Goal: Task Accomplishment & Management: Complete application form

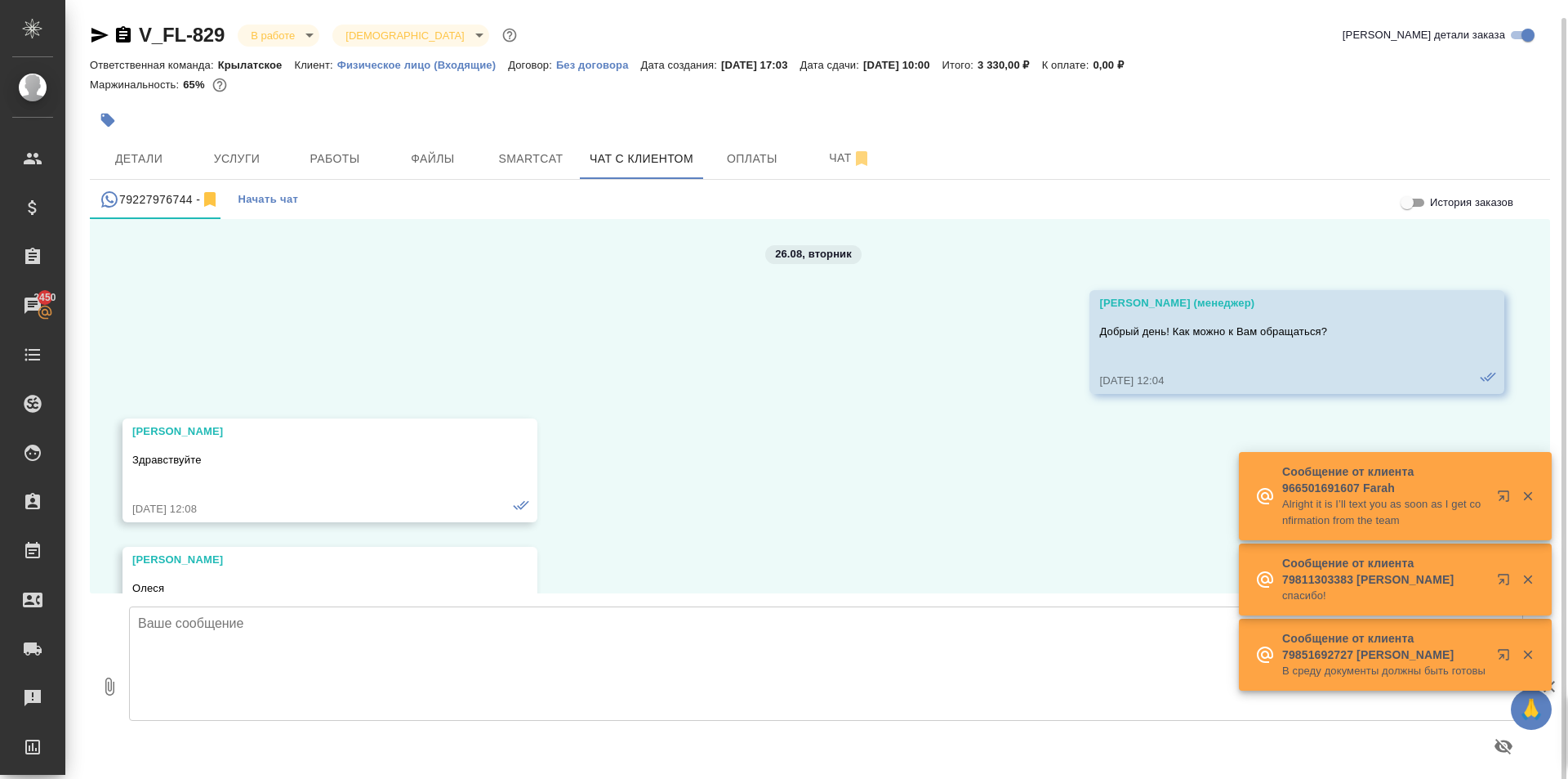
scroll to position [3641, 0]
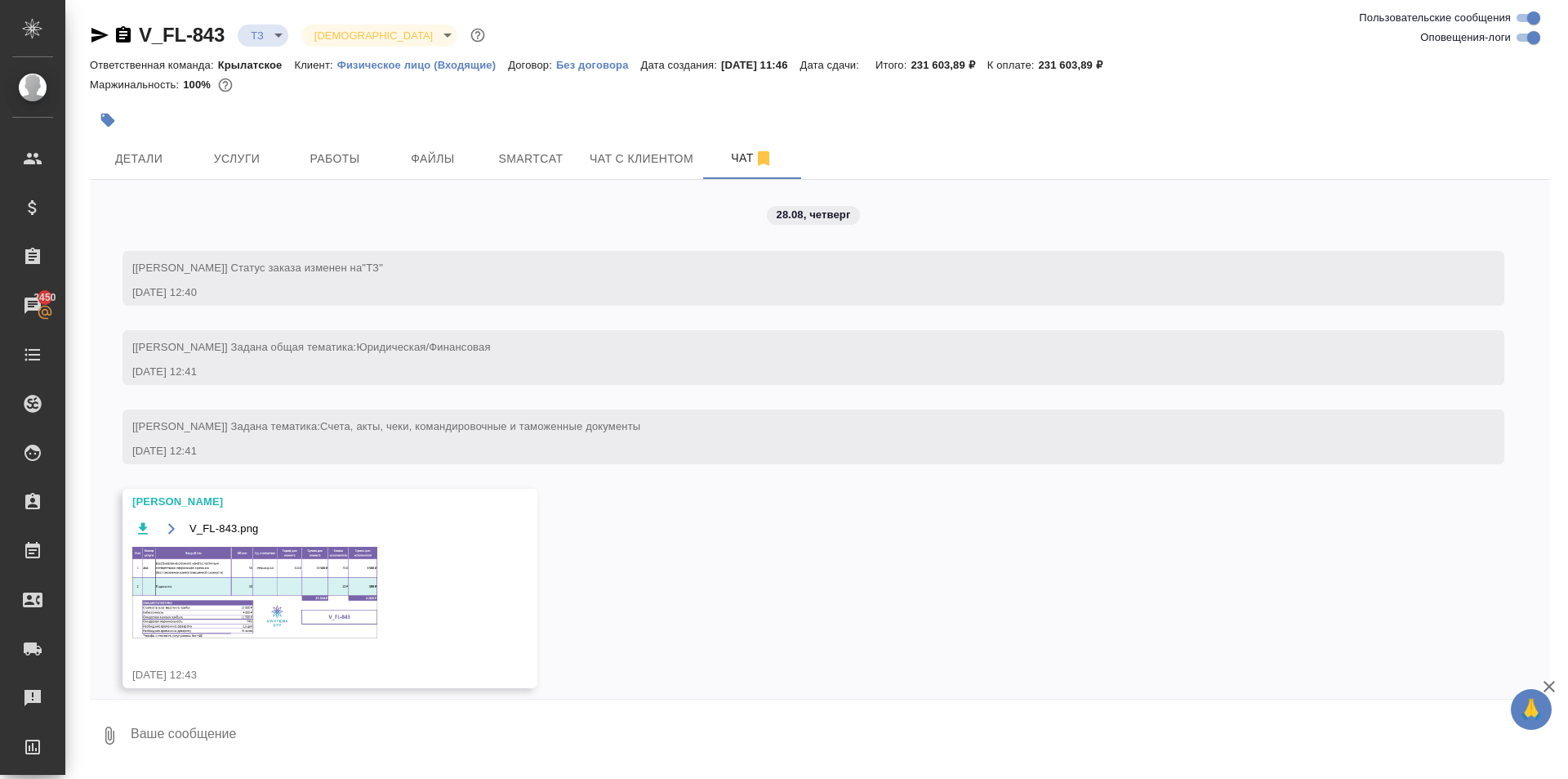
scroll to position [1637, 0]
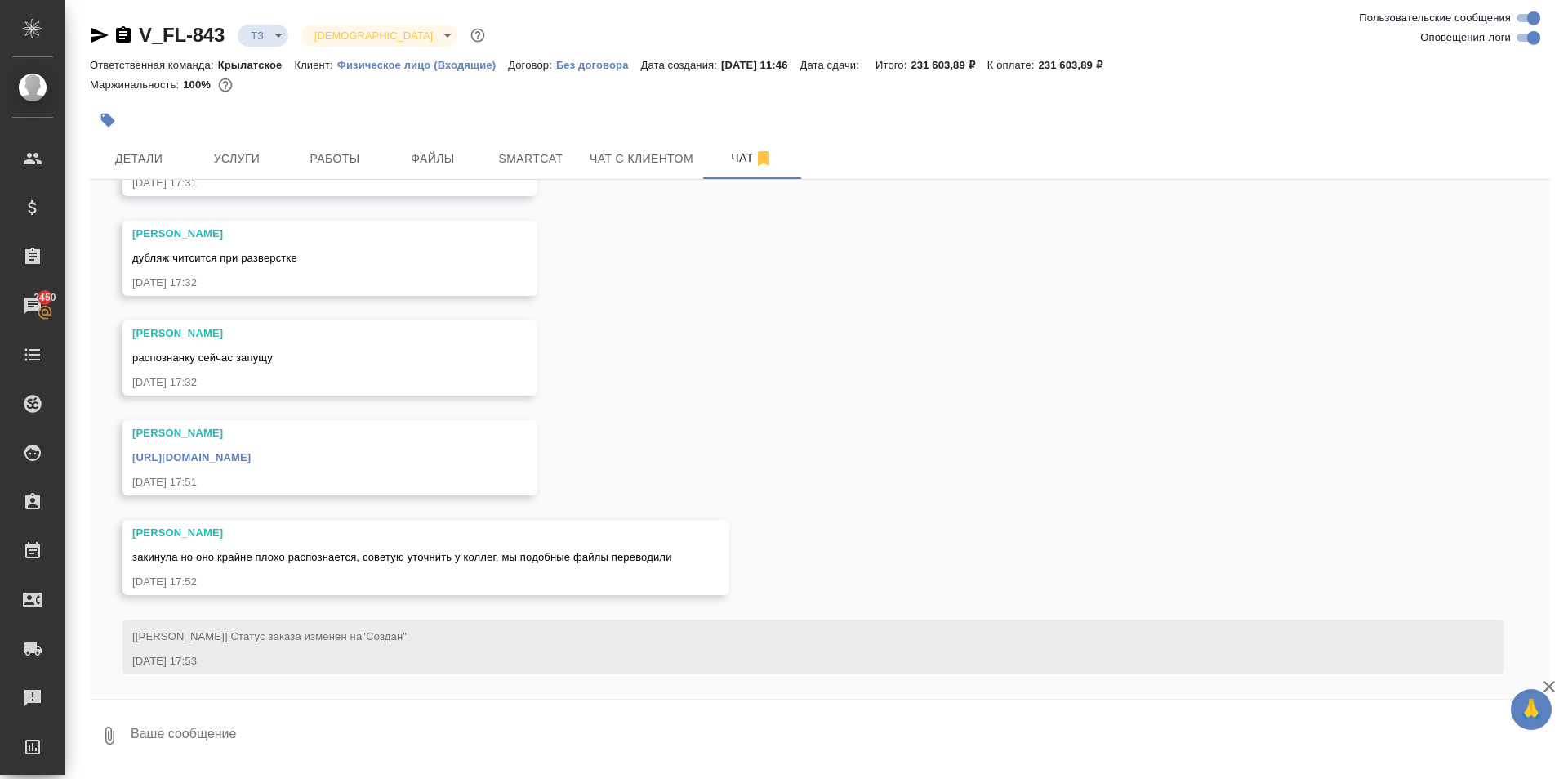
click at [251, 461] on link "https://drive.awatera.com/apps/files/files/10235923?dir=/Shares/FL_V/Orders/V_F…" at bounding box center [191, 457] width 119 height 13
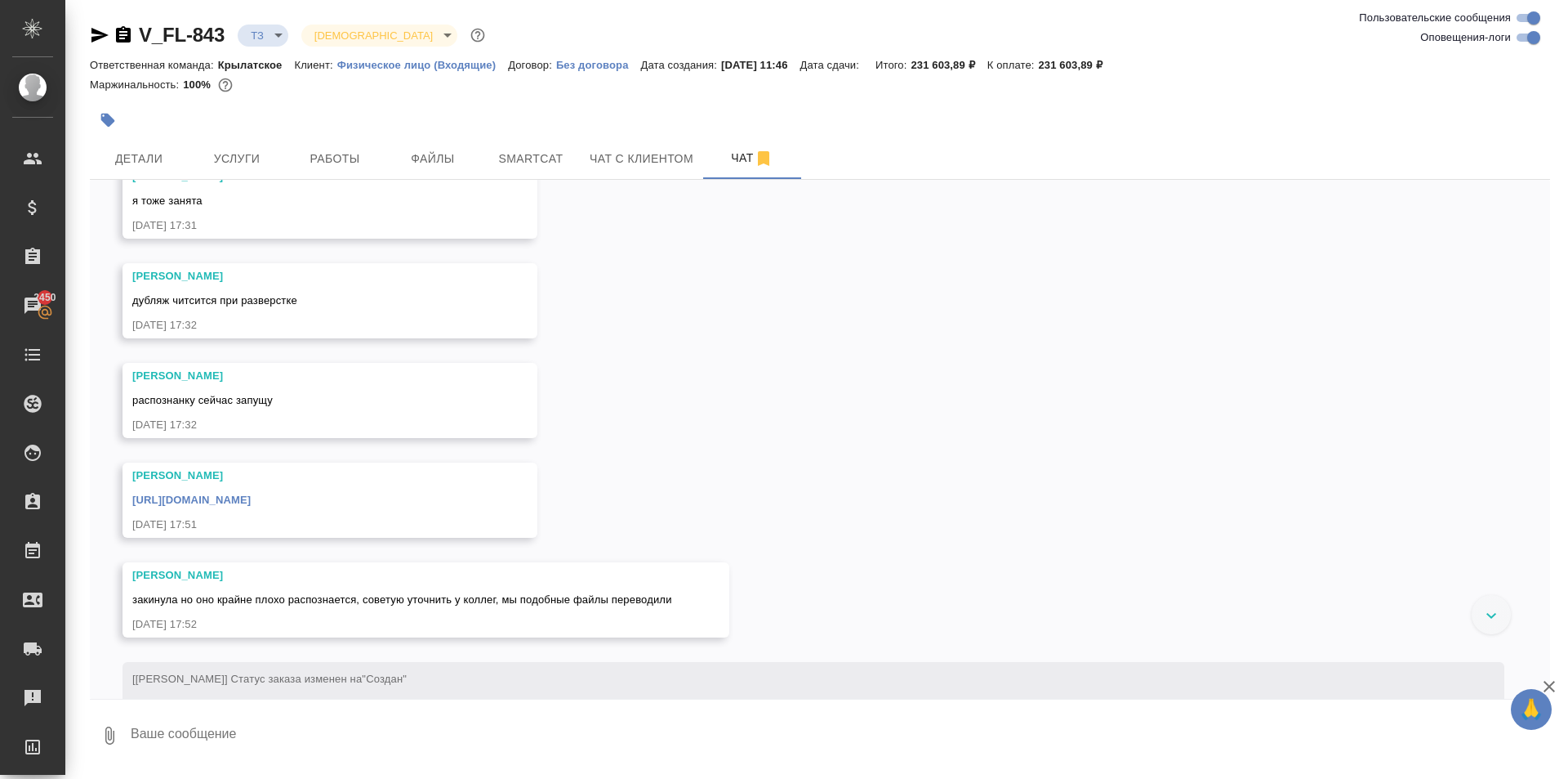
scroll to position [1555, 0]
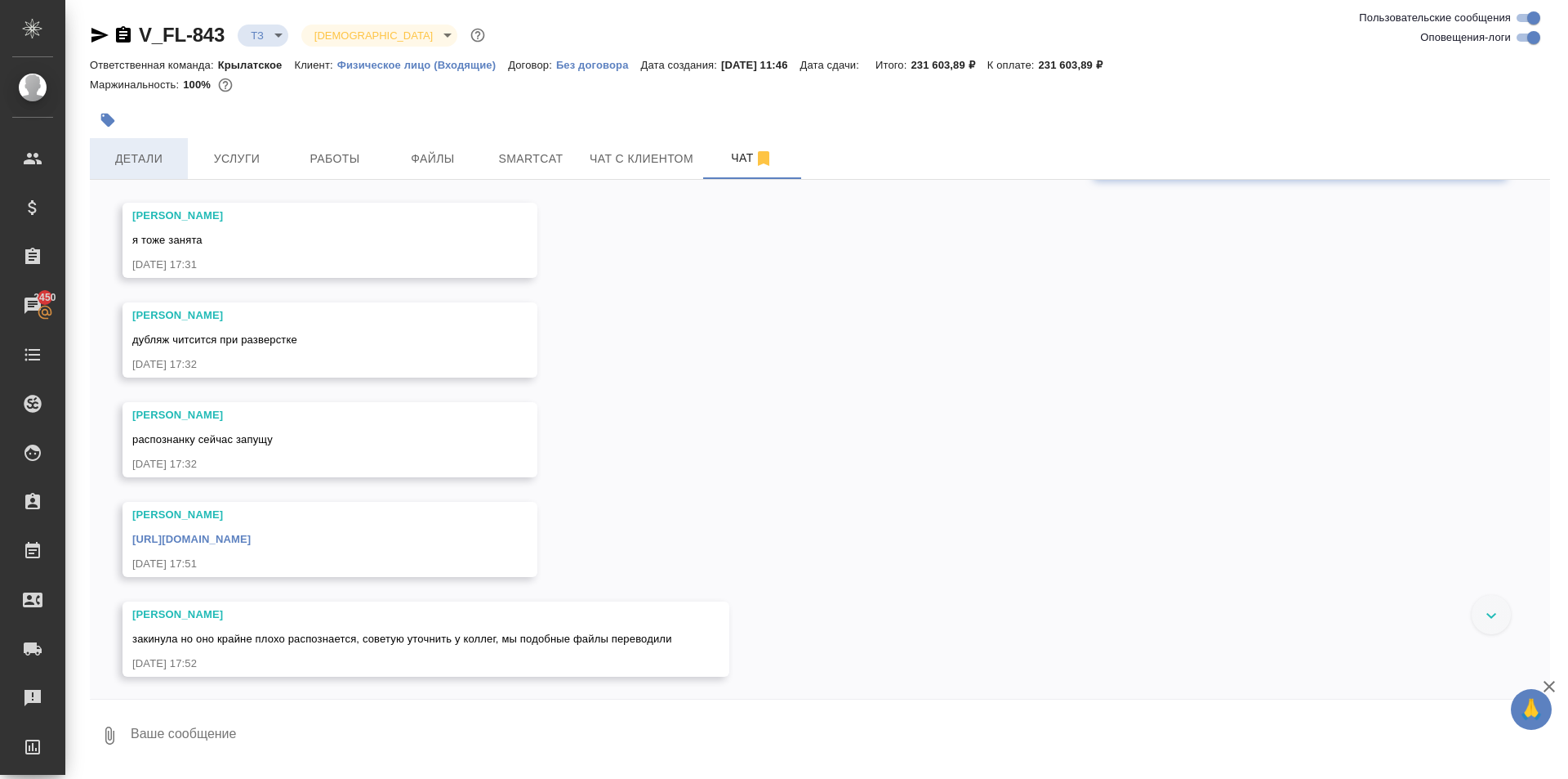
click at [138, 162] on span "Детали" at bounding box center [139, 159] width 78 height 21
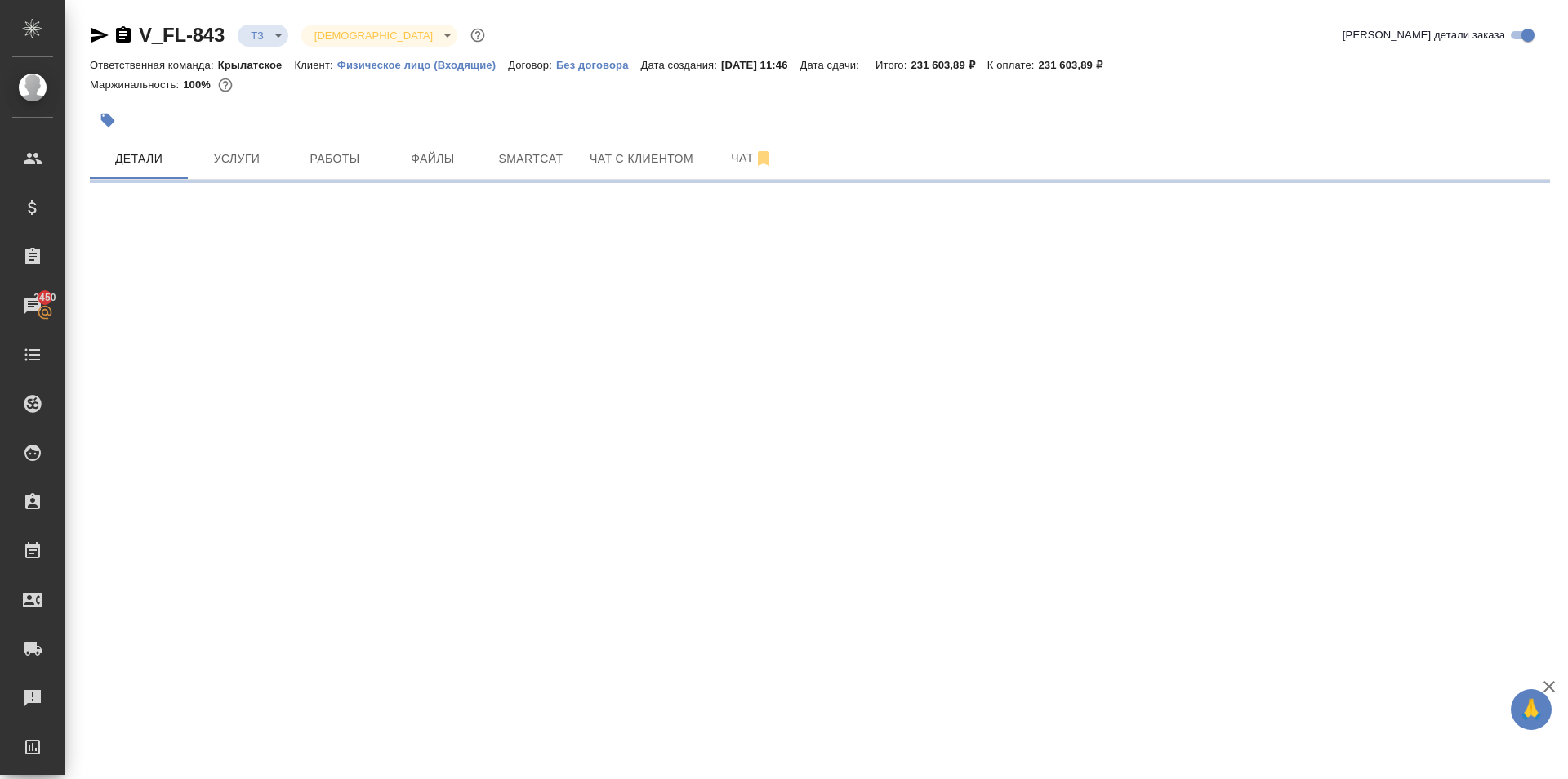
select select "RU"
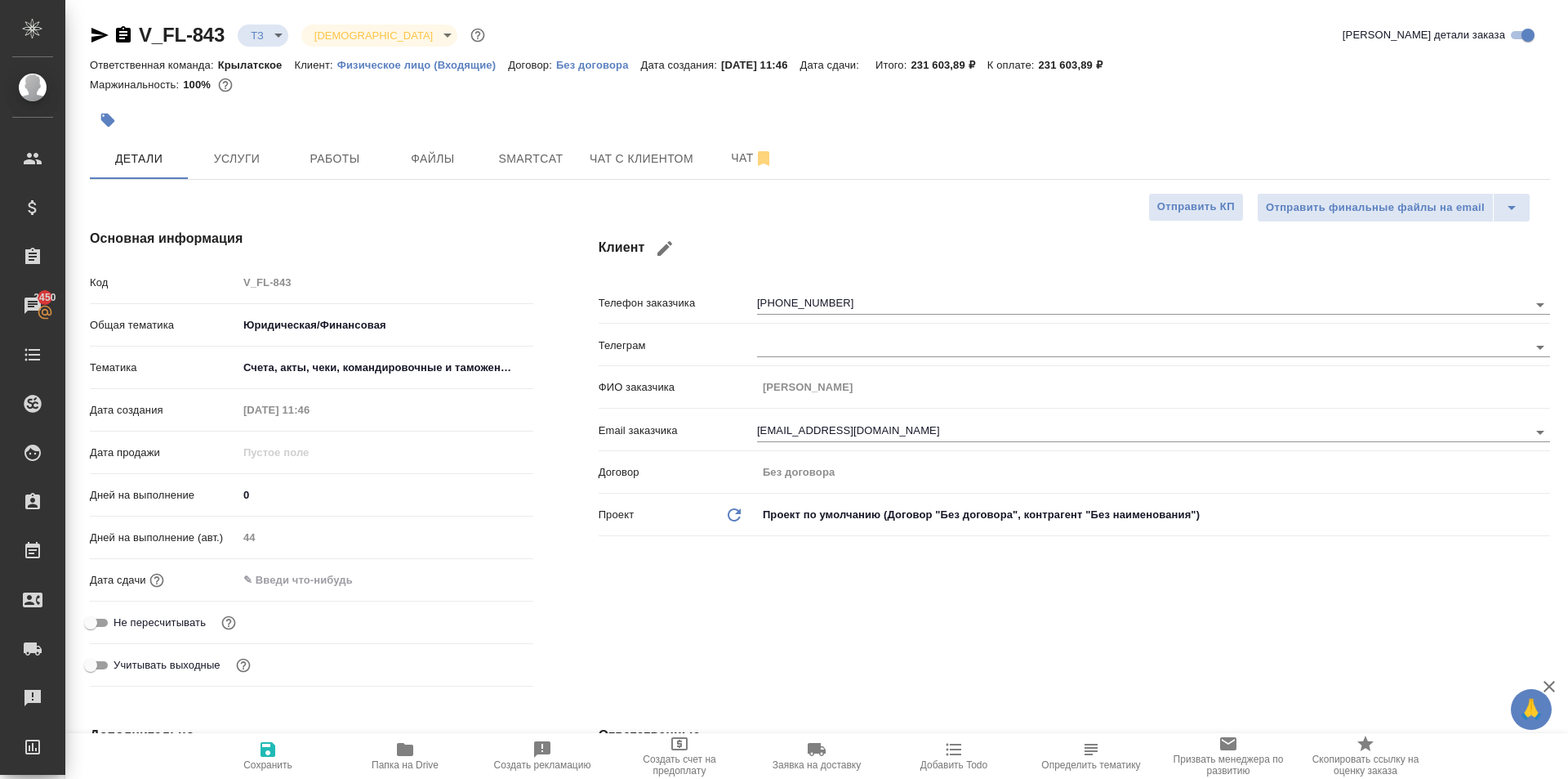
type textarea "x"
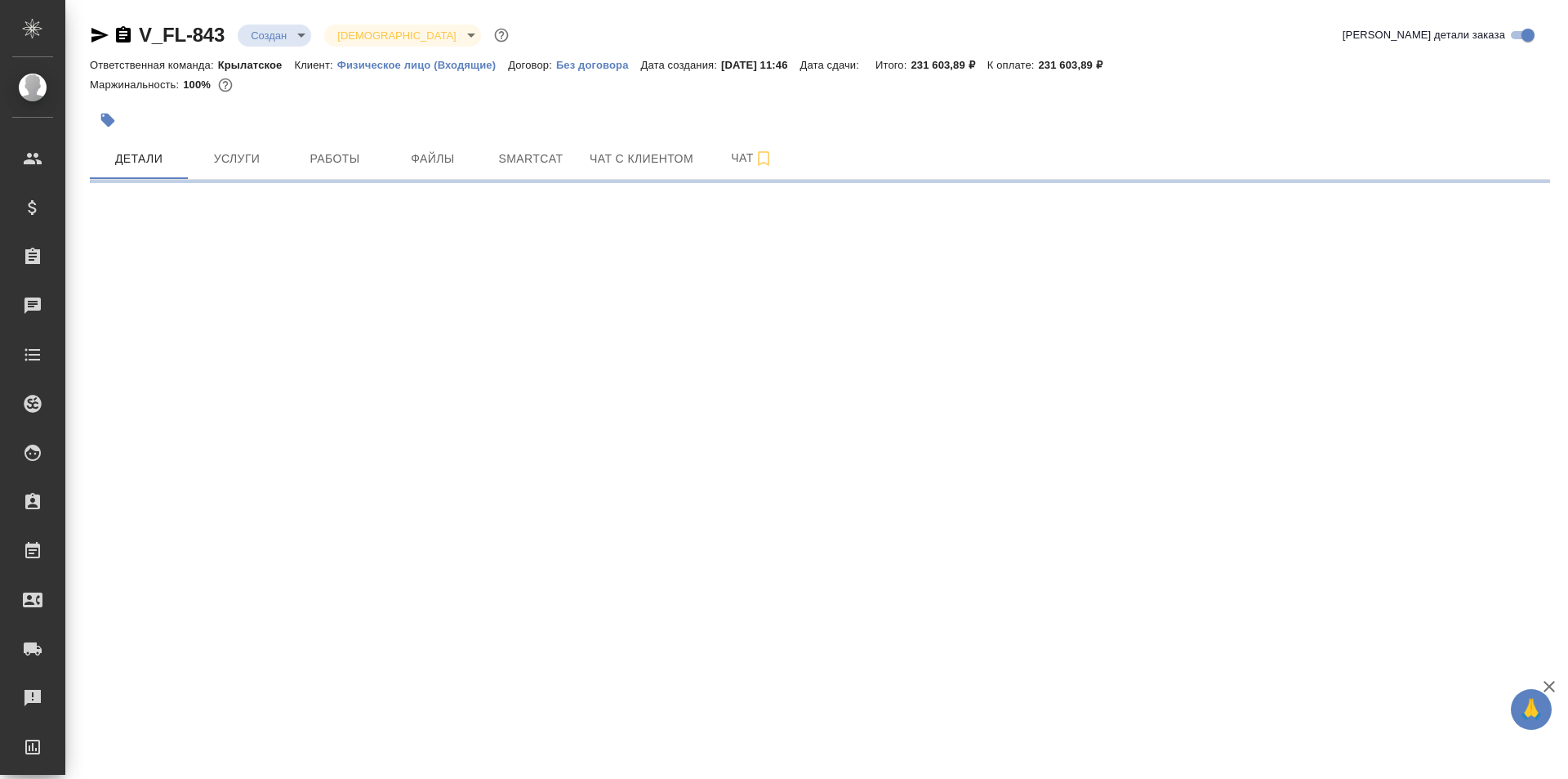
select select "RU"
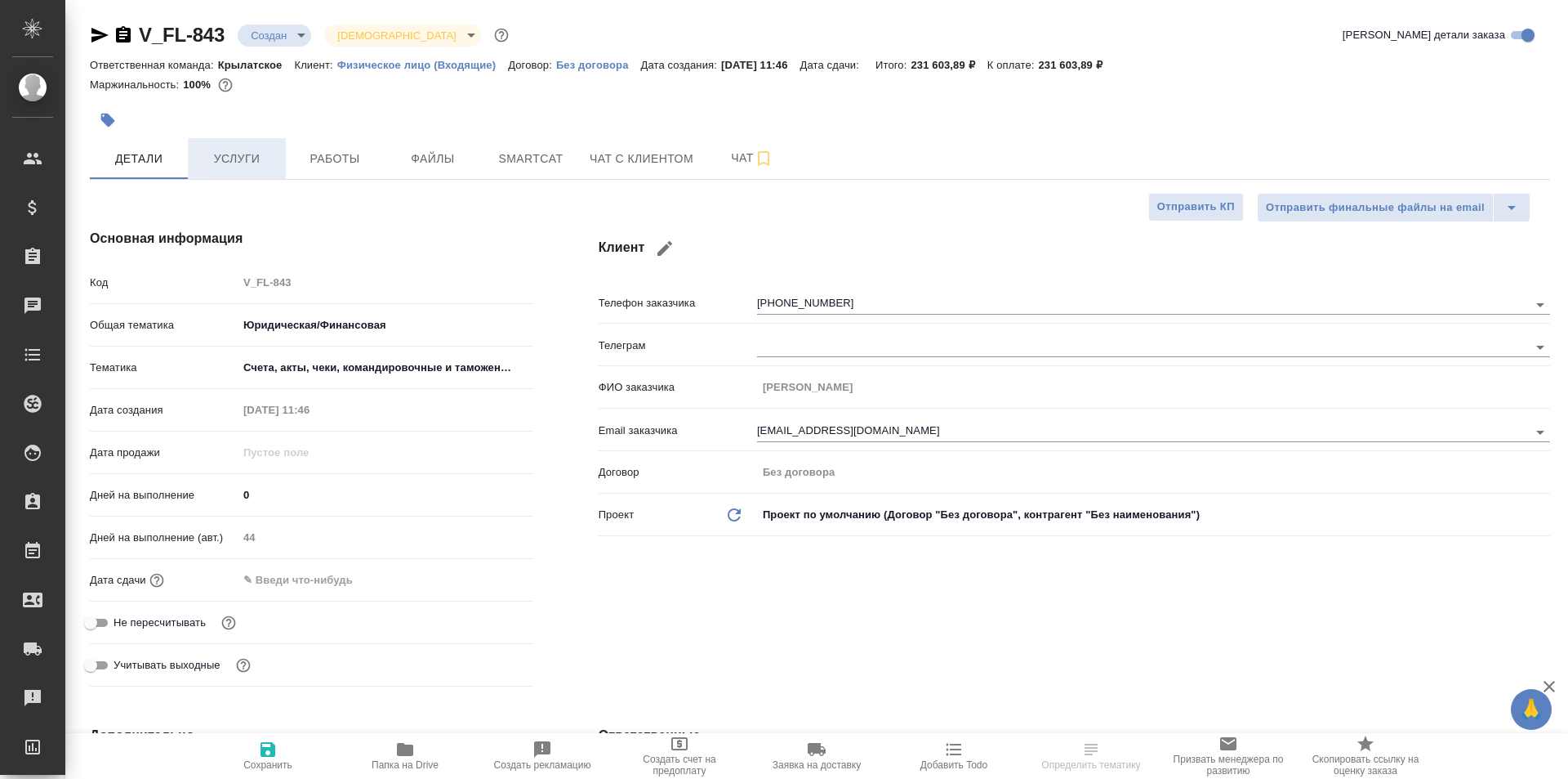
type textarea "x"
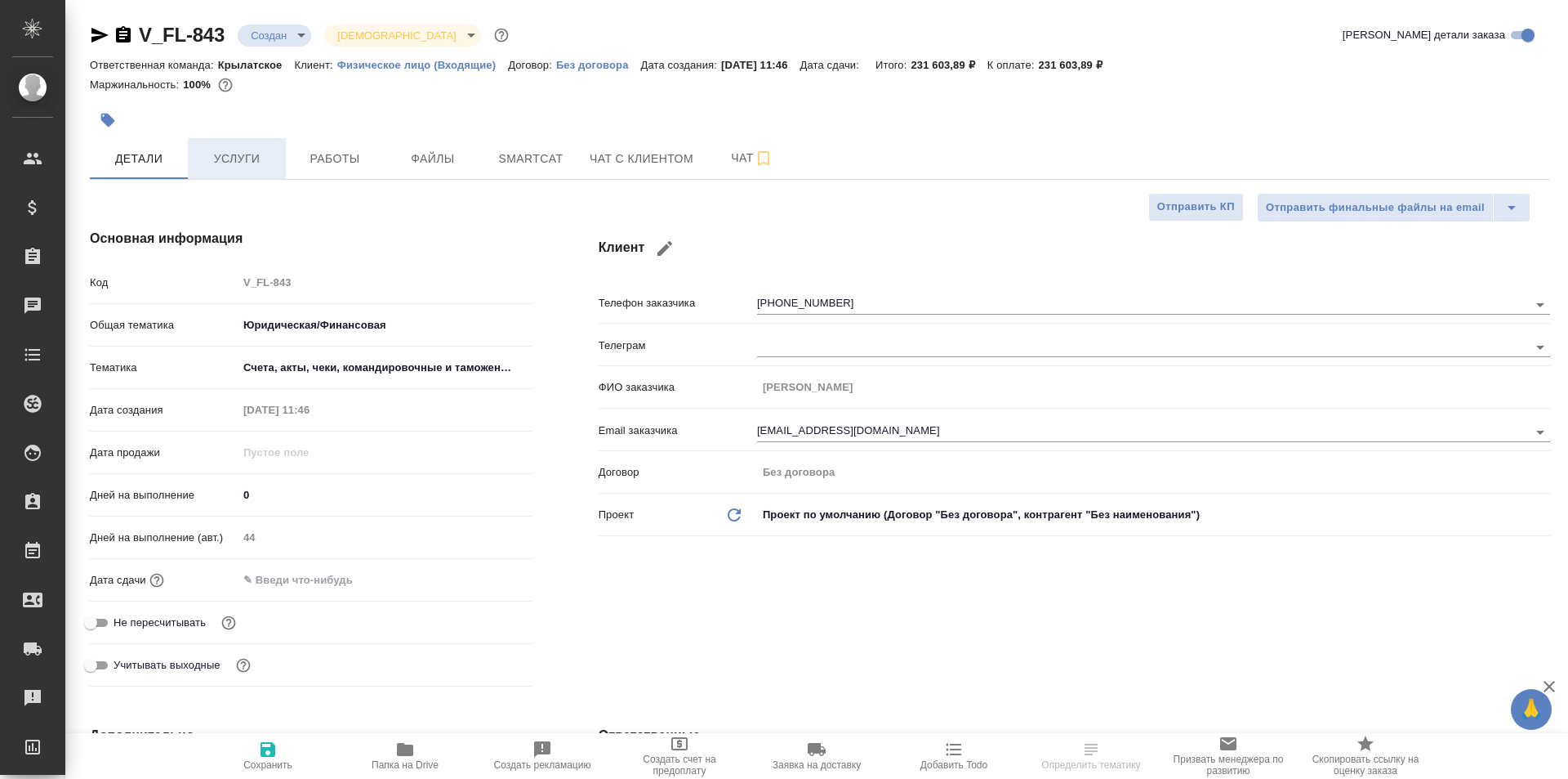
type textarea "x"
click at [234, 154] on span "Услуги" at bounding box center [237, 159] width 78 height 21
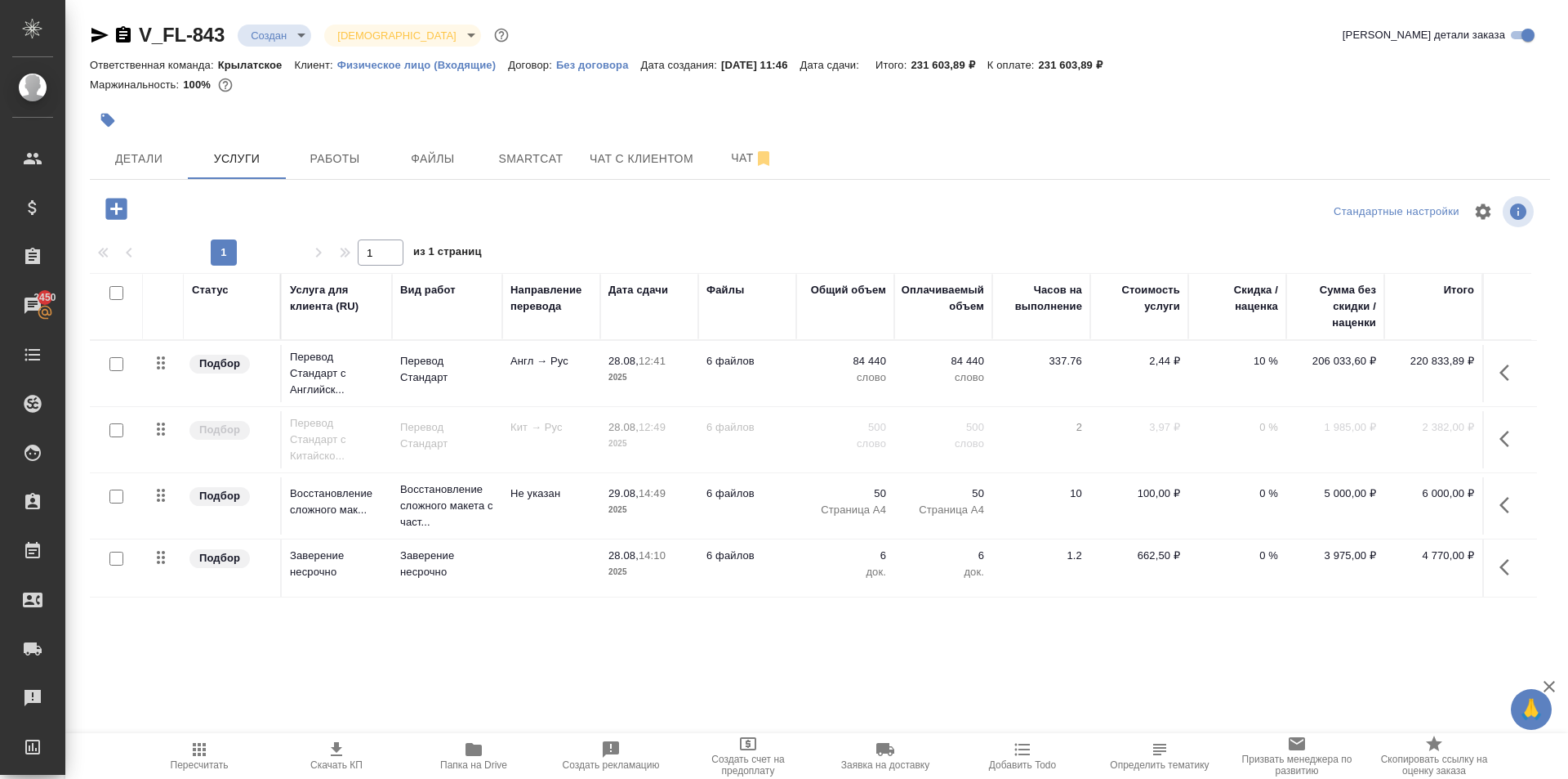
click at [806, 210] on div at bounding box center [820, 212] width 487 height 39
click at [167, 760] on span "Пересчитать" at bounding box center [199, 755] width 118 height 31
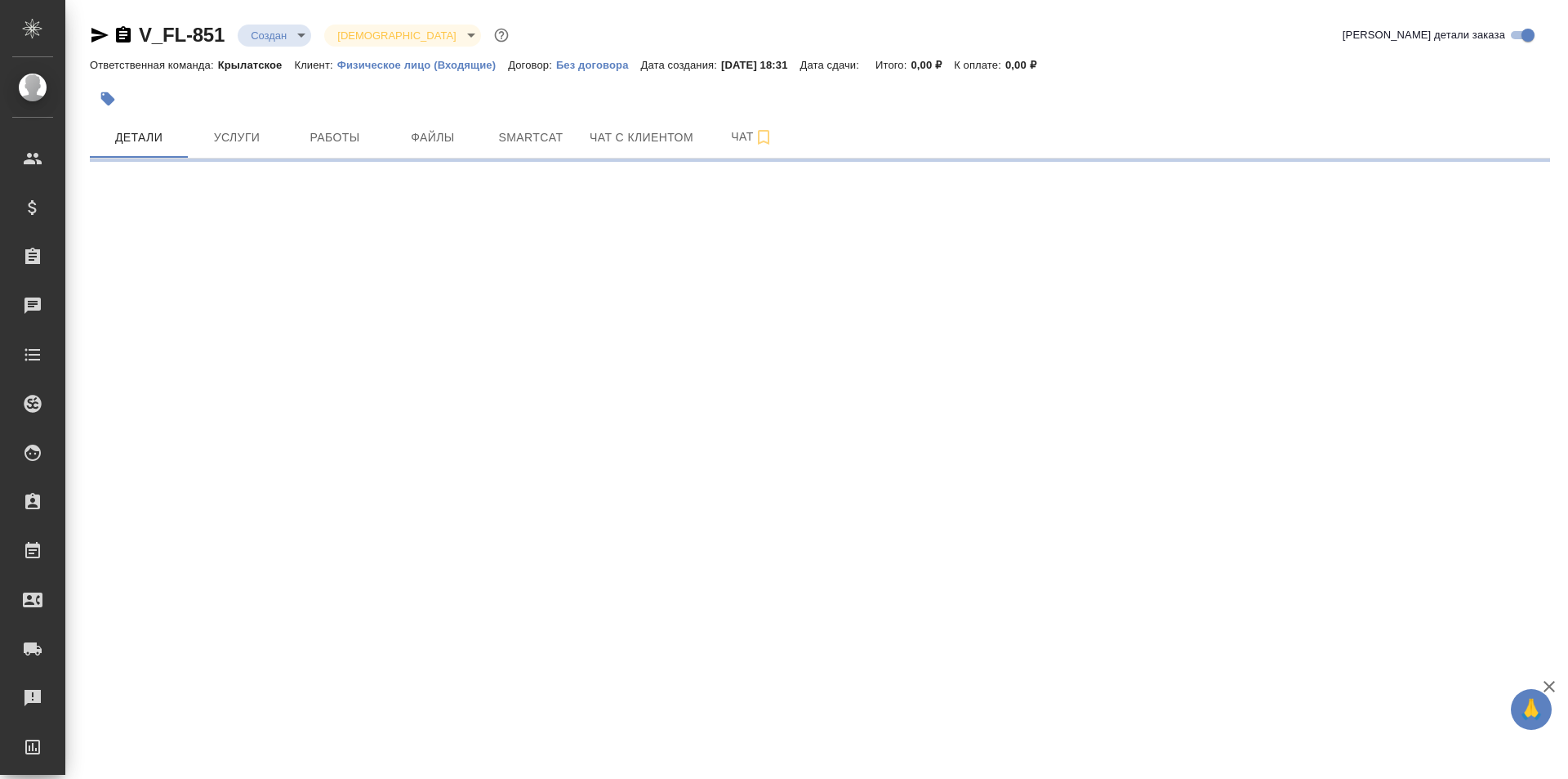
select select "RU"
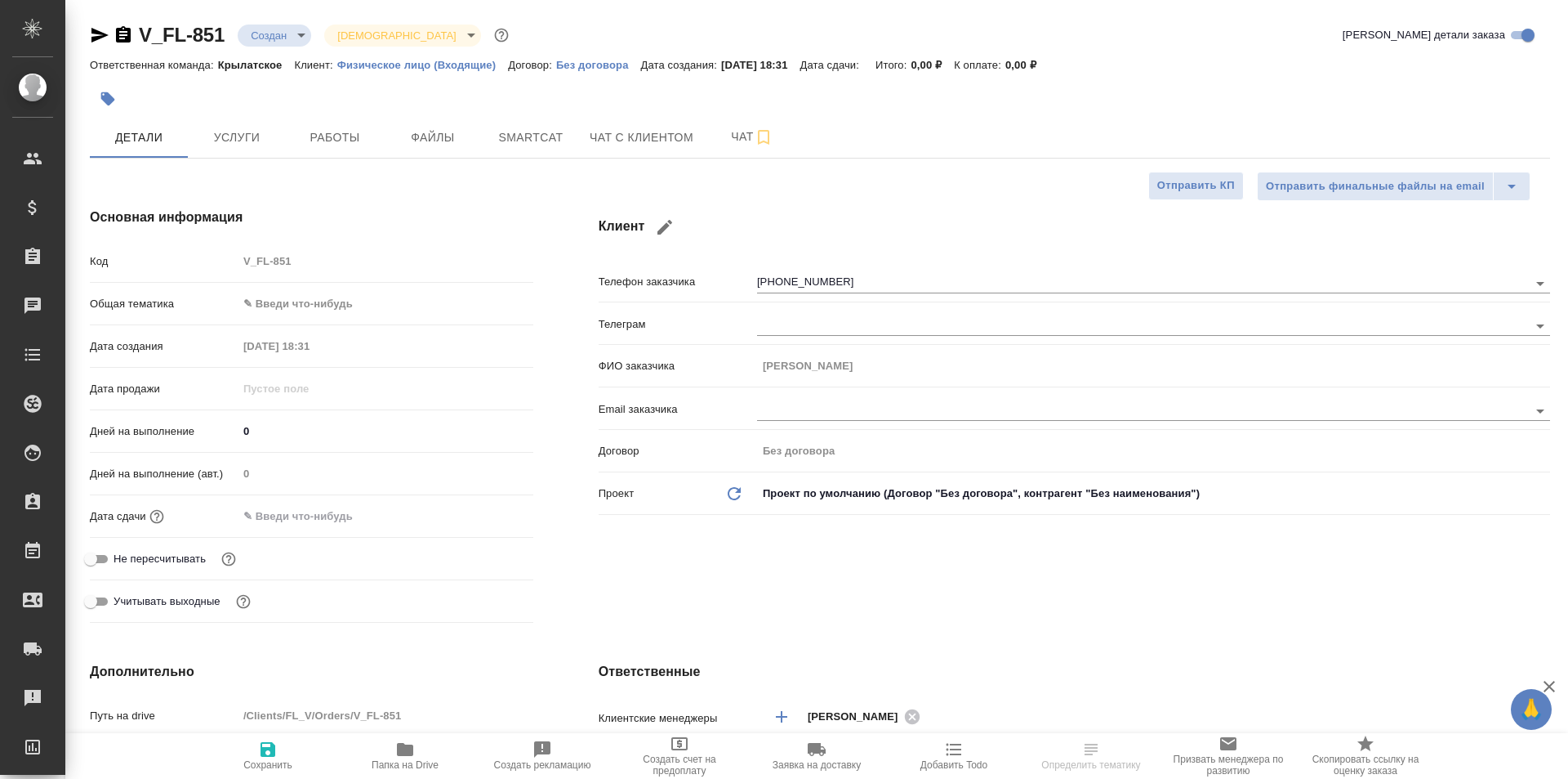
type textarea "x"
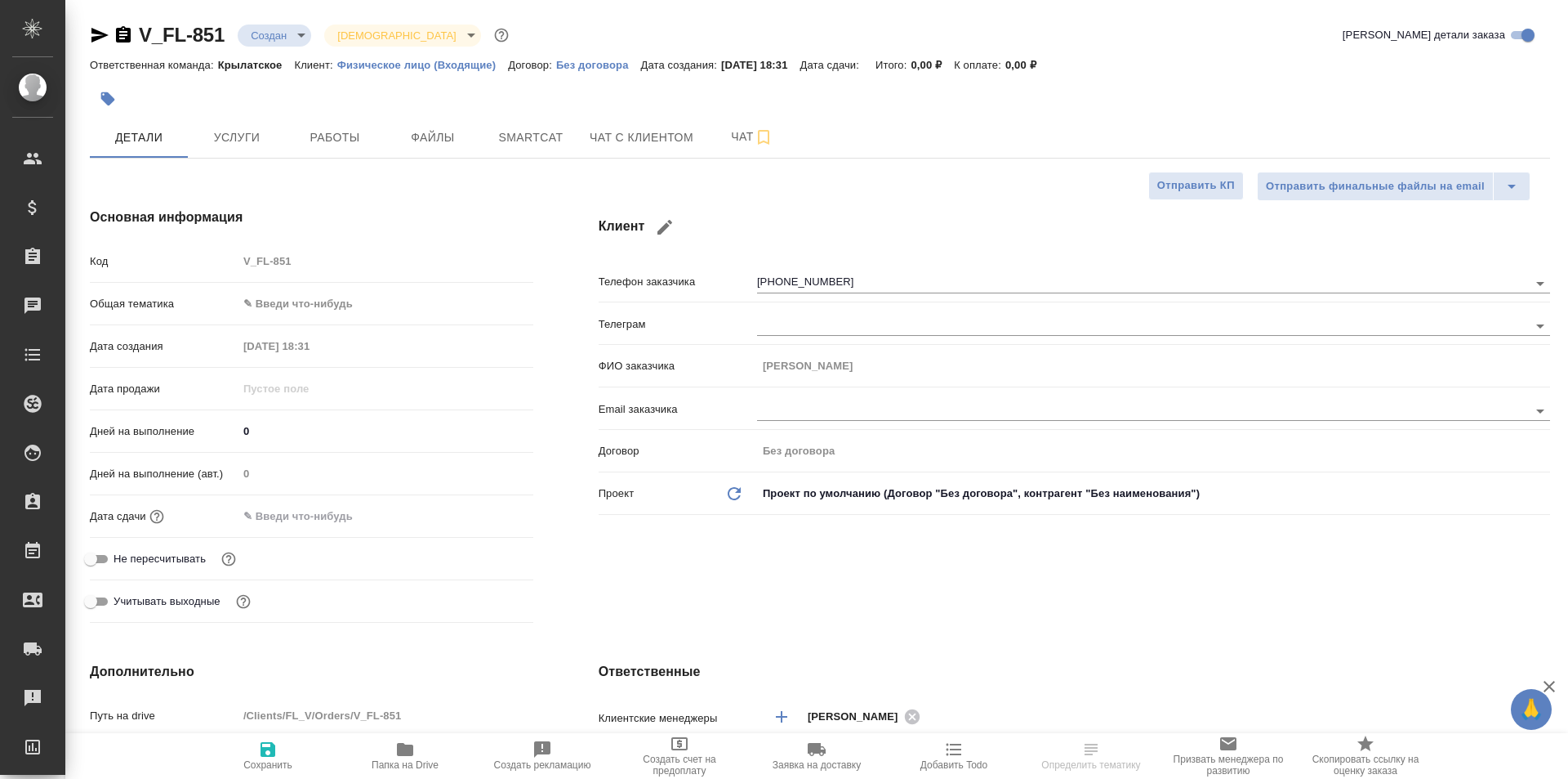
type textarea "x"
select select "RU"
type textarea "x"
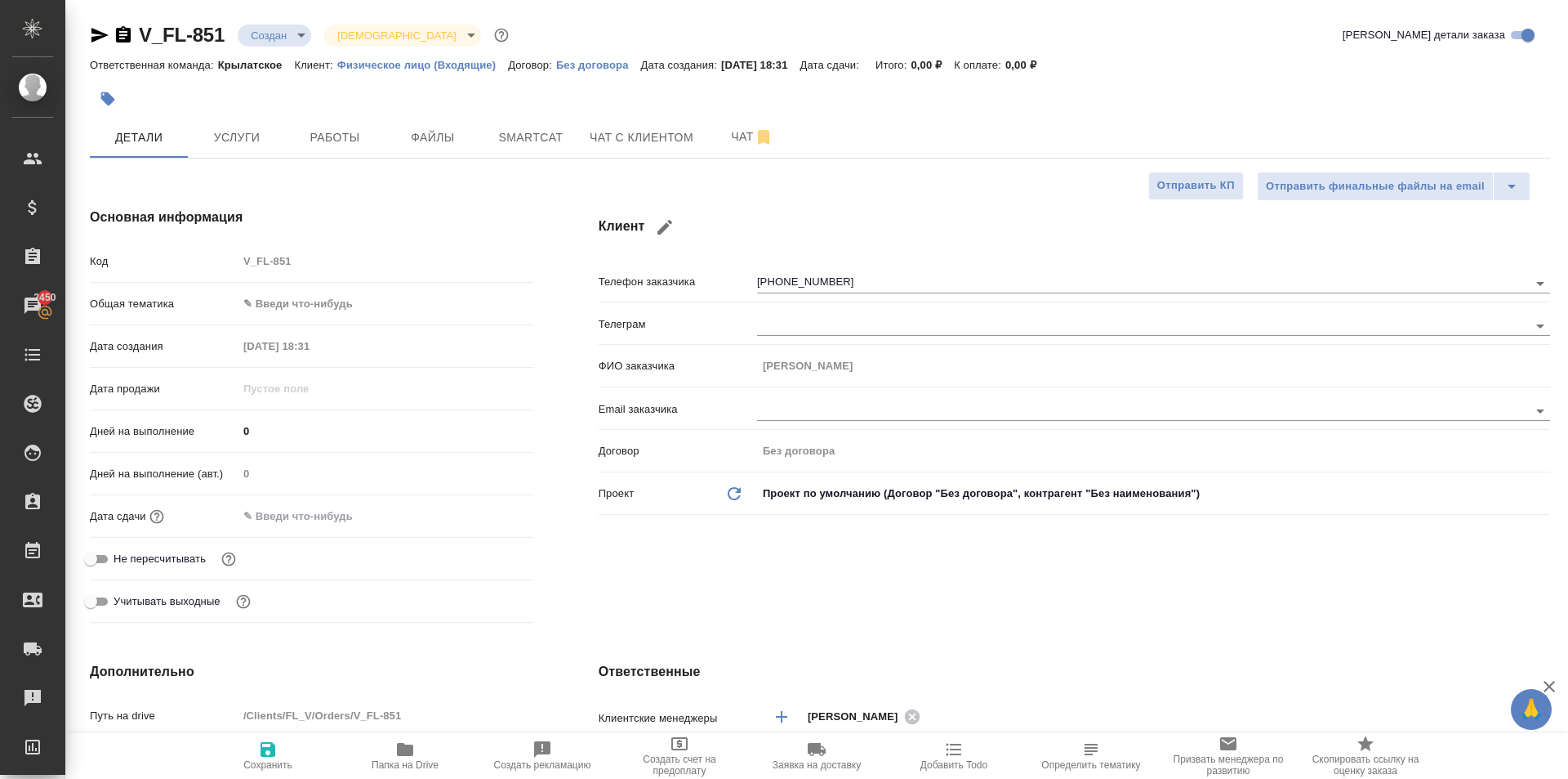
type textarea "x"
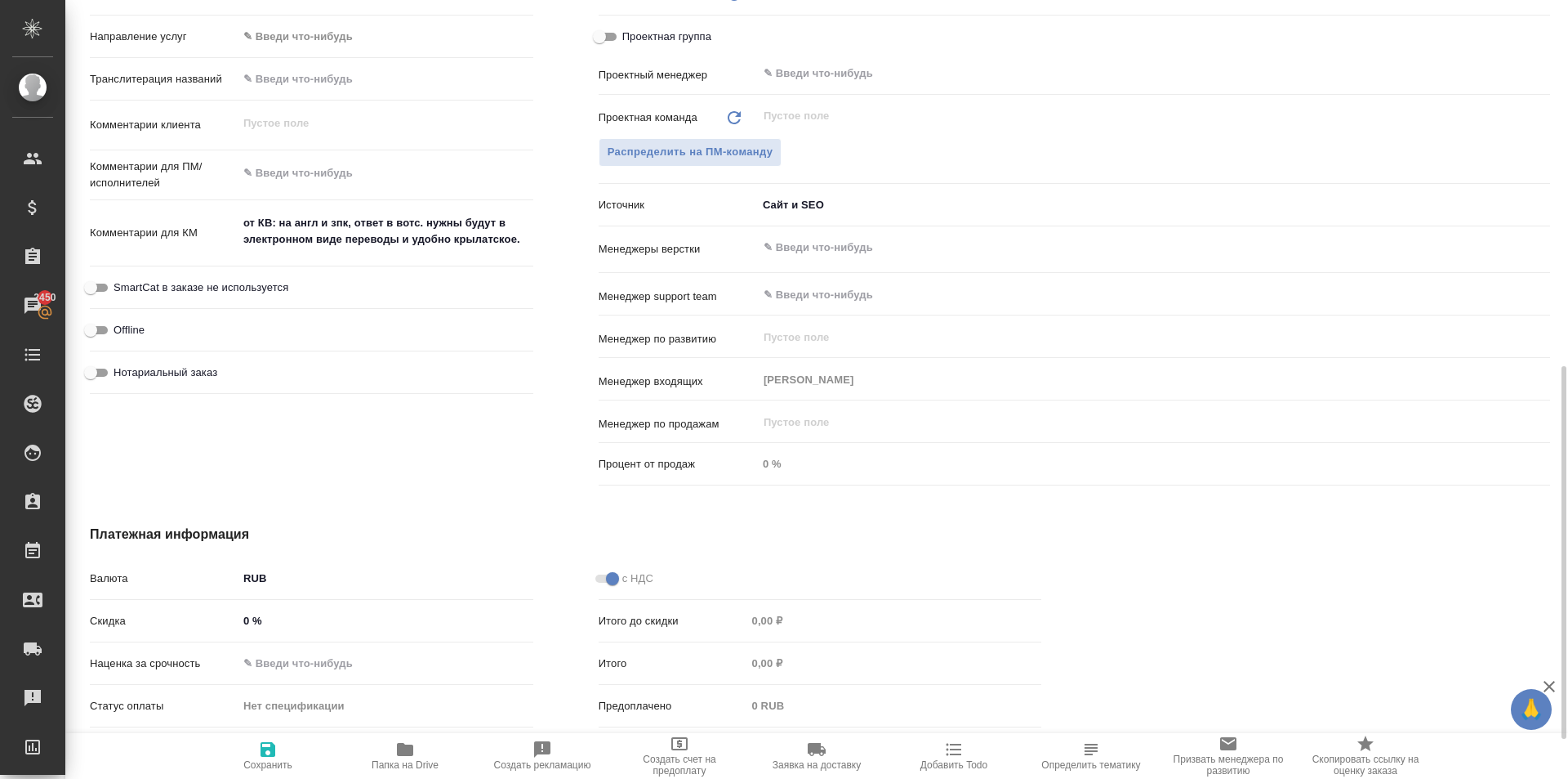
scroll to position [846, 0]
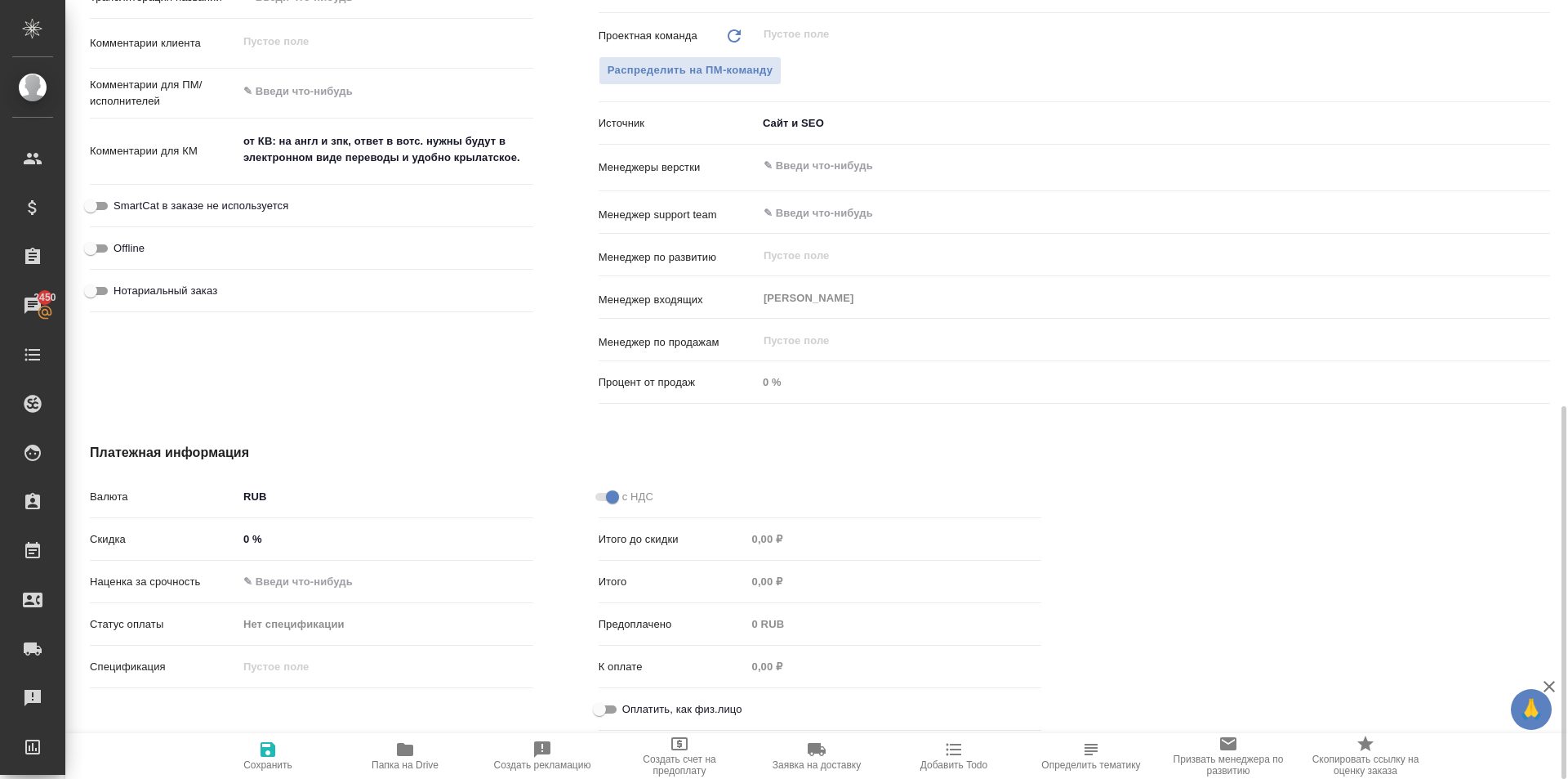
click at [610, 708] on input "Оплатить, как физ.лицо" at bounding box center [599, 709] width 59 height 20
checkbox input "true"
type textarea "x"
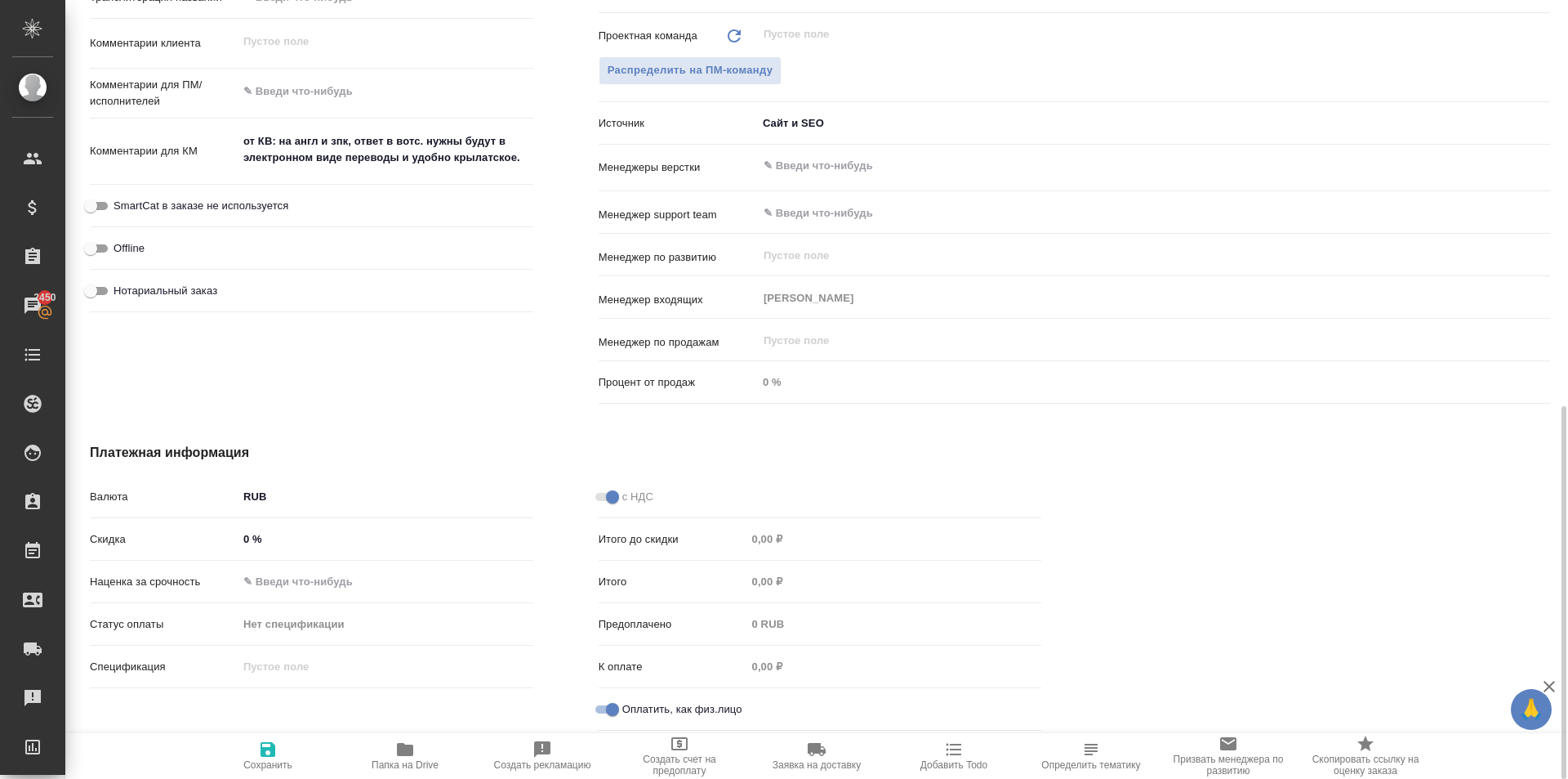
click at [199, 290] on span "Нотариальный заказ" at bounding box center [166, 291] width 104 height 17
click at [120, 290] on input "Нотариальный заказ" at bounding box center [91, 291] width 59 height 20
checkbox input "true"
type textarea "x"
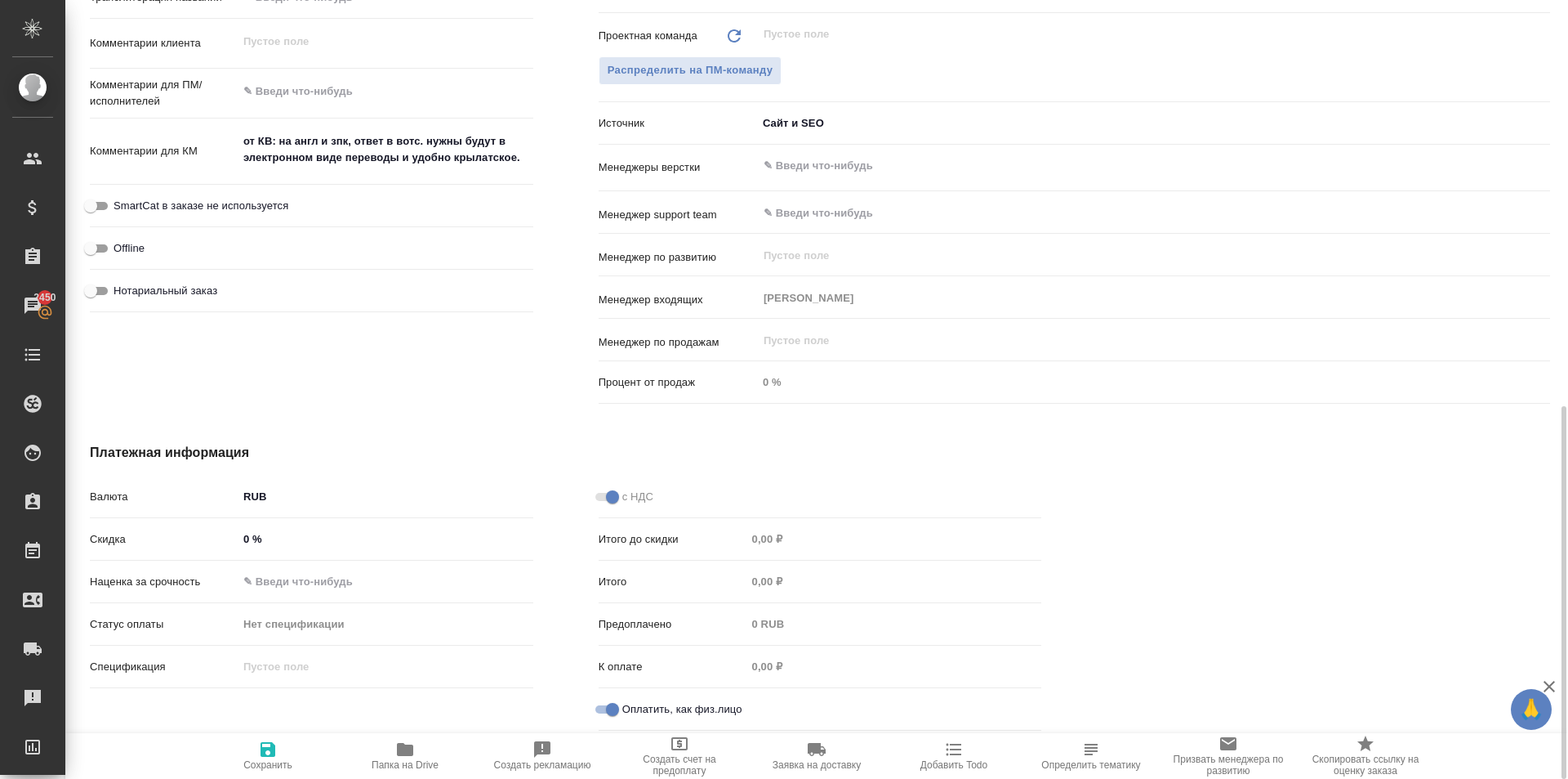
type textarea "x"
click at [289, 739] on button "Сохранить" at bounding box center [268, 755] width 137 height 46
type textarea "x"
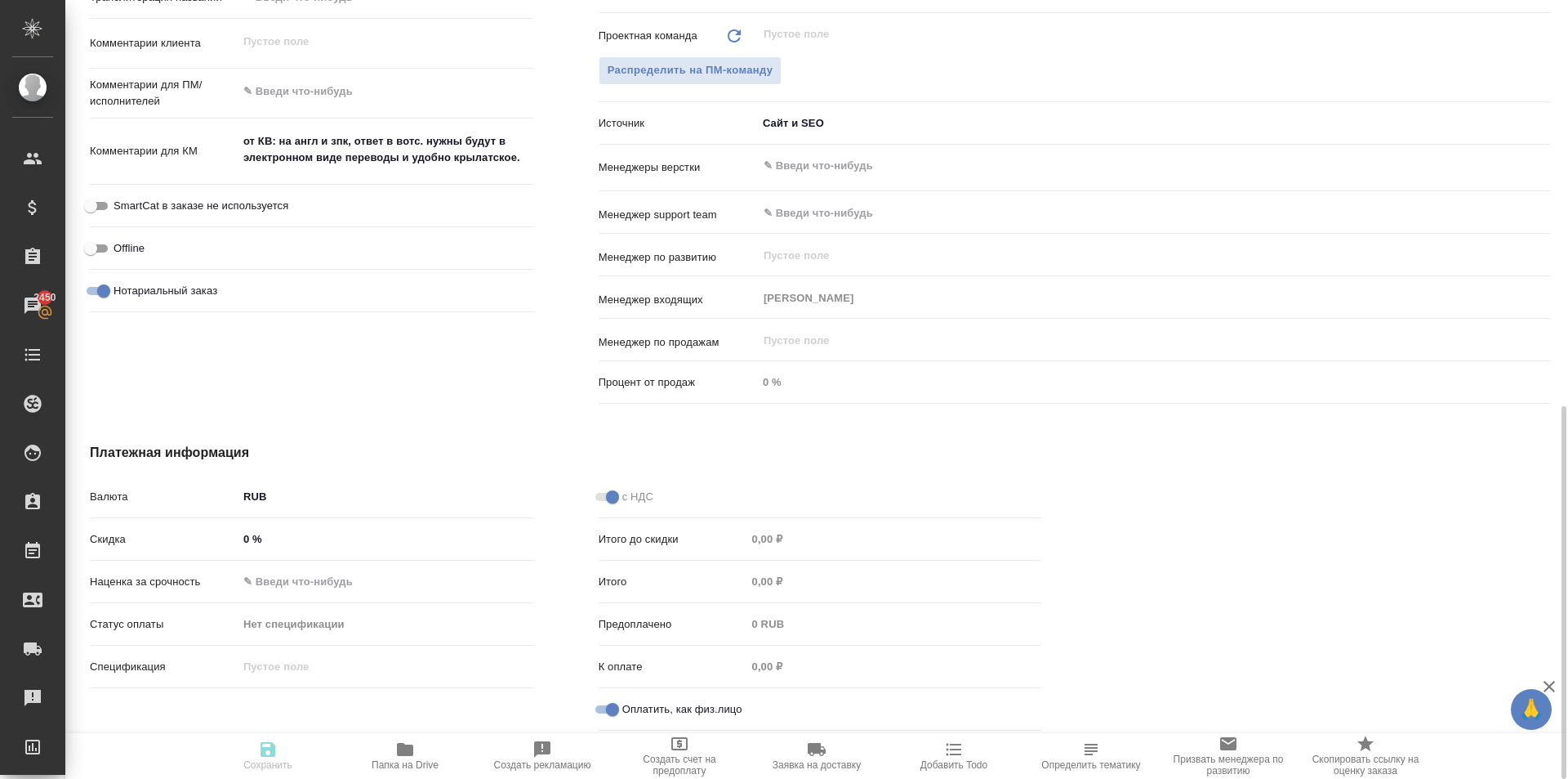
type textarea "x"
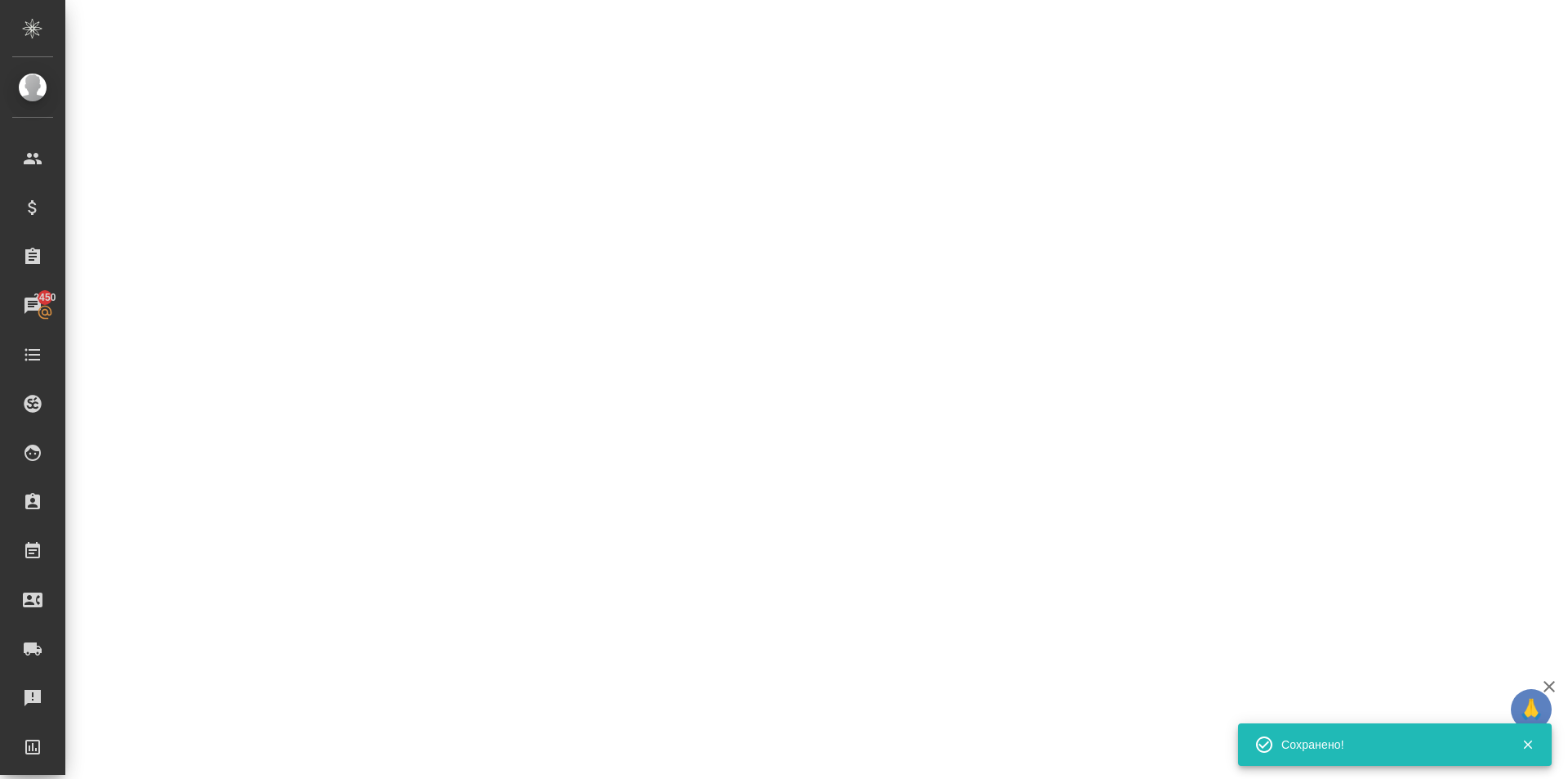
select select "RU"
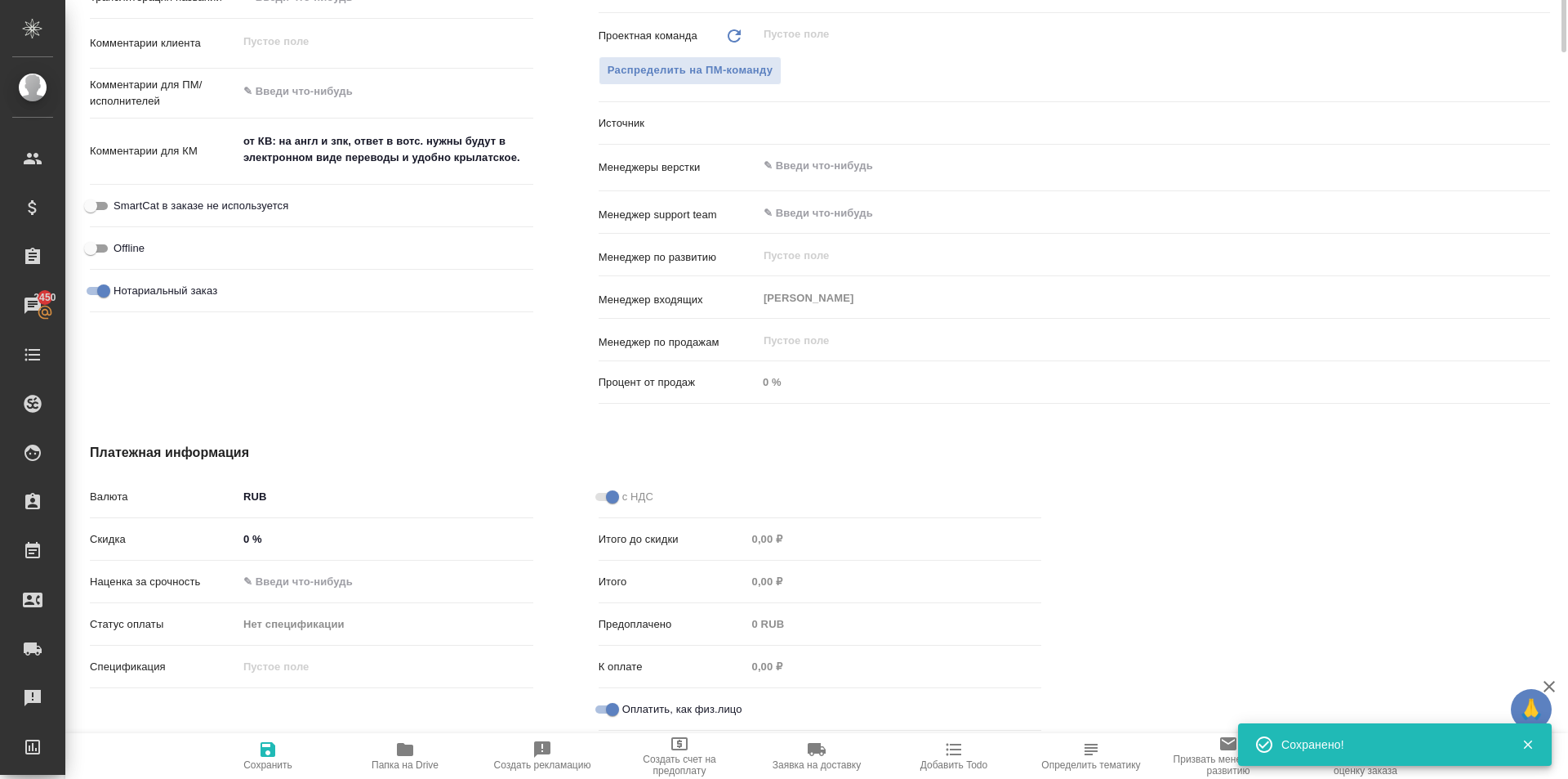
scroll to position [0, 0]
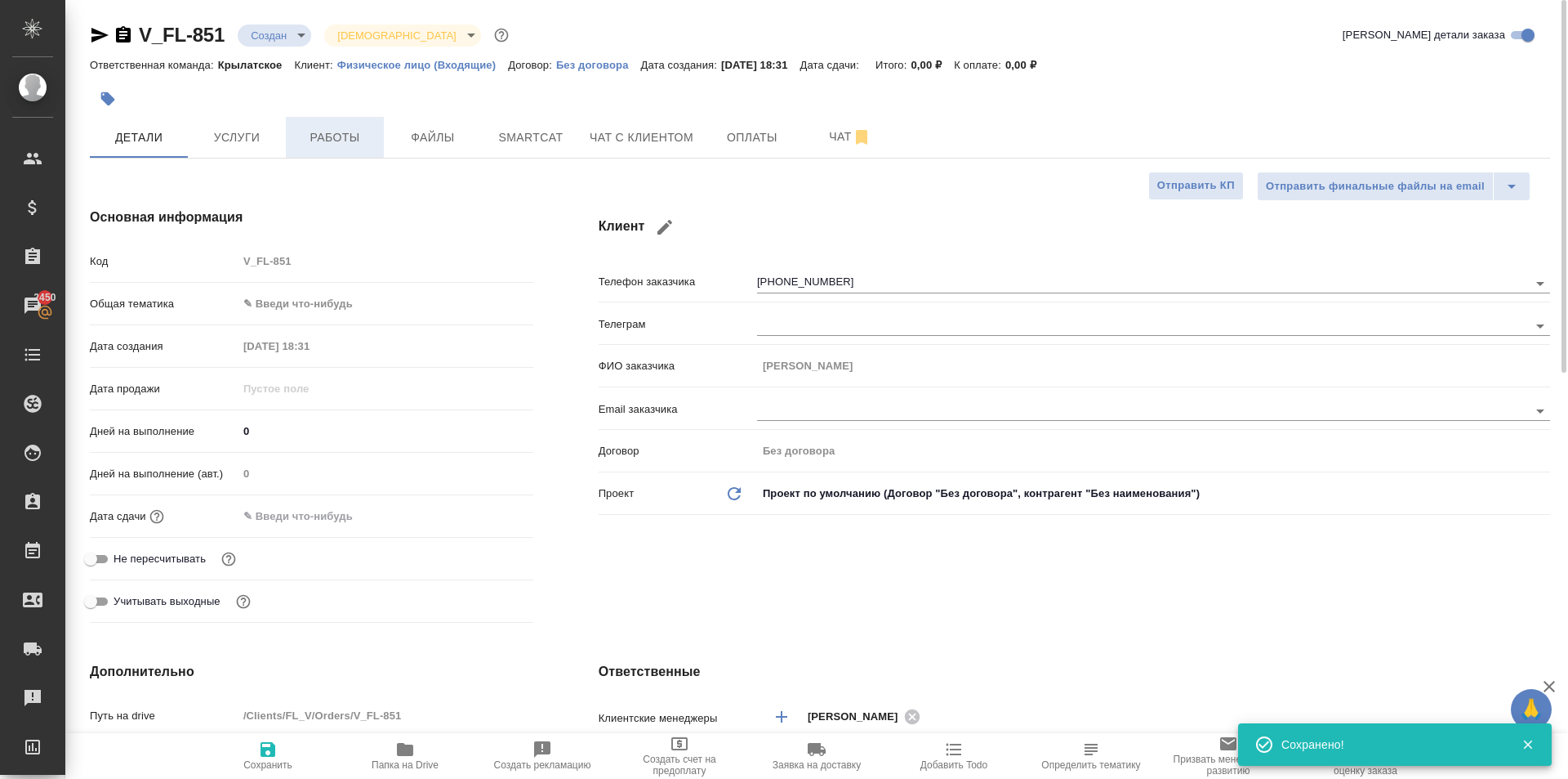
type textarea "x"
click at [120, 107] on button "button" at bounding box center [108, 99] width 36 height 36
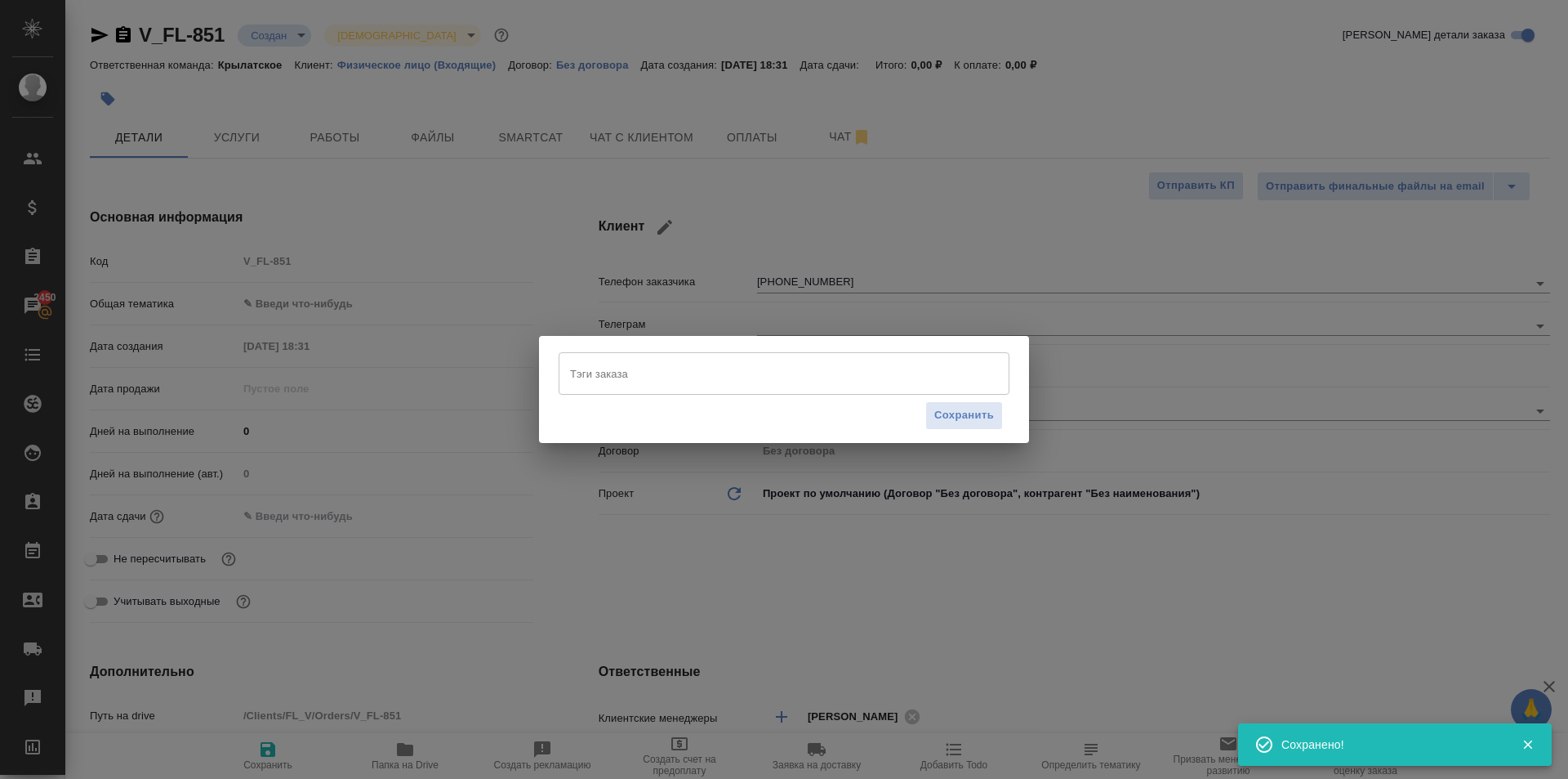
drag, startPoint x: 681, startPoint y: 384, endPoint x: 667, endPoint y: 363, distance: 25.2
click at [680, 383] on input "Тэги заказа" at bounding box center [769, 373] width 405 height 27
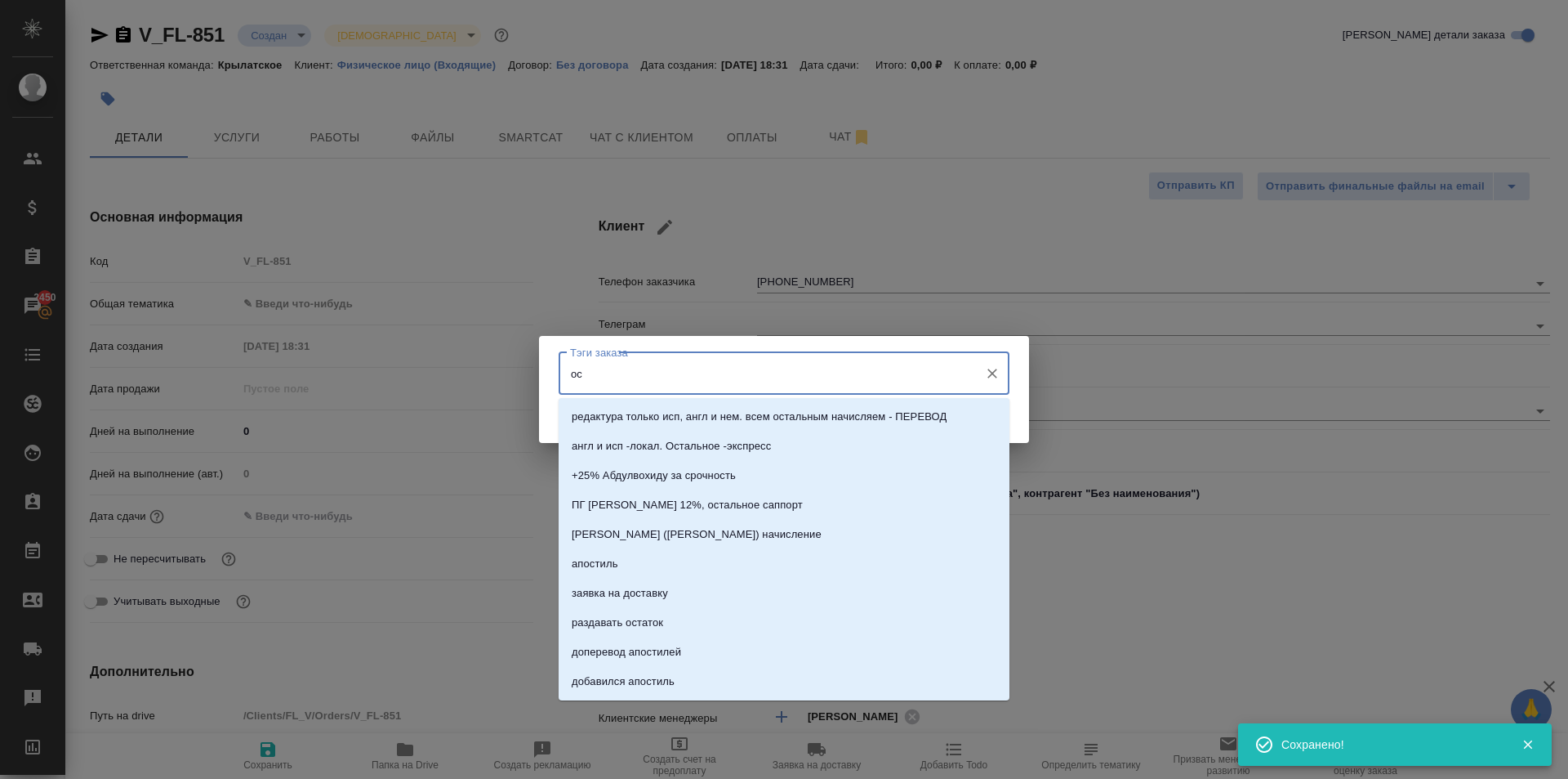
type input "о"
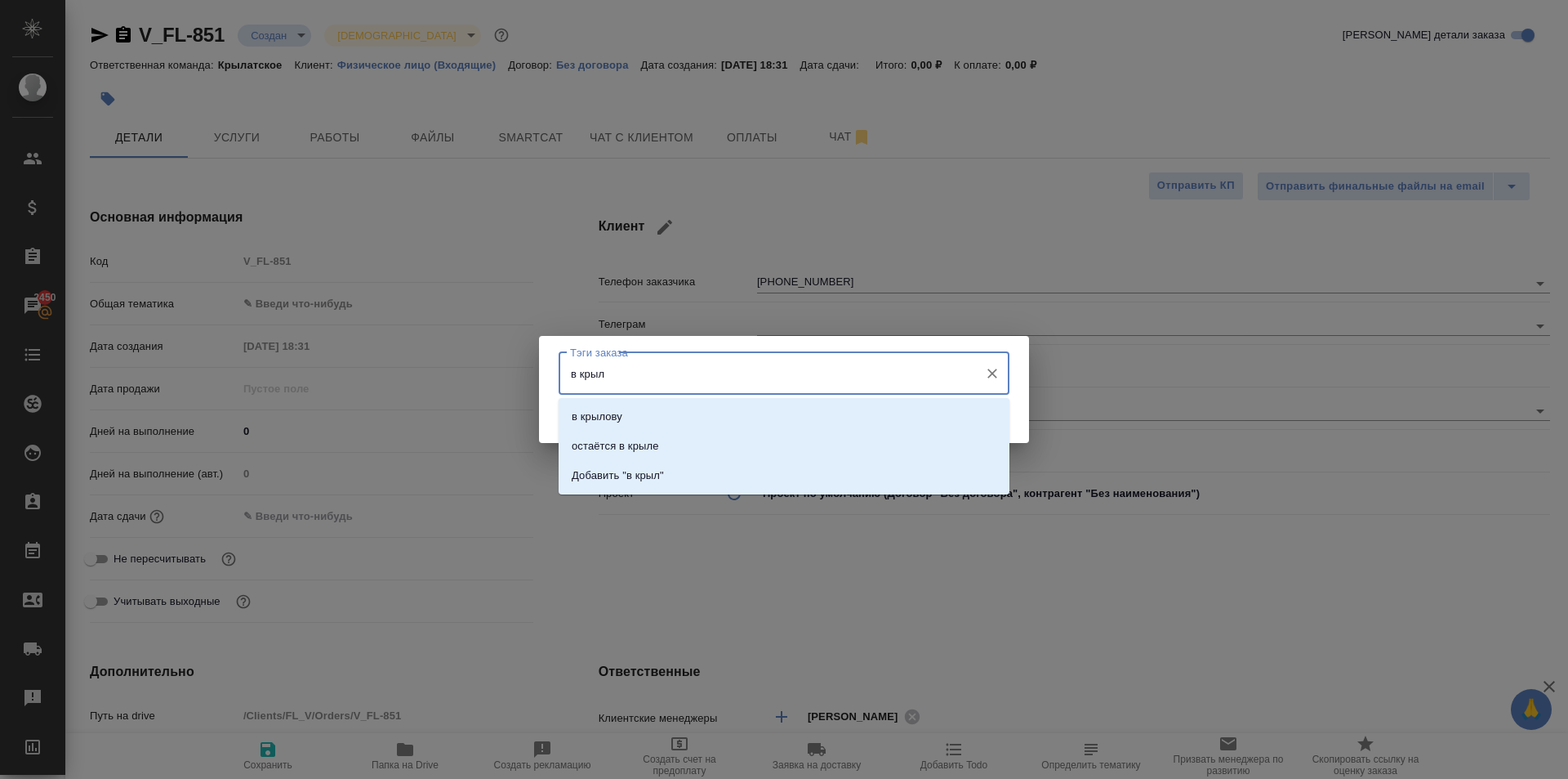
type input "в крыле"
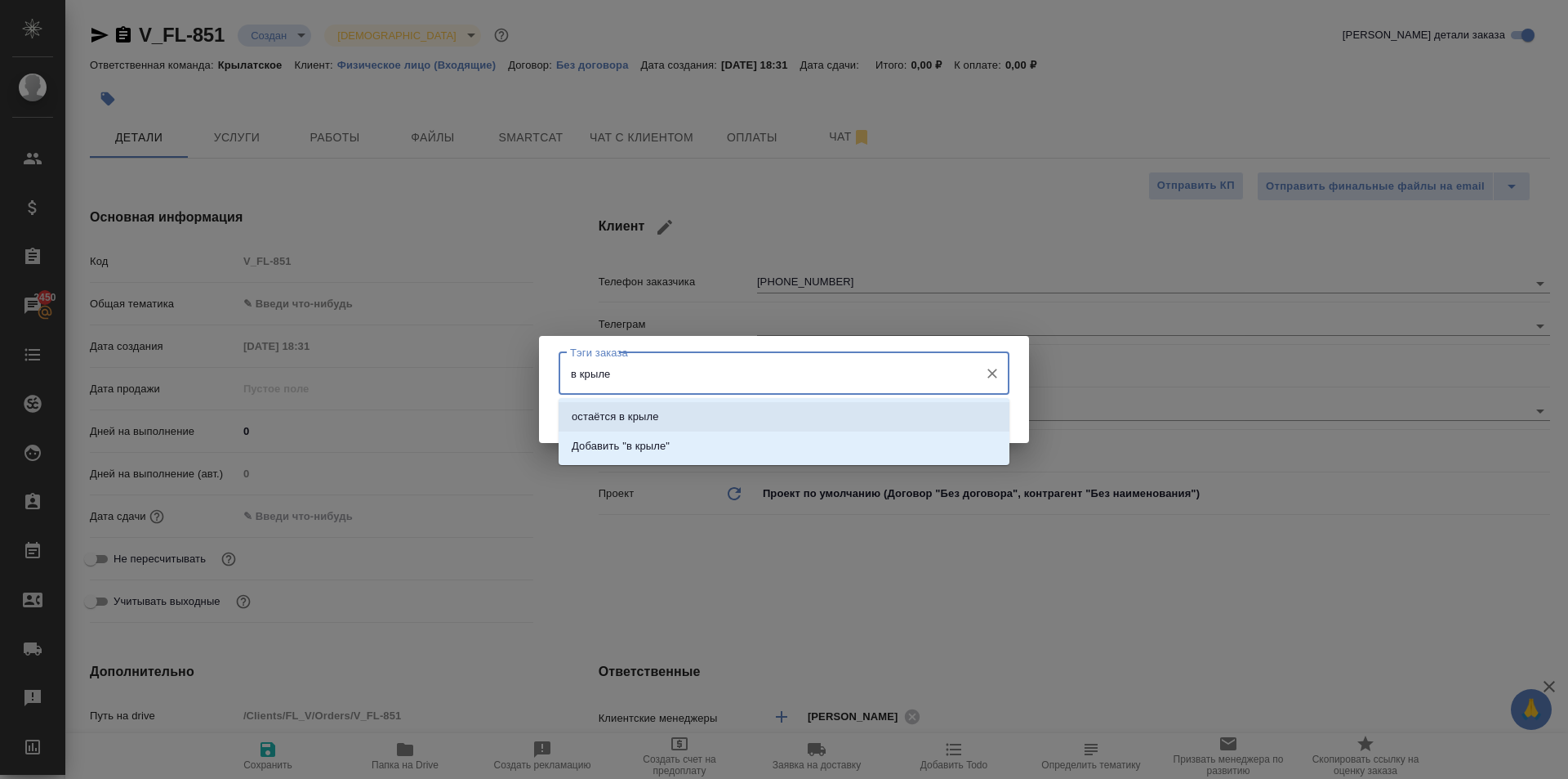
click at [683, 422] on li "остаётся в крыле" at bounding box center [784, 416] width 451 height 29
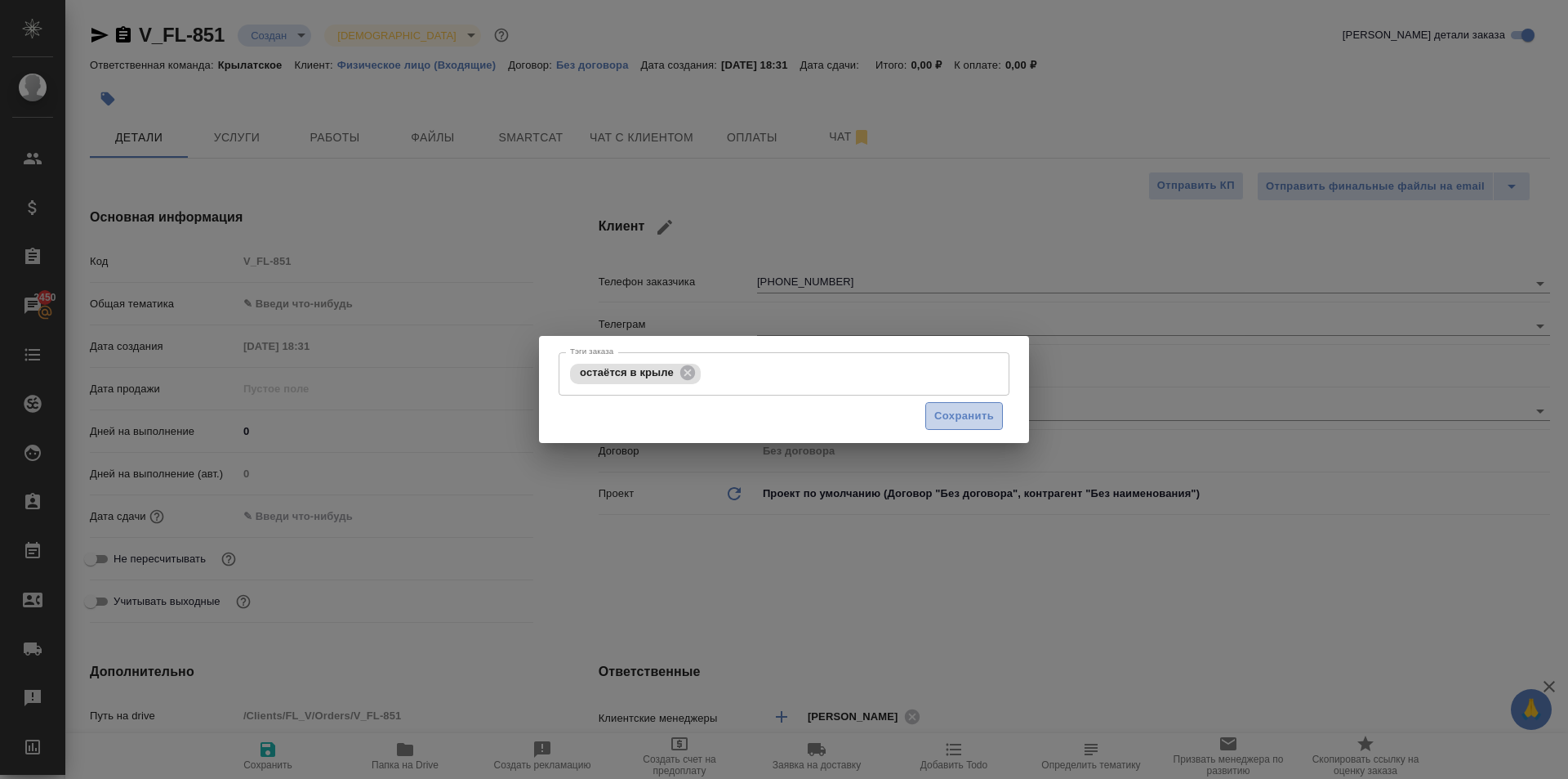
click at [989, 416] on span "Сохранить" at bounding box center [964, 415] width 60 height 19
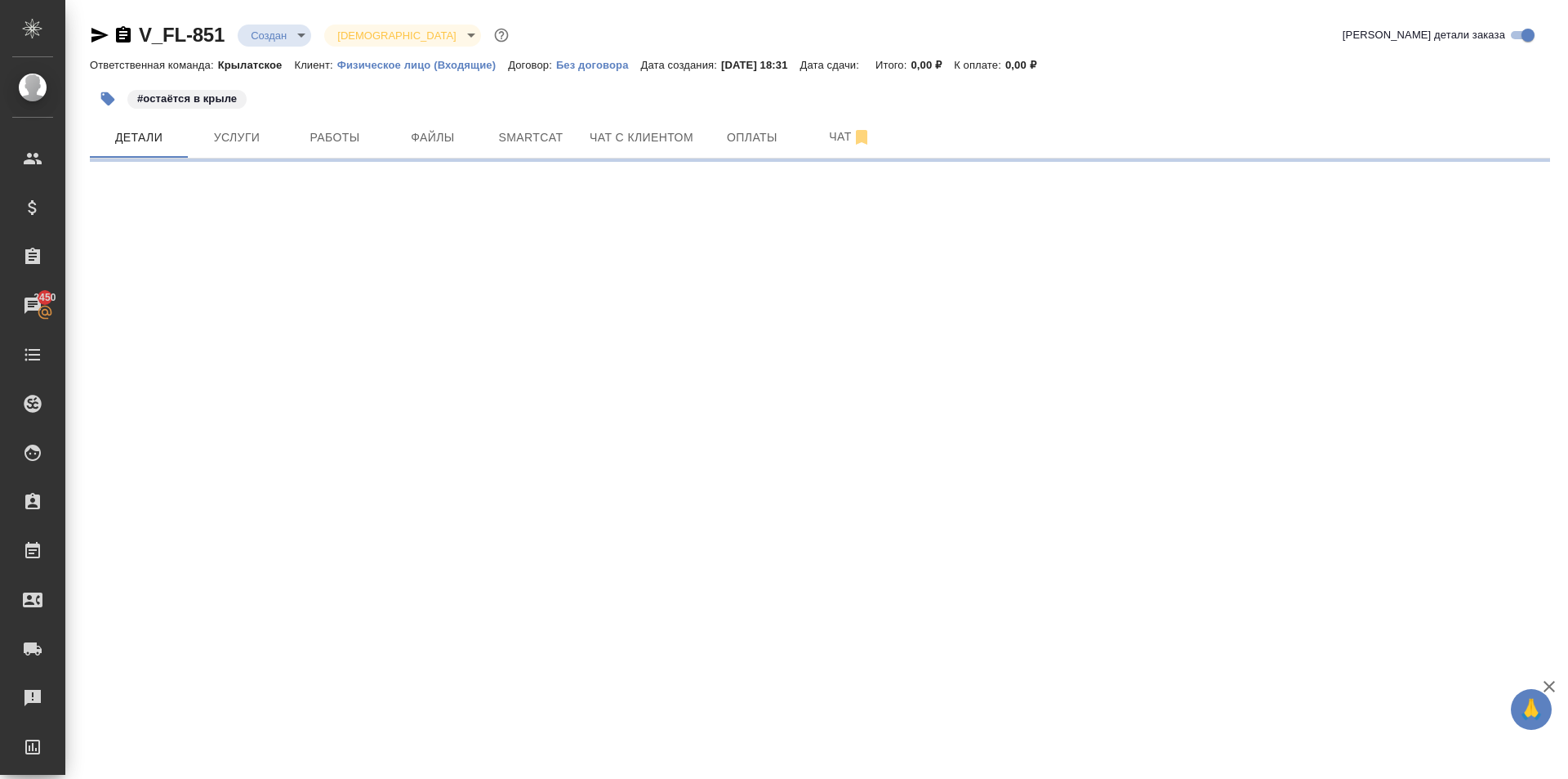
select select "RU"
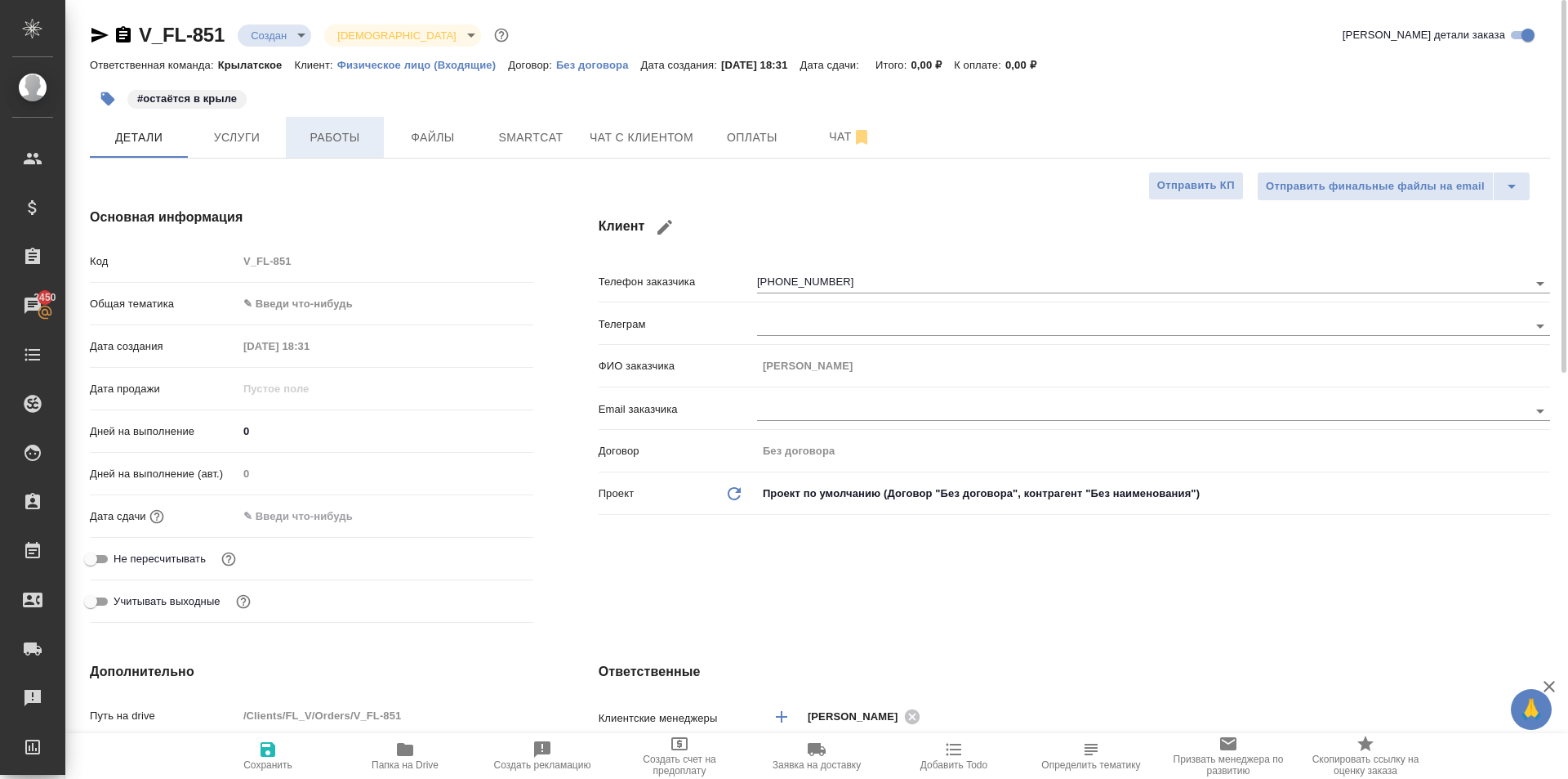
type textarea "x"
click at [467, 121] on button "Файлы" at bounding box center [433, 137] width 98 height 41
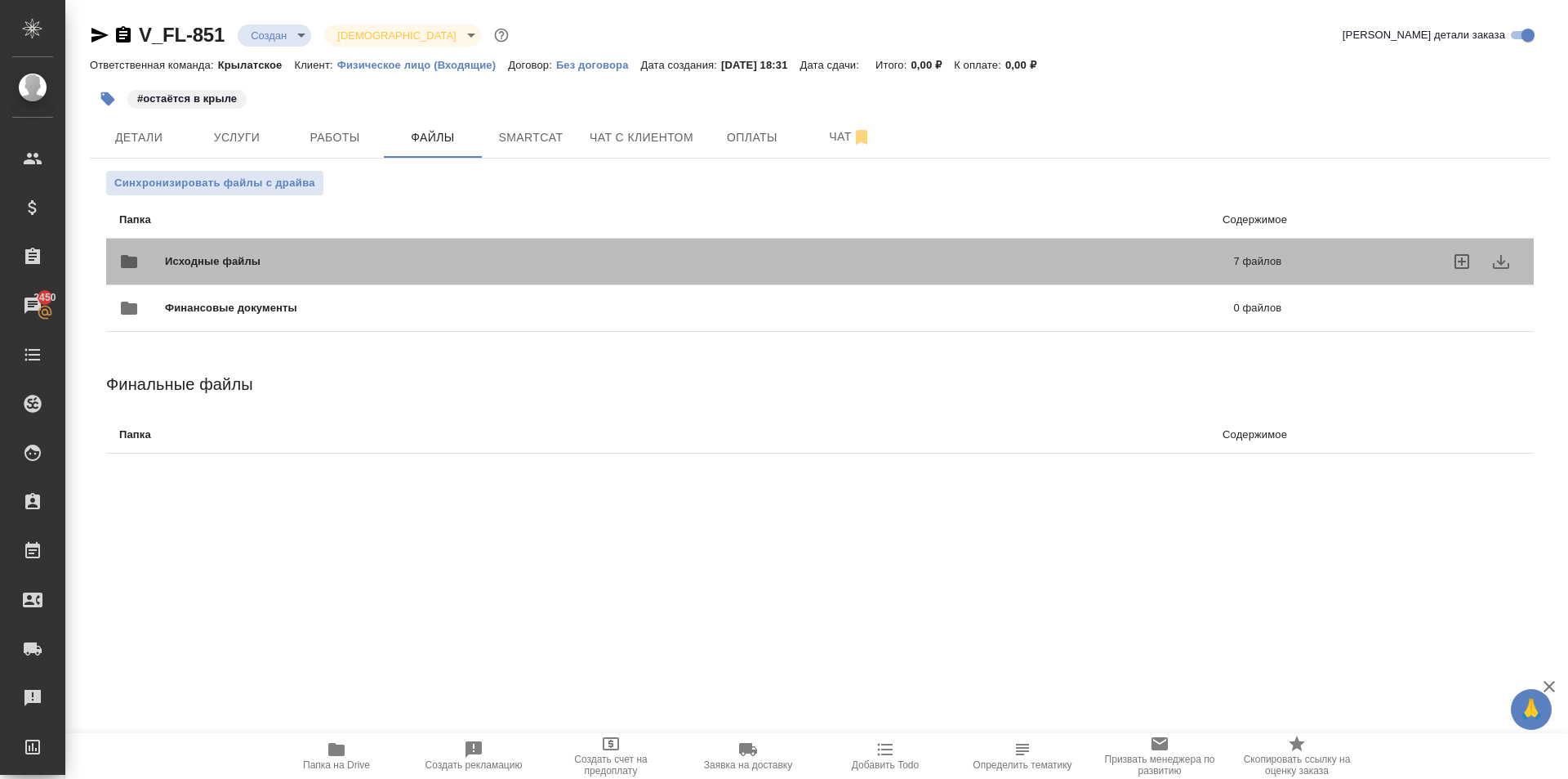
click at [325, 249] on div "Исходные файлы 7 файлов" at bounding box center [700, 262] width 1163 height 39
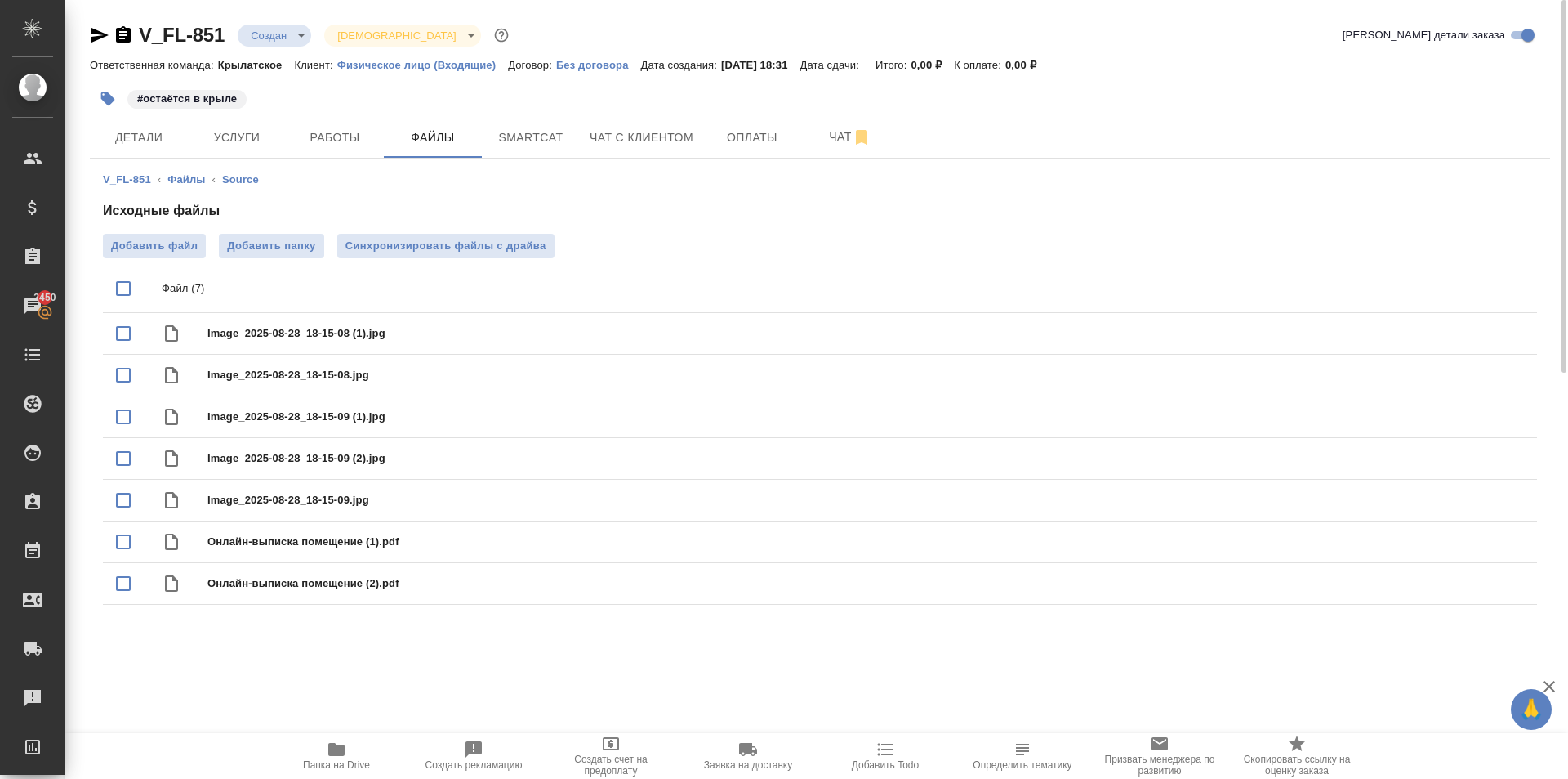
click at [329, 761] on span "Папка на Drive" at bounding box center [336, 765] width 67 height 12
click at [211, 129] on span "Услуги" at bounding box center [237, 137] width 78 height 21
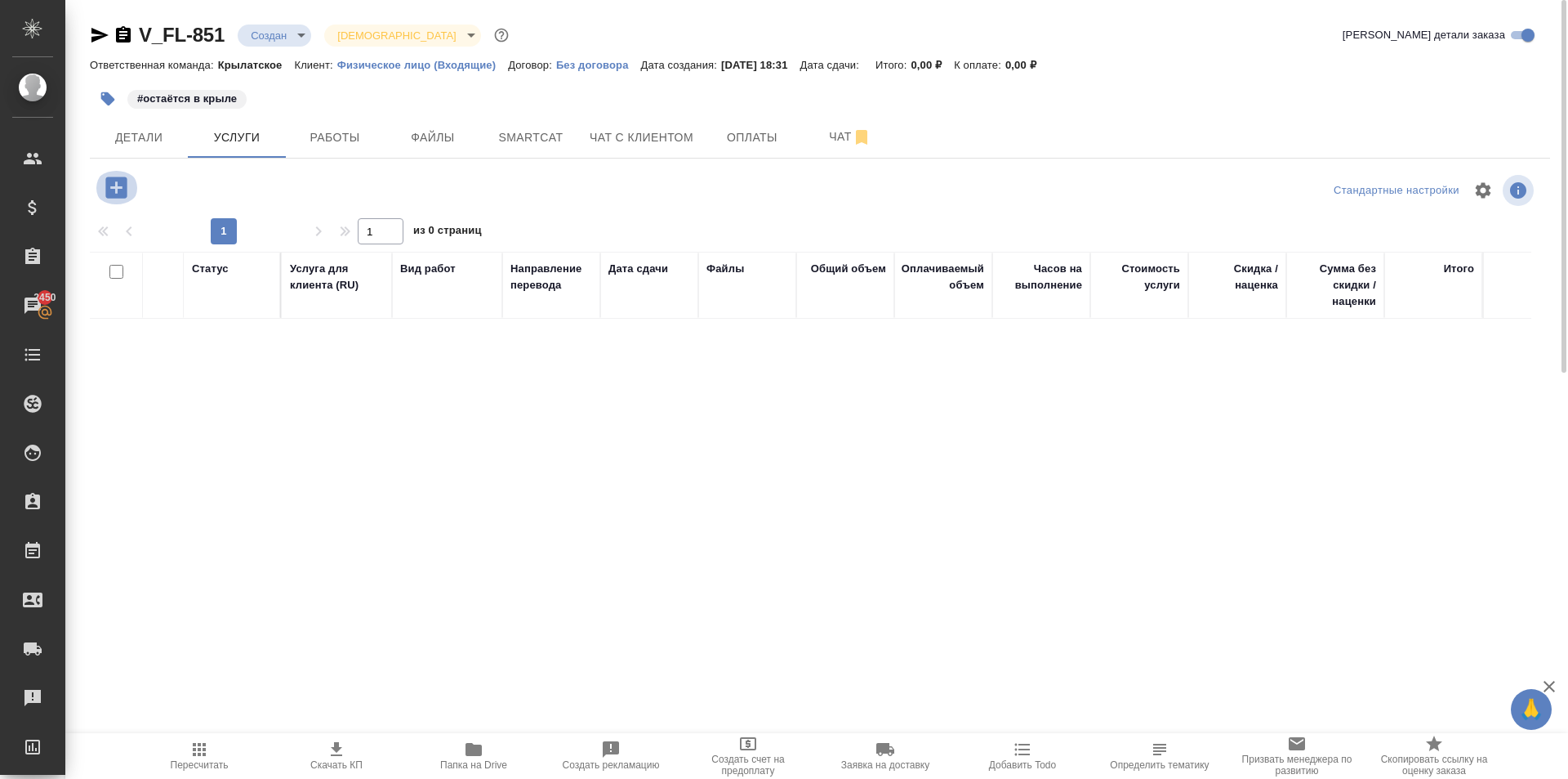
click at [109, 187] on icon "button" at bounding box center [117, 187] width 22 height 22
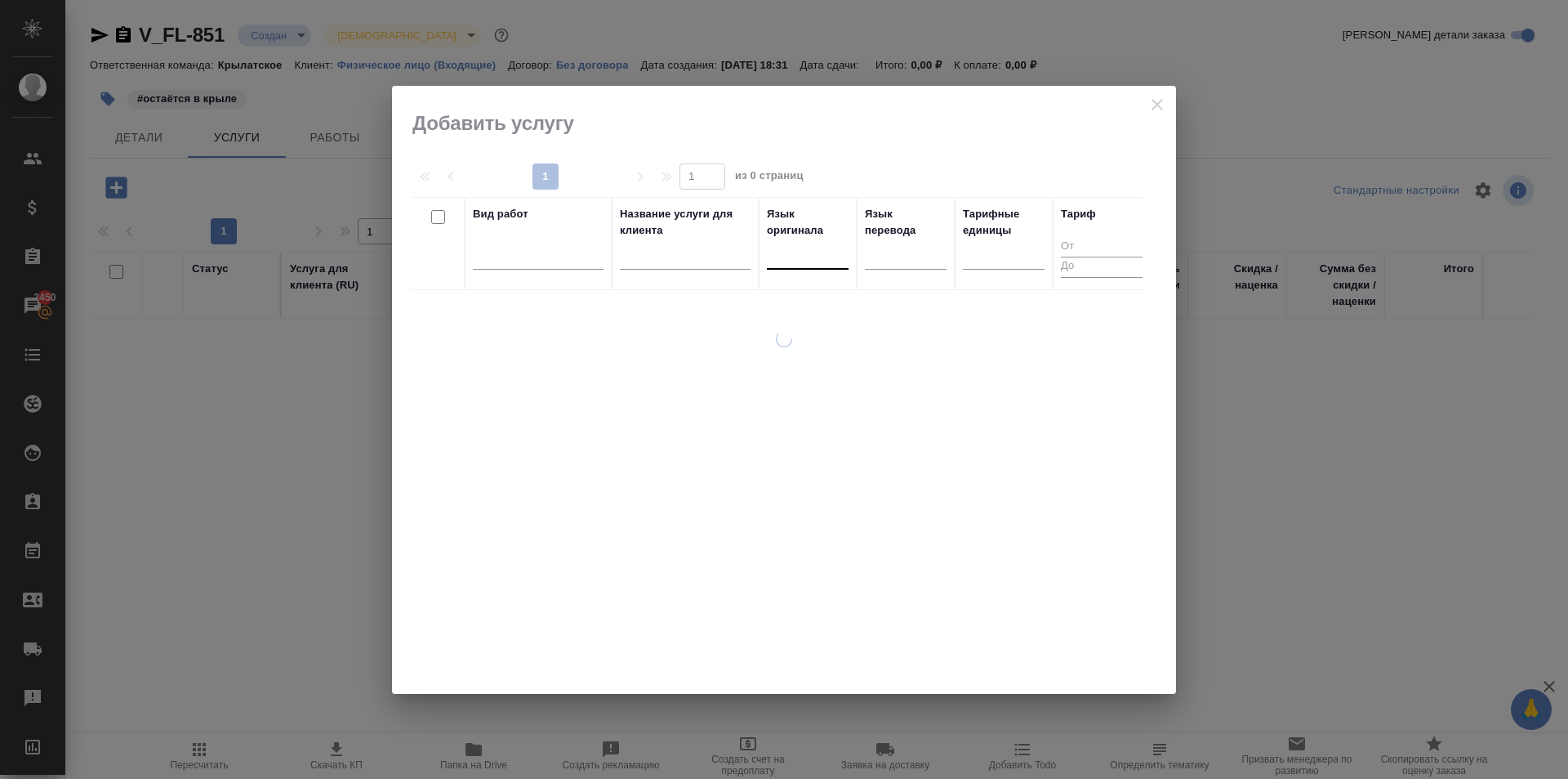
click at [780, 248] on div at bounding box center [807, 253] width 81 height 24
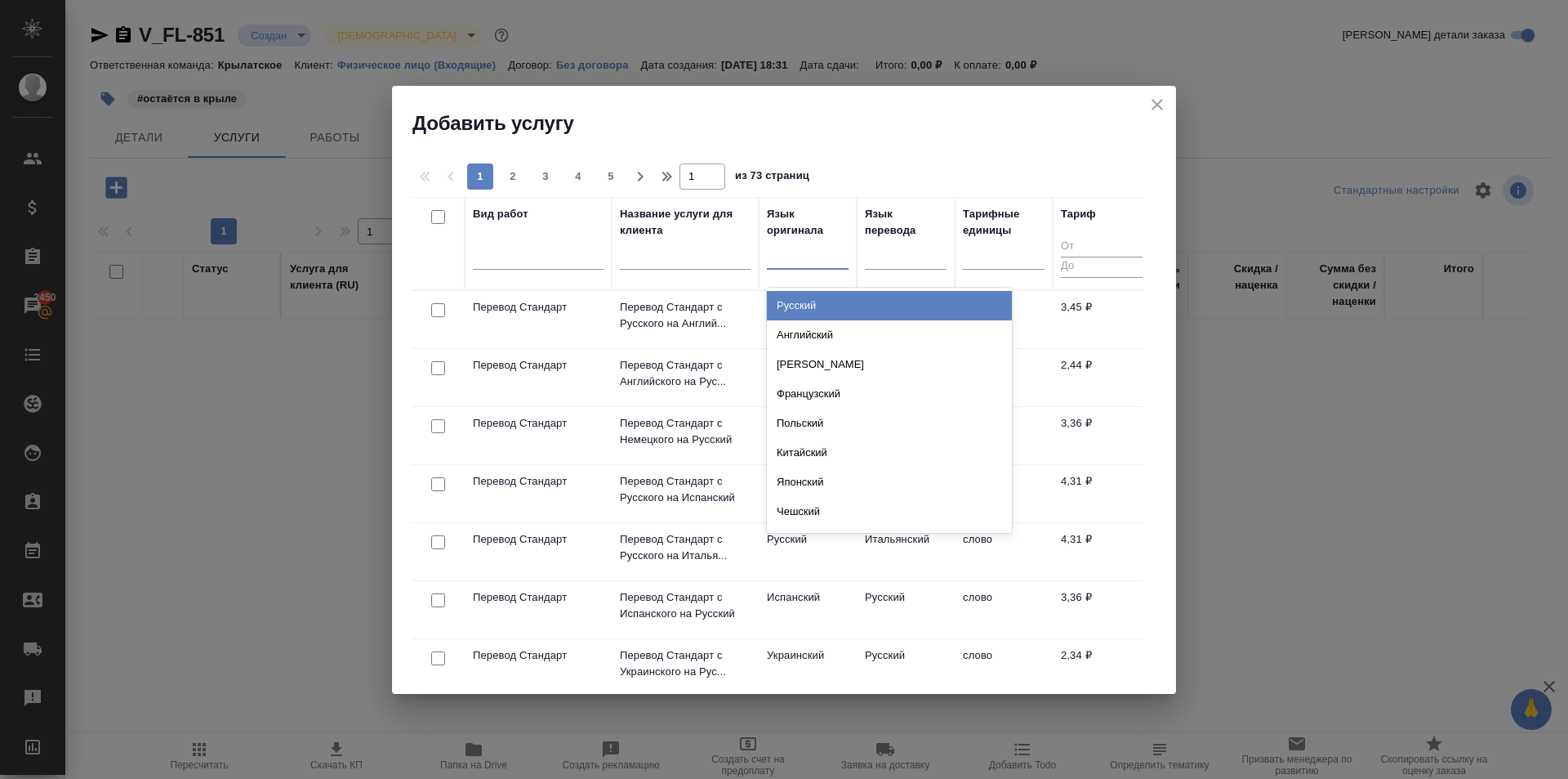
drag, startPoint x: 813, startPoint y: 304, endPoint x: 824, endPoint y: 303, distance: 11.0
click at [816, 303] on div "Русский" at bounding box center [889, 306] width 245 height 29
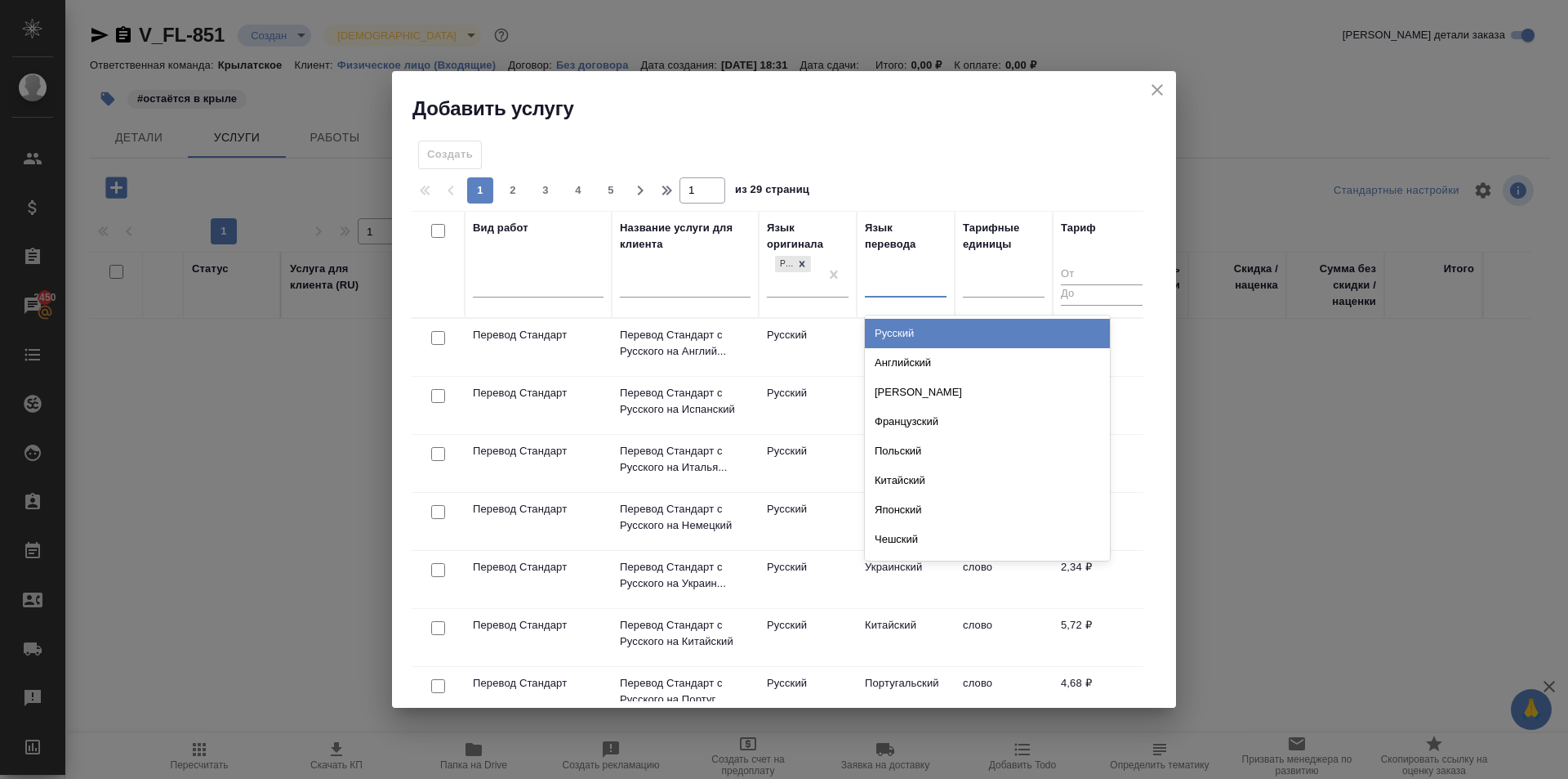
click at [887, 283] on div at bounding box center [905, 280] width 81 height 24
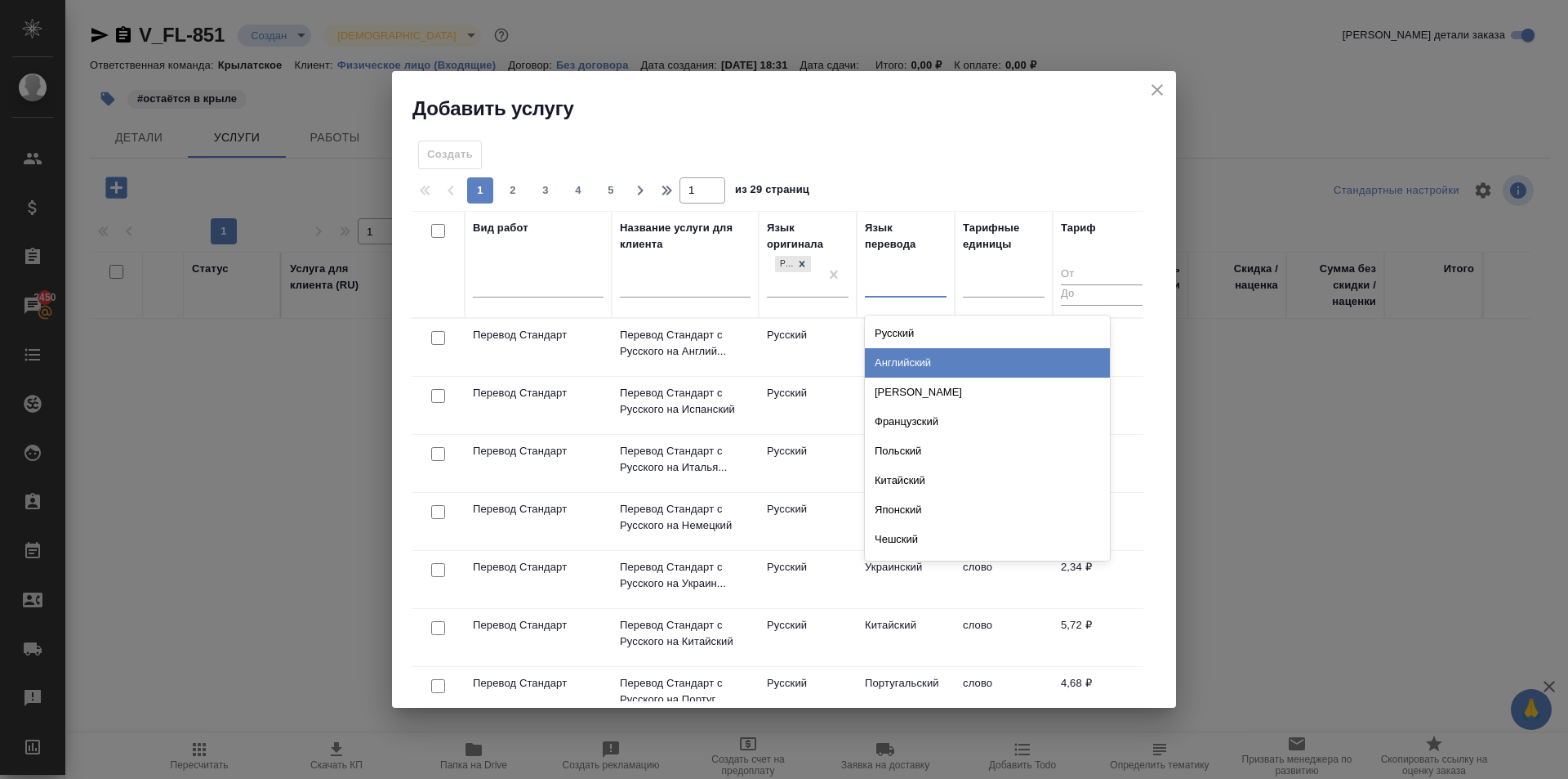
click at [921, 369] on div "Английский" at bounding box center [987, 363] width 245 height 29
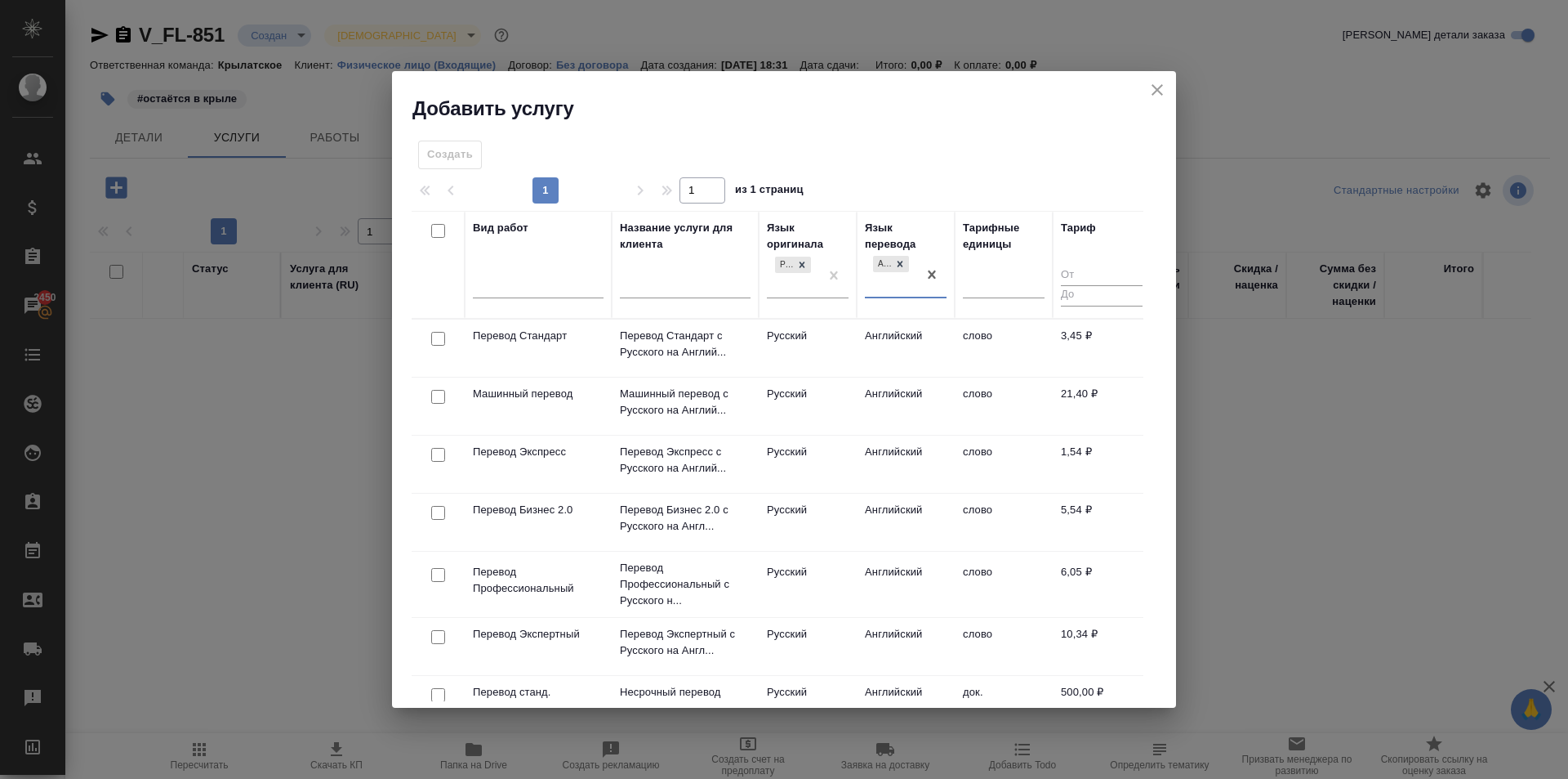
click at [843, 353] on td "Русский" at bounding box center [808, 348] width 98 height 57
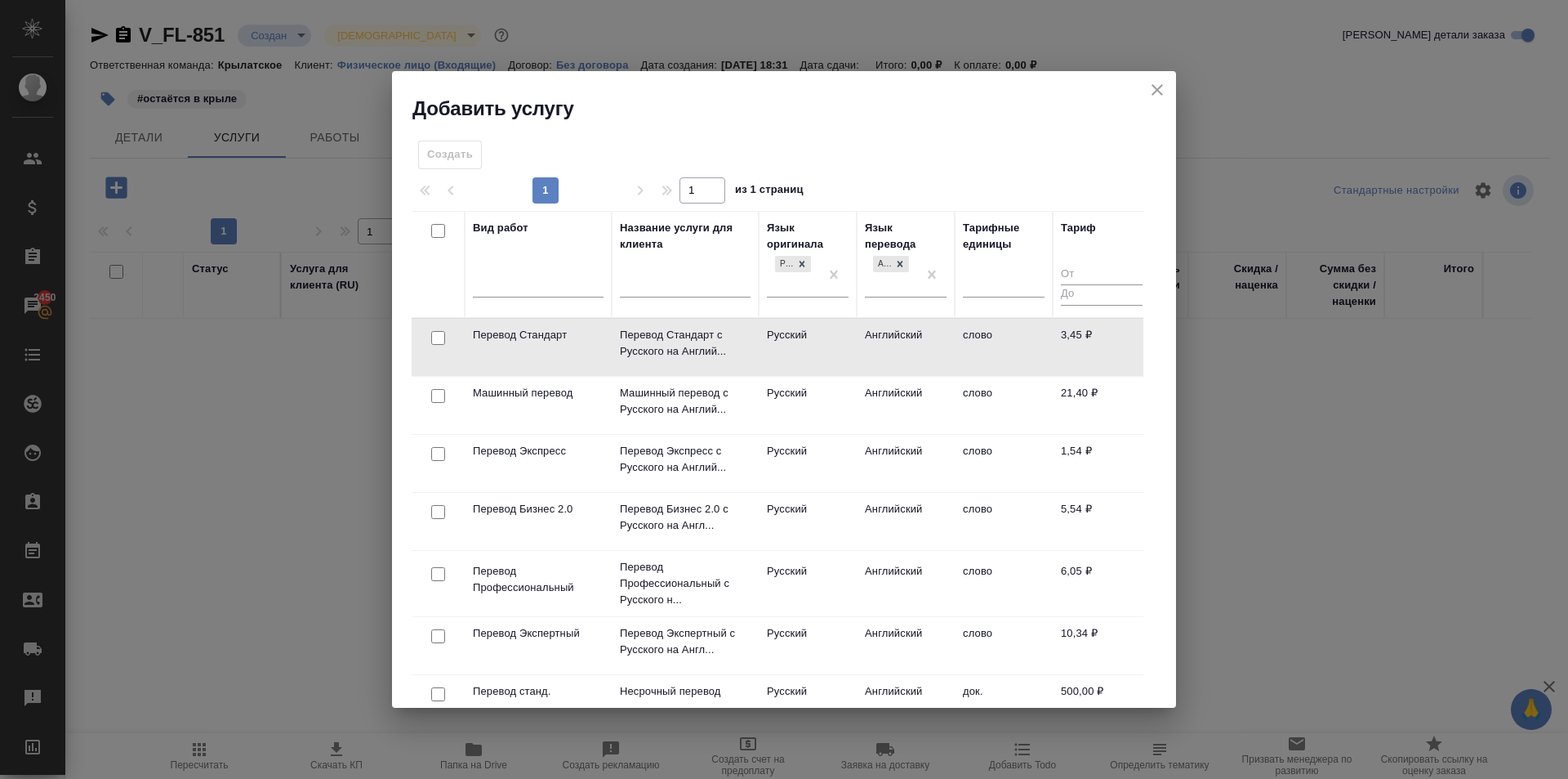
click at [843, 353] on td "Русский" at bounding box center [808, 347] width 98 height 57
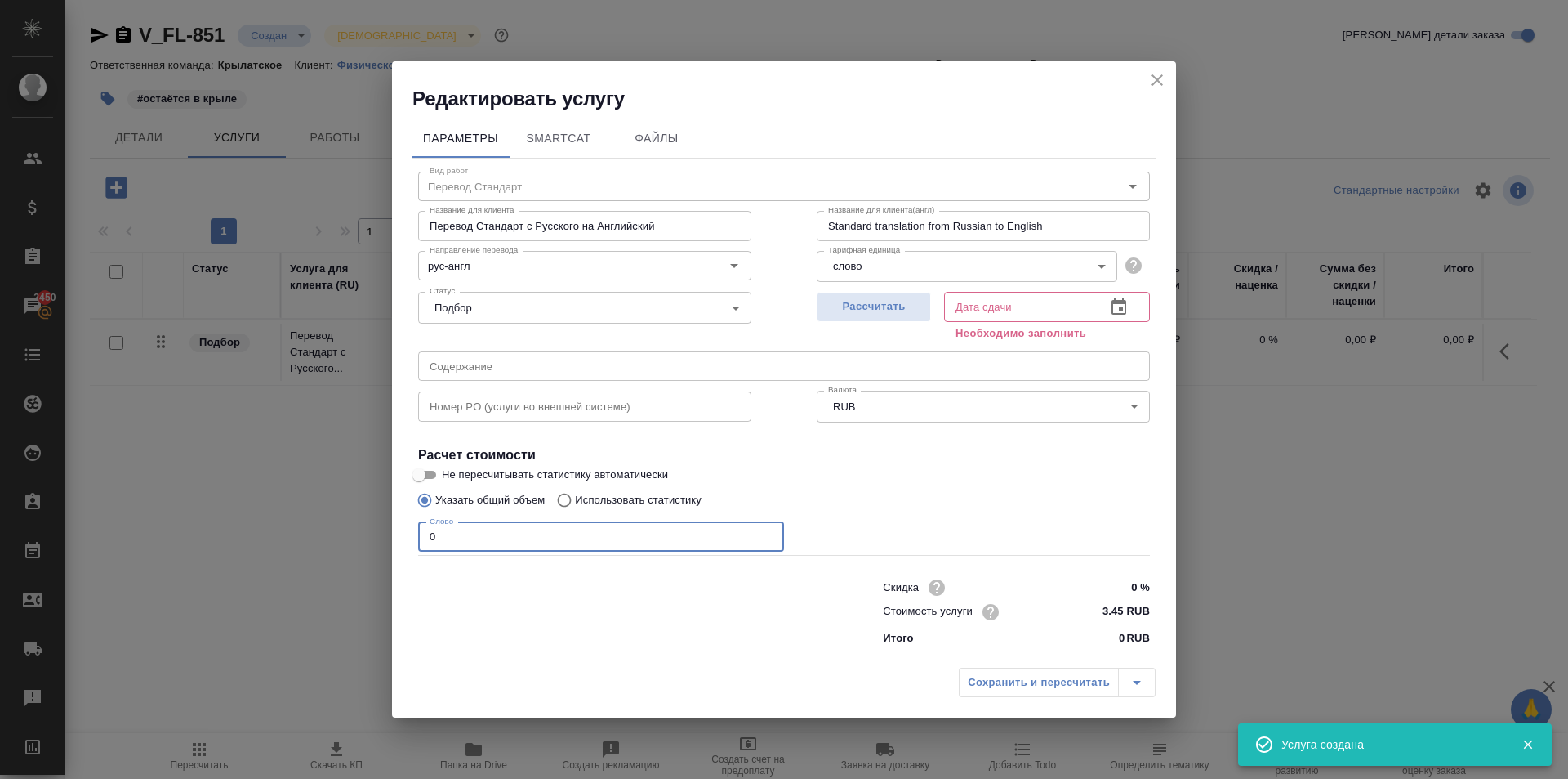
drag, startPoint x: 443, startPoint y: 532, endPoint x: 387, endPoint y: 500, distance: 64.5
click at [386, 503] on div "Редактировать услугу Параметры SmartCat Файлы Вид работ Перевод Стандарт Вид ра…" at bounding box center [784, 389] width 1568 height 779
type input "1"
drag, startPoint x: 849, startPoint y: 319, endPoint x: 879, endPoint y: 353, distance: 45.3
click at [850, 319] on button "Рассчитать" at bounding box center [874, 307] width 115 height 30
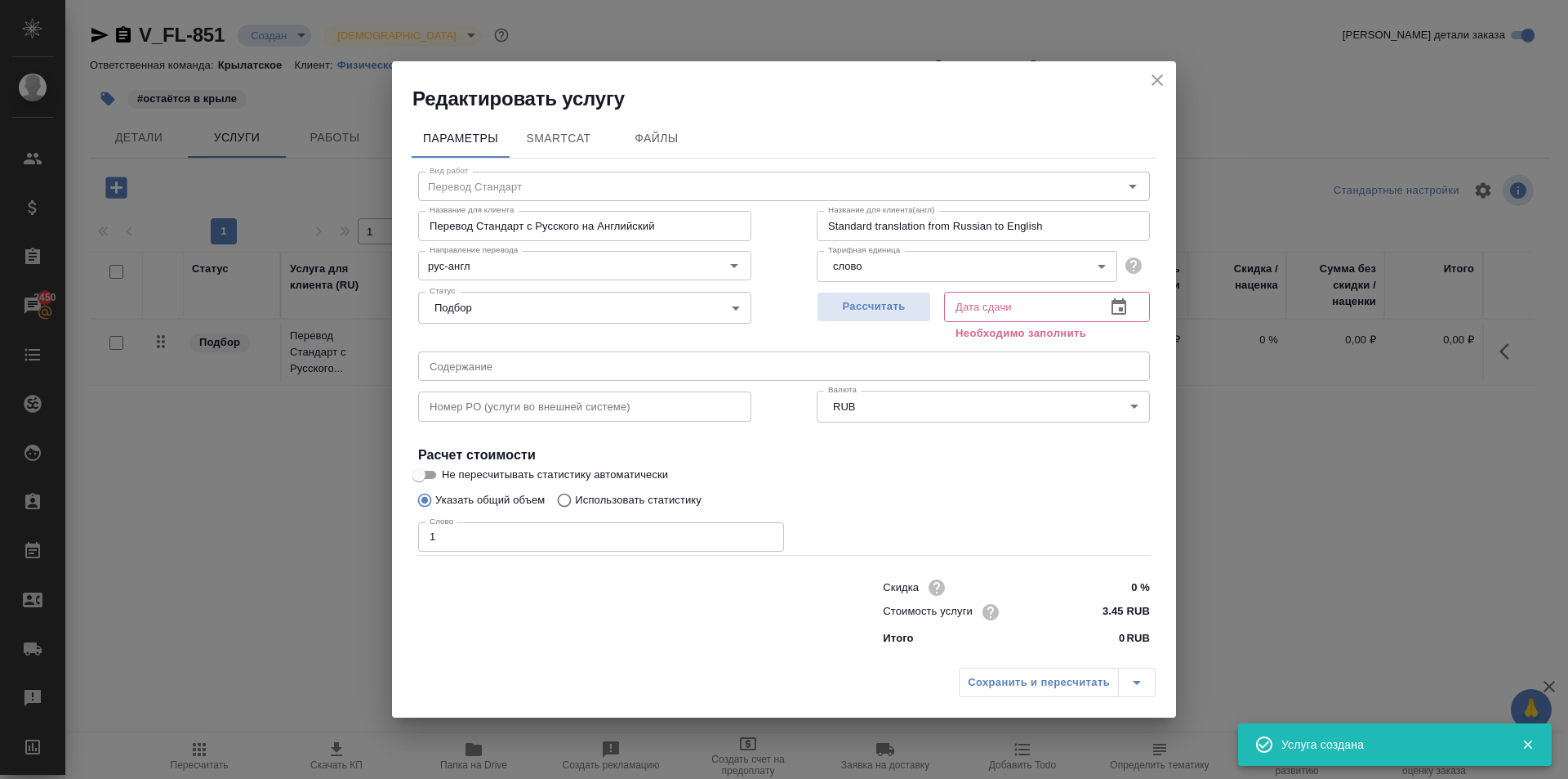
type input "29.08.2025 10:11"
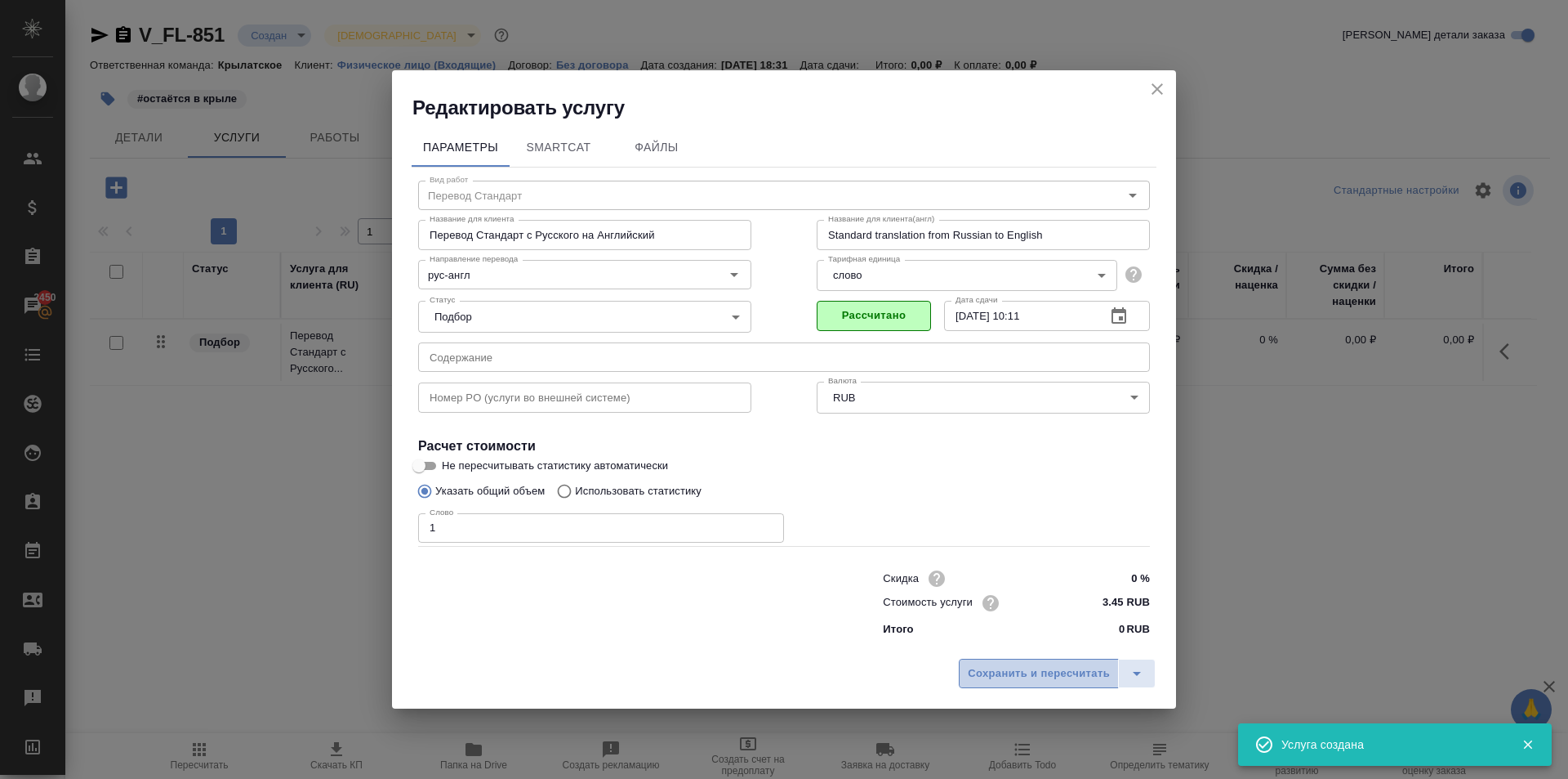
drag, startPoint x: 1017, startPoint y: 678, endPoint x: 939, endPoint y: 655, distance: 81.3
click at [1016, 678] on span "Сохранить и пересчитать" at bounding box center [1038, 673] width 142 height 19
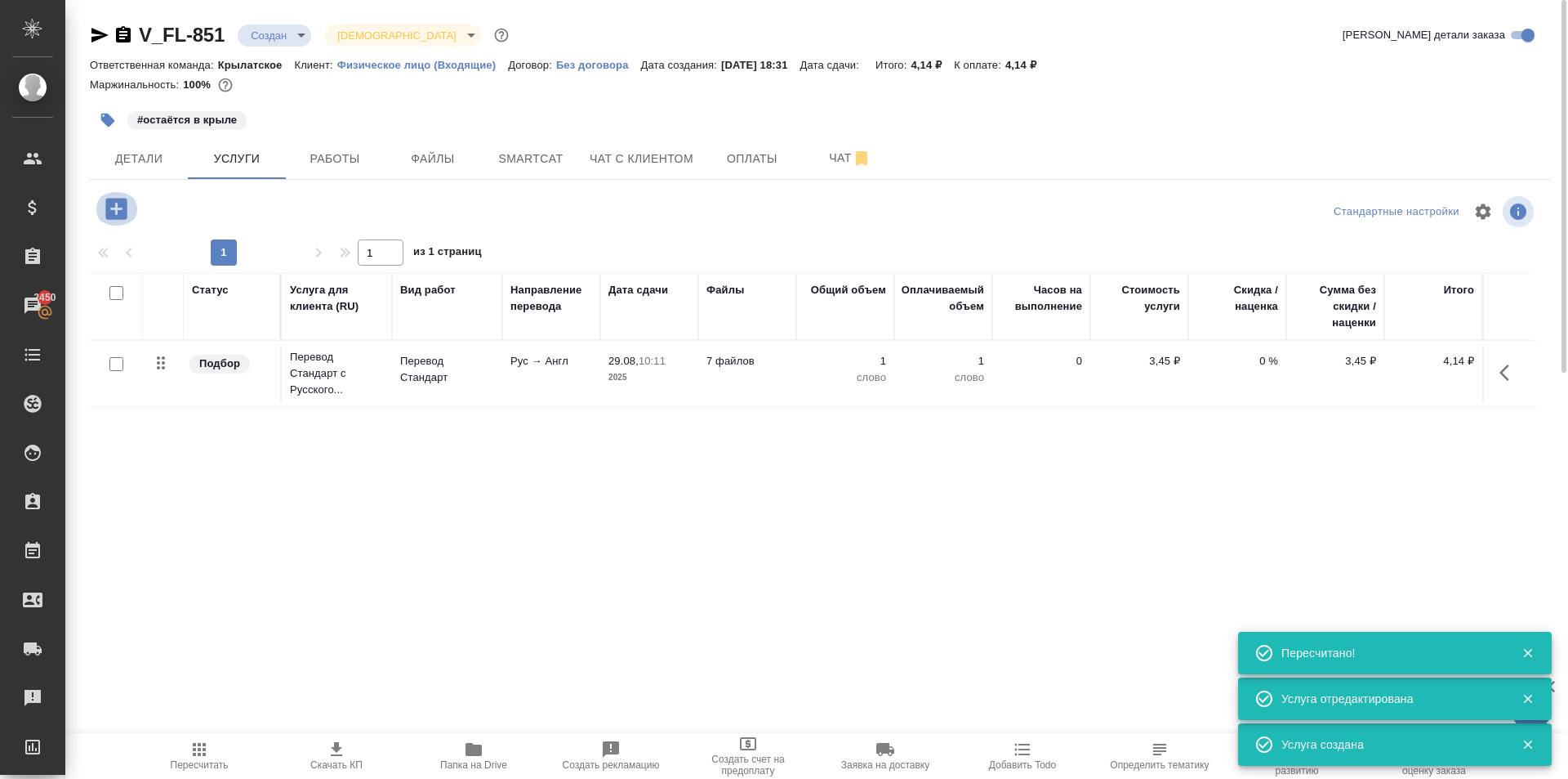
click at [120, 201] on icon "button" at bounding box center [117, 209] width 22 height 22
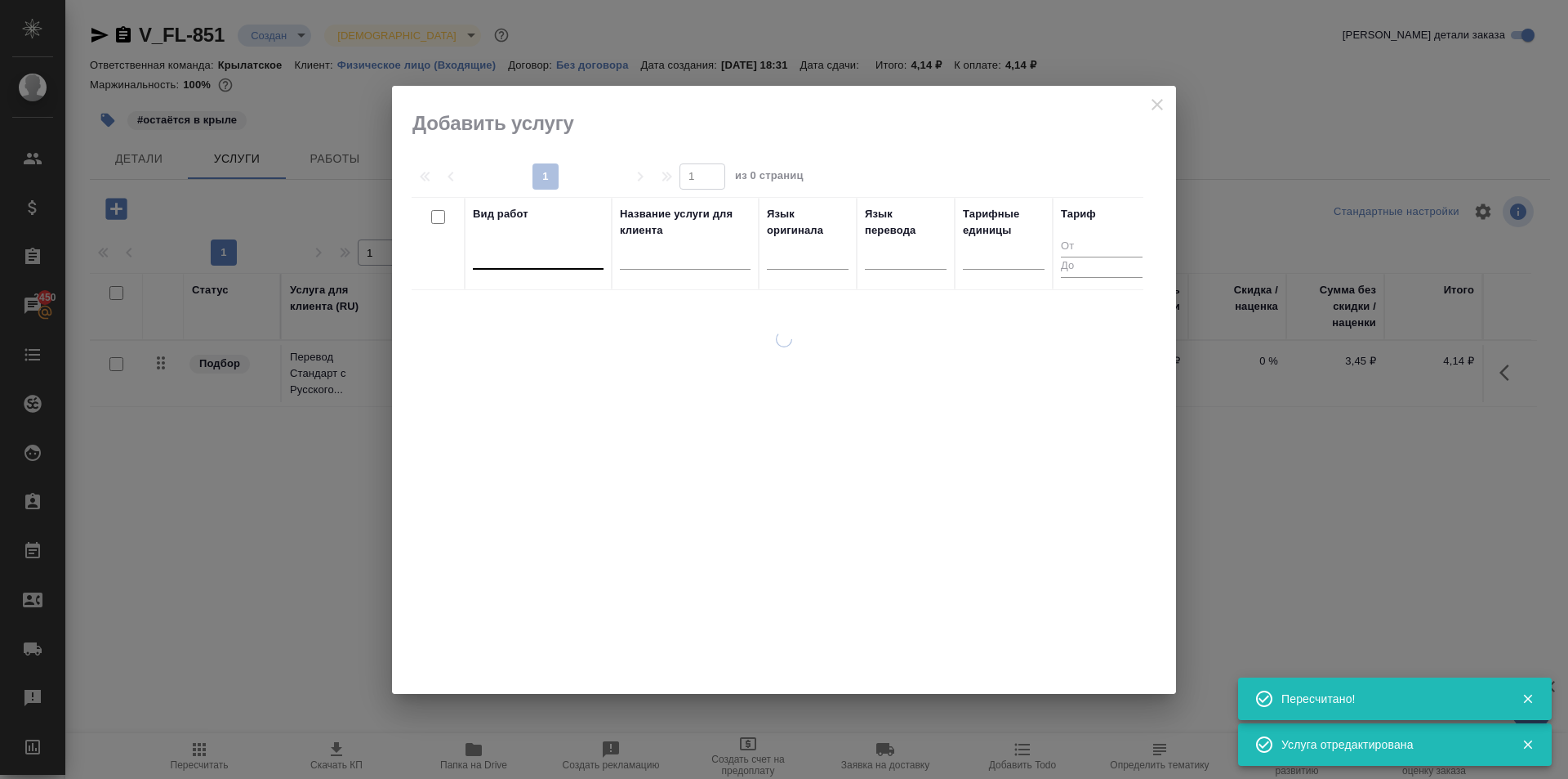
click at [525, 251] on div at bounding box center [538, 253] width 130 height 24
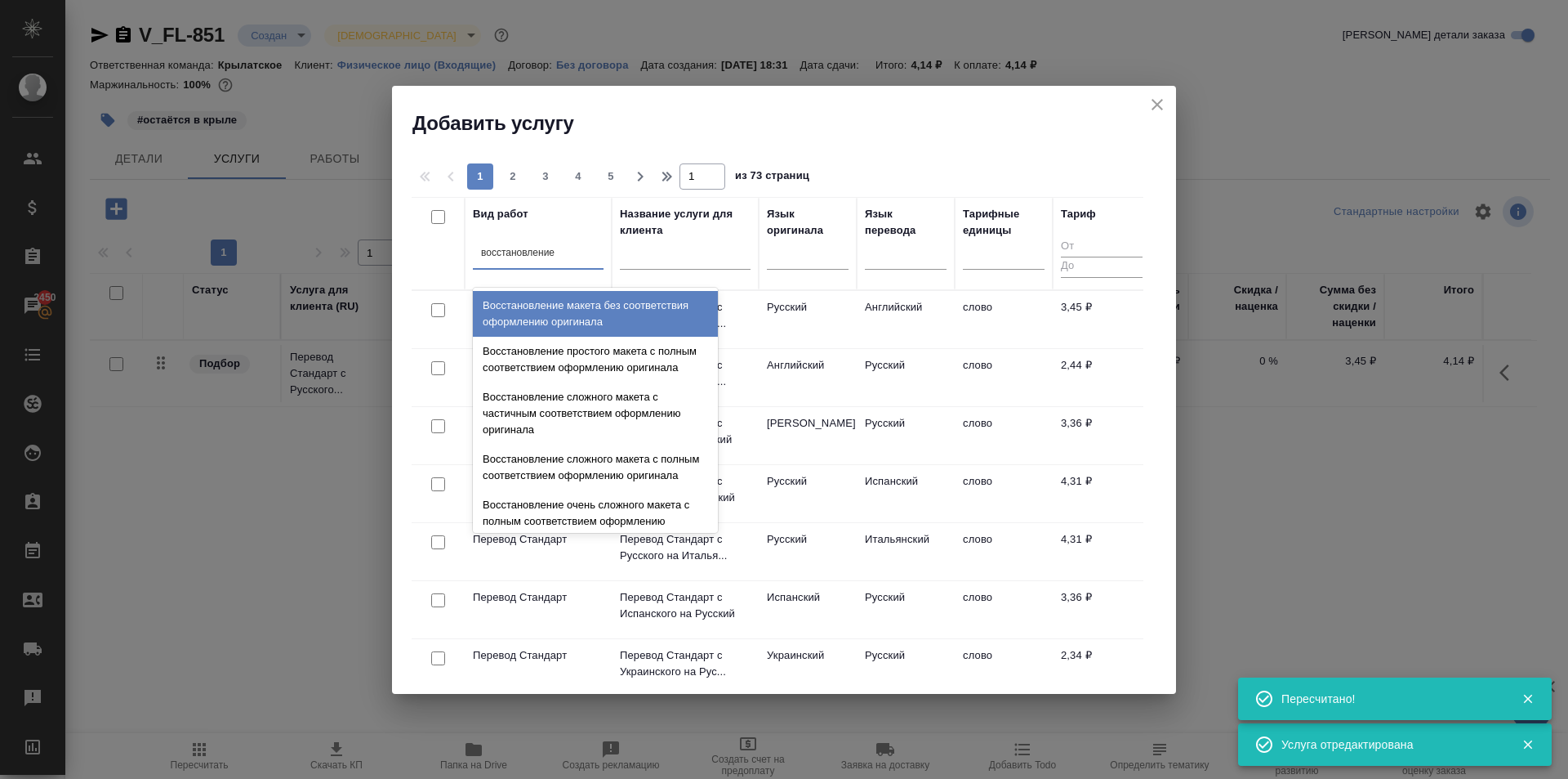
type input "восстановление м"
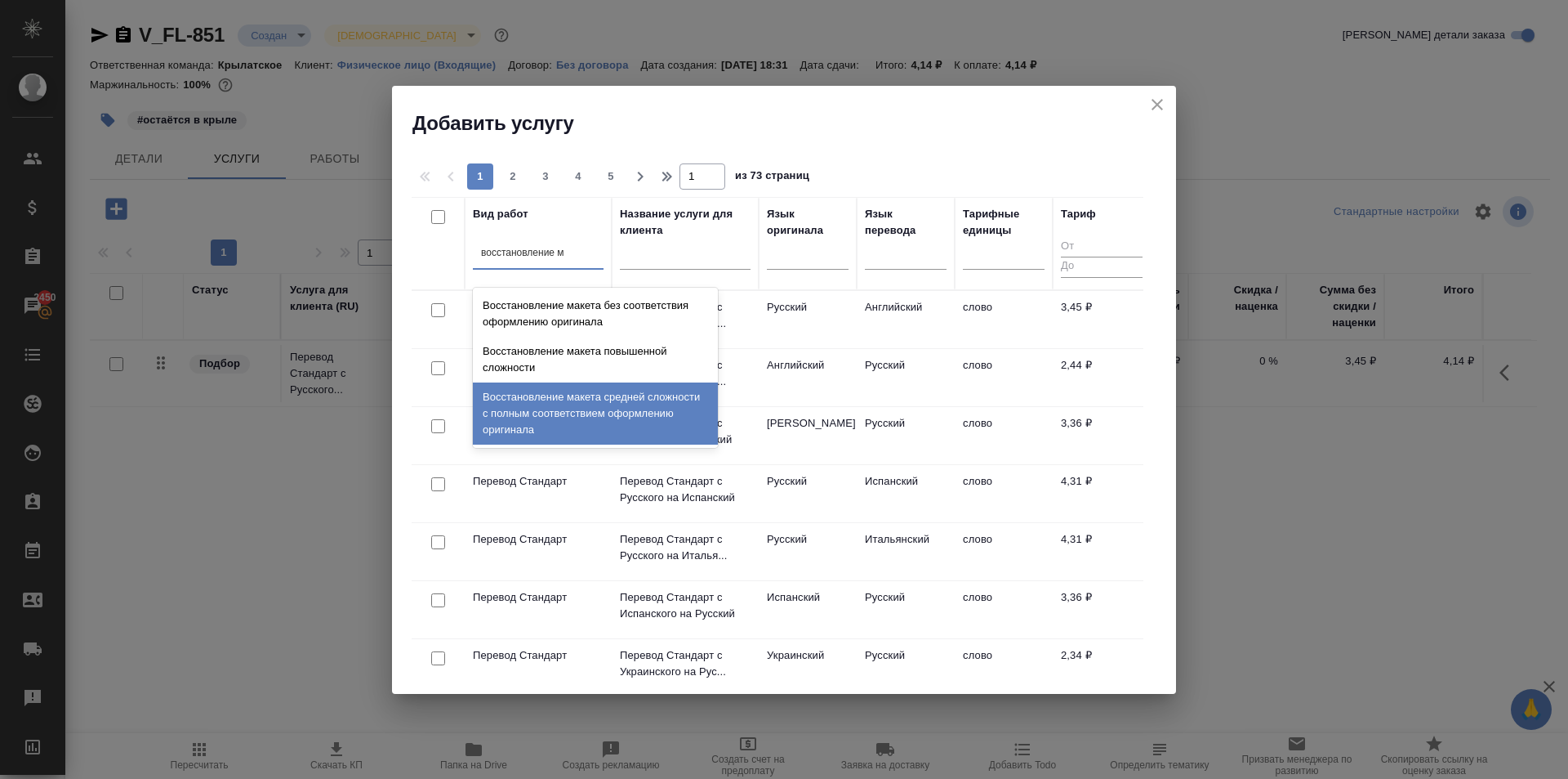
click at [604, 390] on div "Восстановление макета средней сложности с полным соответствием оформлению ориги…" at bounding box center [595, 413] width 245 height 62
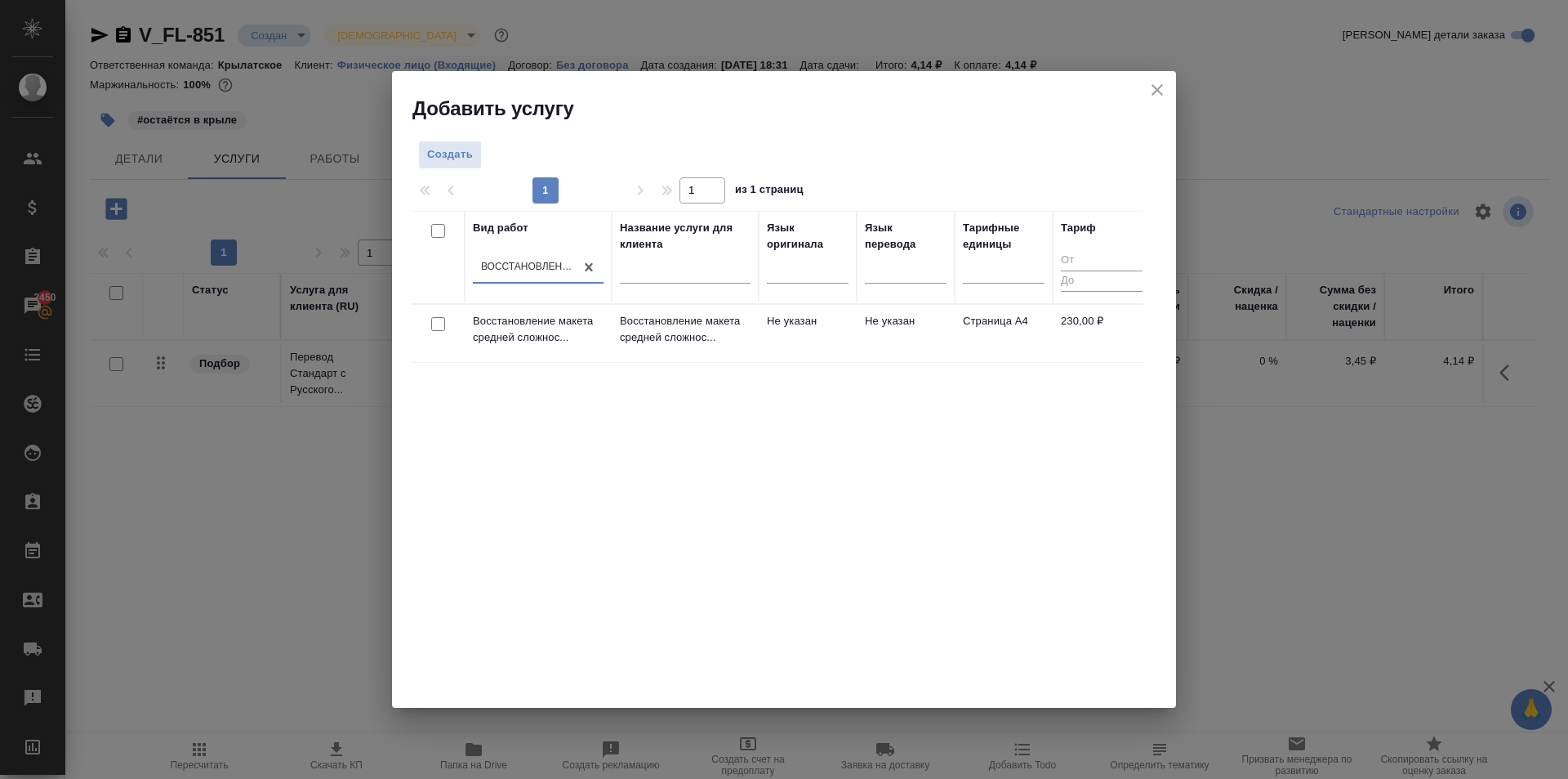
click at [736, 332] on p "Восстановление макета средней сложнос..." at bounding box center [685, 328] width 130 height 32
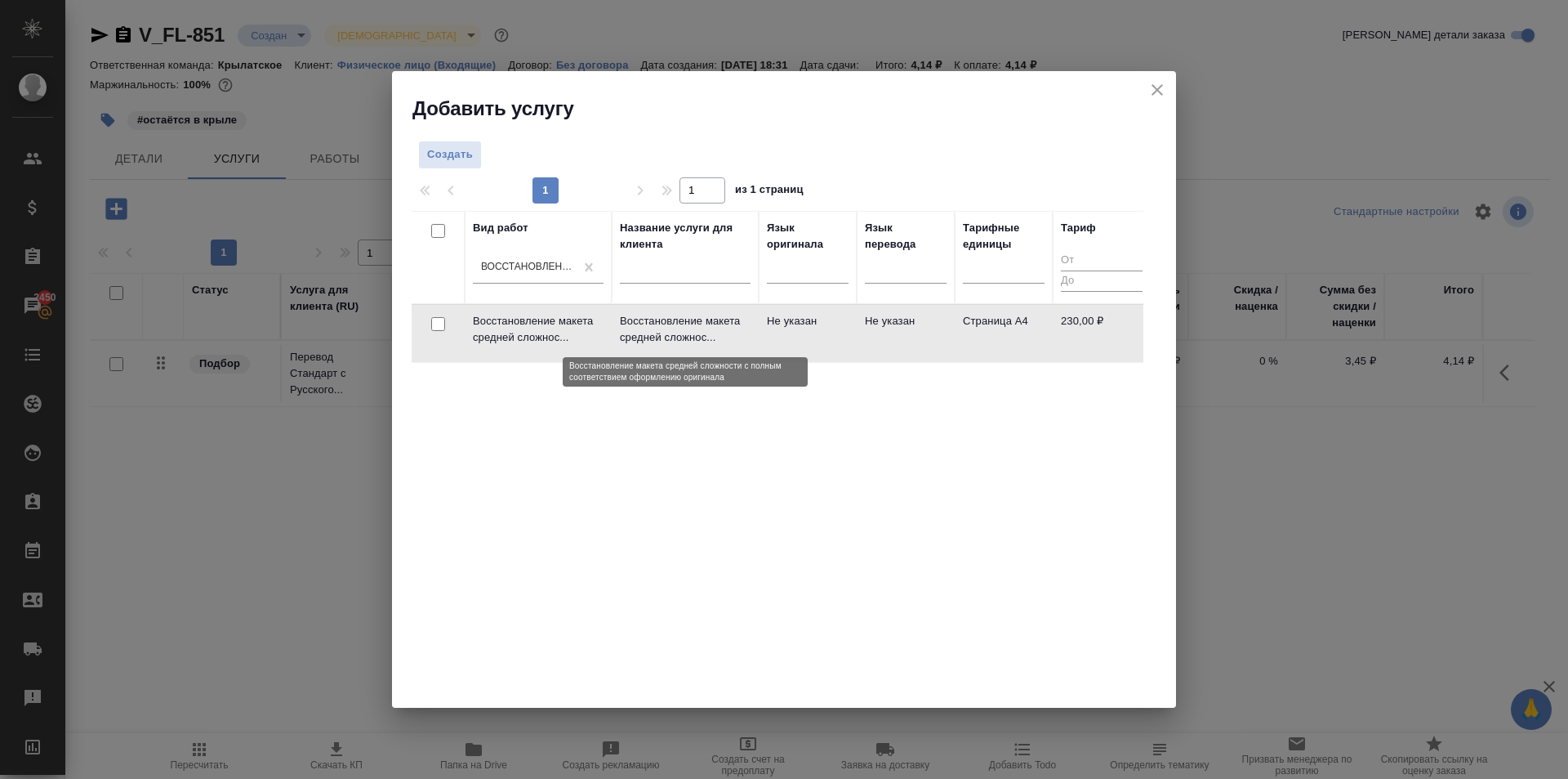
click at [738, 332] on p "Восстановление макета средней сложнос..." at bounding box center [685, 328] width 130 height 32
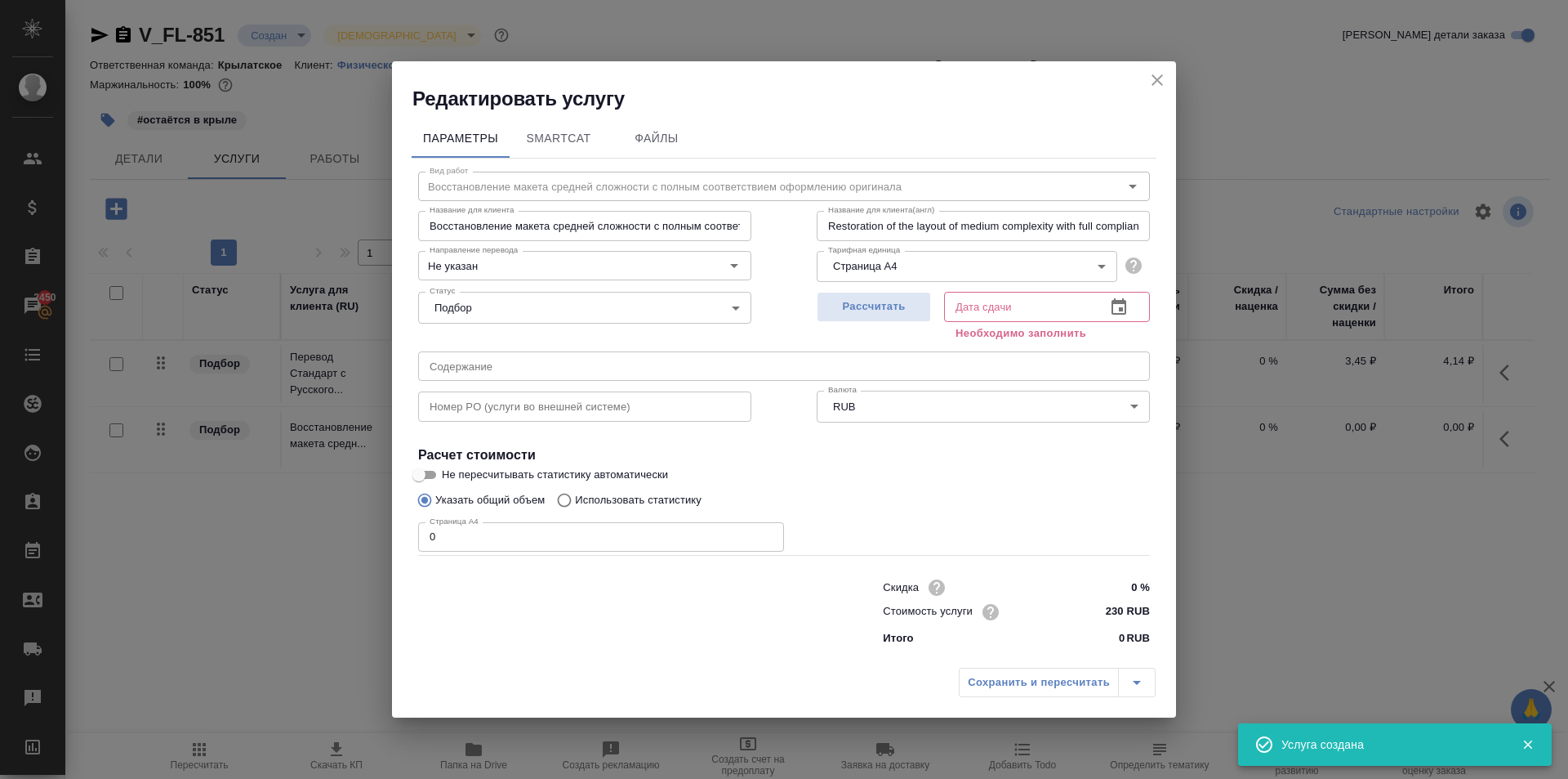
drag, startPoint x: 950, startPoint y: 98, endPoint x: 935, endPoint y: 122, distance: 28.3
click at [949, 98] on h2 "Редактировать услугу" at bounding box center [794, 99] width 764 height 26
drag, startPoint x: 421, startPoint y: 539, endPoint x: 406, endPoint y: 533, distance: 16.2
click at [410, 534] on div "Параметры SmartCat Файлы Вид работ Восстановление макета средней сложности с по…" at bounding box center [784, 385] width 784 height 548
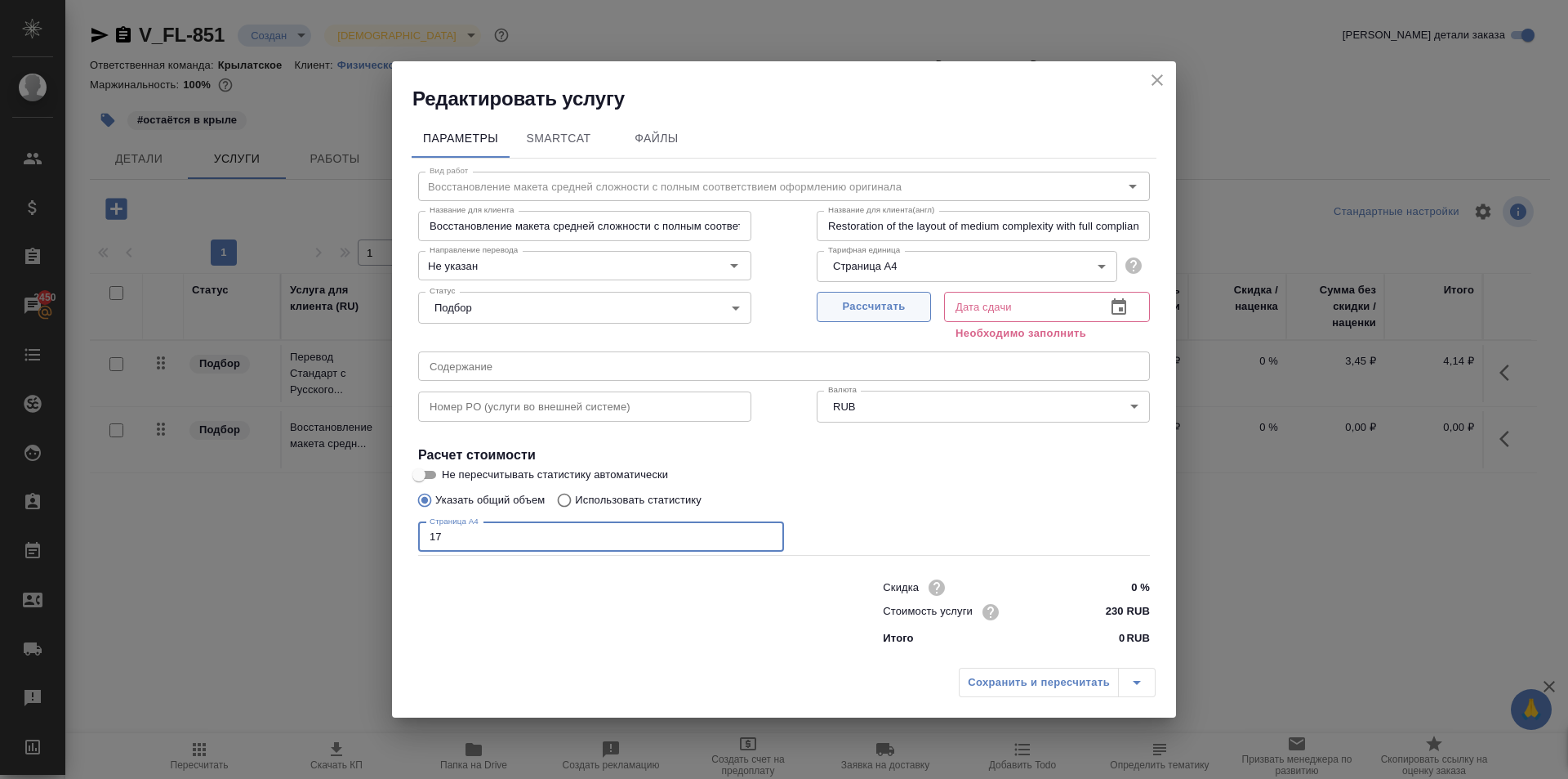
type input "17"
click at [849, 295] on button "Рассчитать" at bounding box center [874, 307] width 115 height 30
type input "29.08.2025 11:54"
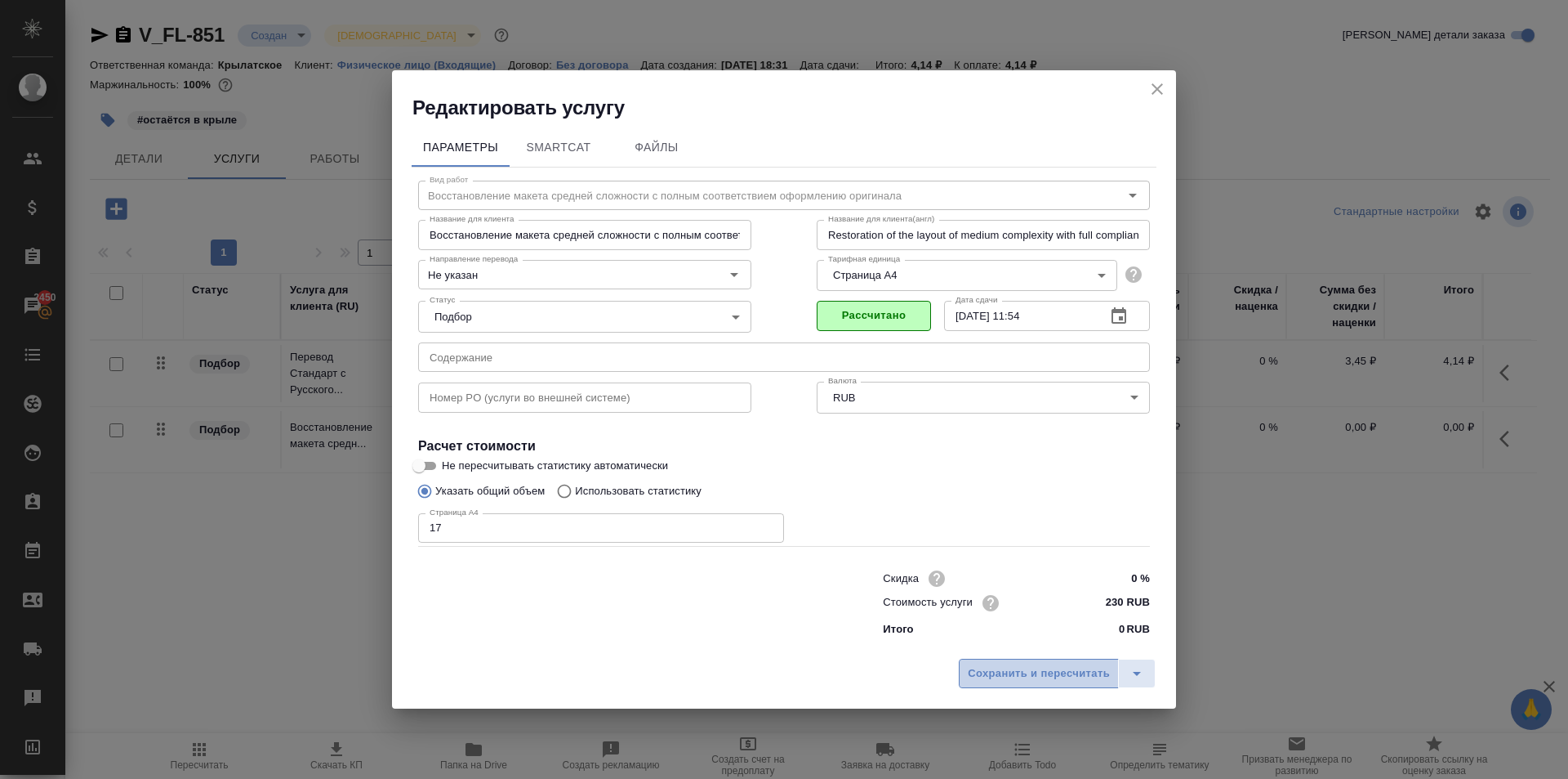
click at [962, 673] on button "Сохранить и пересчитать" at bounding box center [1038, 673] width 160 height 29
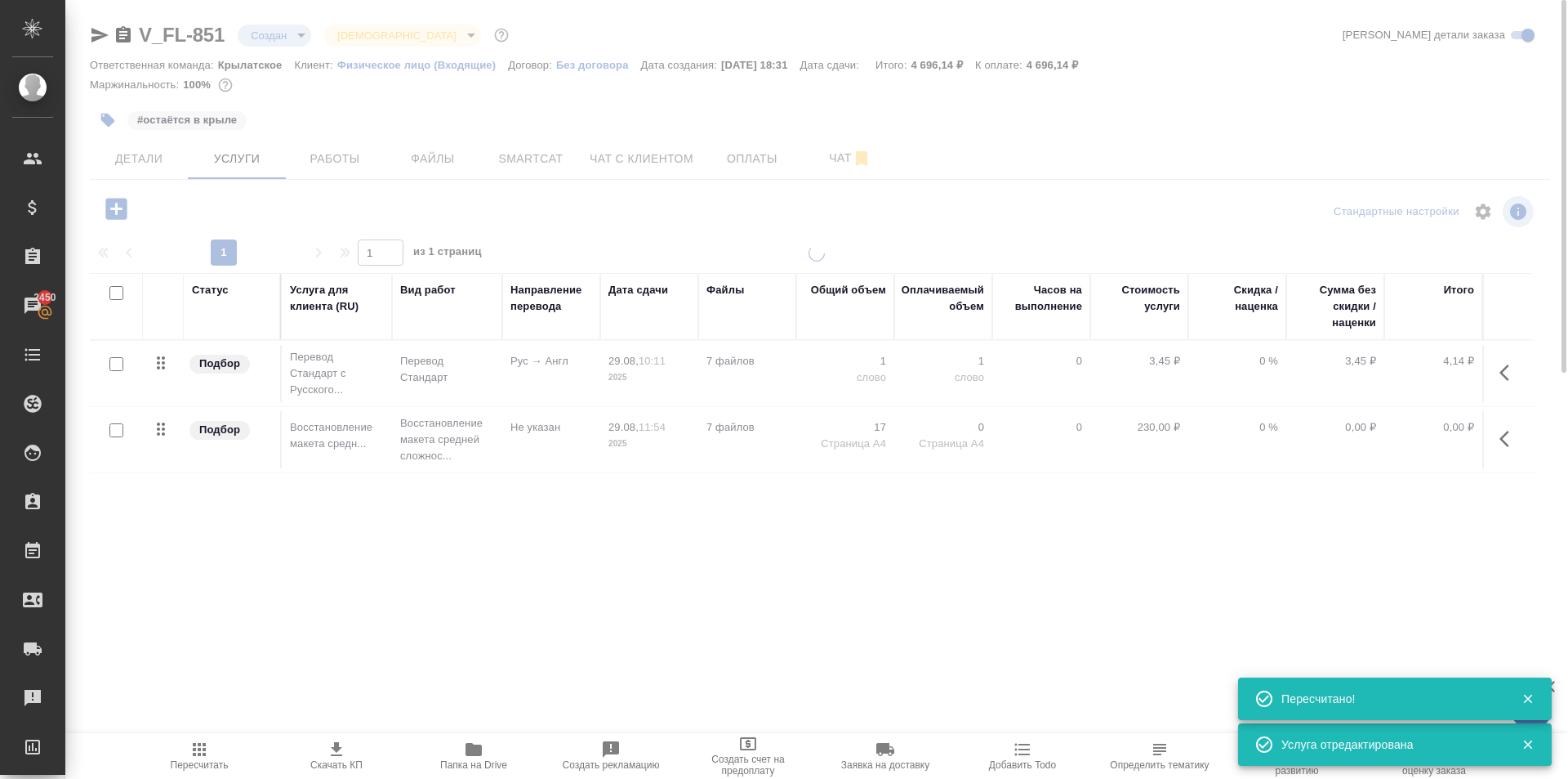
click at [113, 219] on icon "button" at bounding box center [117, 209] width 22 height 22
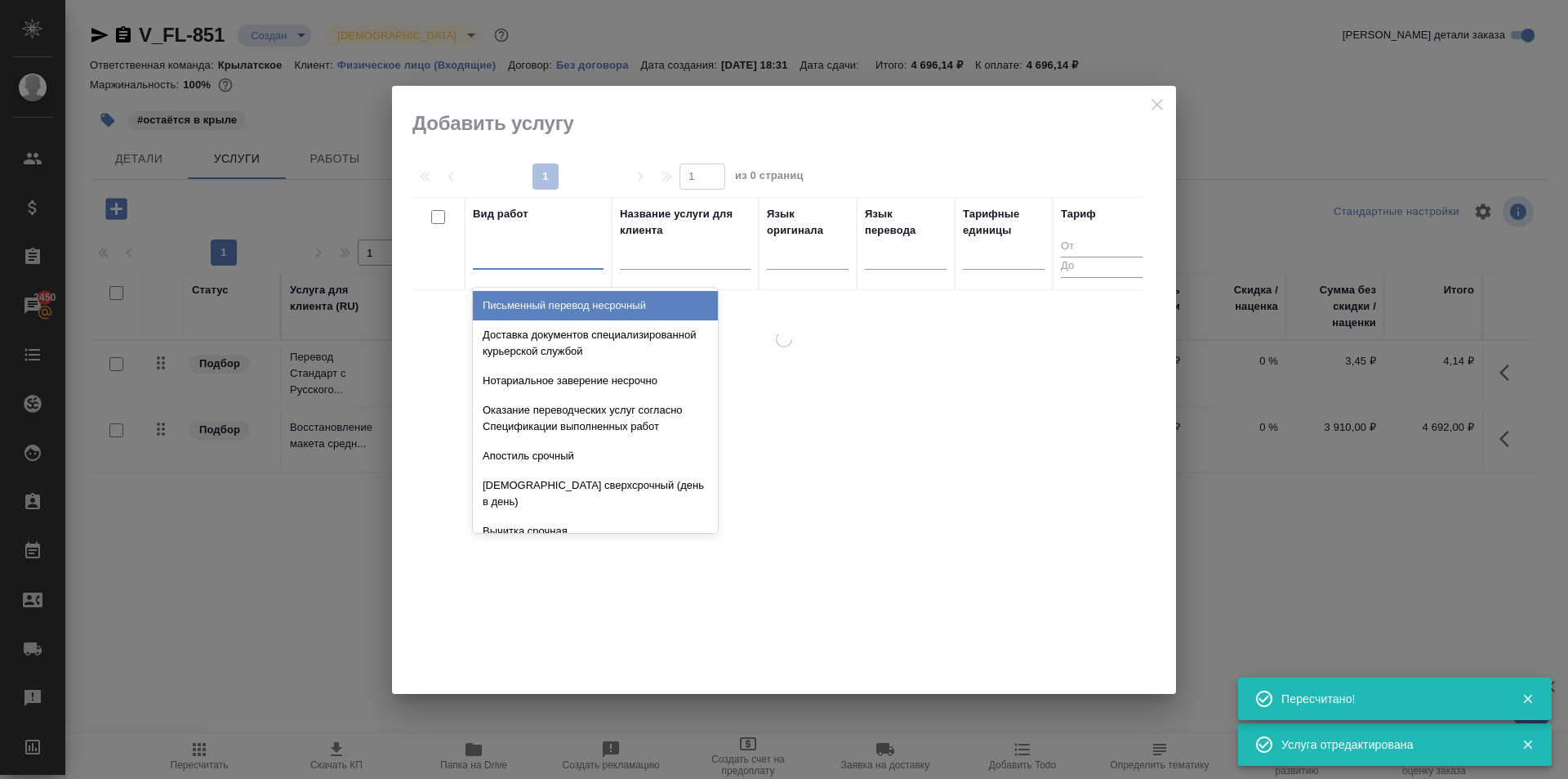
click at [498, 252] on div at bounding box center [538, 253] width 130 height 24
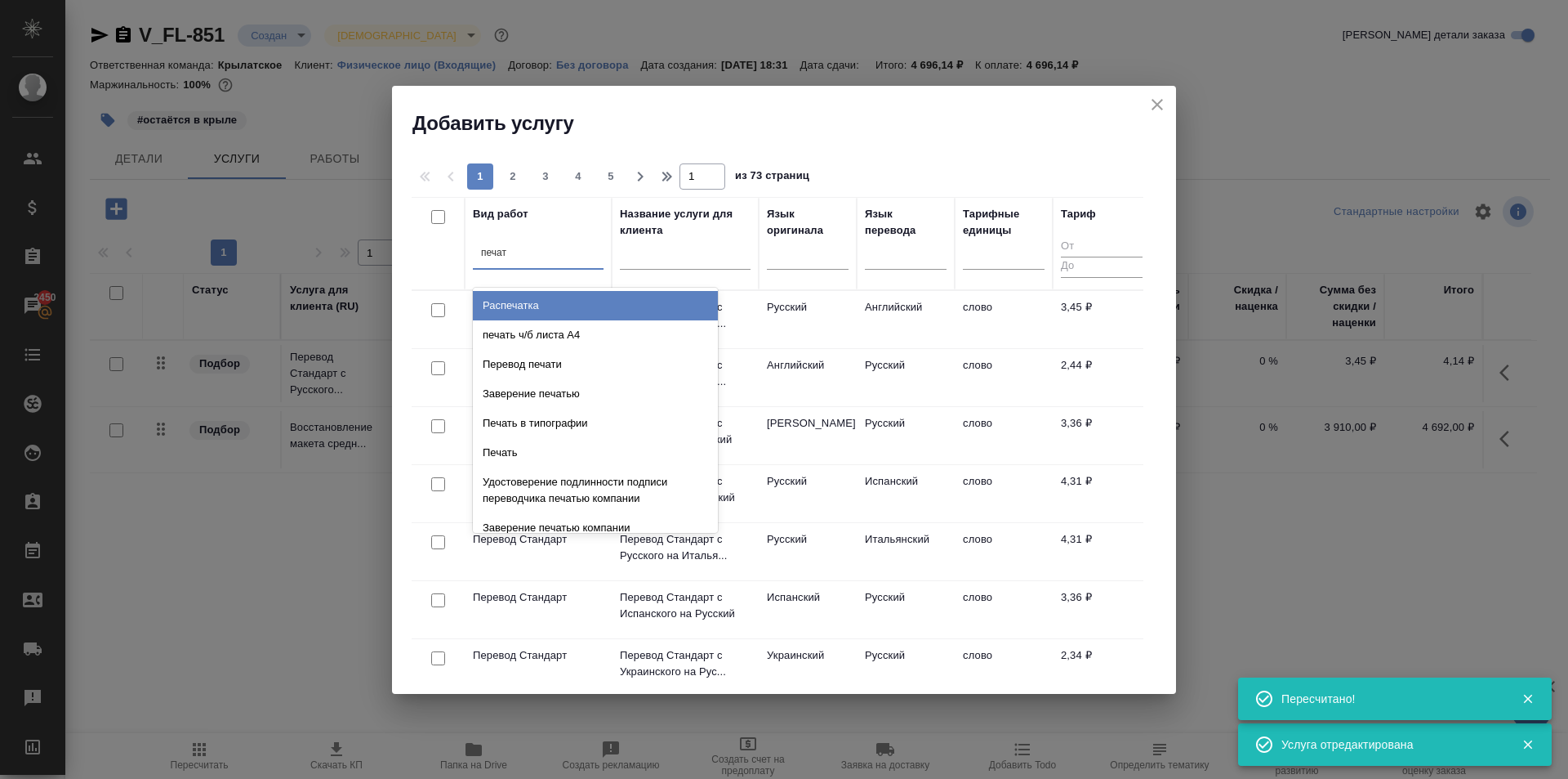
type input "печать"
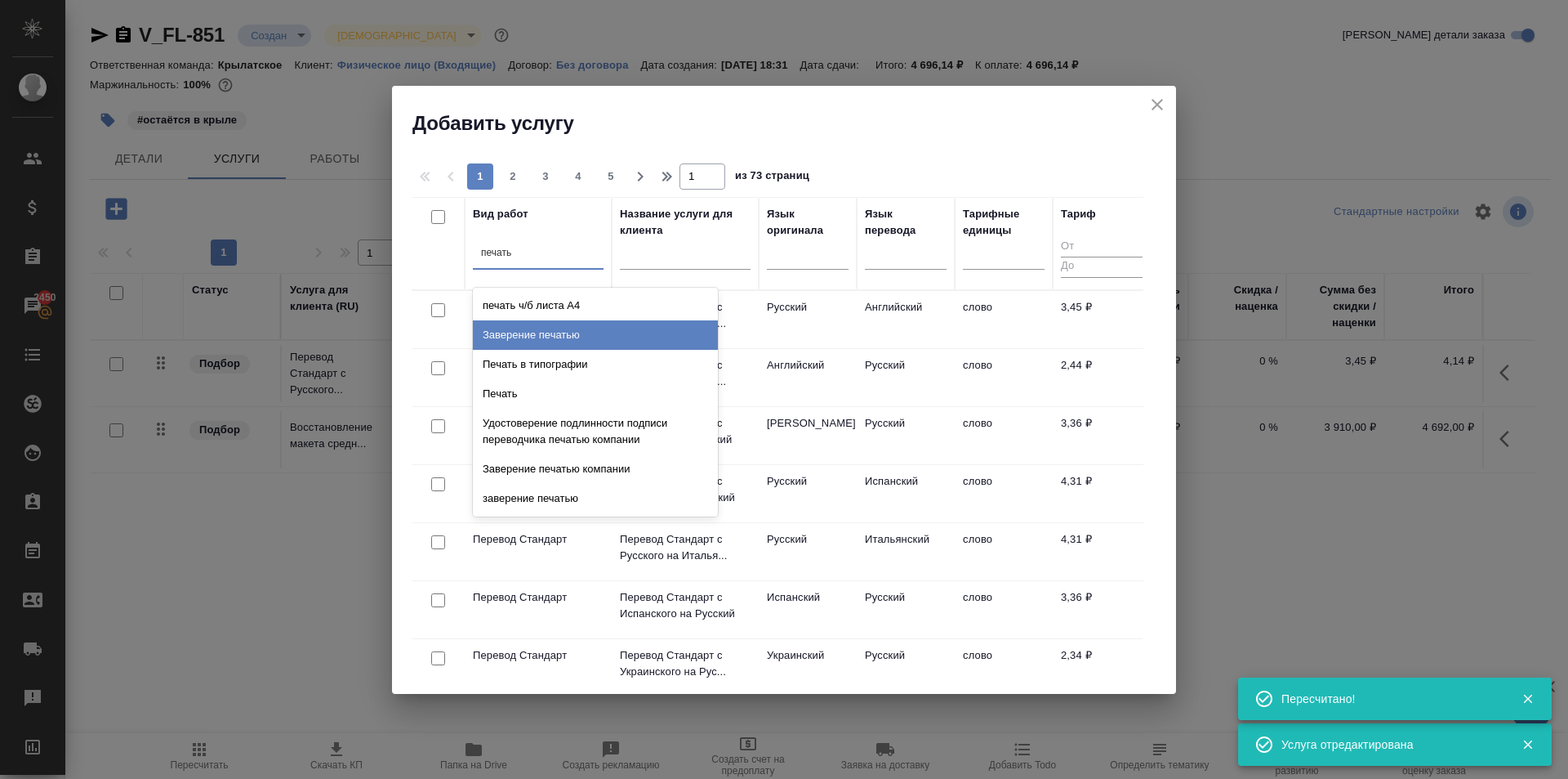
click at [569, 331] on div "Заверение печатью" at bounding box center [595, 335] width 245 height 29
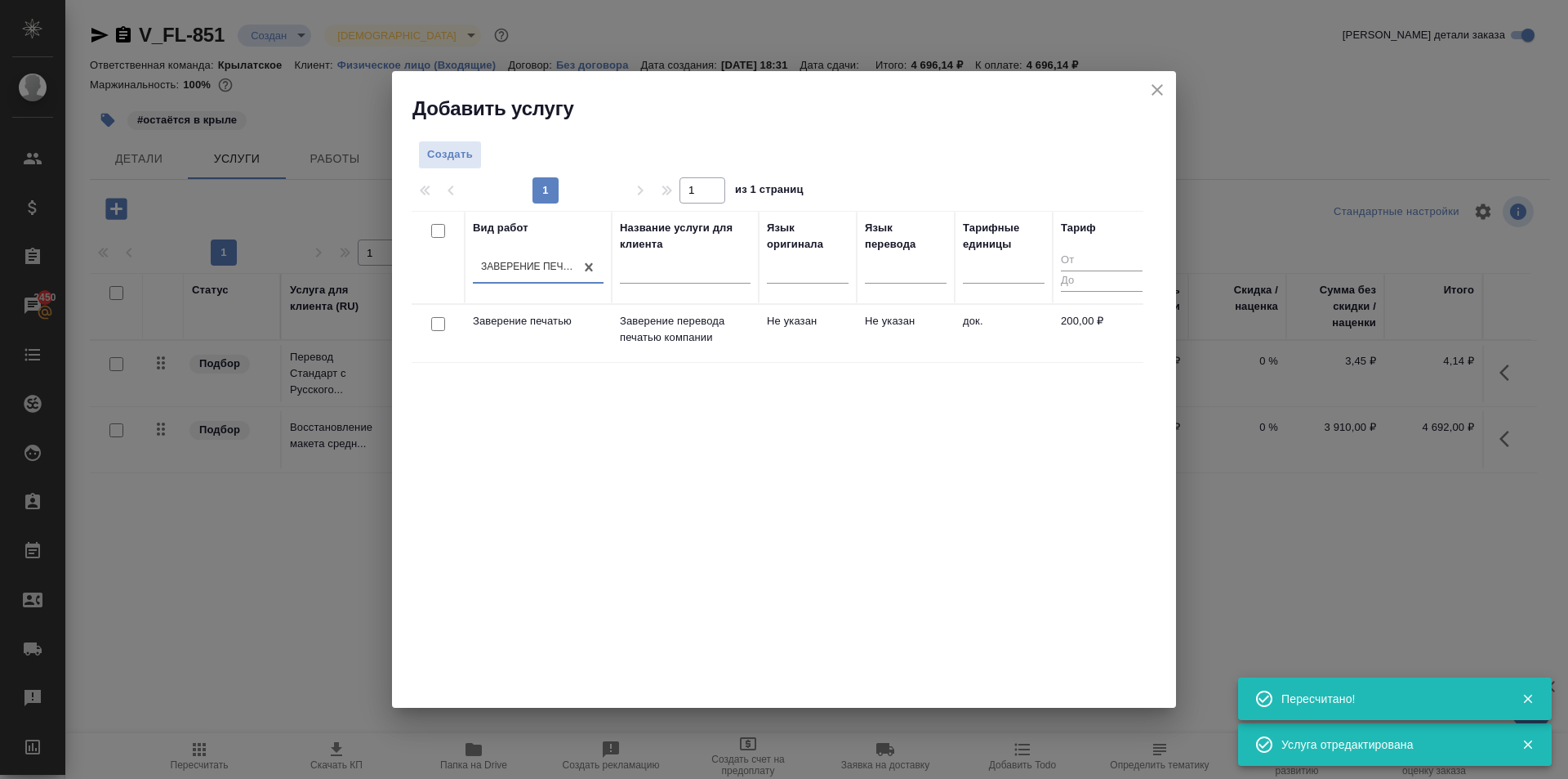
click at [717, 322] on p "Заверение перевода печатью компании" at bounding box center [685, 328] width 130 height 32
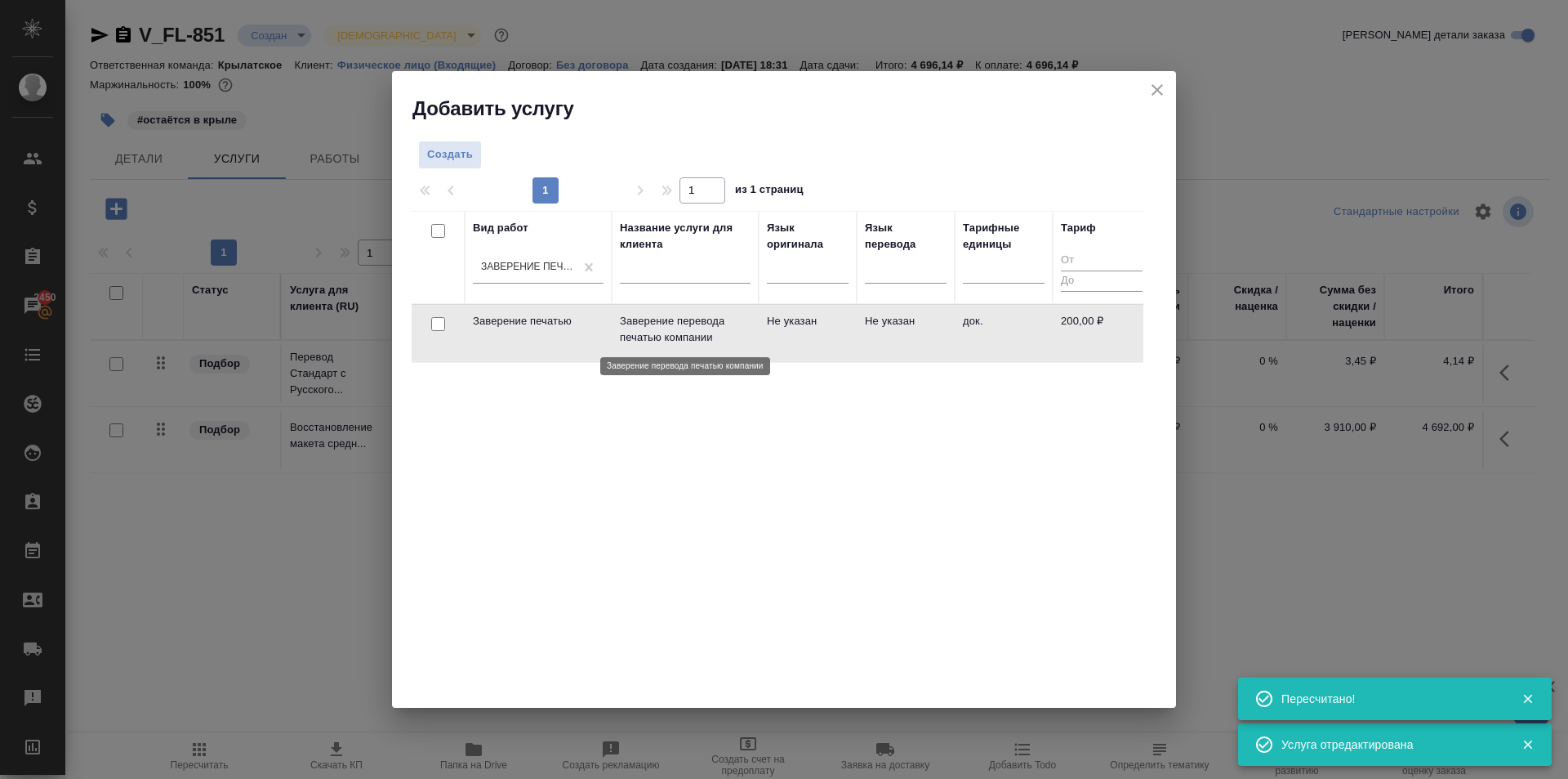
click at [717, 322] on p "Заверение перевода печатью компании" at bounding box center [685, 328] width 130 height 32
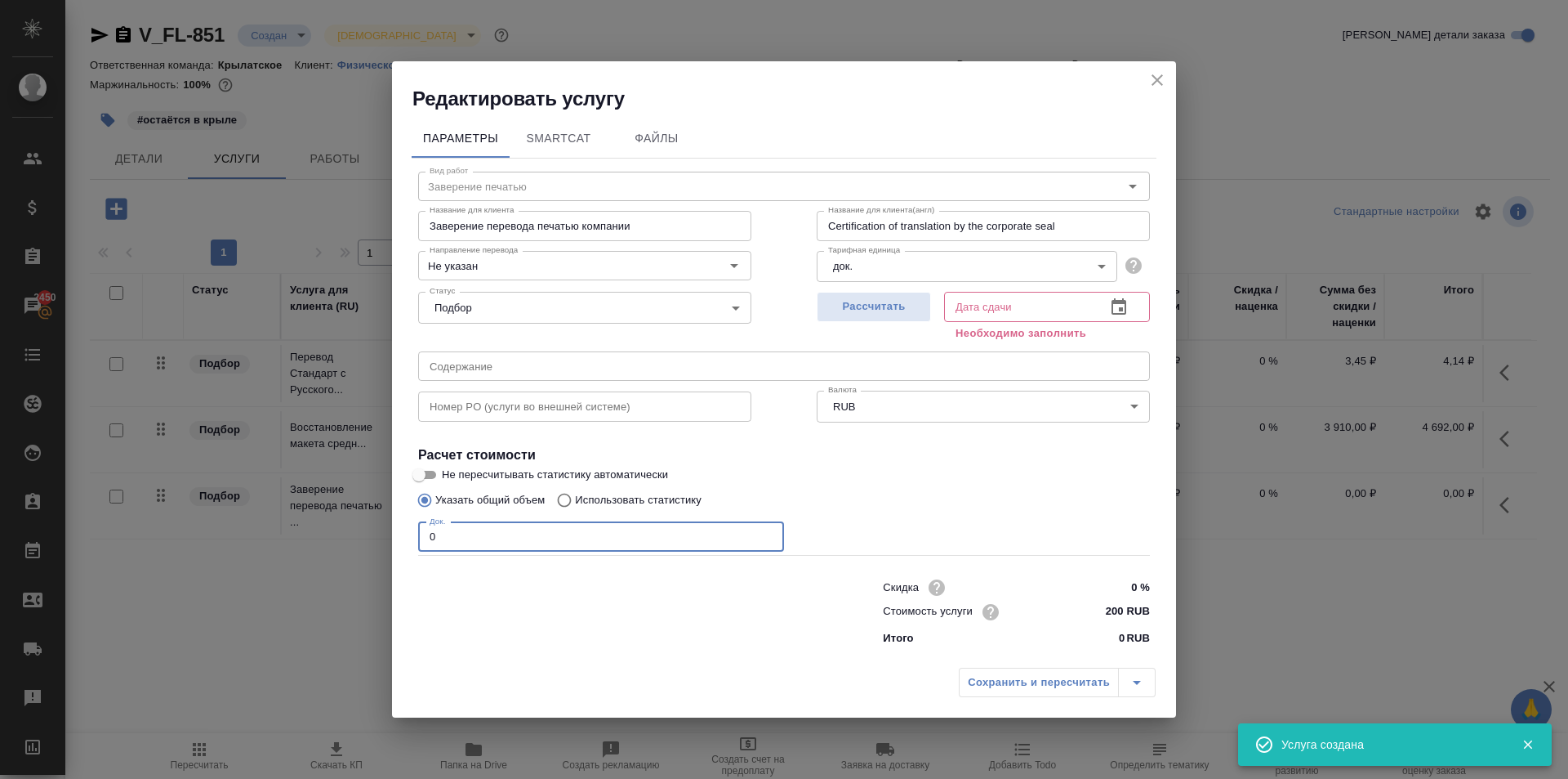
drag, startPoint x: 444, startPoint y: 552, endPoint x: 426, endPoint y: 540, distance: 21.6
click at [426, 540] on input "0" at bounding box center [601, 537] width 366 height 29
type input "7"
click at [935, 324] on div "Рассчитать Дата сдачи Дата сдачи Необходимо заполнить" at bounding box center [983, 315] width 333 height 59
click at [927, 317] on button "Рассчитать" at bounding box center [874, 307] width 115 height 30
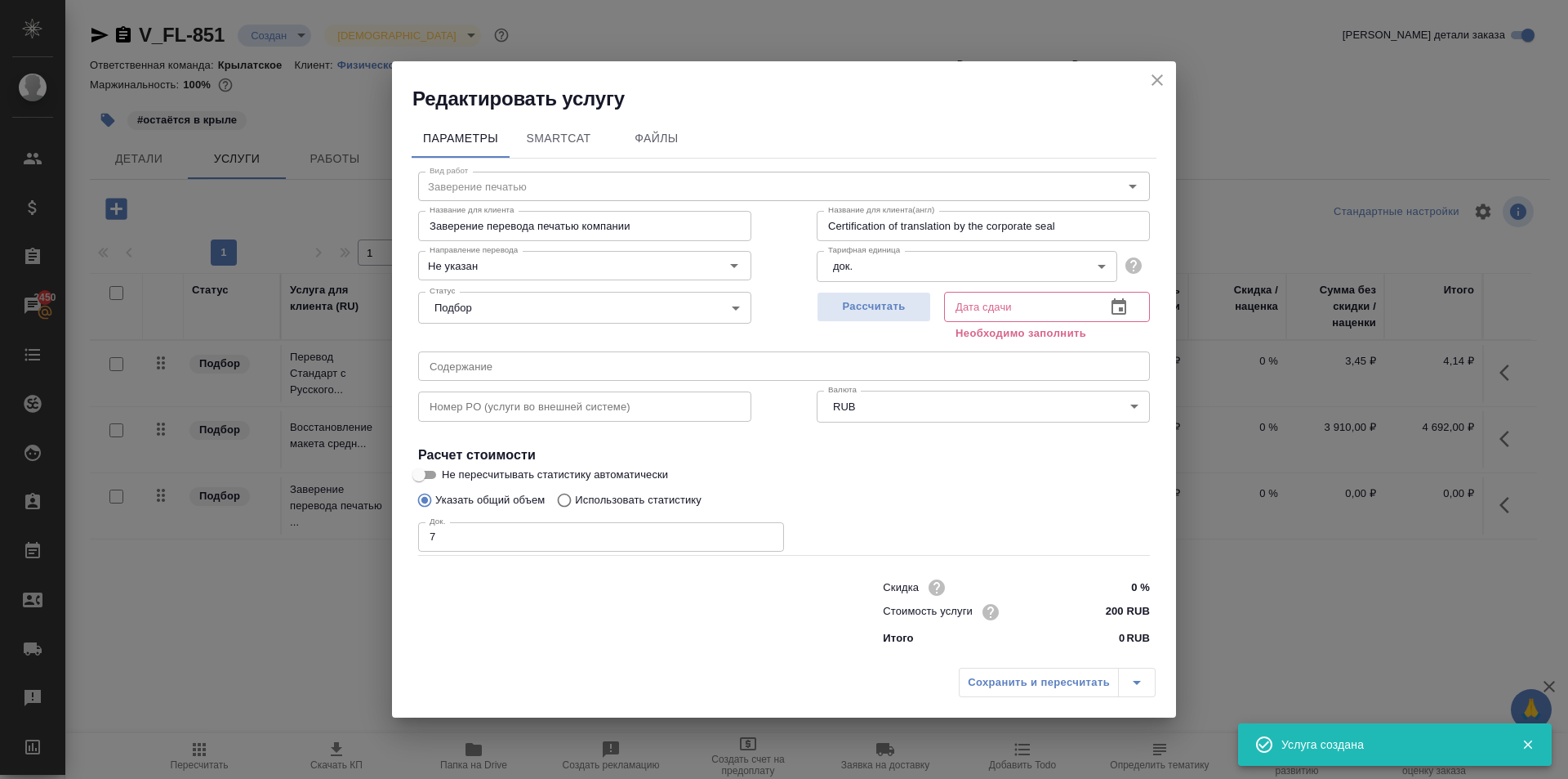
type input "29.08.2025 10:29"
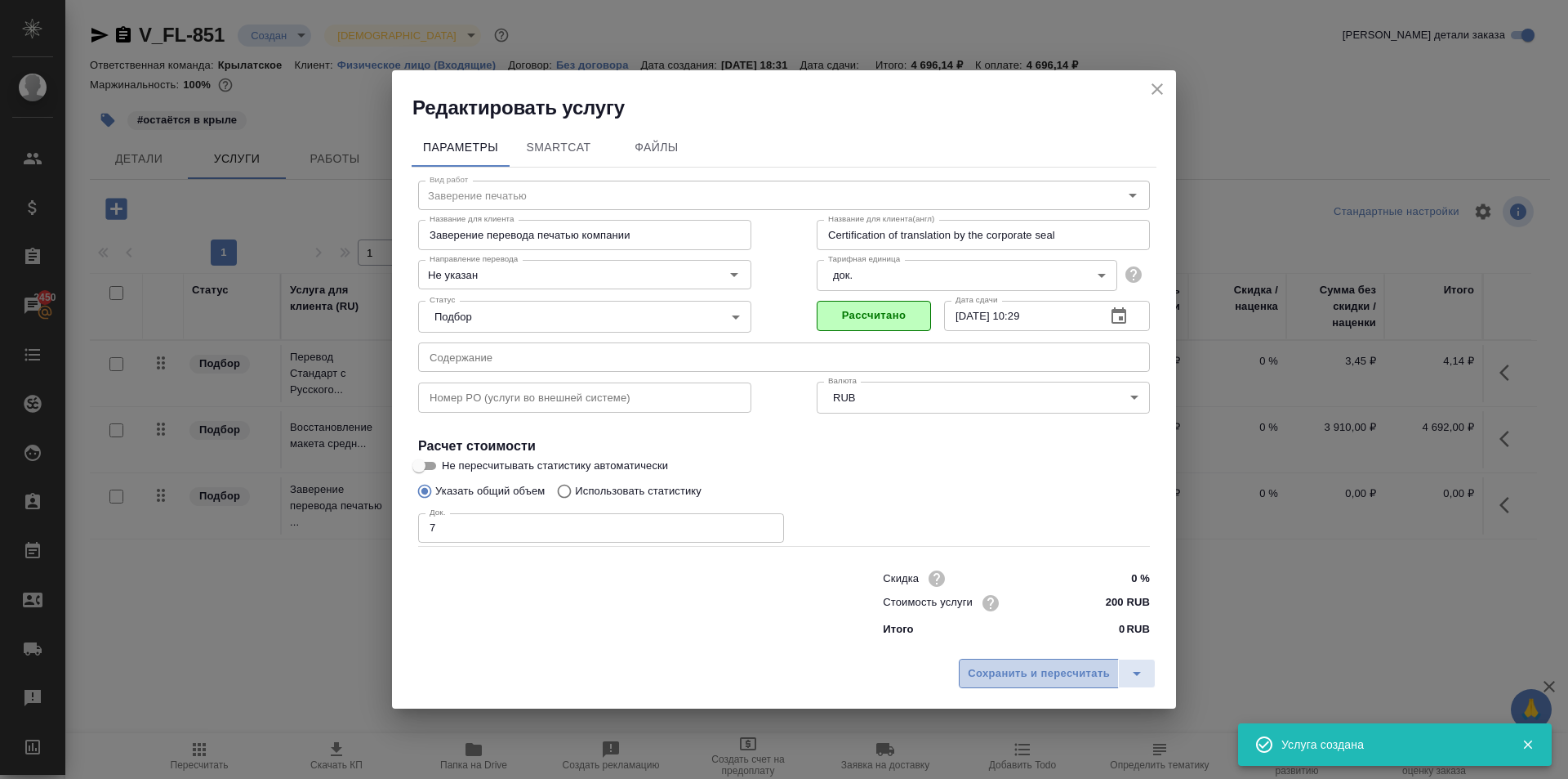
click at [1076, 682] on span "Сохранить и пересчитать" at bounding box center [1038, 673] width 142 height 19
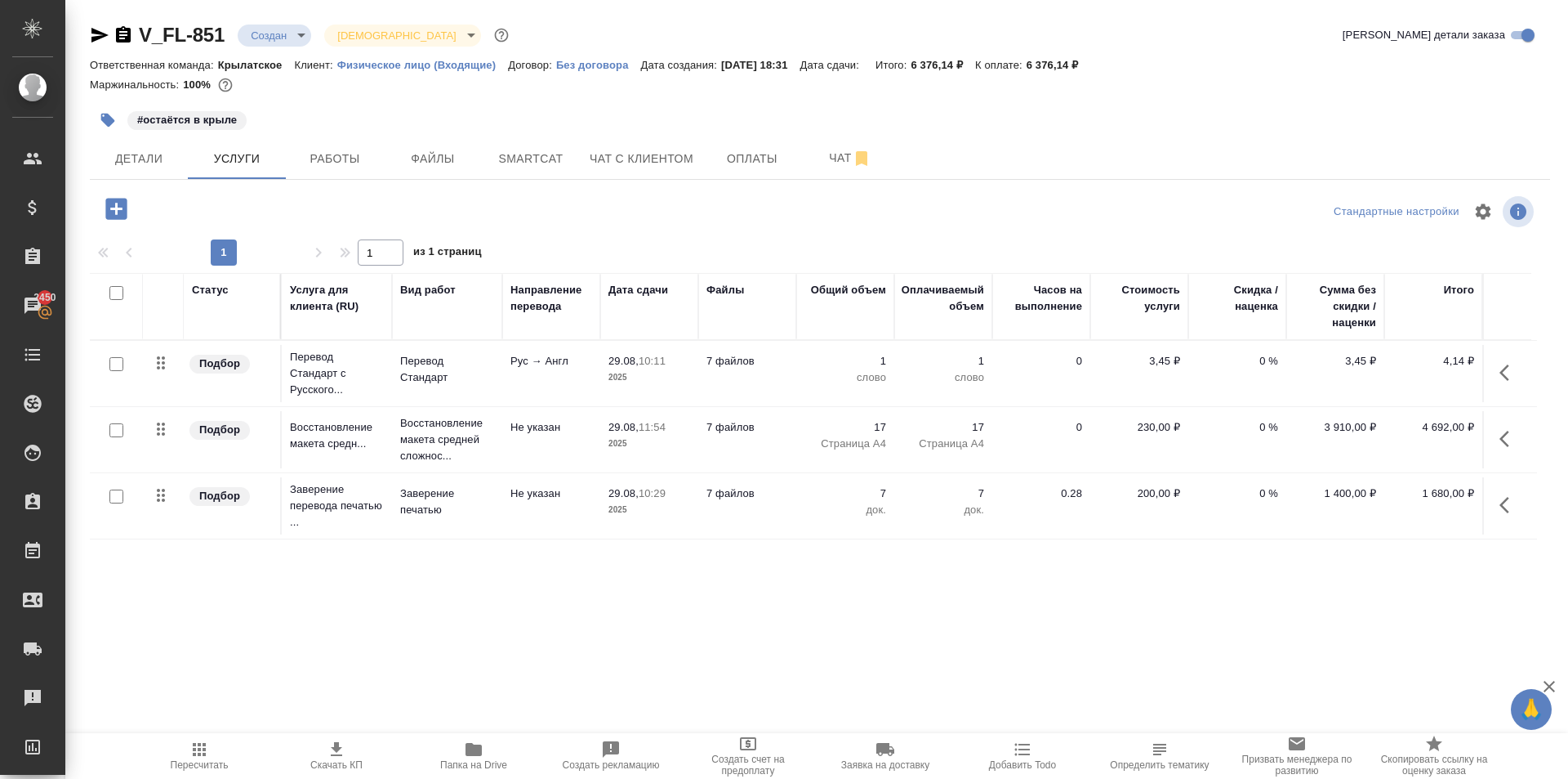
click at [1507, 437] on icon "button" at bounding box center [1509, 439] width 20 height 20
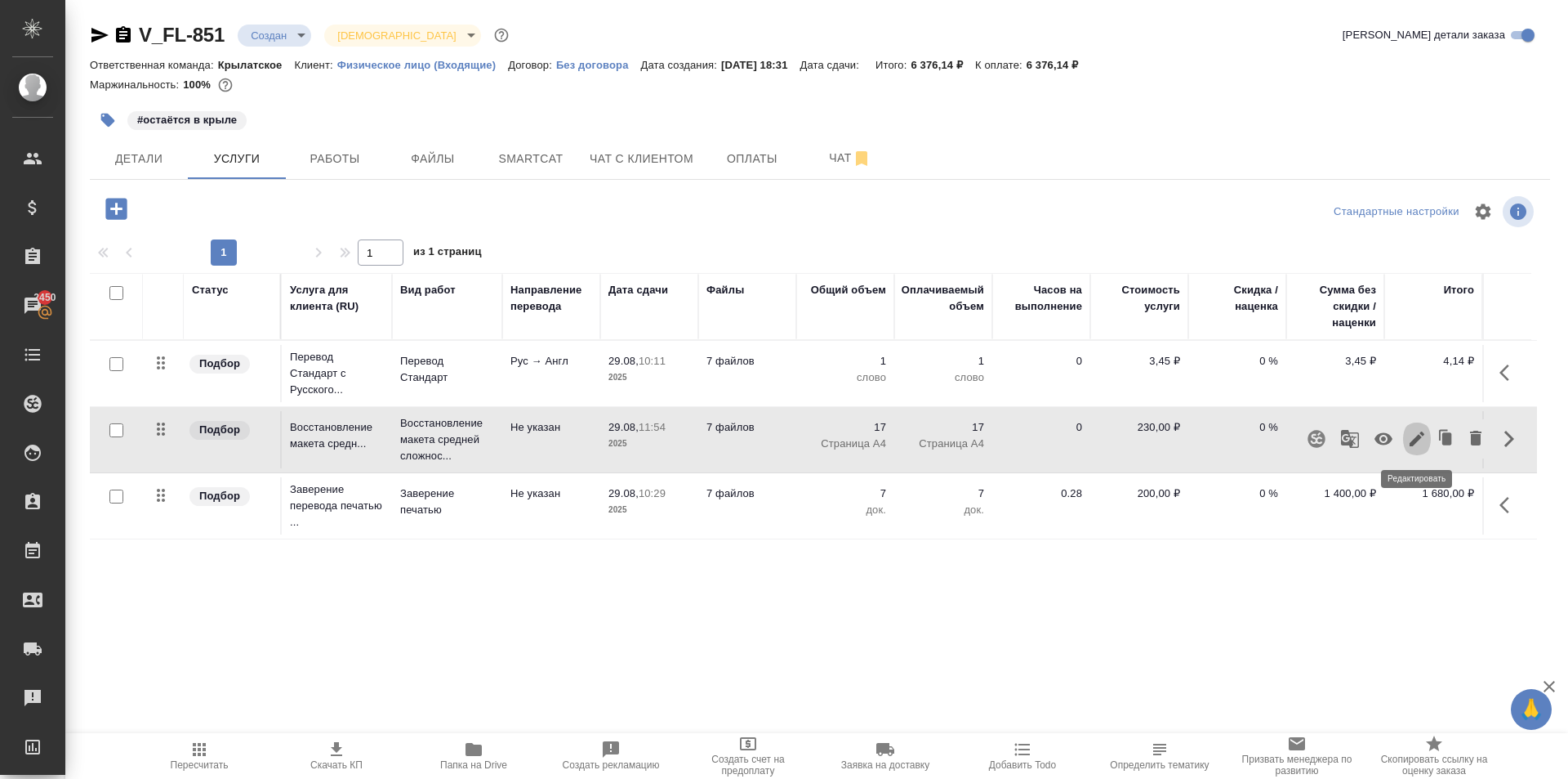
click at [1415, 441] on icon "button" at bounding box center [1417, 438] width 15 height 15
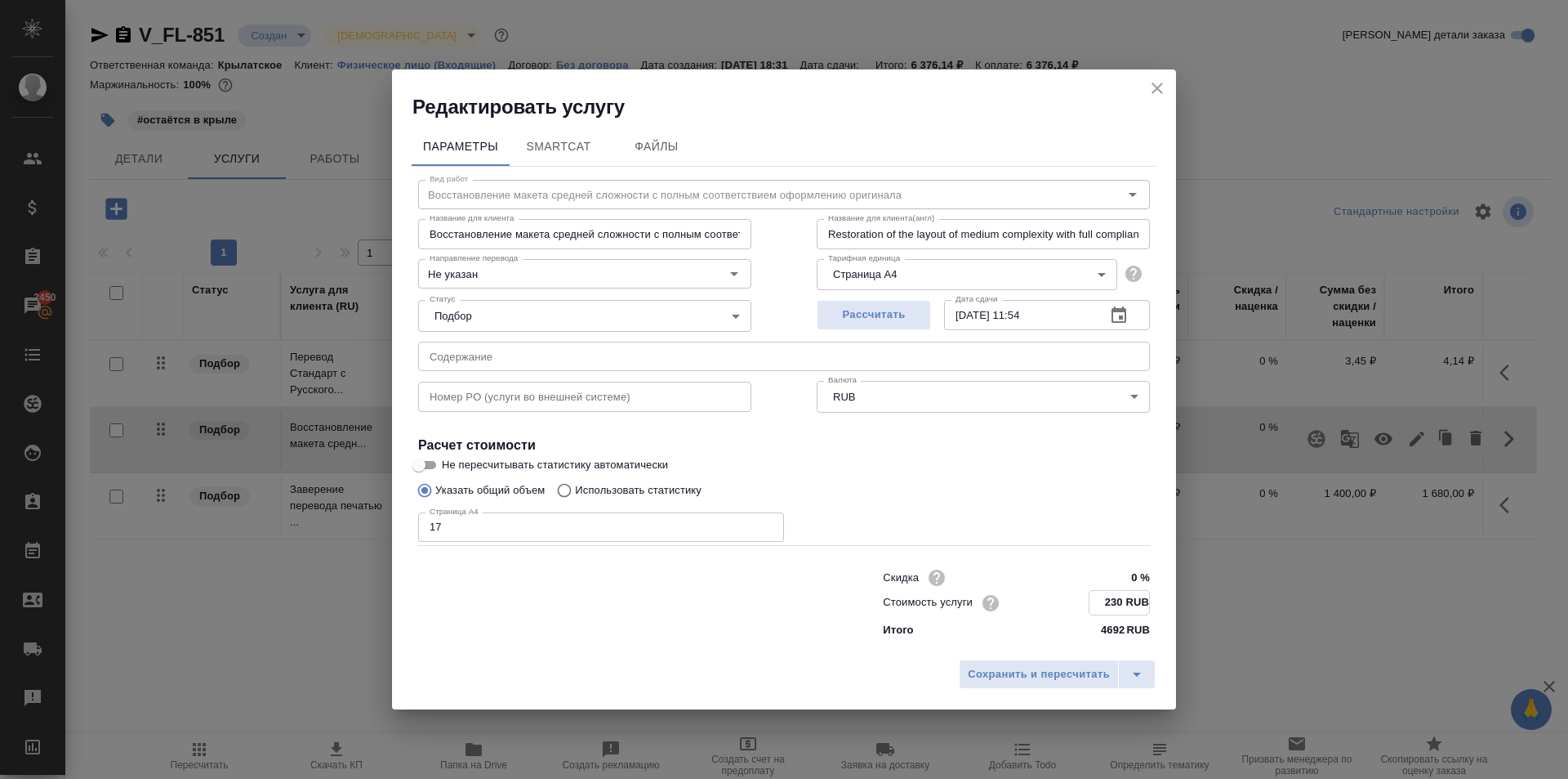
click at [1114, 600] on input "230 RUB" at bounding box center [1119, 603] width 60 height 24
click at [1115, 600] on input "230 RUB" at bounding box center [1119, 603] width 60 height 24
type input "100 RUB"
drag, startPoint x: 1067, startPoint y: 642, endPoint x: 1080, endPoint y: 663, distance: 24.7
click at [1073, 648] on div "Параметры SmartCat Файлы Вид работ Восстановление макета средней сложности с по…" at bounding box center [784, 386] width 784 height 531
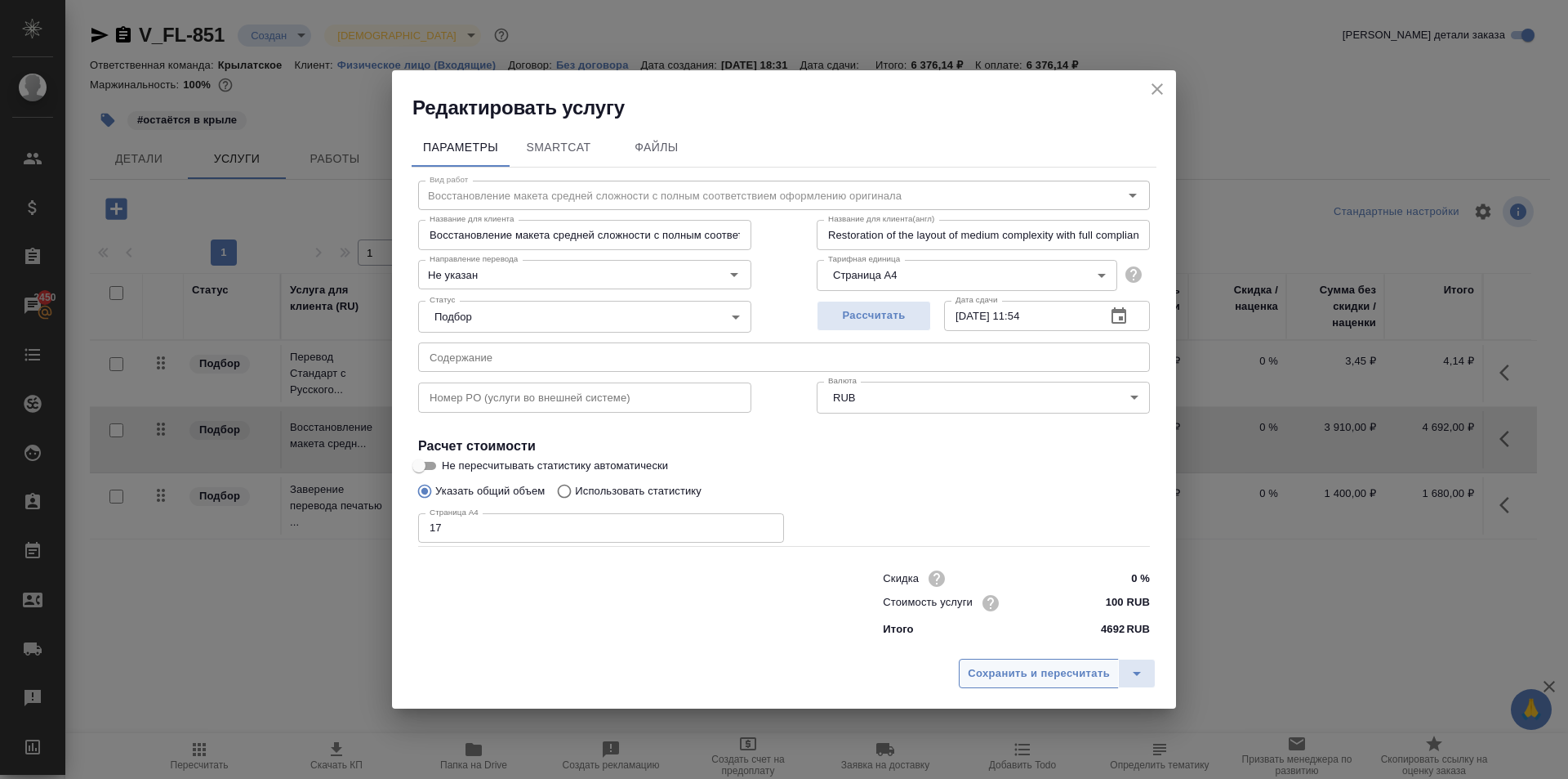
click at [1084, 671] on span "Сохранить и пересчитать" at bounding box center [1038, 673] width 142 height 19
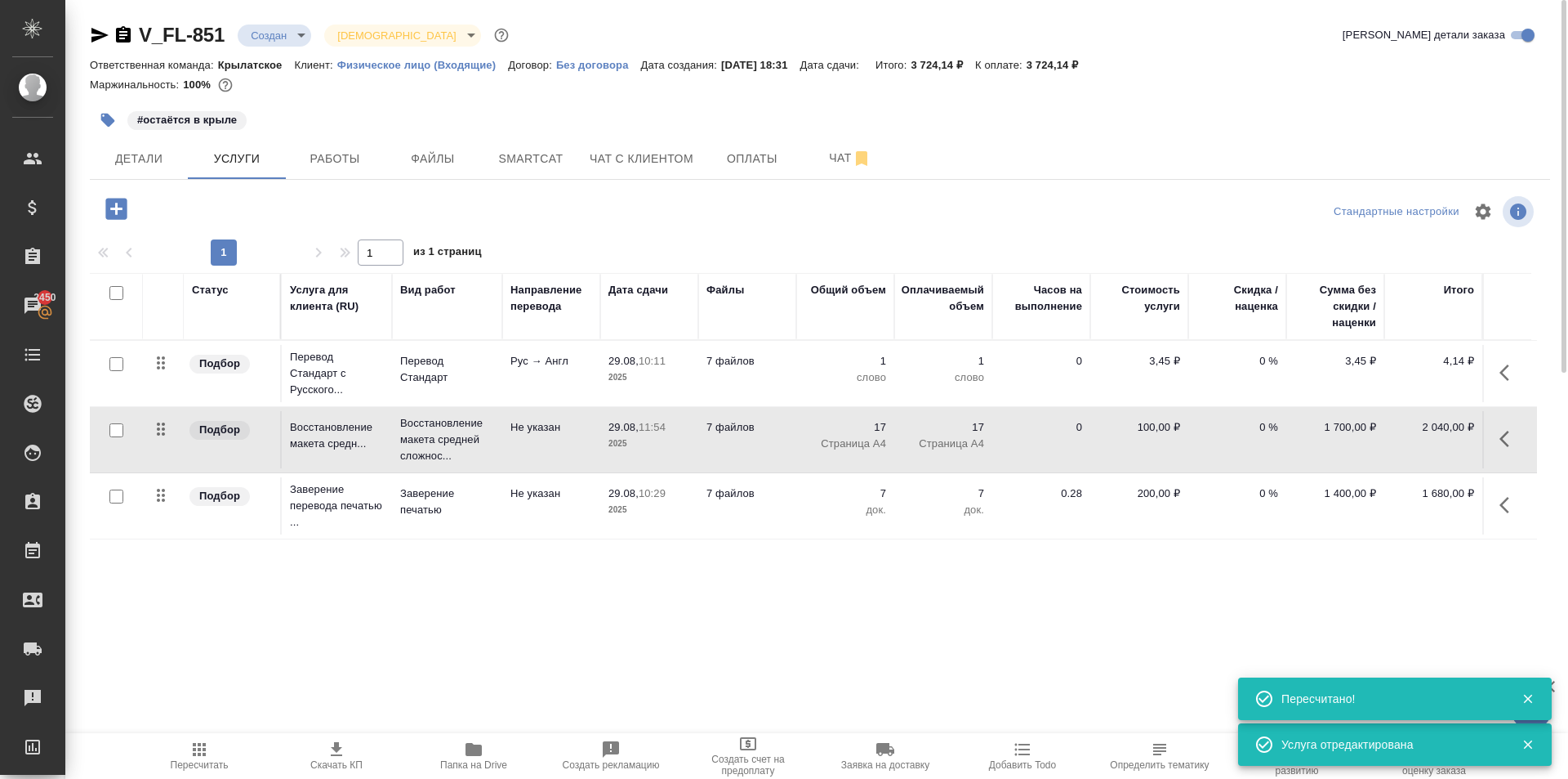
click at [187, 734] on button "Пересчитать" at bounding box center [199, 755] width 137 height 46
click at [127, 27] on icon "button" at bounding box center [123, 35] width 20 height 20
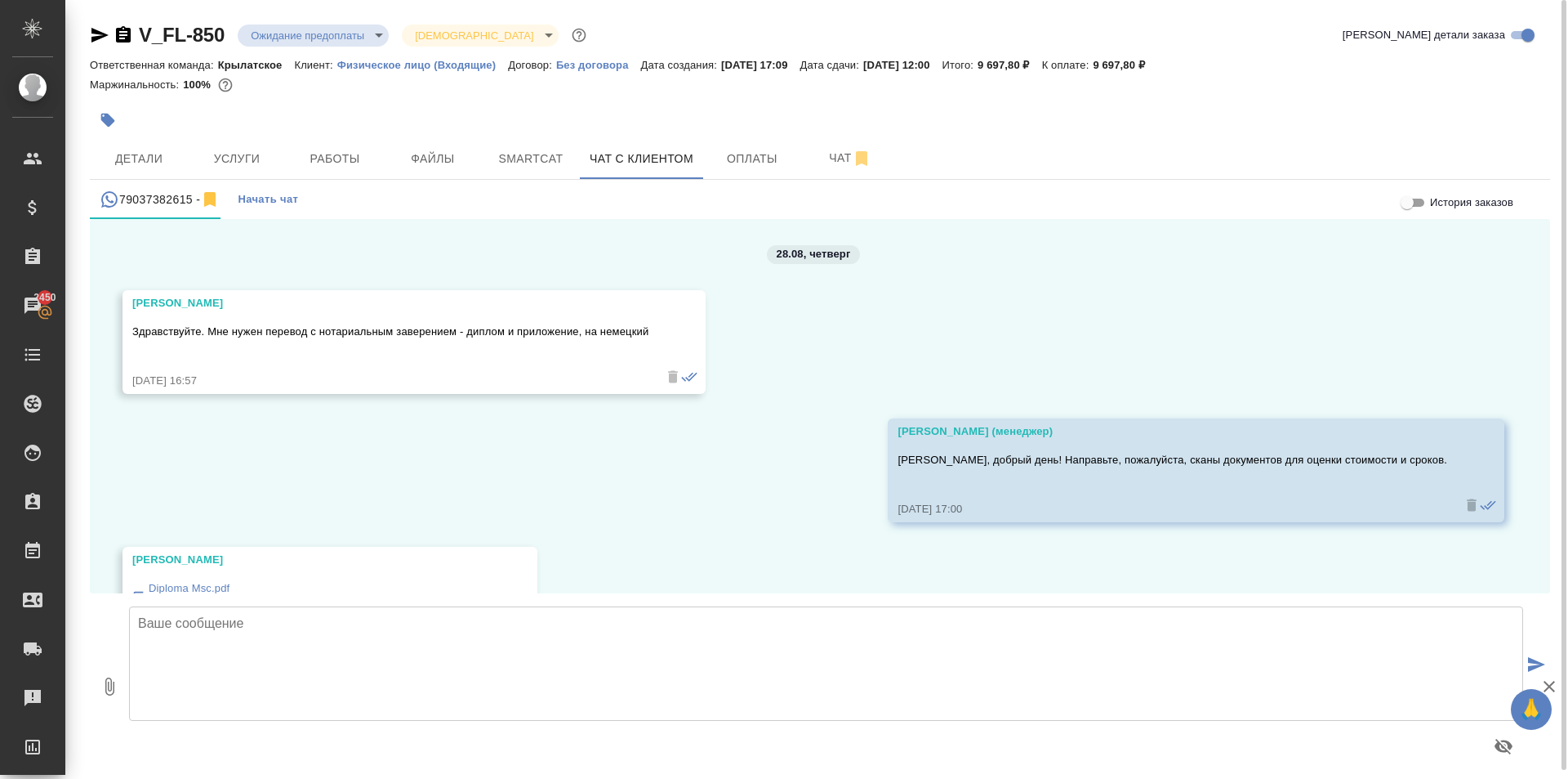
scroll to position [1020, 0]
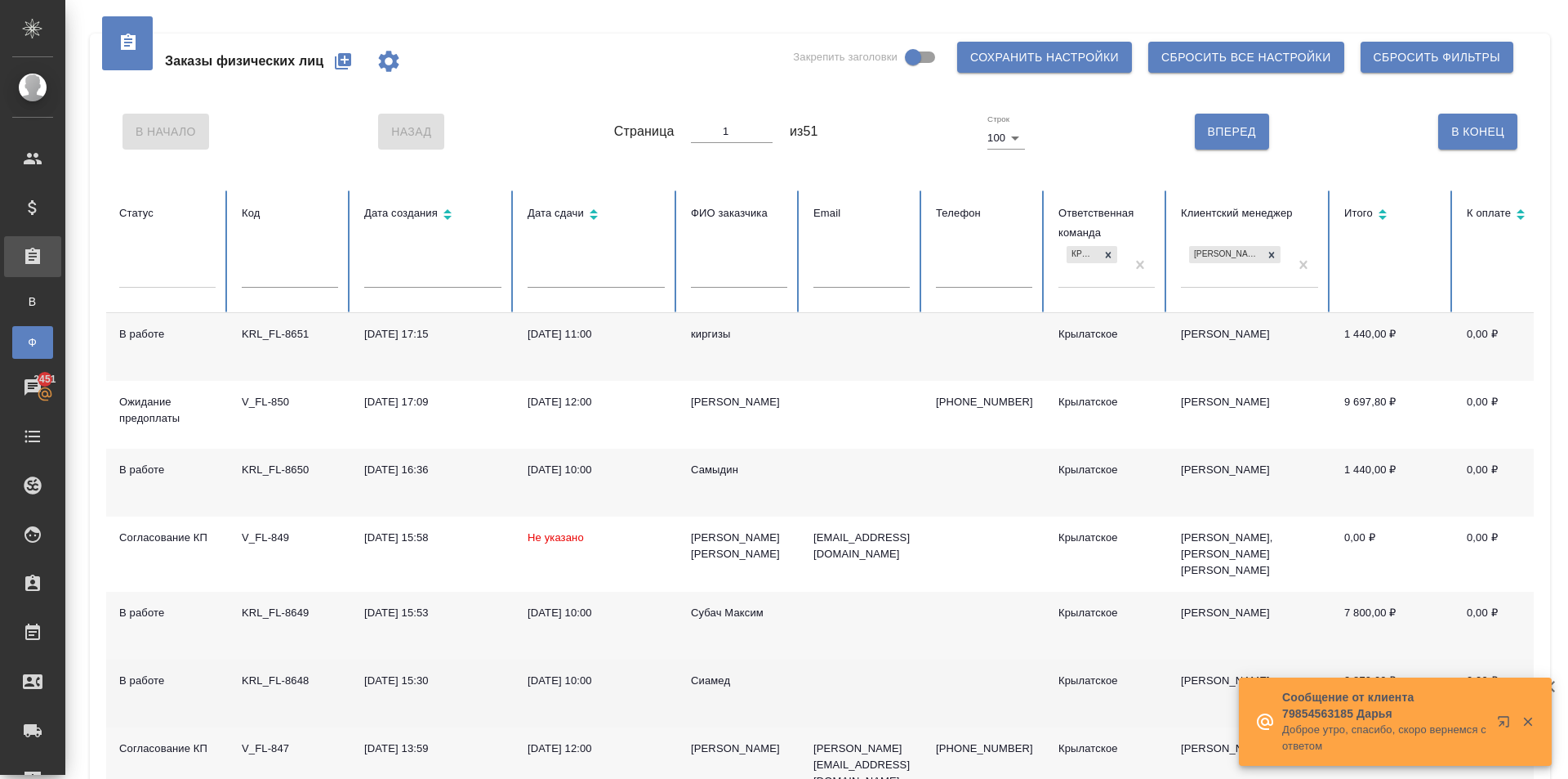
click at [720, 672] on div "Сиамед" at bounding box center [739, 680] width 96 height 17
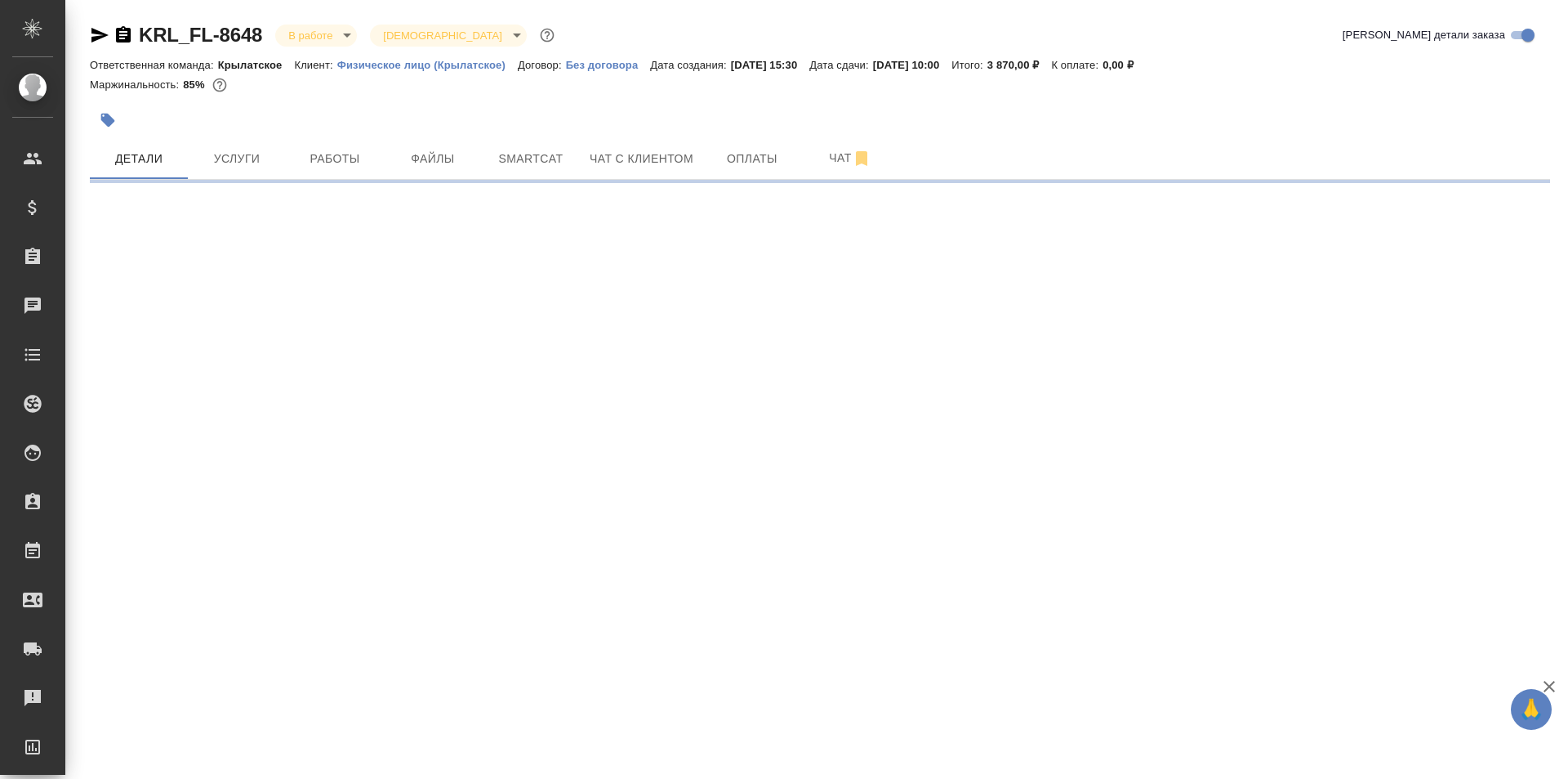
select select "RU"
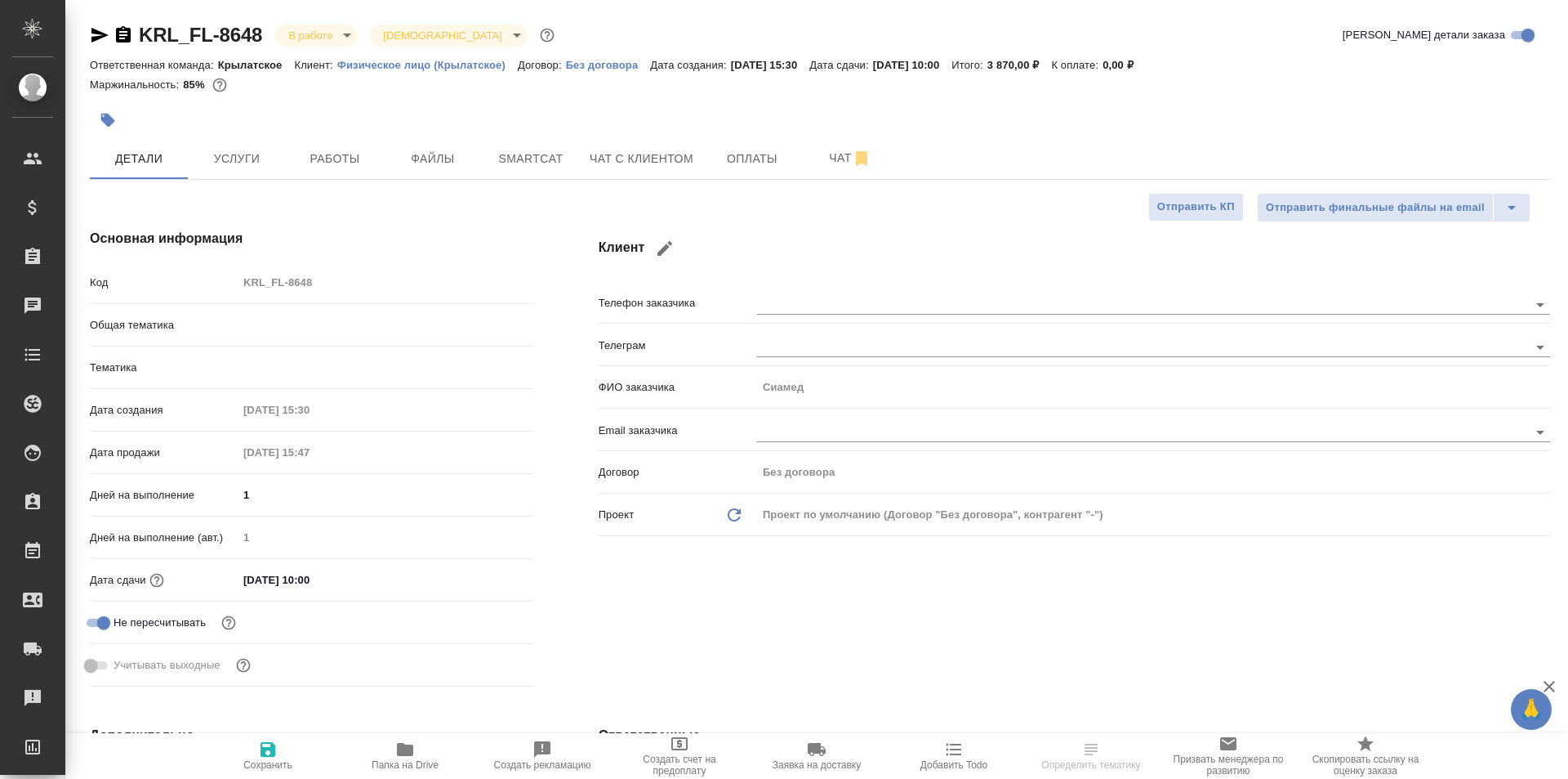
type textarea "x"
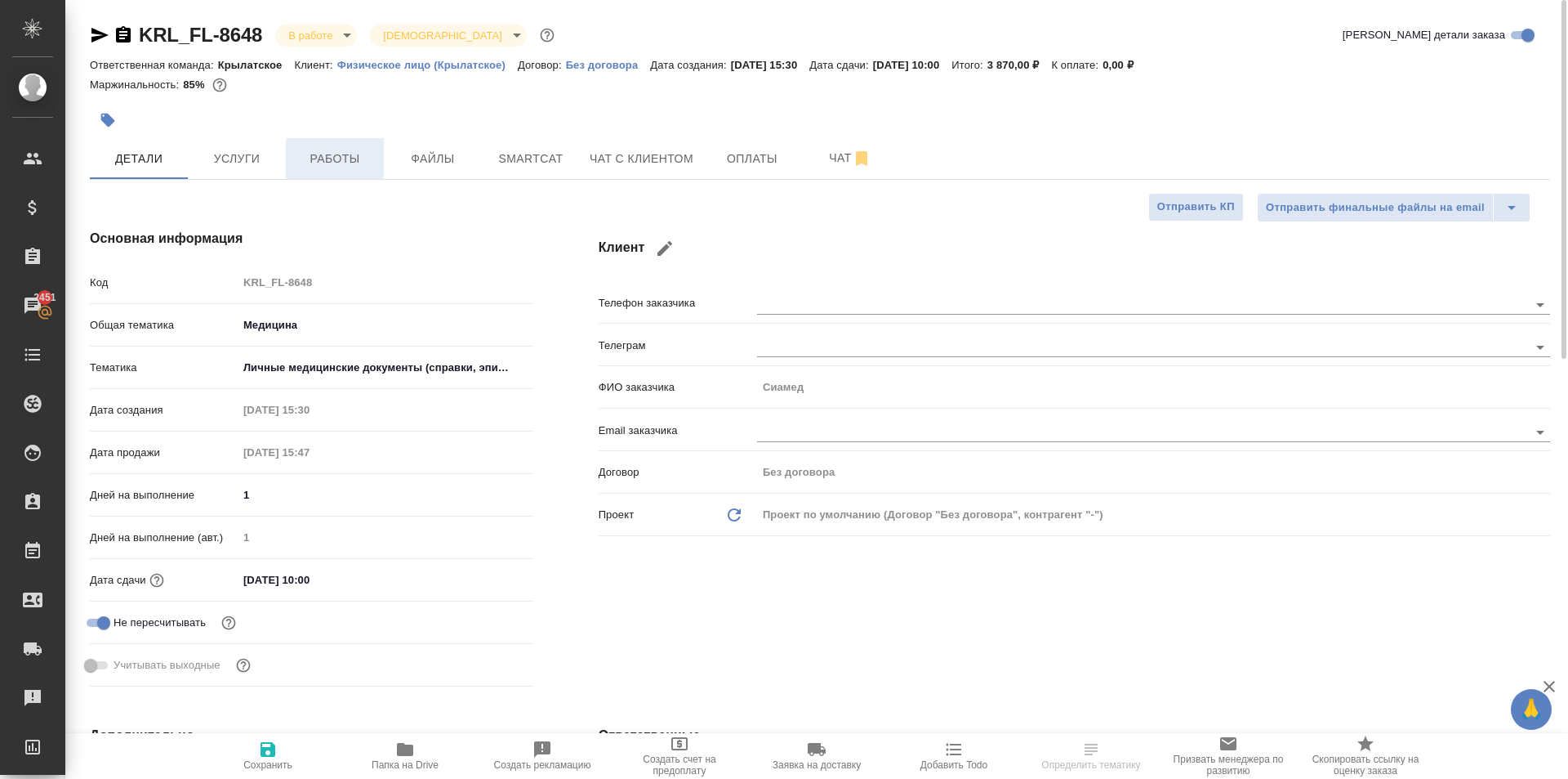
click at [308, 158] on span "Работы" at bounding box center [335, 159] width 78 height 21
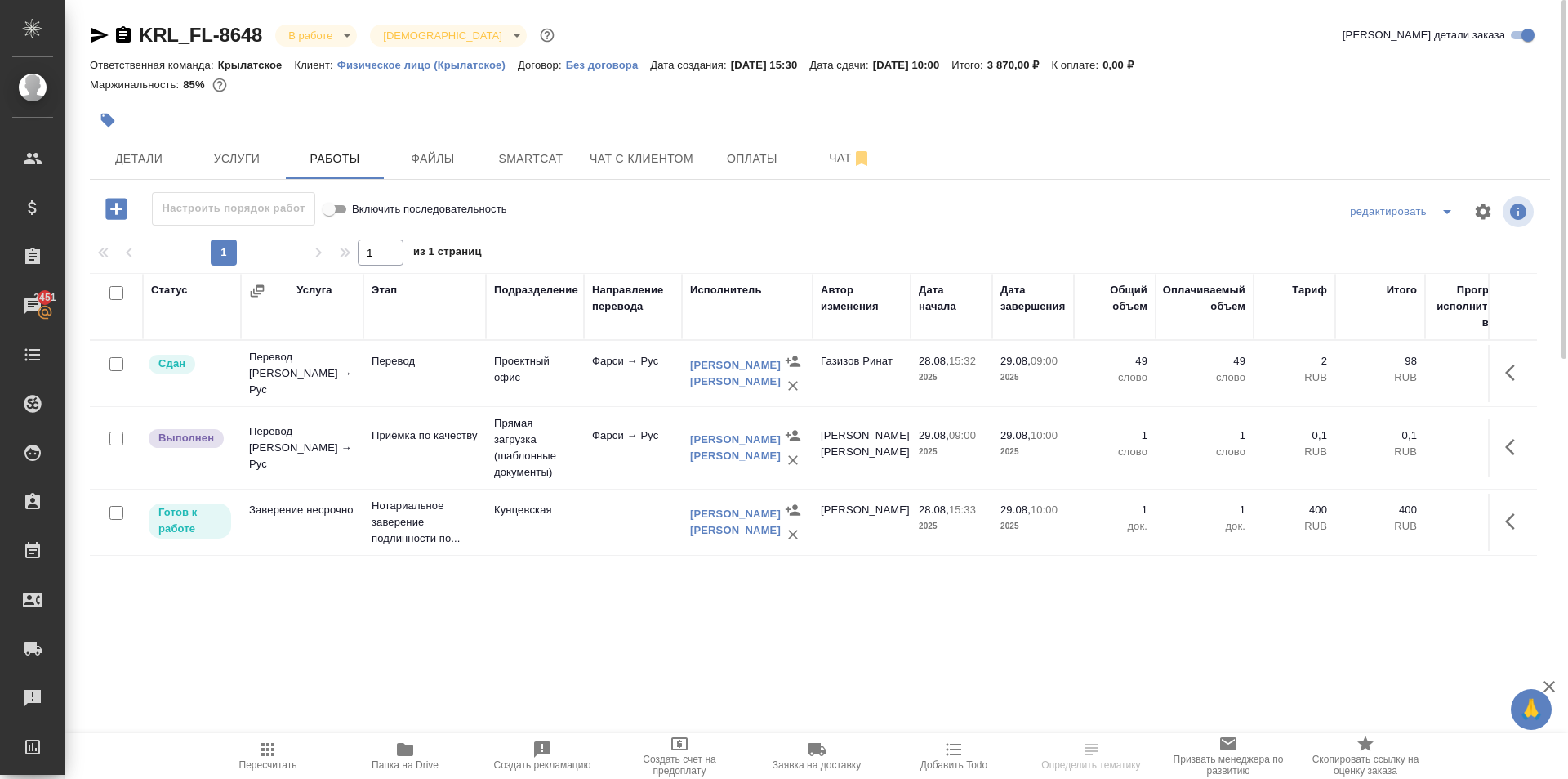
click at [256, 746] on span "Пересчитать" at bounding box center [268, 755] width 118 height 31
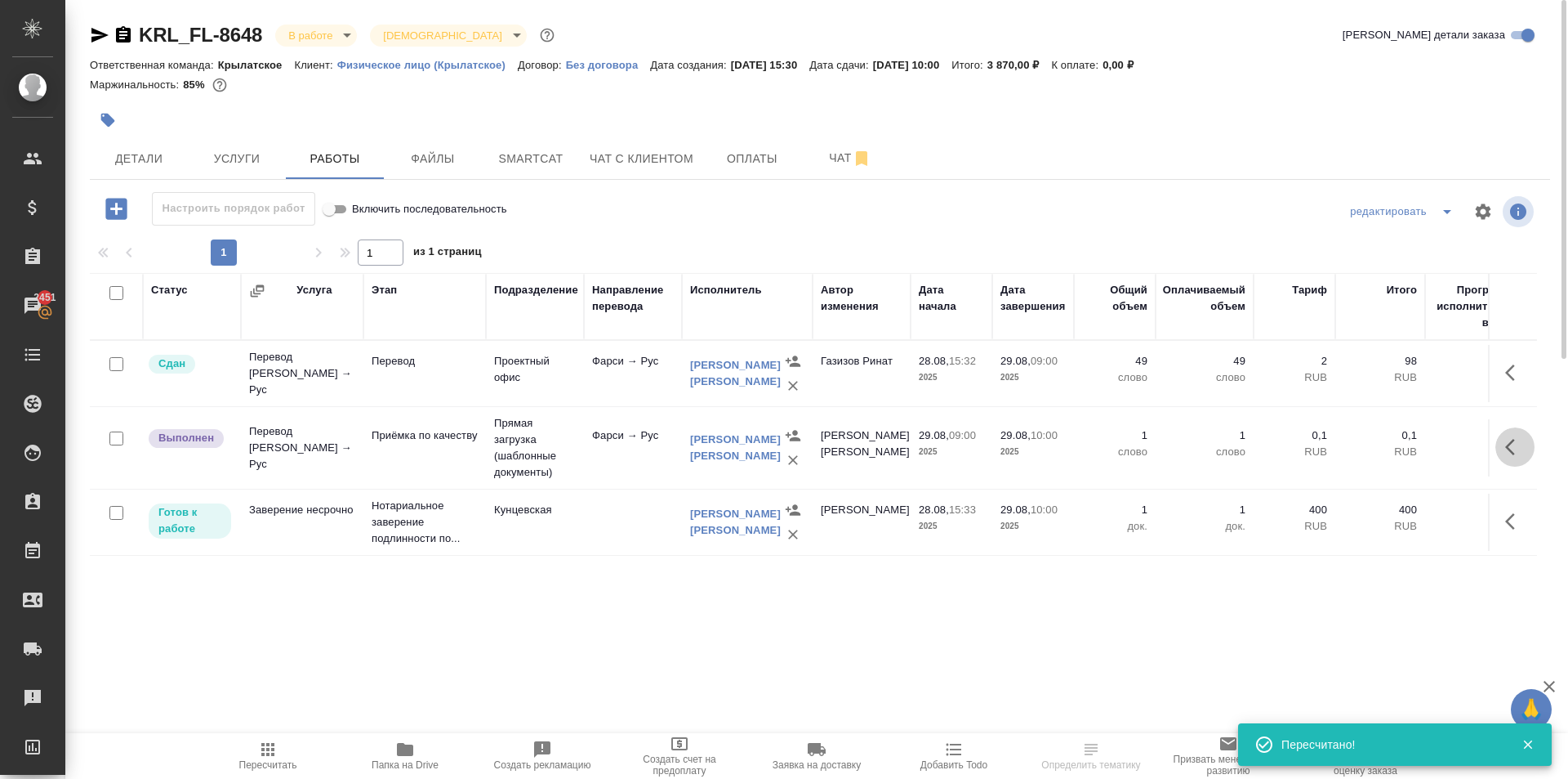
drag, startPoint x: 1521, startPoint y: 451, endPoint x: 1499, endPoint y: 448, distance: 22.2
click at [1519, 451] on icon "button" at bounding box center [1515, 447] width 20 height 20
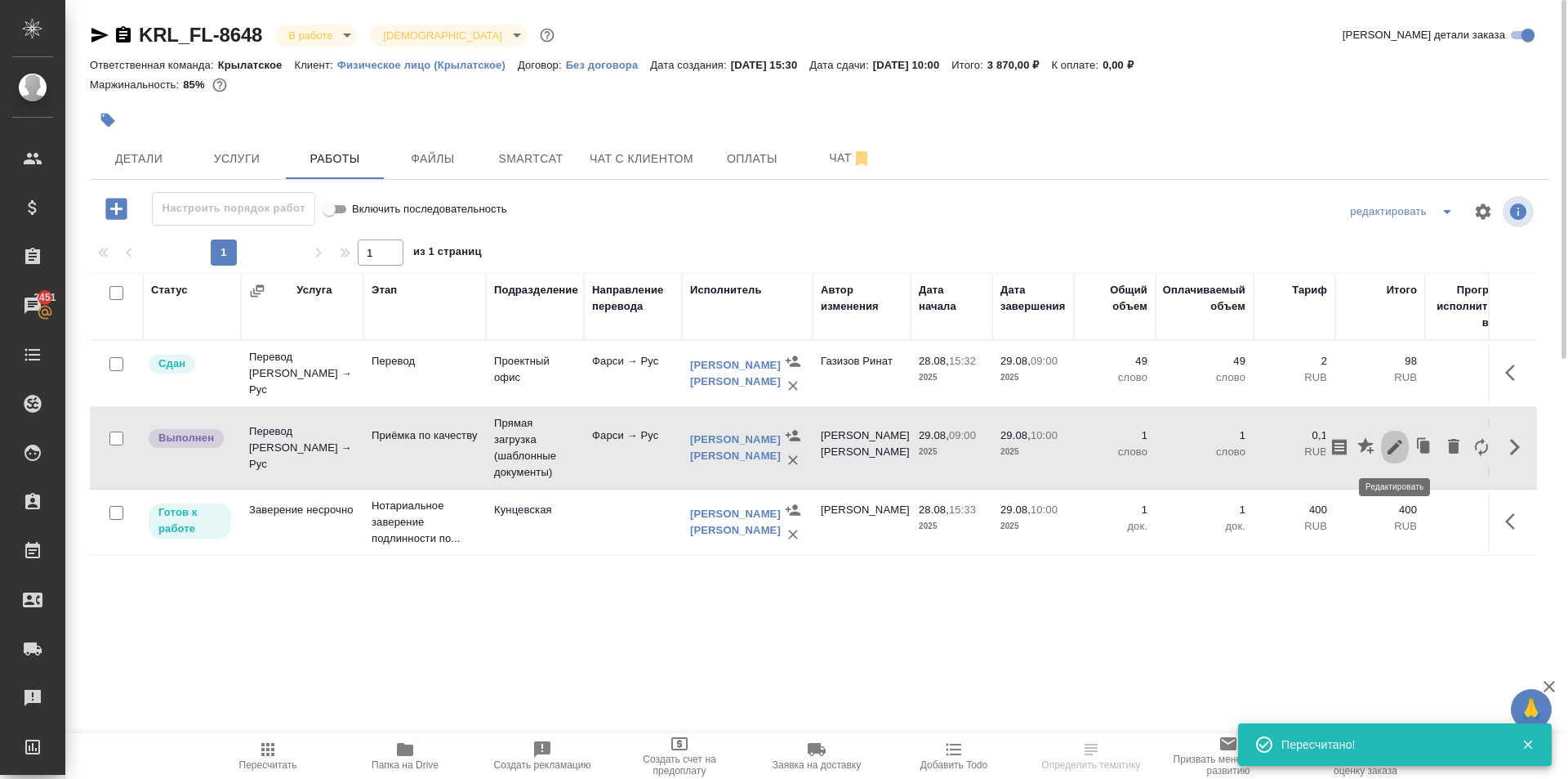
click at [1395, 453] on icon "button" at bounding box center [1396, 447] width 20 height 20
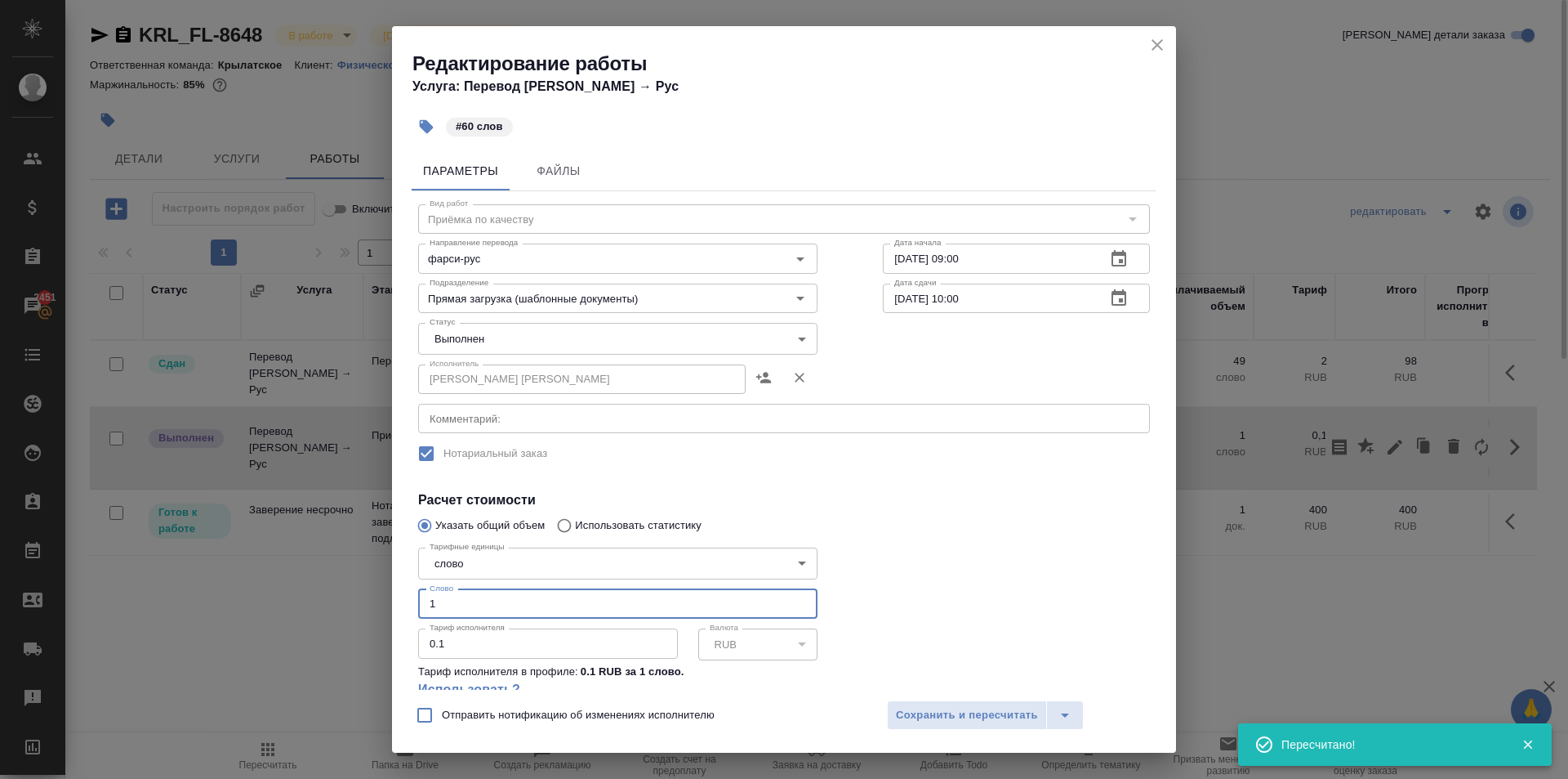
drag, startPoint x: 583, startPoint y: 605, endPoint x: 367, endPoint y: 569, distance: 219.0
click at [367, 569] on div "Редактирование работы Услуга: Перевод Стандарт Фарси → Рус #60 слов Параметры Ф…" at bounding box center [784, 389] width 1568 height 779
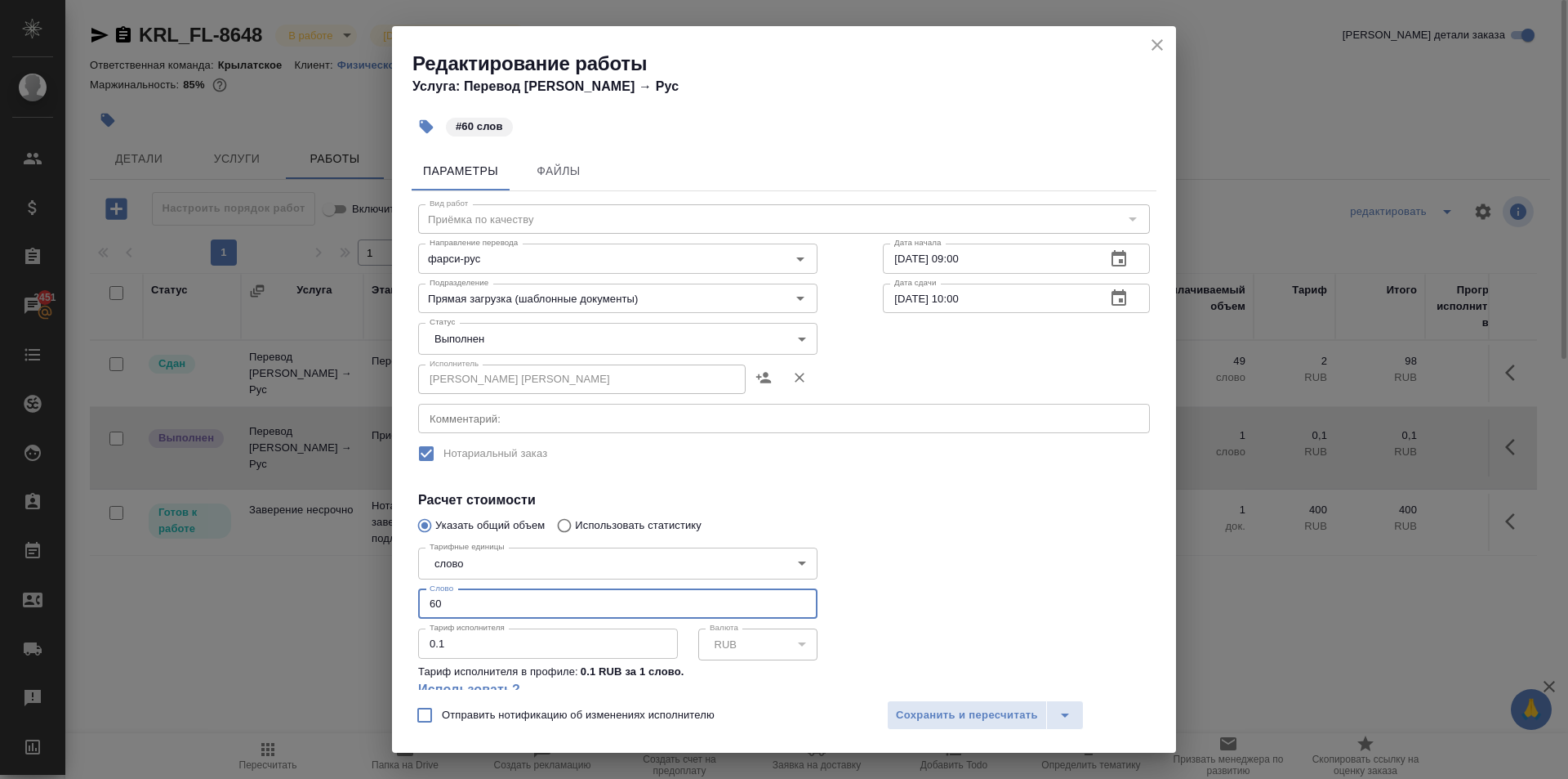
type input "60"
click at [468, 341] on body "🙏 .cls-1 fill:#fff; AWATERA Kasymov Timur Клиенты Спецификации Заказы 2451 Чаты…" at bounding box center [784, 389] width 1568 height 779
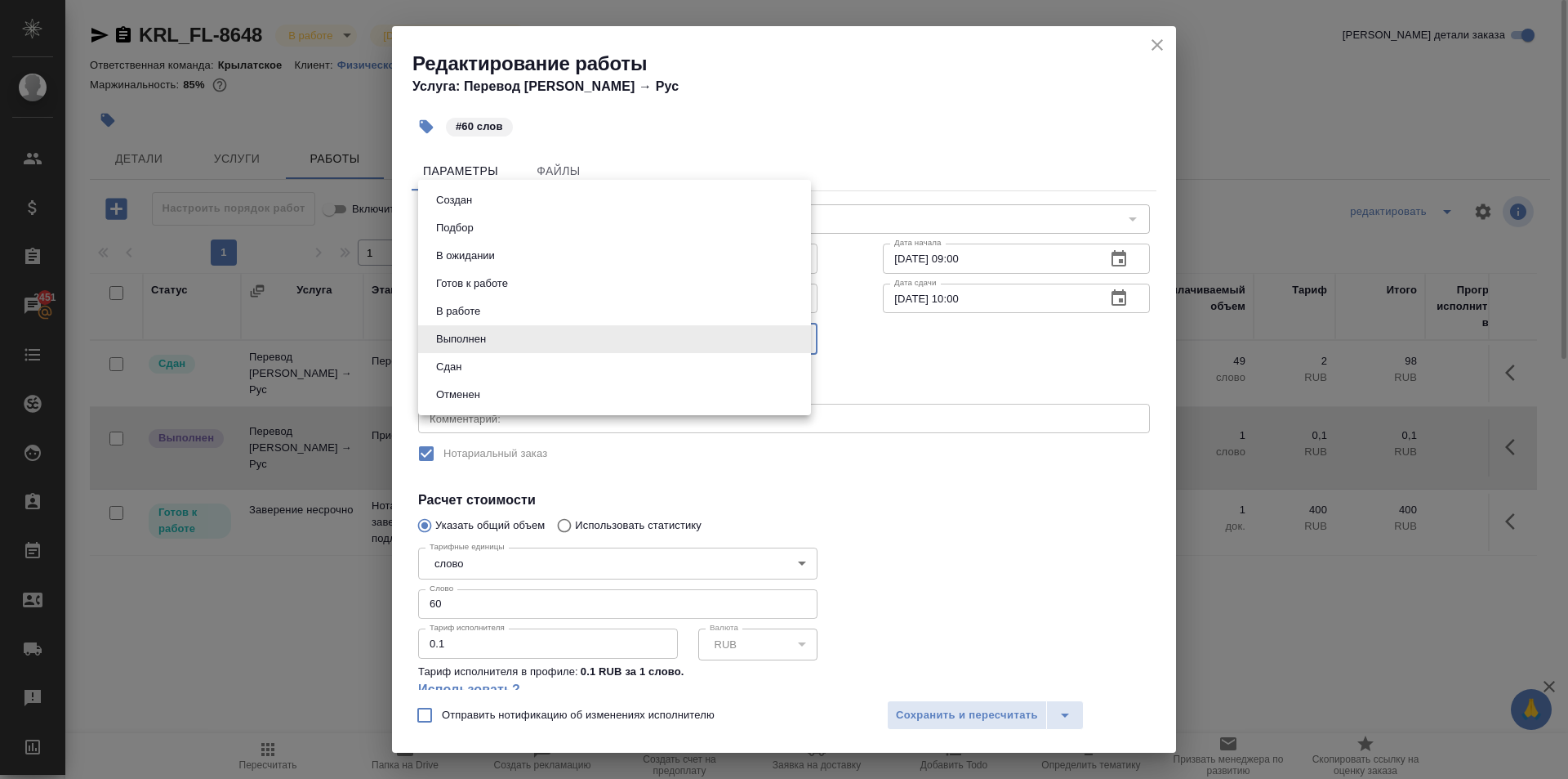
click at [472, 376] on li "Сдан" at bounding box center [614, 366] width 393 height 27
type input "closed"
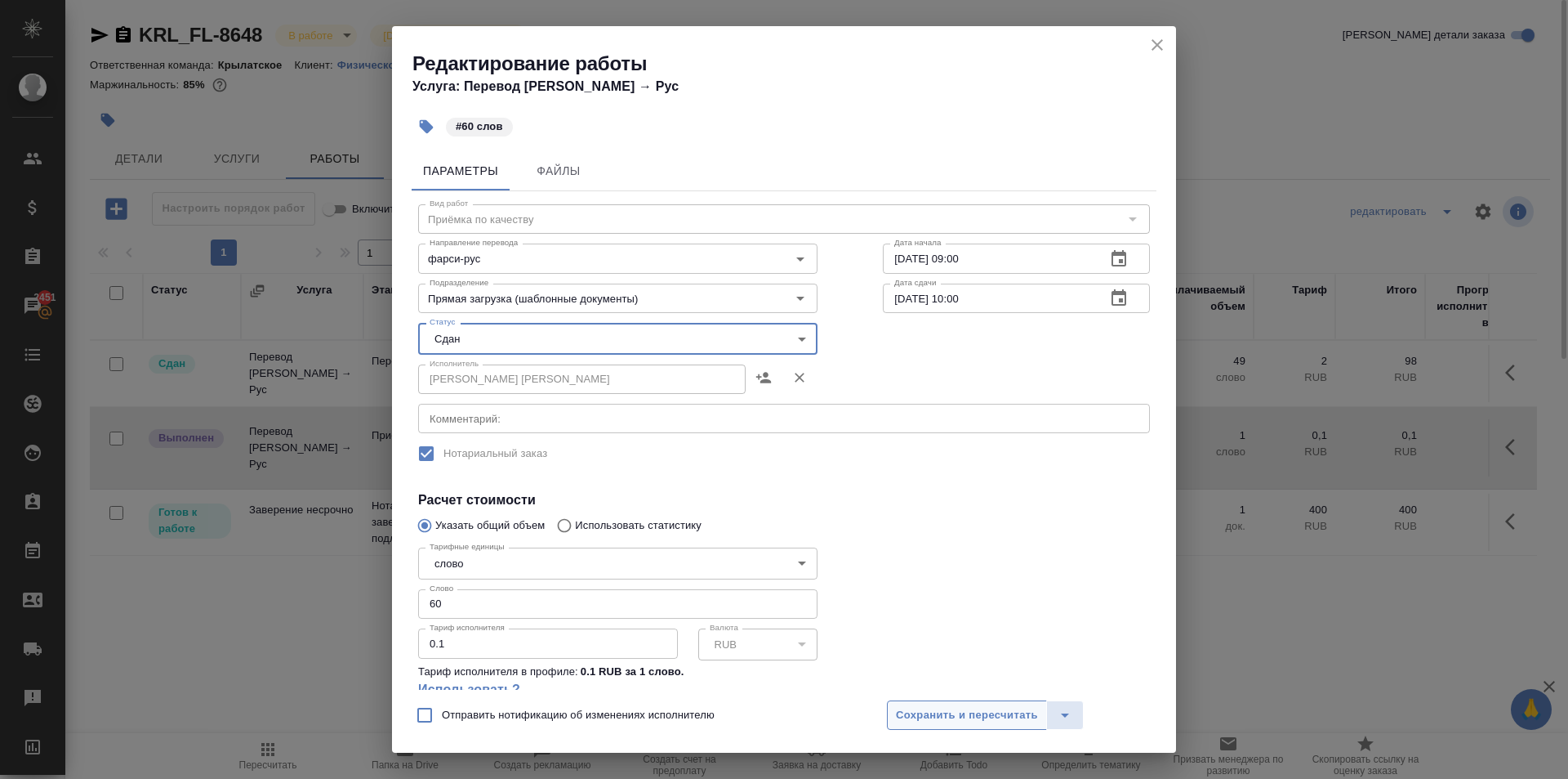
click at [968, 718] on span "Сохранить и пересчитать" at bounding box center [967, 715] width 142 height 19
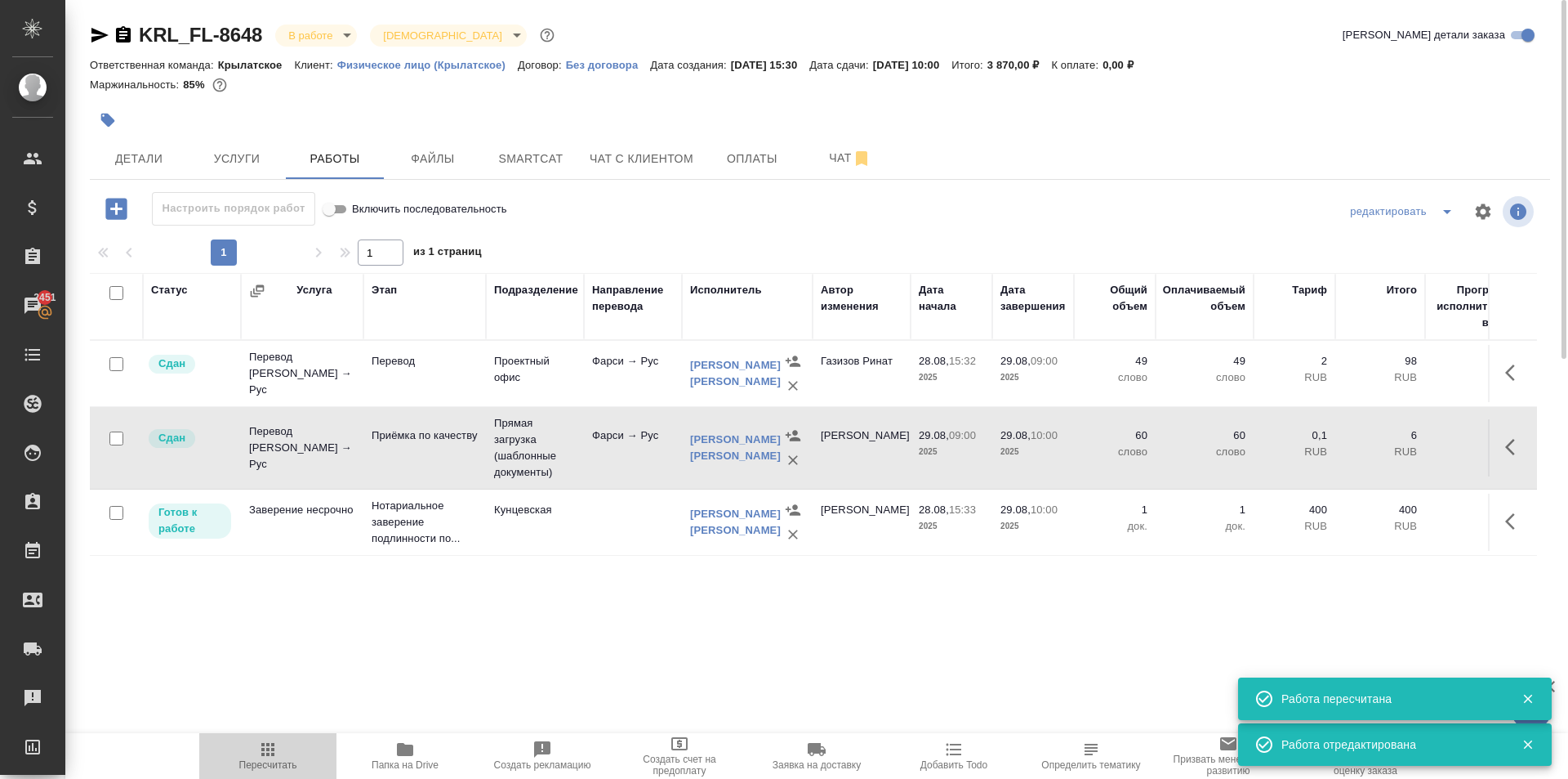
click at [286, 737] on button "Пересчитать" at bounding box center [268, 755] width 137 height 46
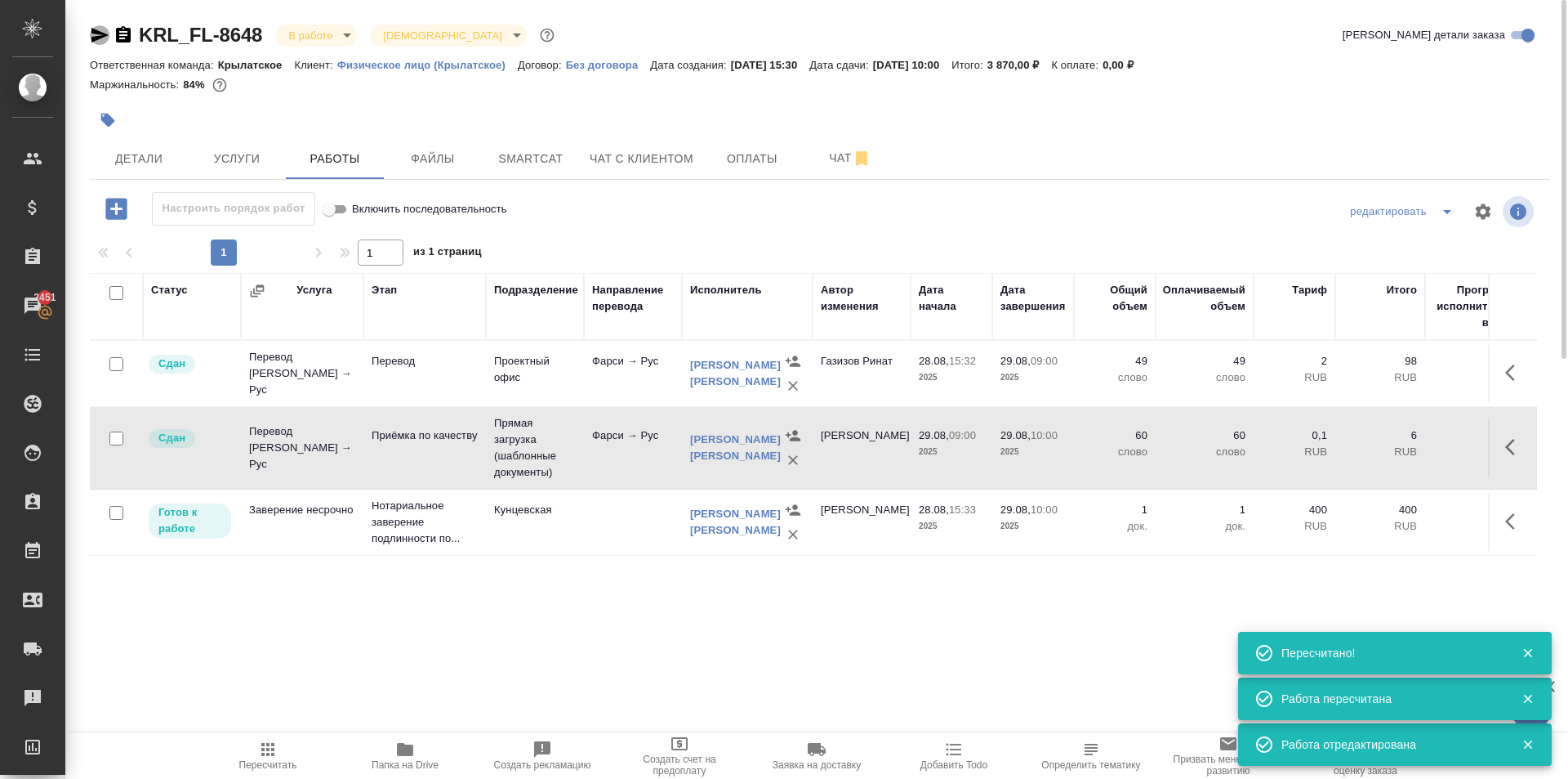
click at [102, 36] on icon "button" at bounding box center [100, 34] width 18 height 15
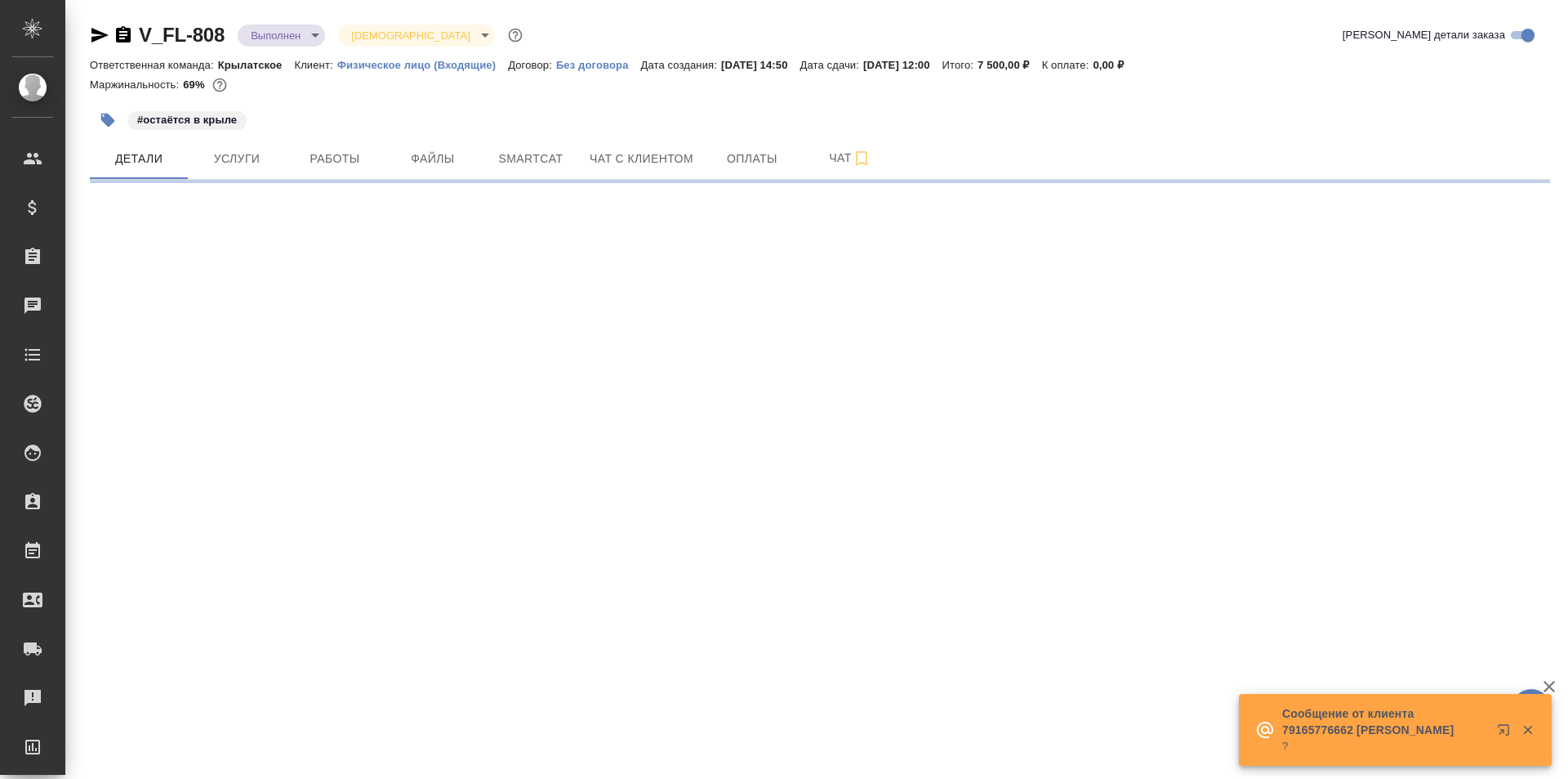
select select "RU"
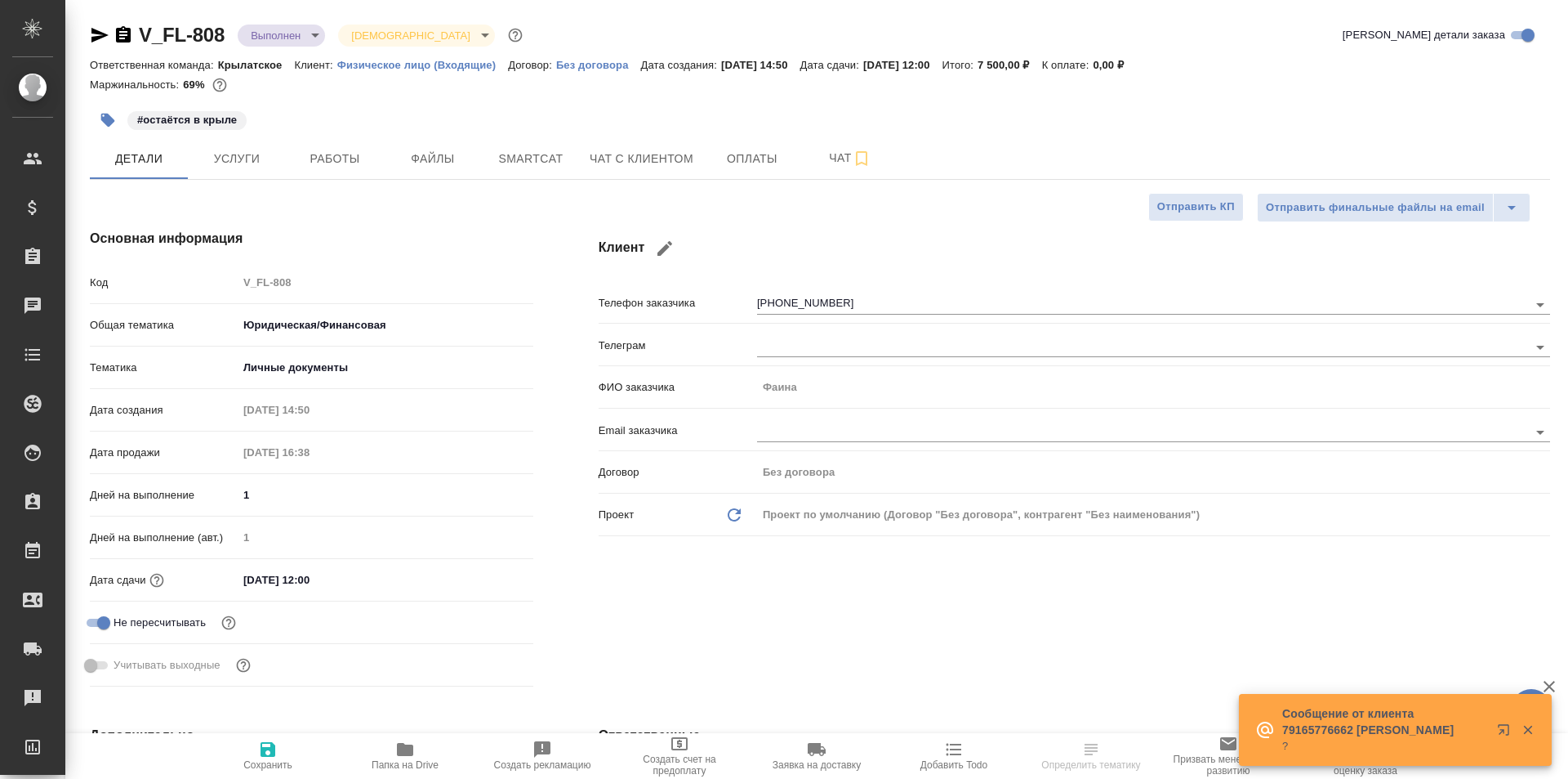
type textarea "x"
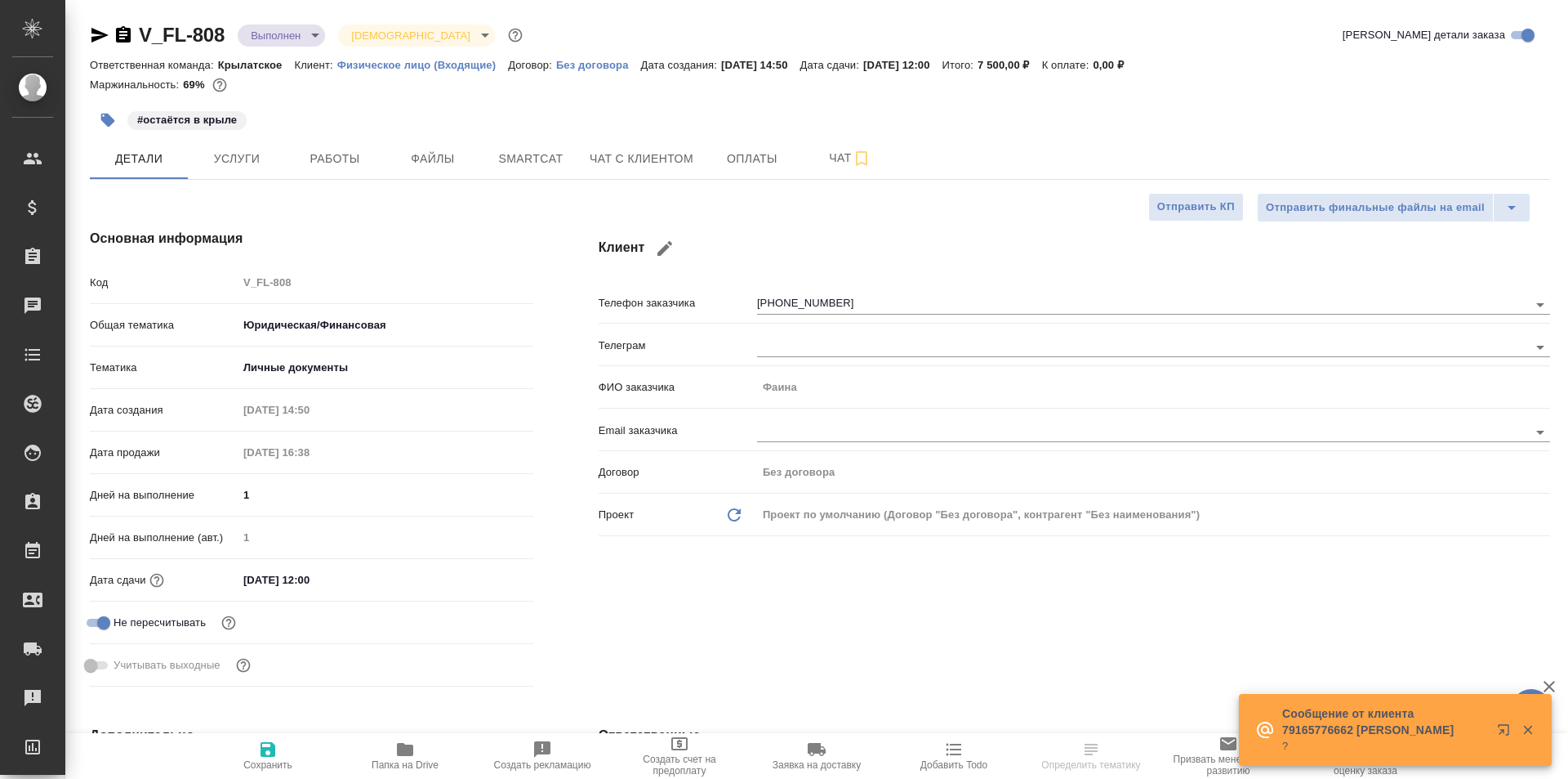
type textarea "x"
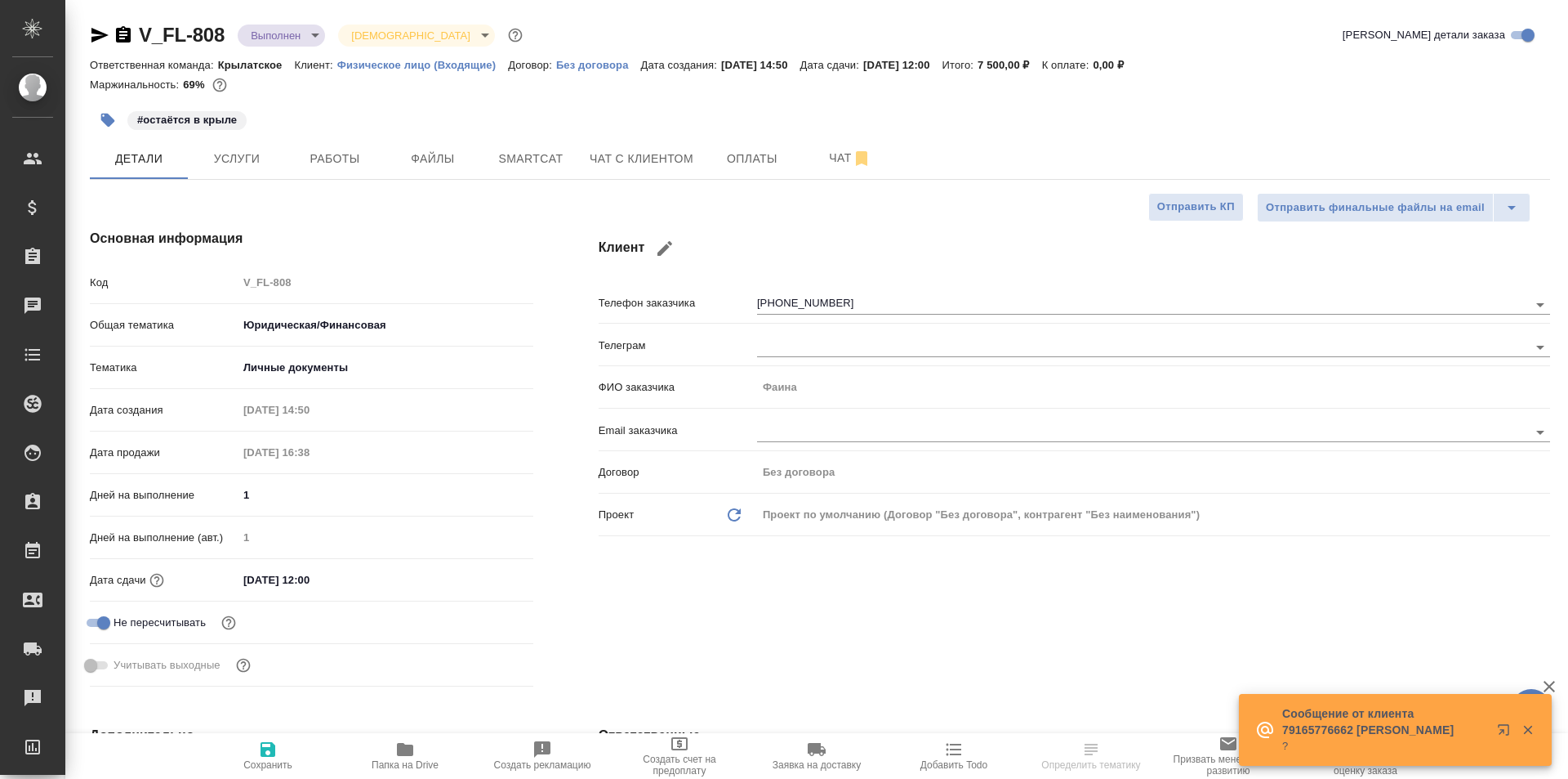
type textarea "x"
click at [612, 162] on span "Чат с клиентом" at bounding box center [641, 159] width 104 height 21
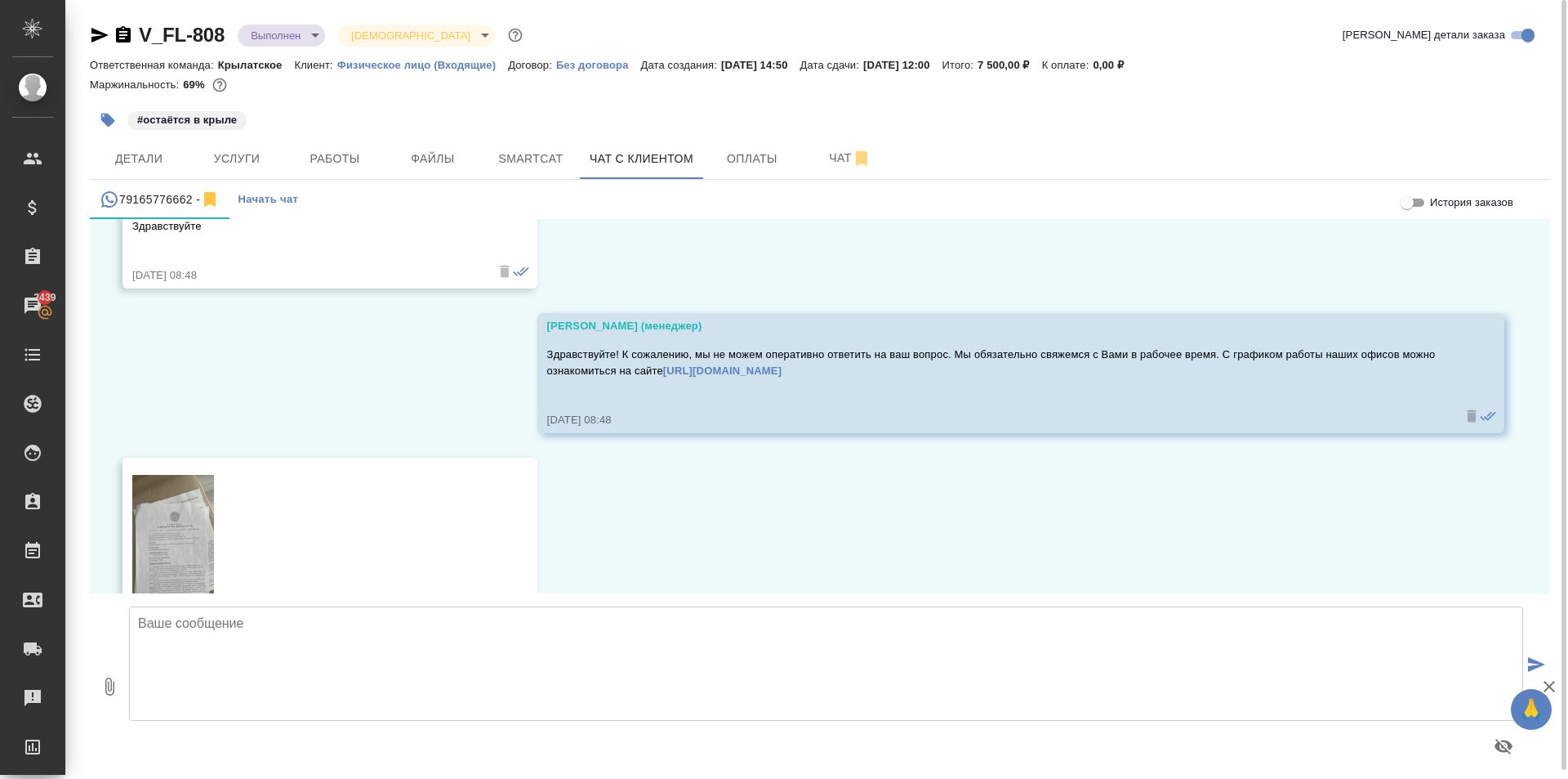
scroll to position [8405, 0]
click at [211, 483] on img at bounding box center [172, 548] width 81 height 145
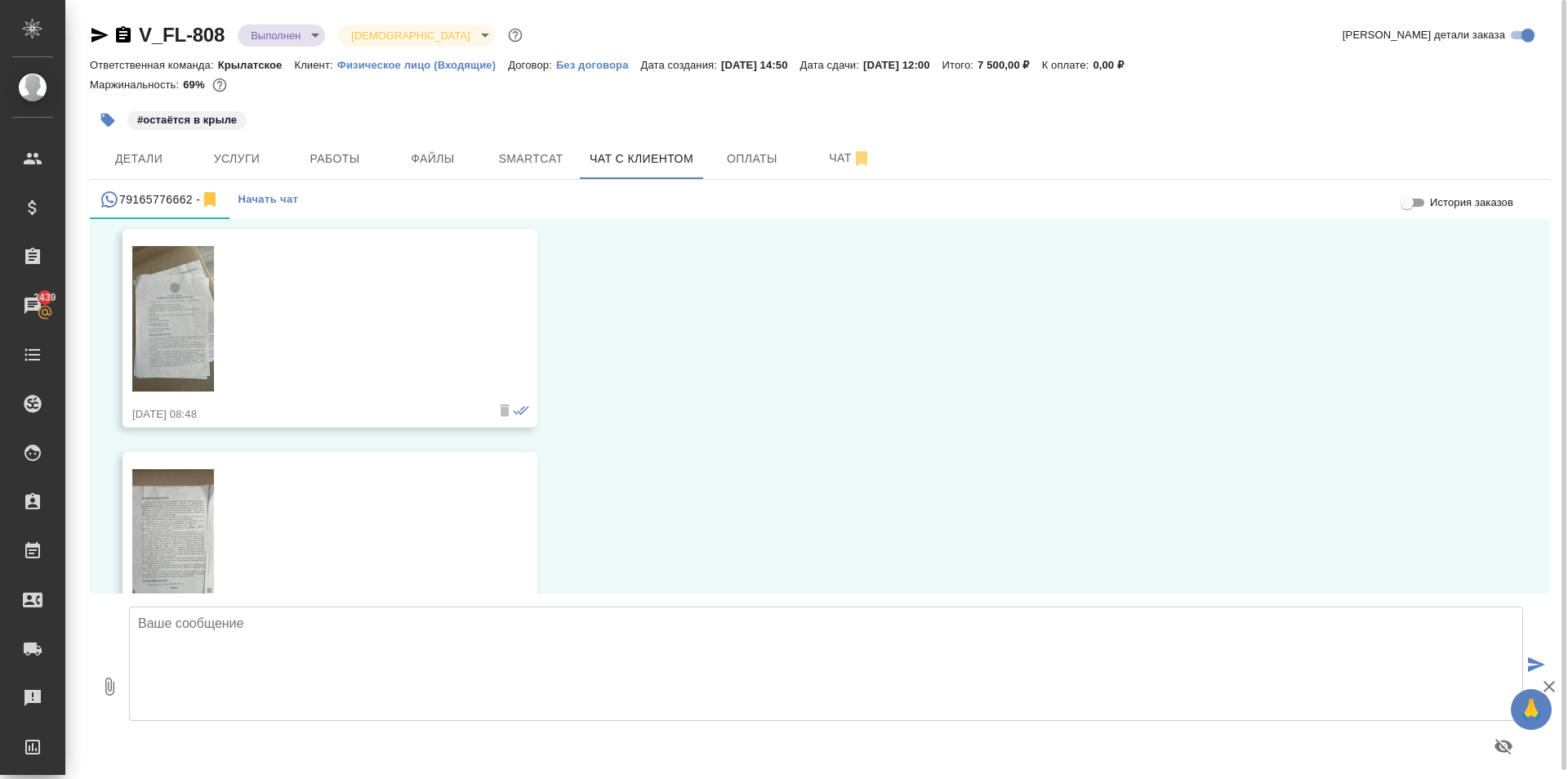
scroll to position [8650, 0]
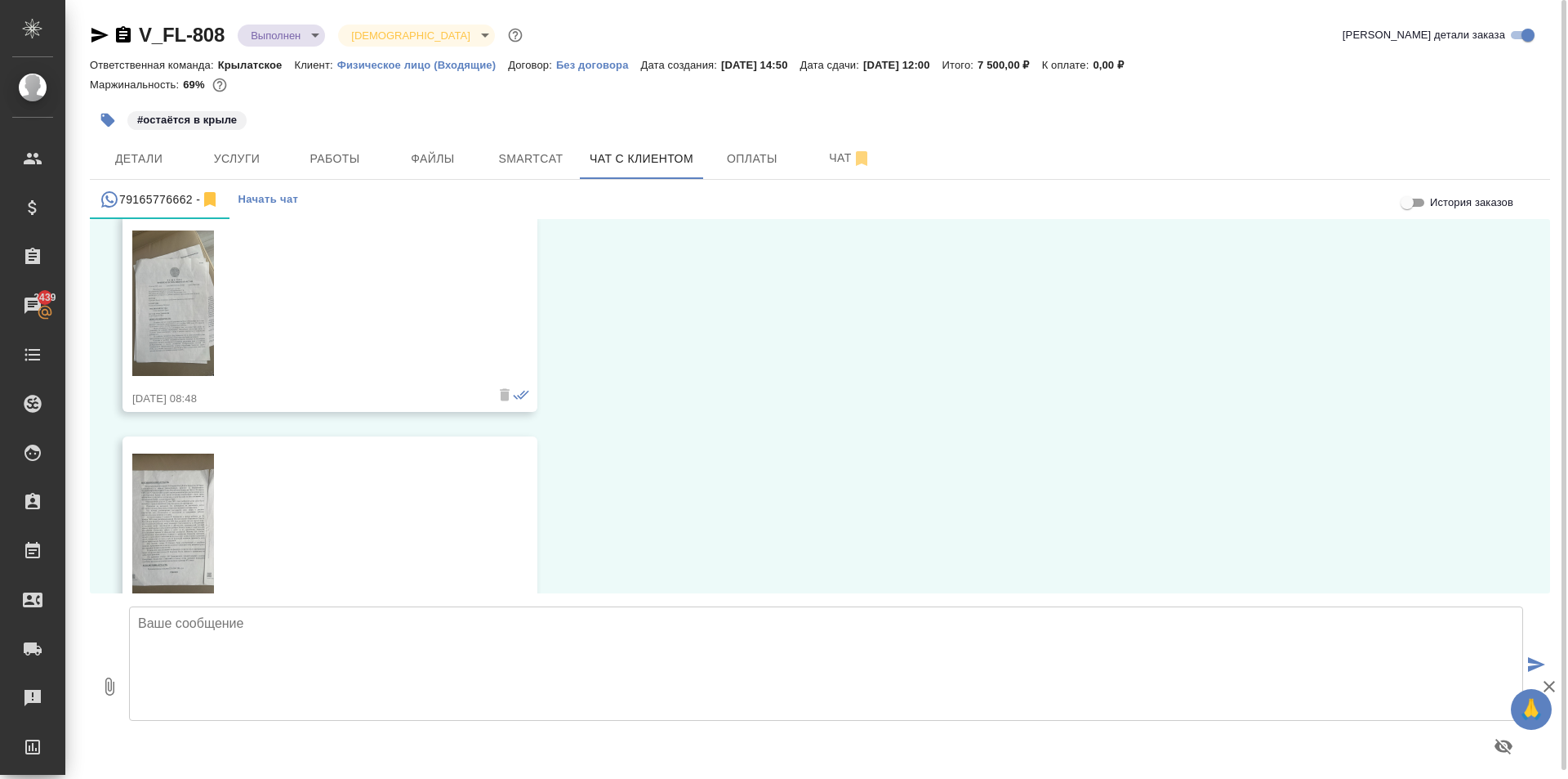
click at [180, 461] on img at bounding box center [172, 526] width 81 height 145
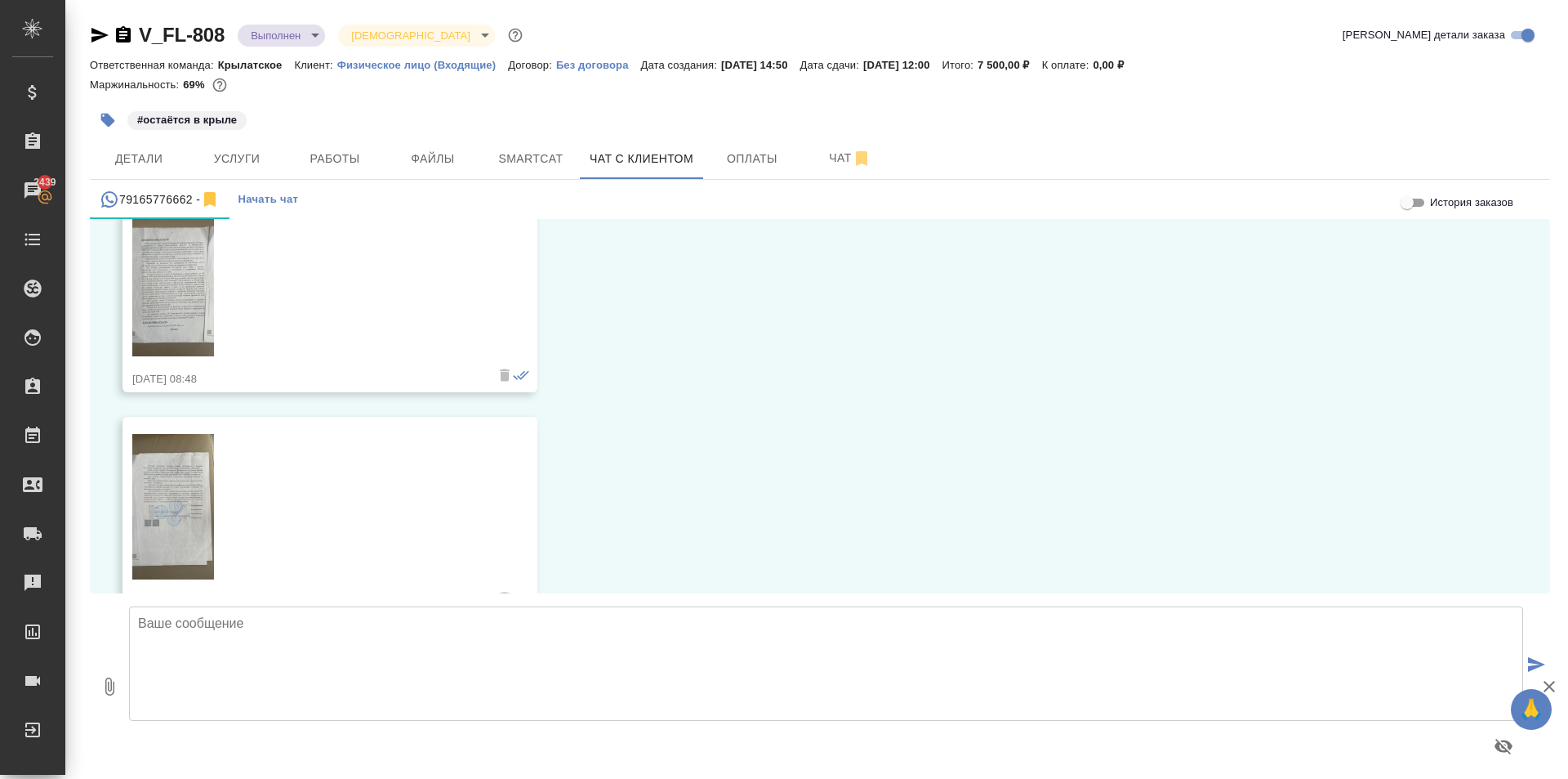
scroll to position [8896, 0]
click at [182, 451] on img at bounding box center [172, 504] width 81 height 145
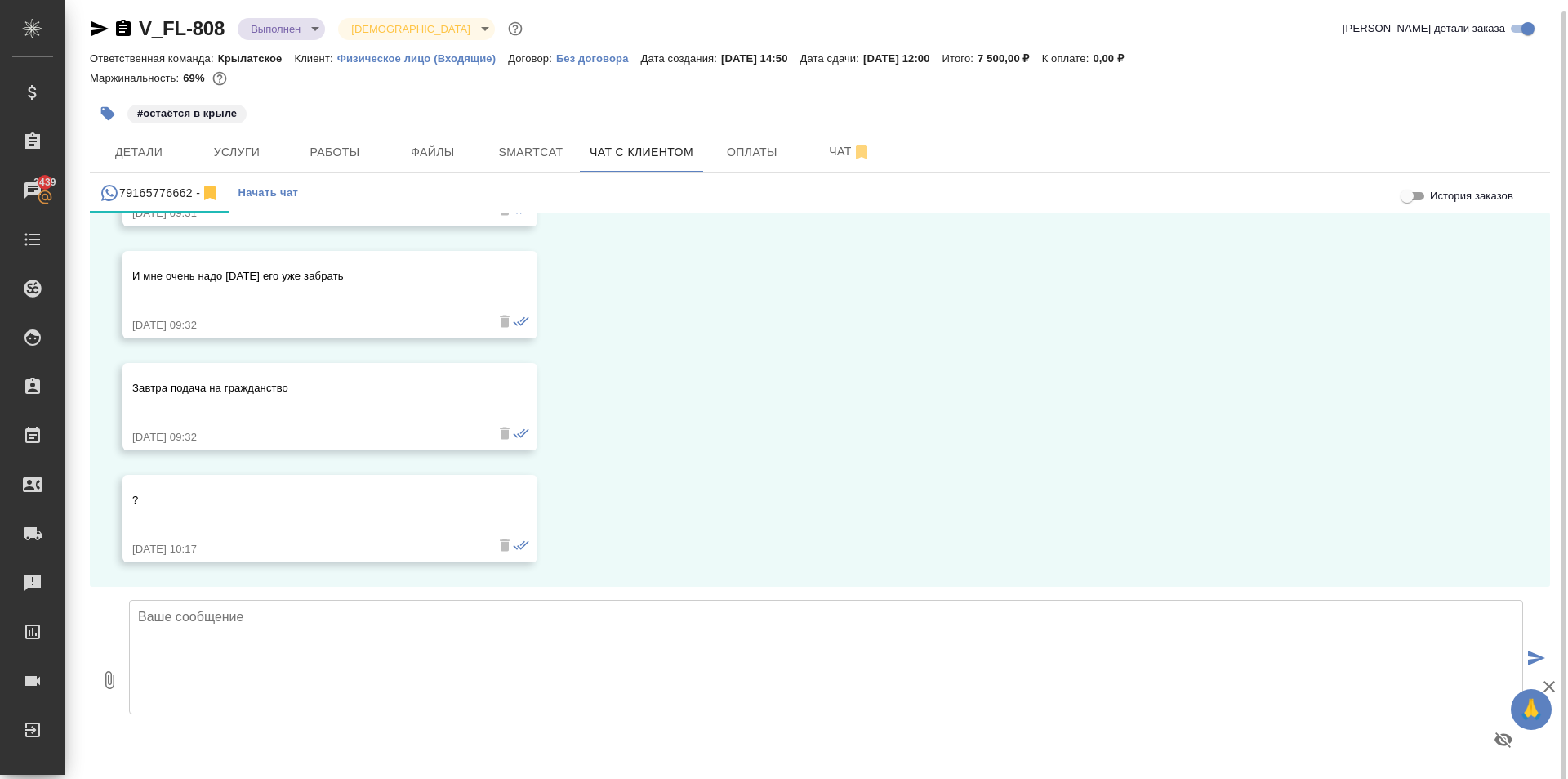
scroll to position [9, 0]
click at [195, 628] on textarea at bounding box center [827, 655] width 1395 height 115
type textarea "Д"
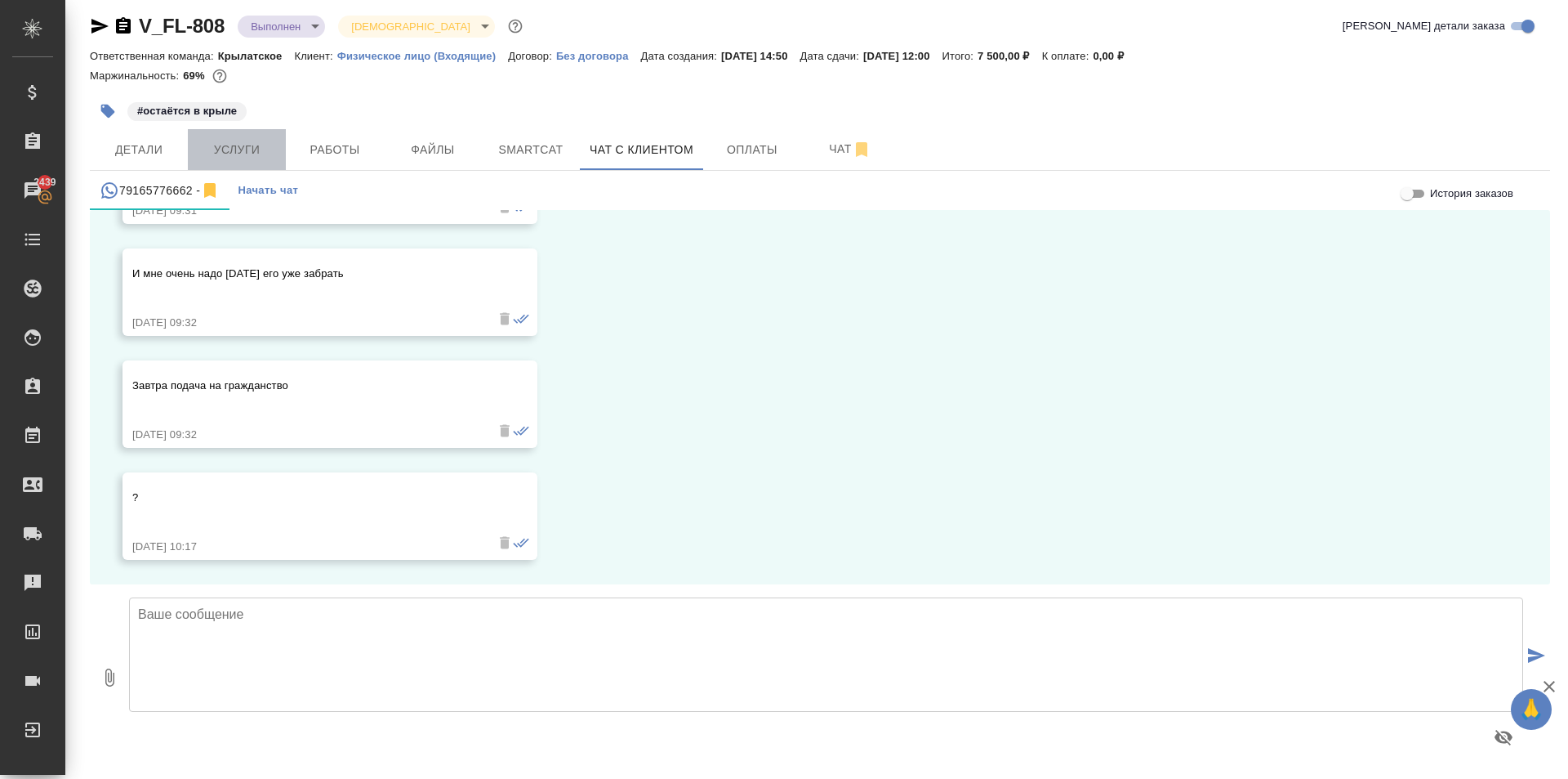
click at [259, 147] on span "Услуги" at bounding box center [237, 150] width 78 height 21
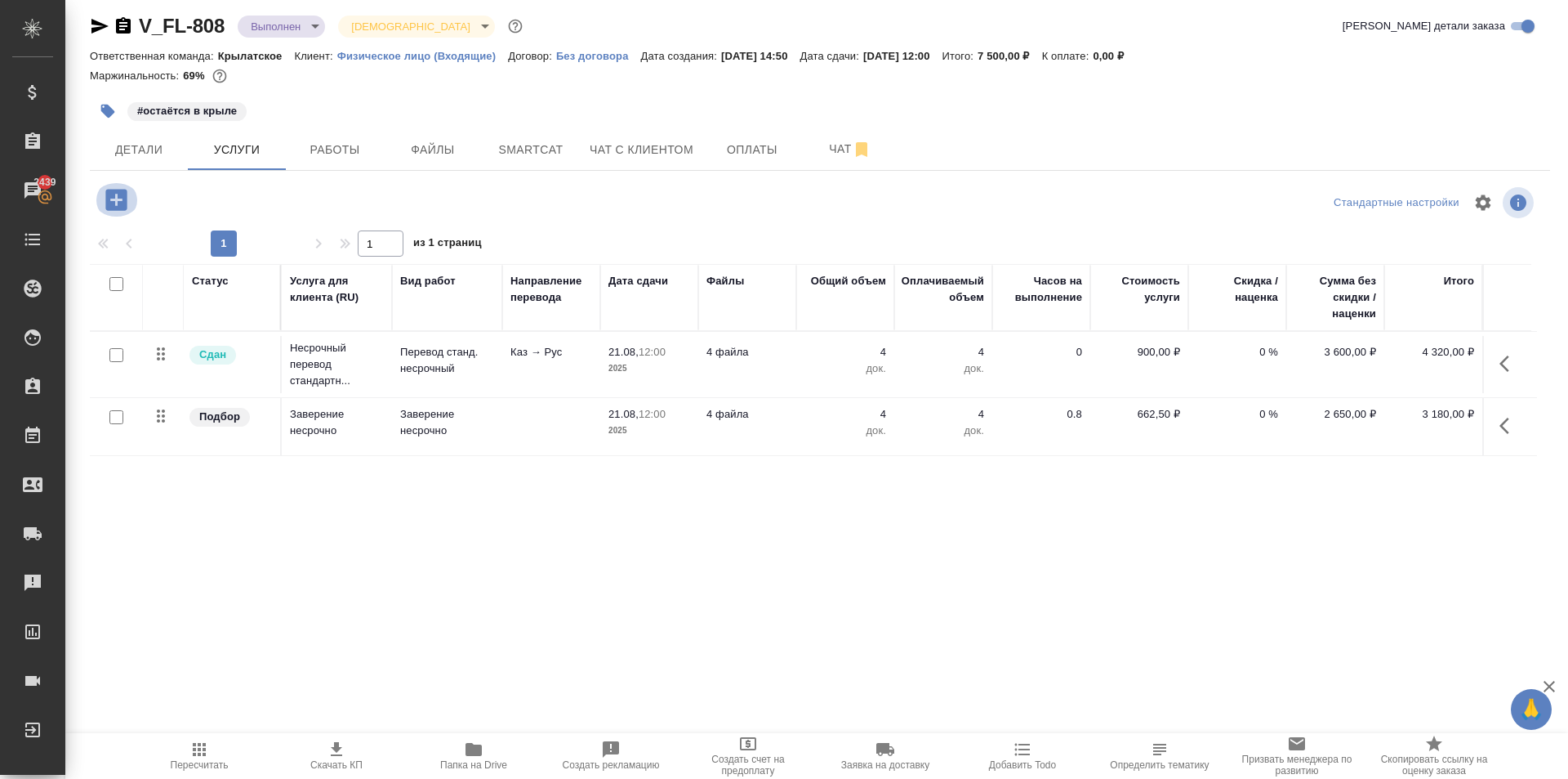
click at [117, 200] on icon "button" at bounding box center [116, 199] width 28 height 28
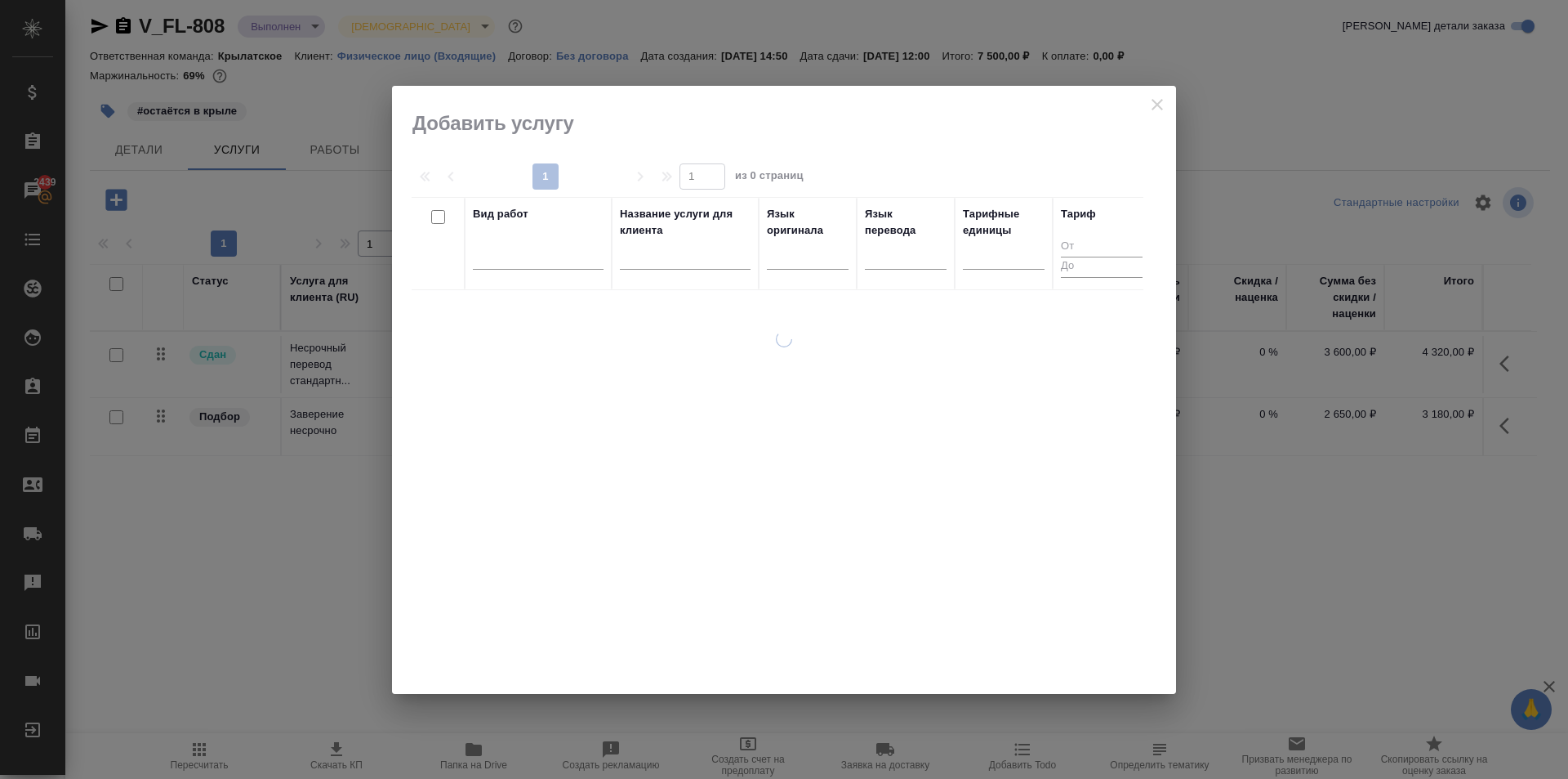
drag, startPoint x: 1470, startPoint y: 395, endPoint x: 1422, endPoint y: 386, distance: 48.8
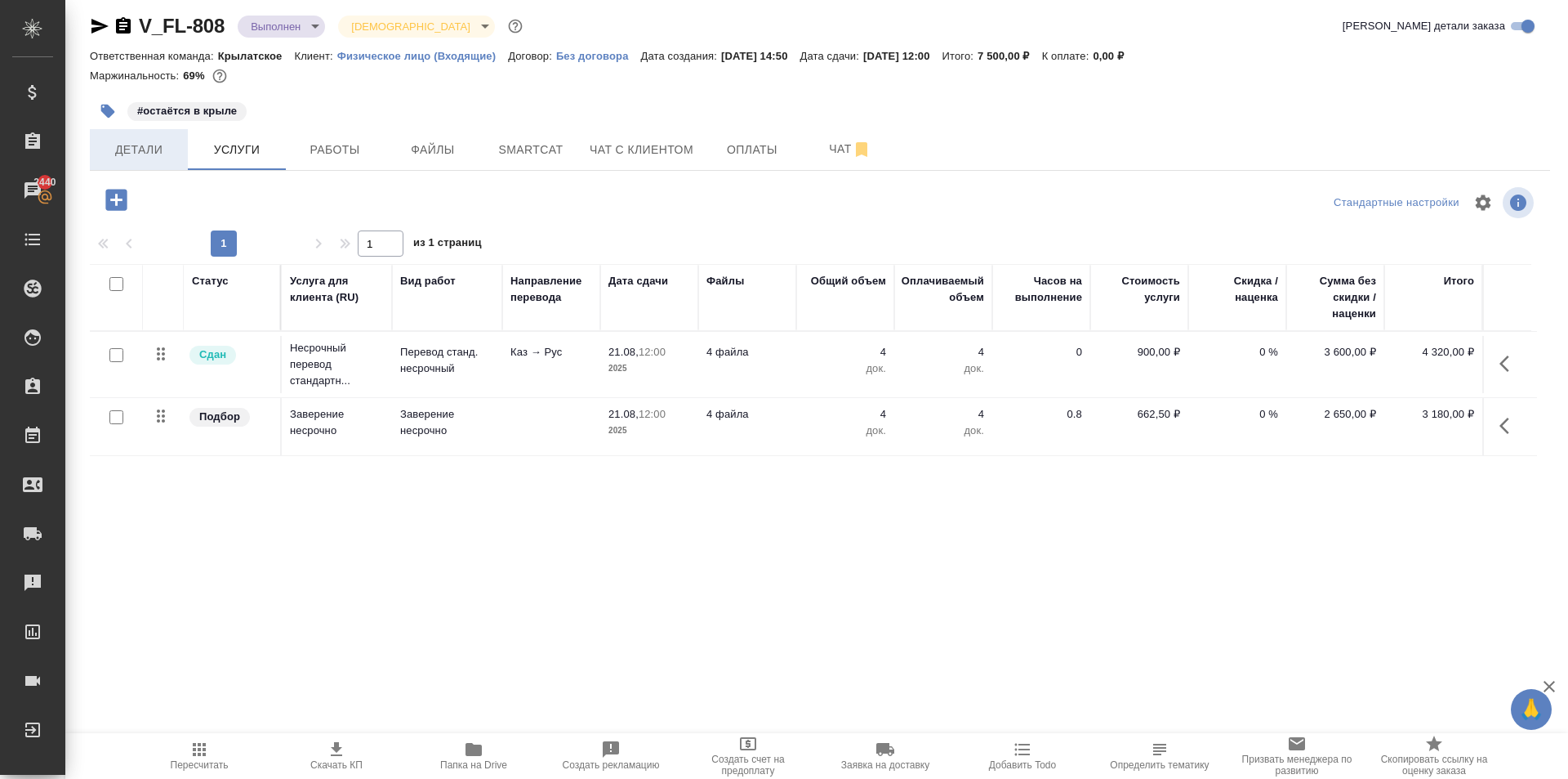
click at [116, 142] on span "Детали" at bounding box center [139, 150] width 78 height 21
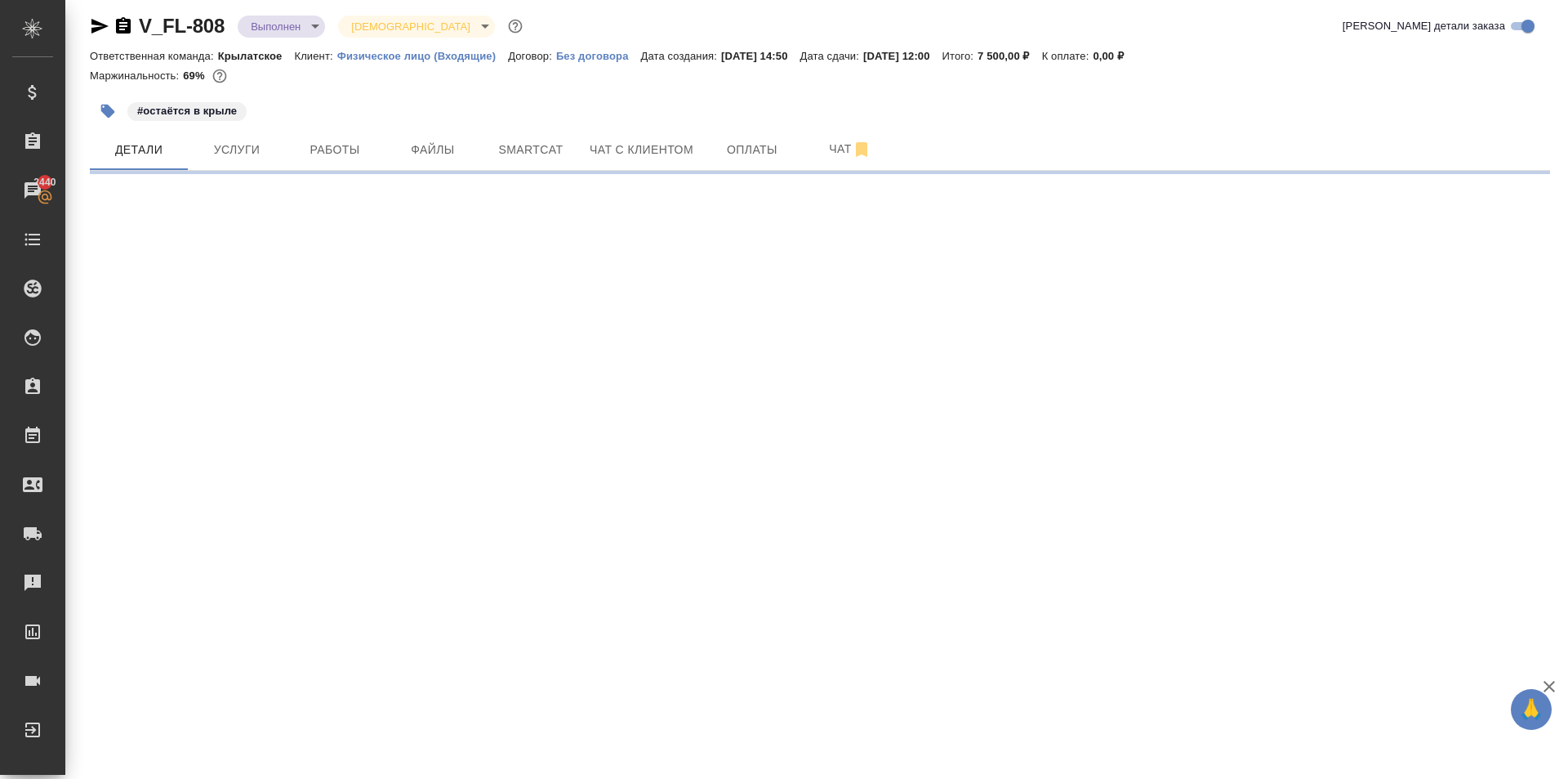
select select "RU"
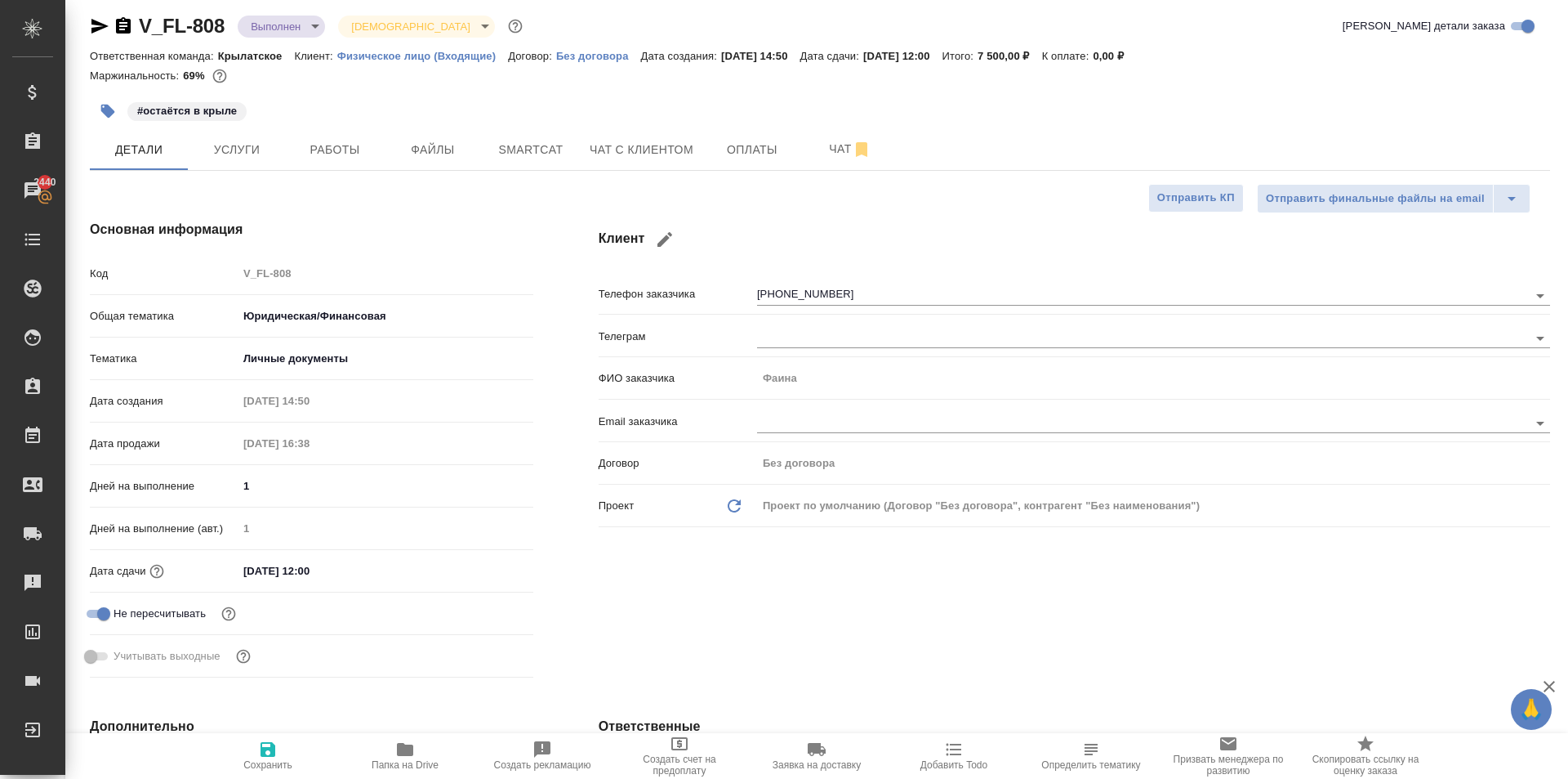
type textarea "x"
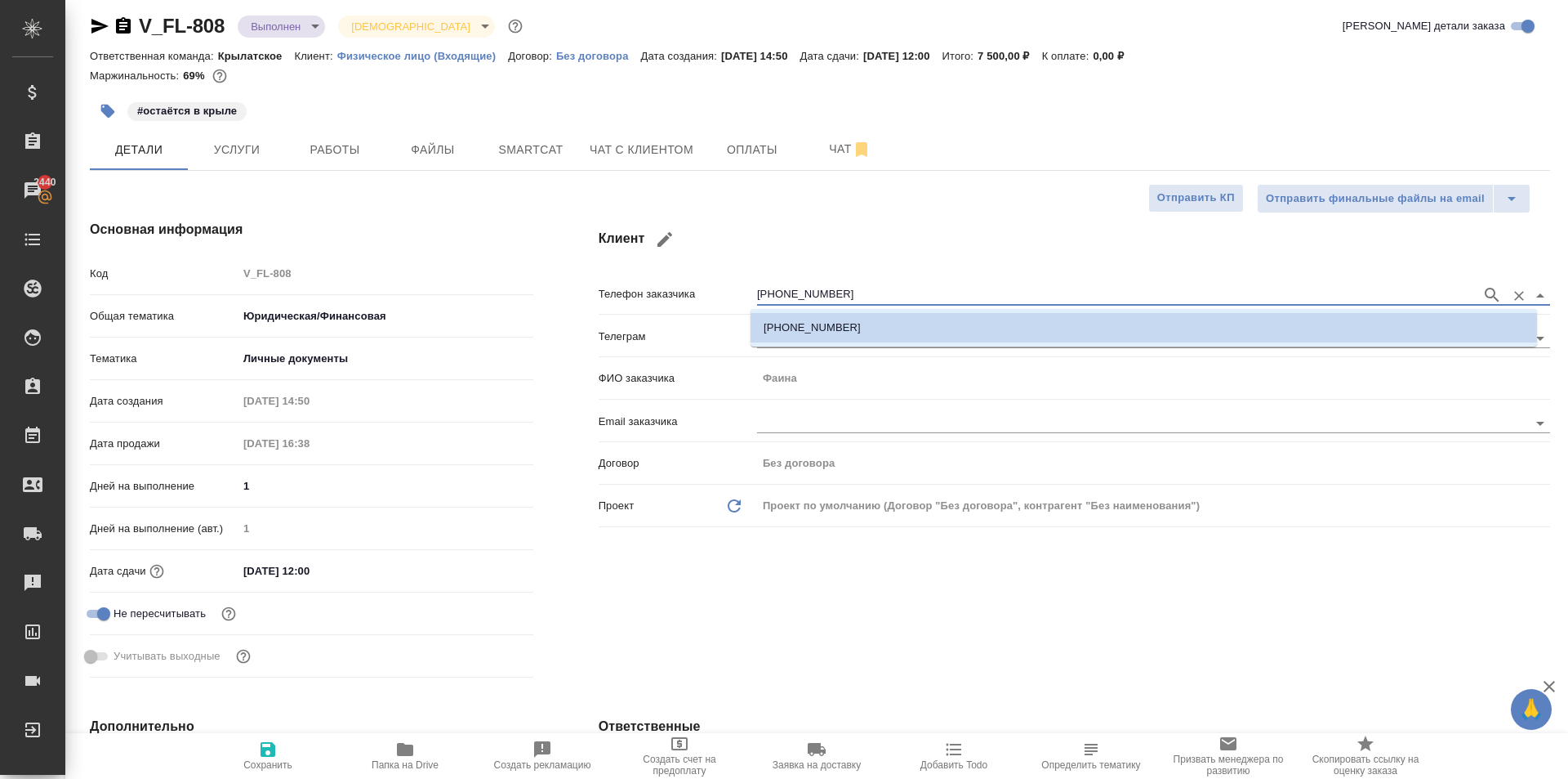
drag, startPoint x: 827, startPoint y: 293, endPoint x: 619, endPoint y: 264, distance: 210.0
click at [619, 264] on div "Клиент Телефон заказчика +79165776662 Телеграм ФИО заказчика Фаина Email заказч…" at bounding box center [1074, 452] width 1017 height 529
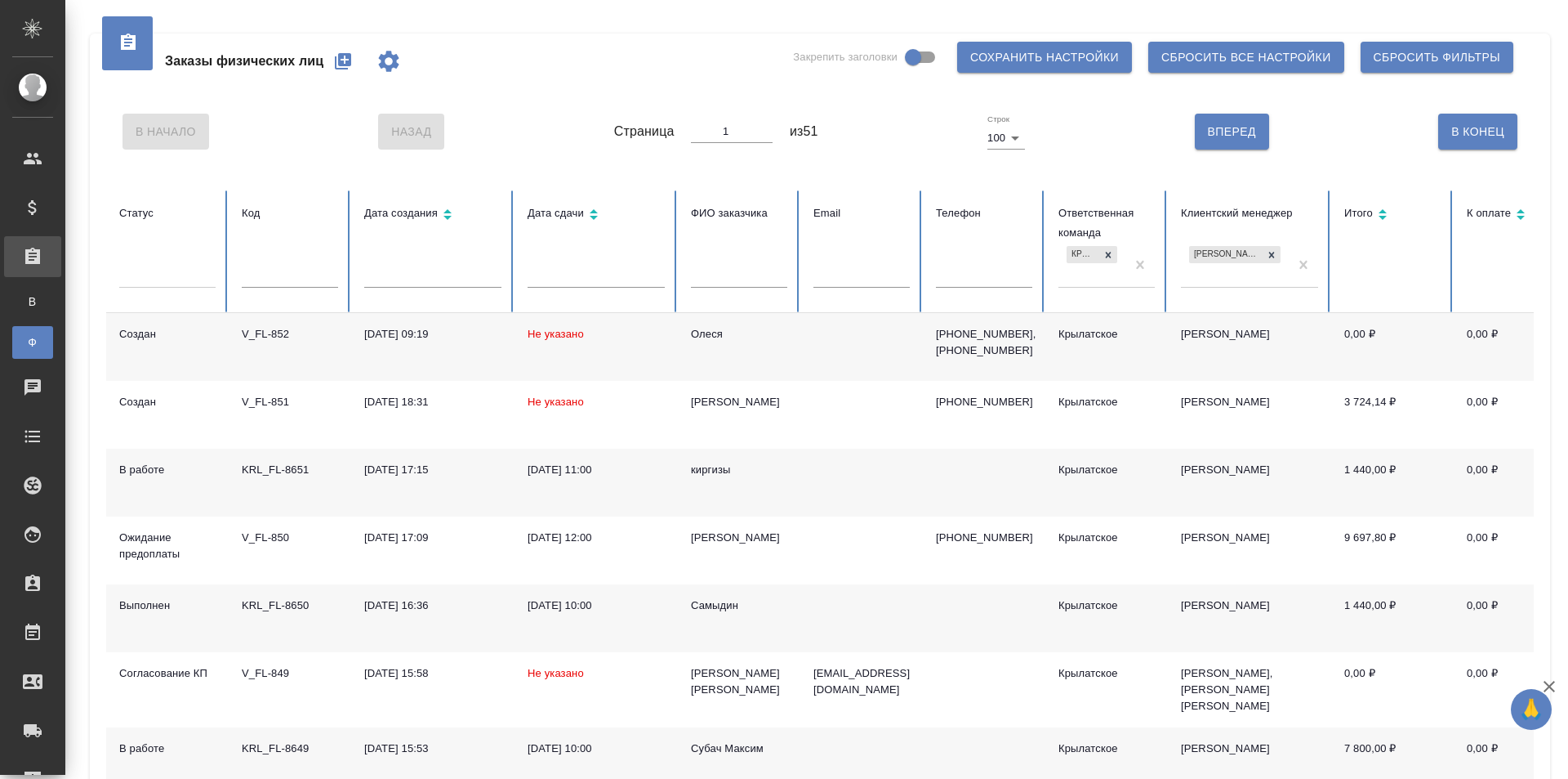
click at [343, 65] on icon "button" at bounding box center [343, 61] width 17 height 17
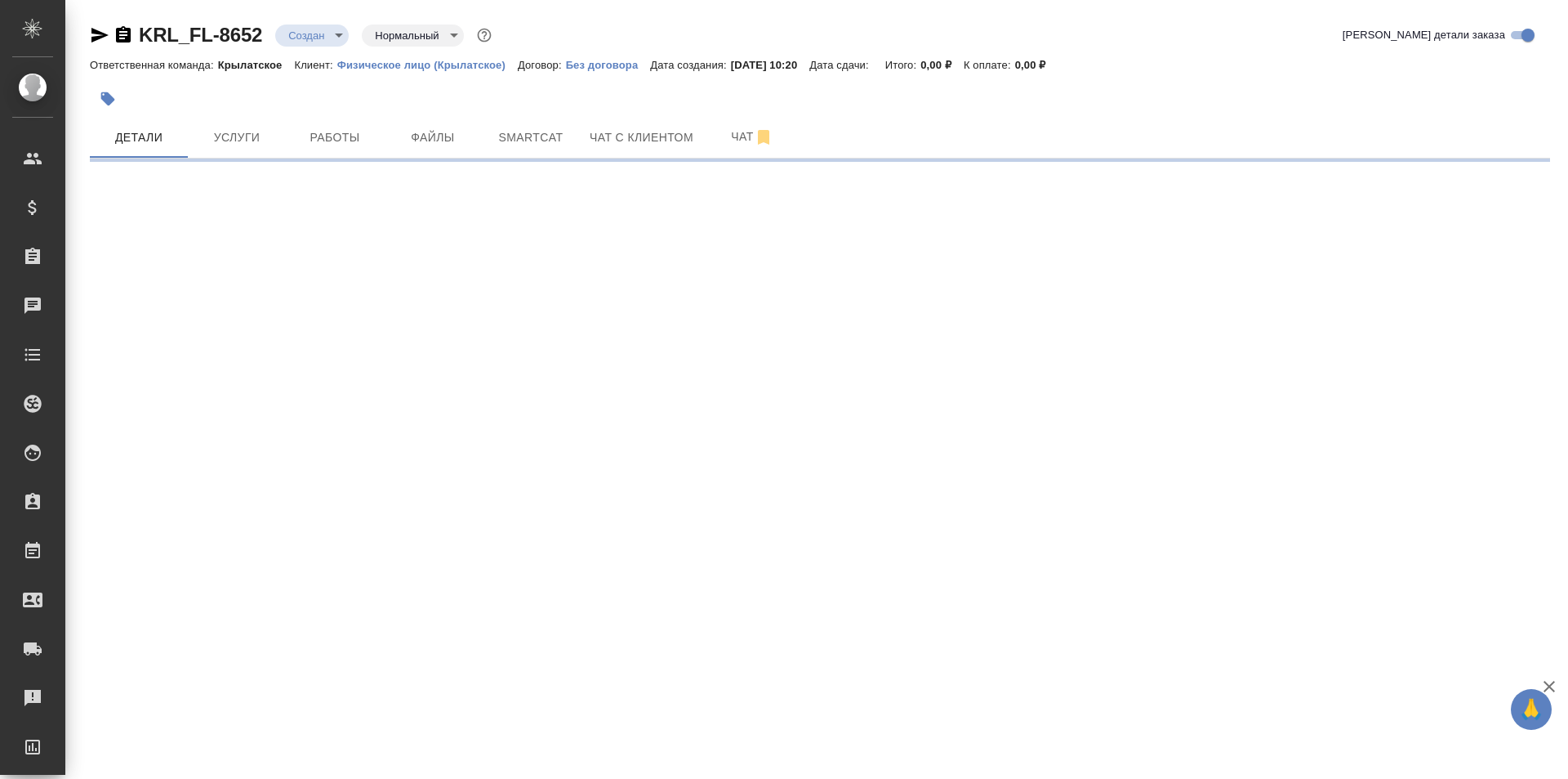
select select "RU"
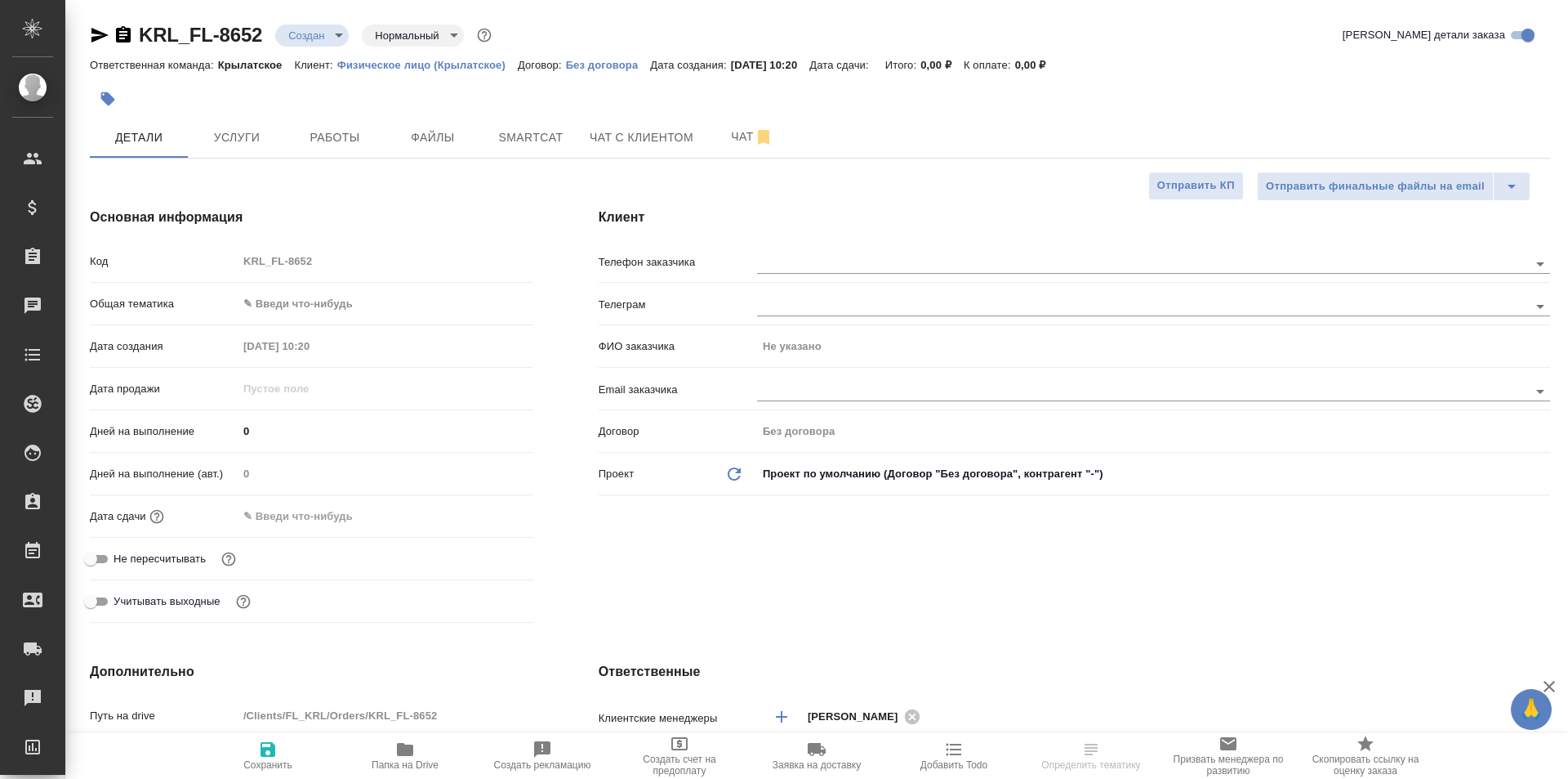
type textarea "x"
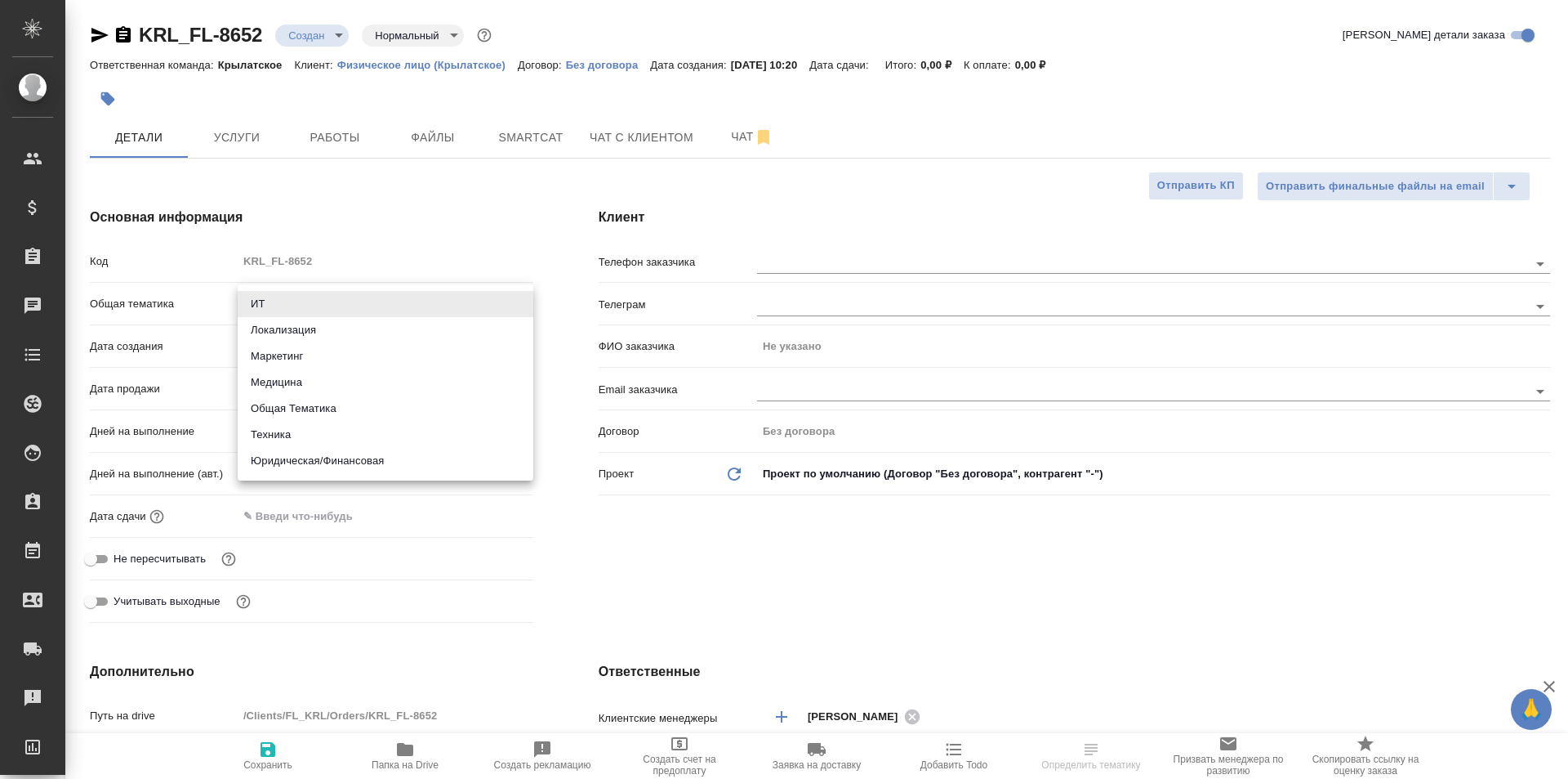
click at [304, 294] on body "🙏 .cls-1 fill:#fff; AWATERA [PERSON_NAME] Спецификации Заказы Чаты Todo Проекты…" at bounding box center [784, 389] width 1568 height 779
click at [367, 461] on li "Юридическая/Финансовая" at bounding box center [386, 461] width 296 height 26
type input "yr-fn"
type textarea "x"
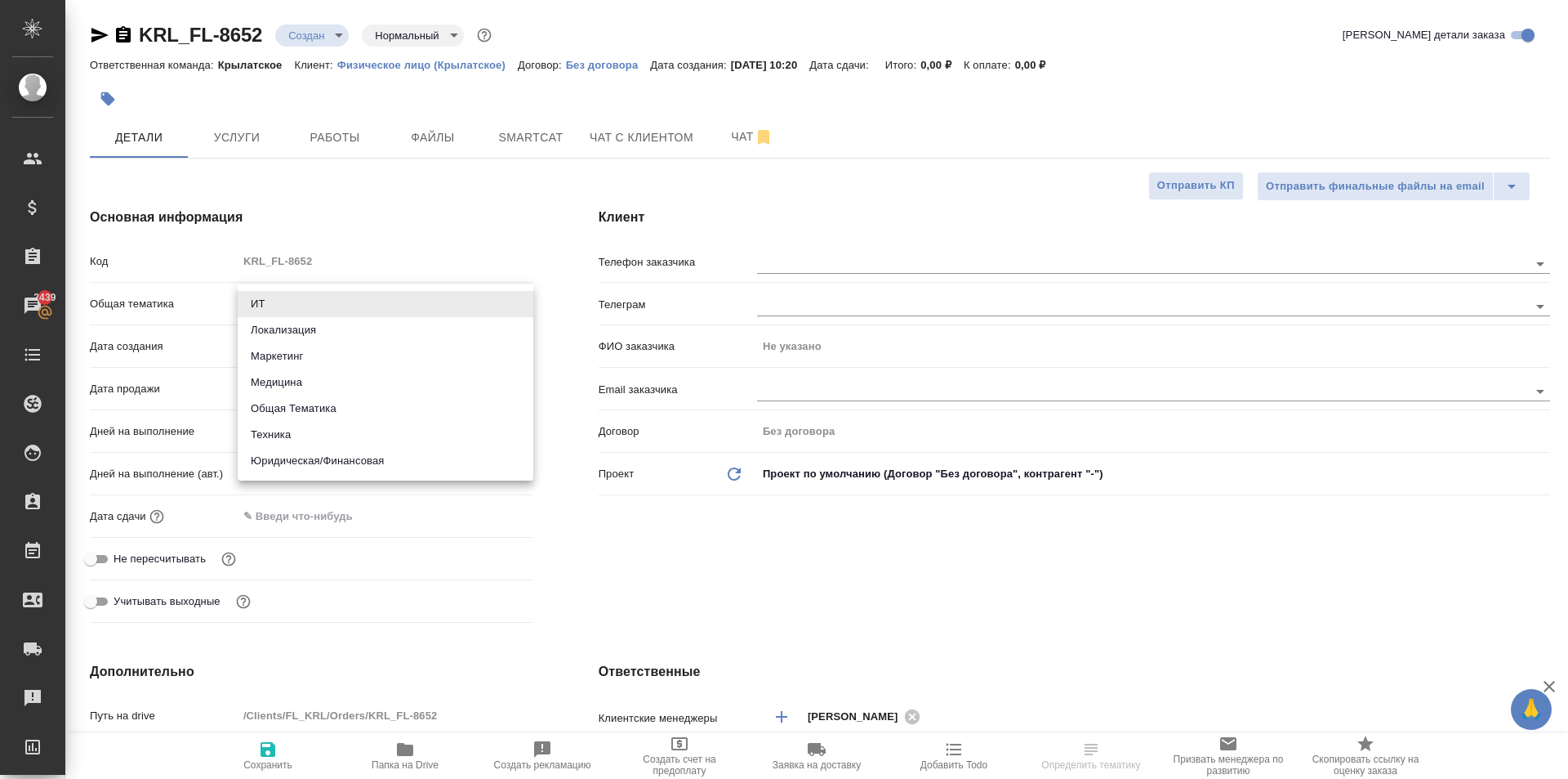
type textarea "x"
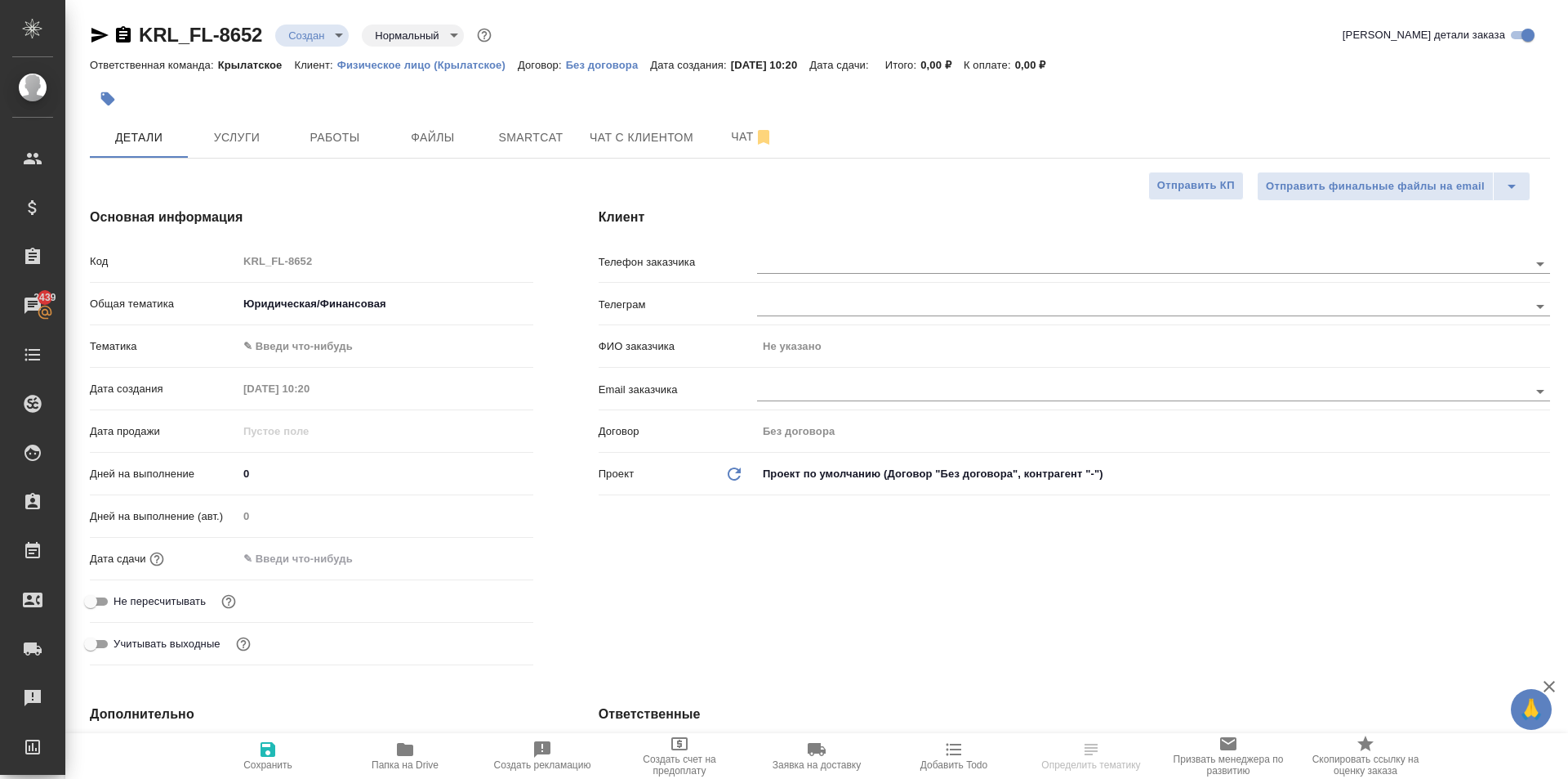
click at [298, 348] on body "🙏 .cls-1 fill:#fff; AWATERA [PERSON_NAME] Клиенты Спецификации Заказы 2439 Чаты…" at bounding box center [784, 389] width 1568 height 779
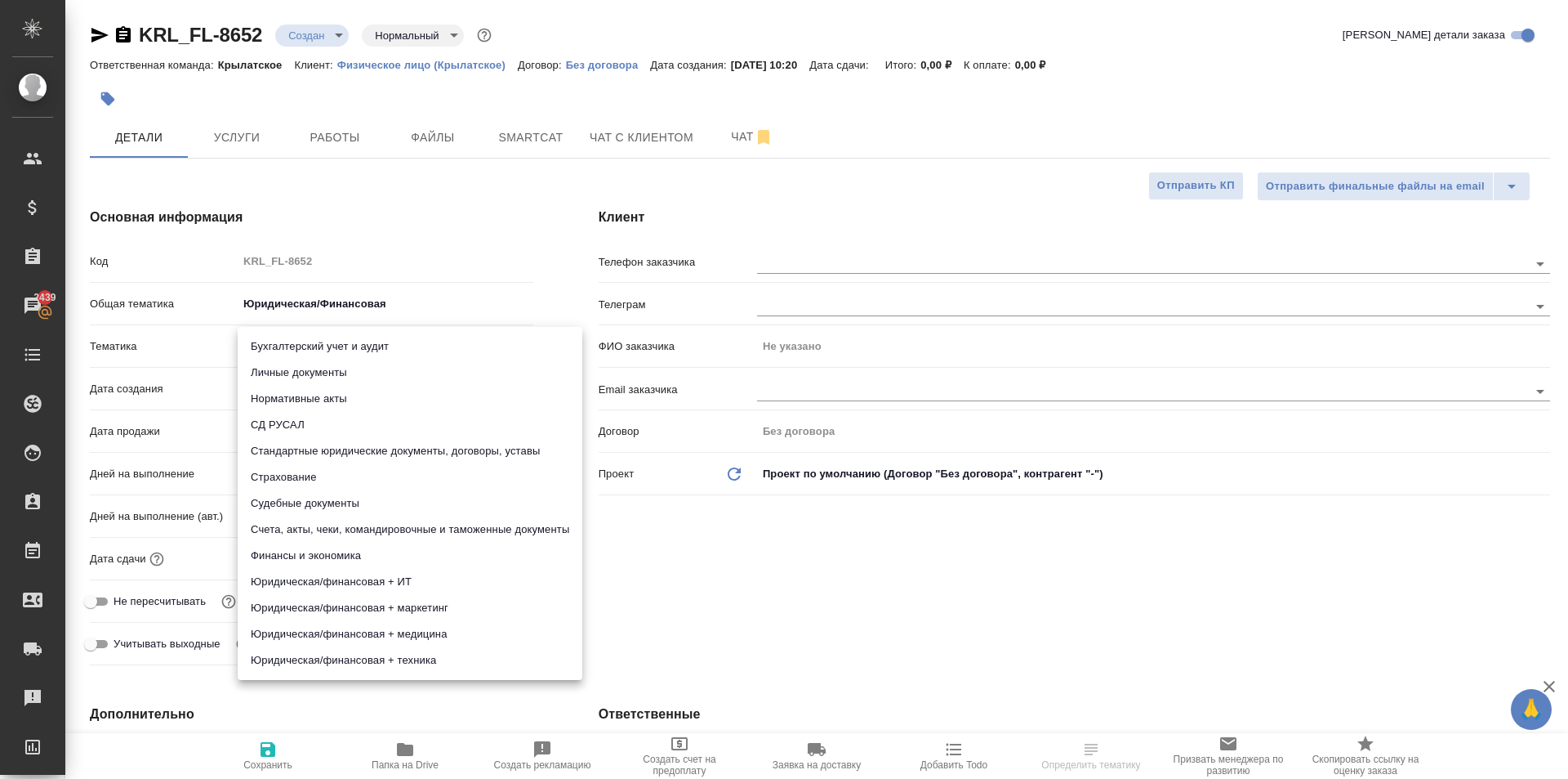
click at [301, 372] on li "Личные документы" at bounding box center [410, 372] width 345 height 26
type textarea "x"
type input "5a8b8b956a9677013d343cfe"
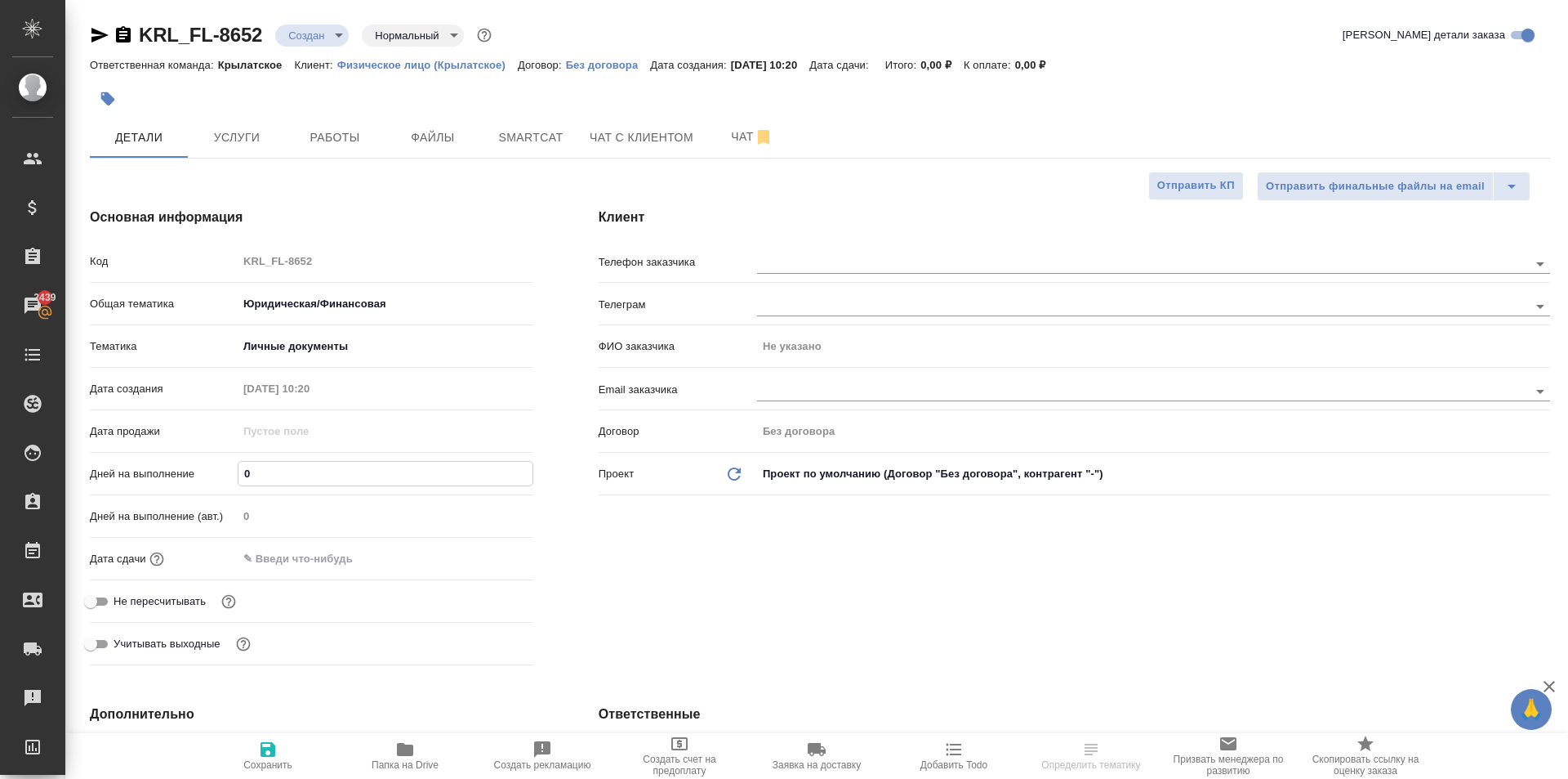
drag, startPoint x: 261, startPoint y: 475, endPoint x: 206, endPoint y: 464, distance: 56.1
click at [206, 464] on div "Дней на выполнение 0" at bounding box center [311, 473] width 444 height 28
type input "1"
type textarea "x"
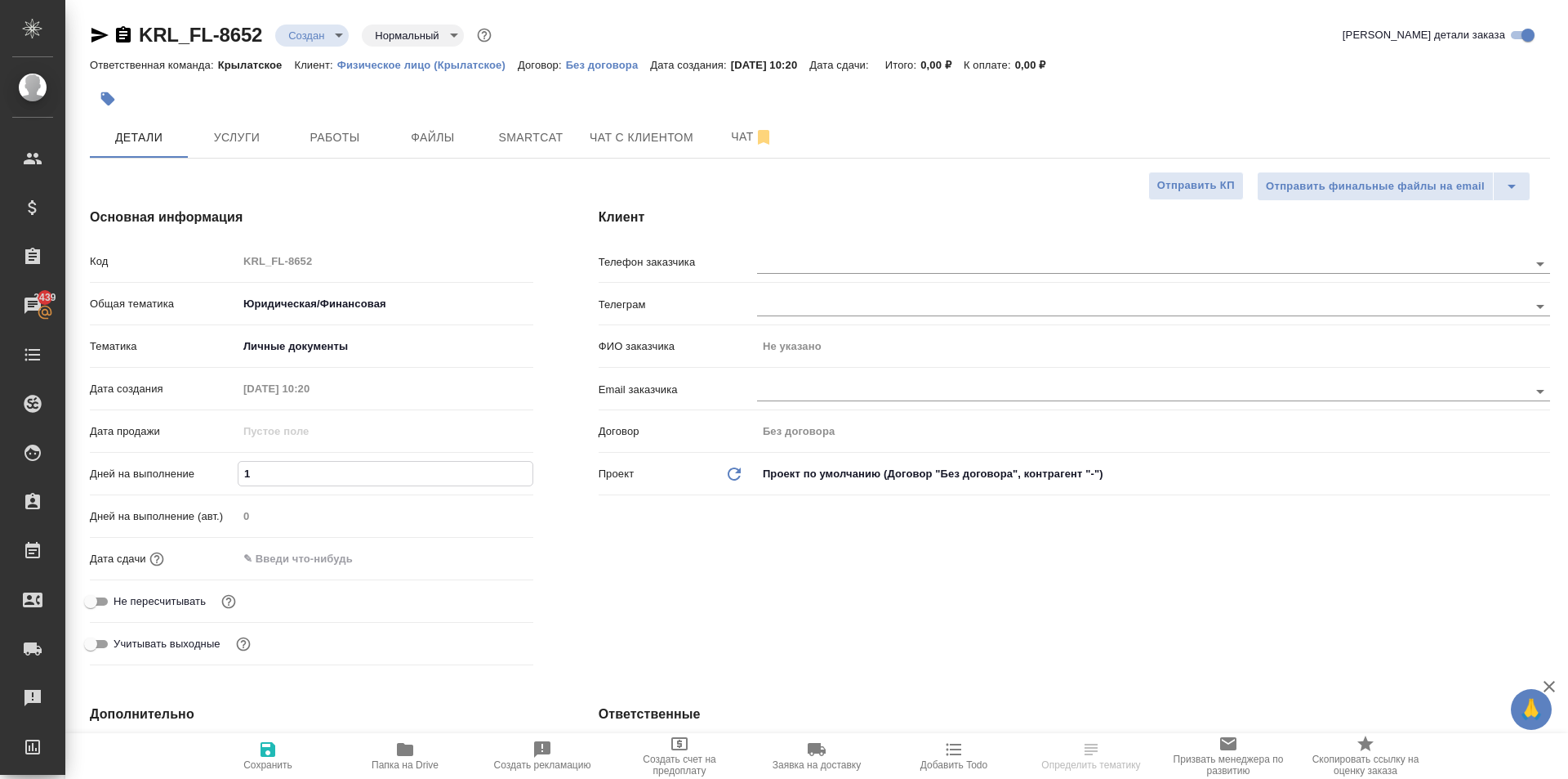
type textarea "x"
type input "1"
click at [282, 570] on input "text" at bounding box center [310, 559] width 143 height 24
click at [483, 558] on icon "button" at bounding box center [486, 558] width 20 height 20
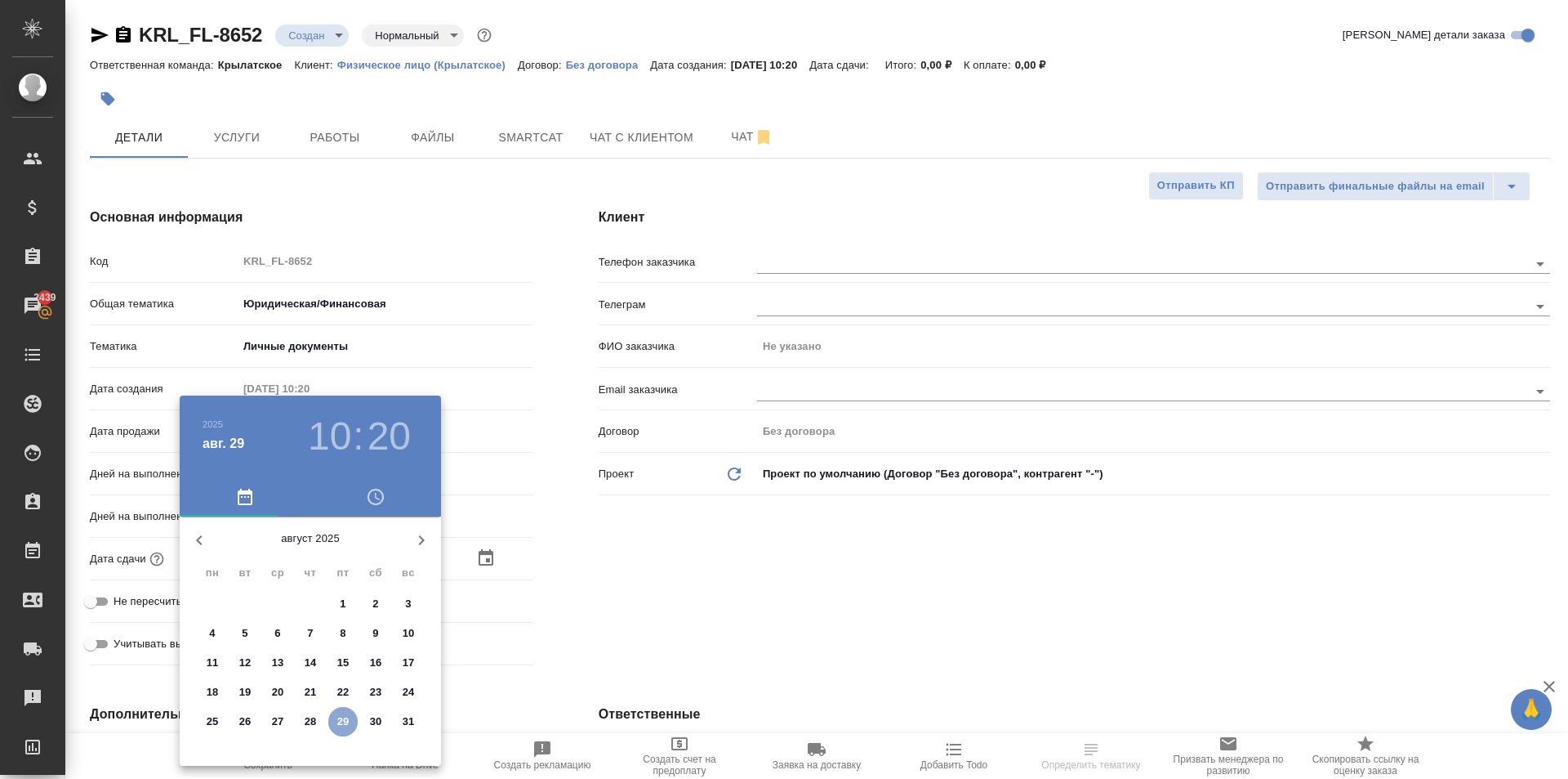
click at [343, 713] on p "29" at bounding box center [343, 721] width 13 height 17
type input "[DATE] 10:20"
type textarea "x"
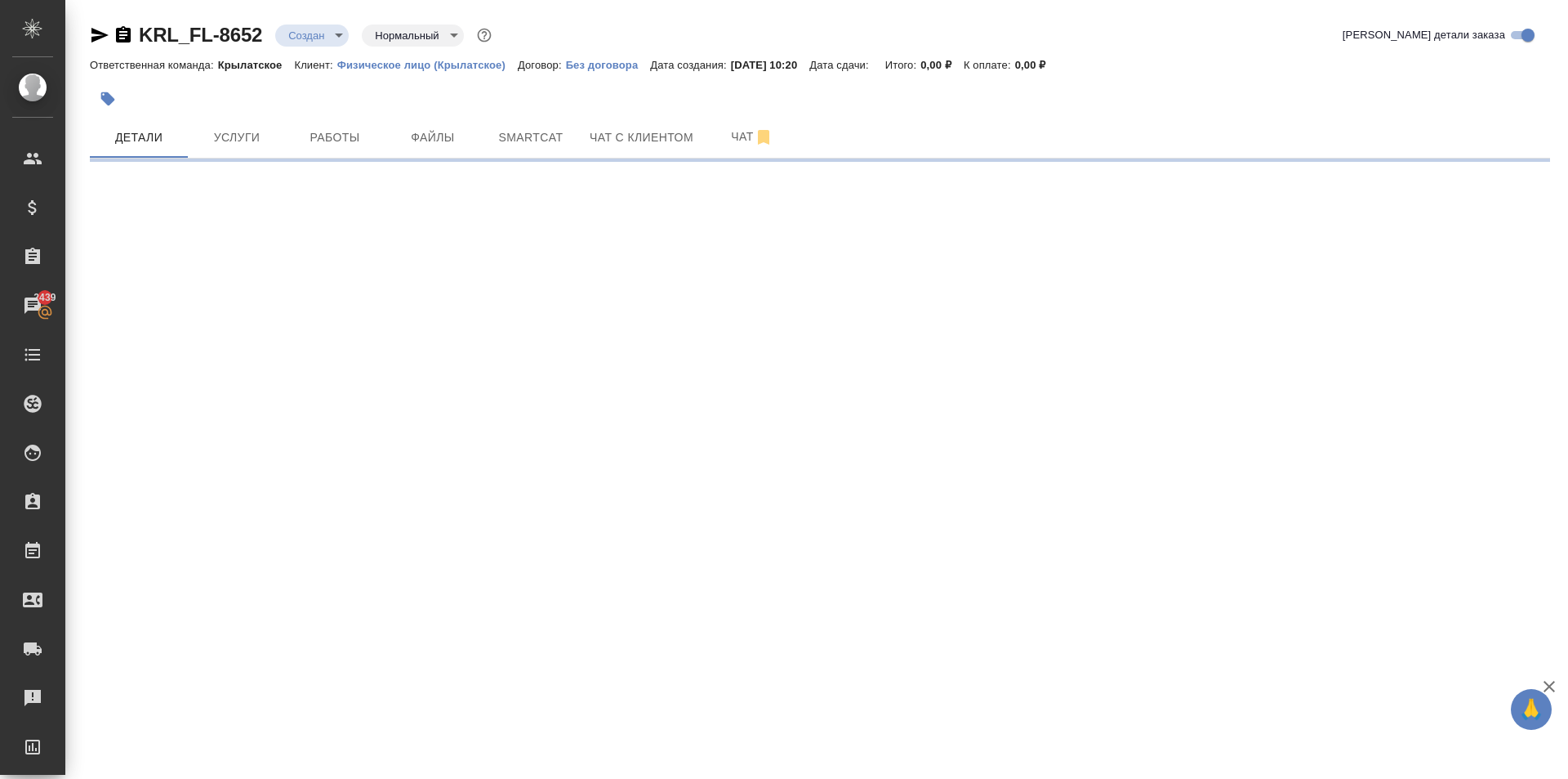
select select "RU"
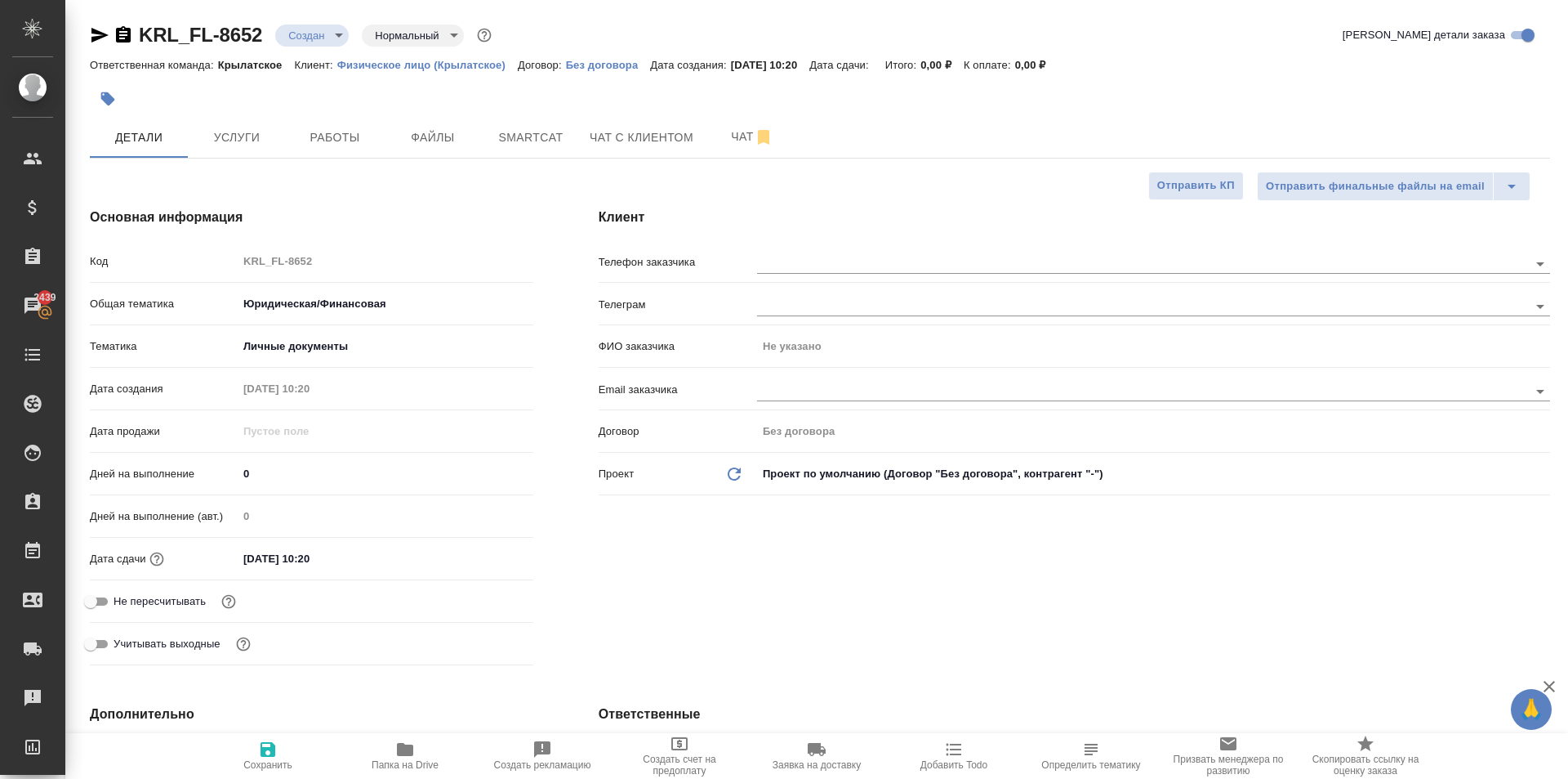
type textarea "x"
click at [356, 565] on input "29.08.2025 10:20" at bounding box center [310, 559] width 143 height 24
click at [487, 568] on div "29.08.2025 10:20" at bounding box center [386, 559] width 296 height 24
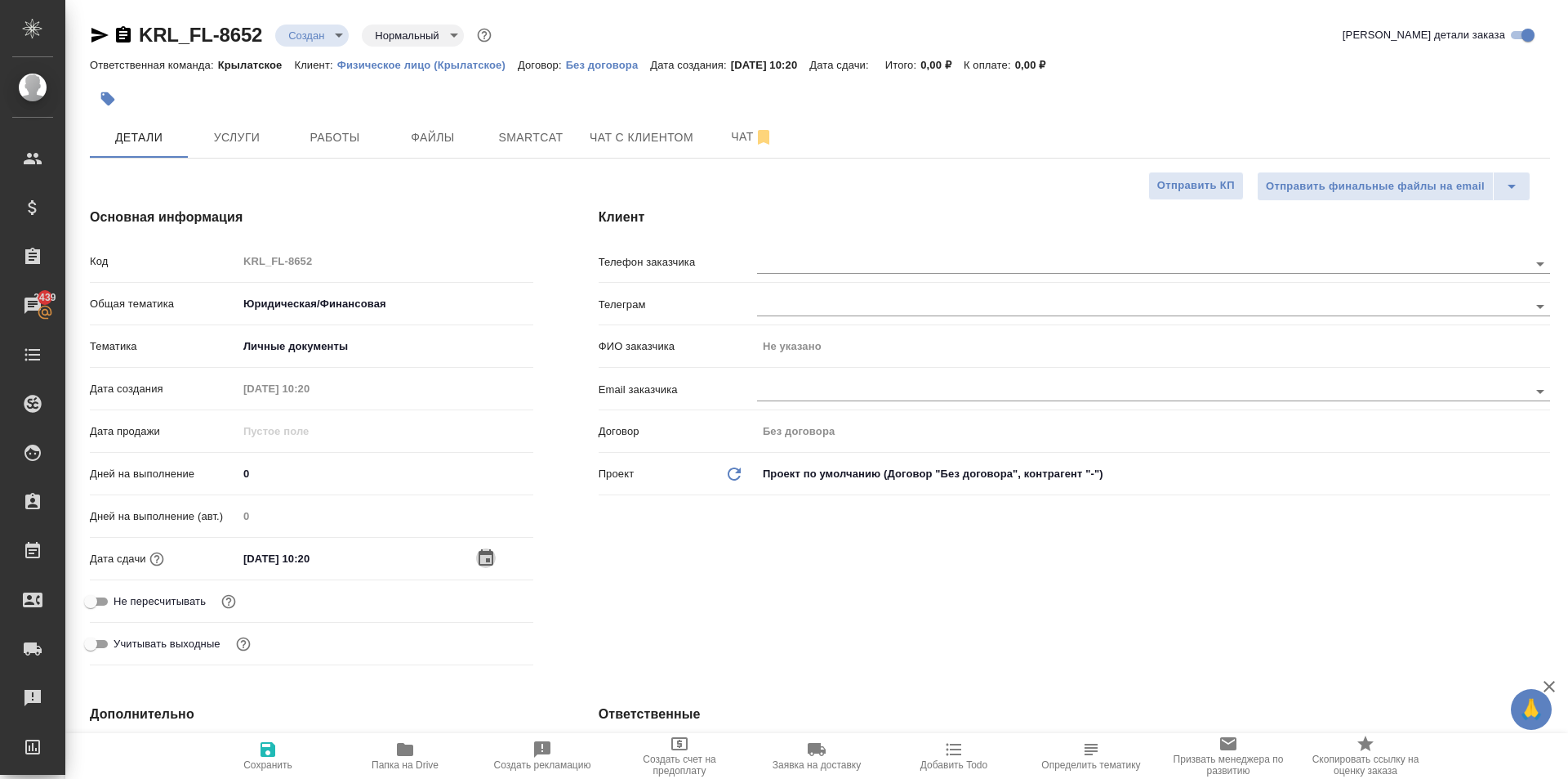
click at [480, 561] on icon "button" at bounding box center [486, 559] width 20 height 20
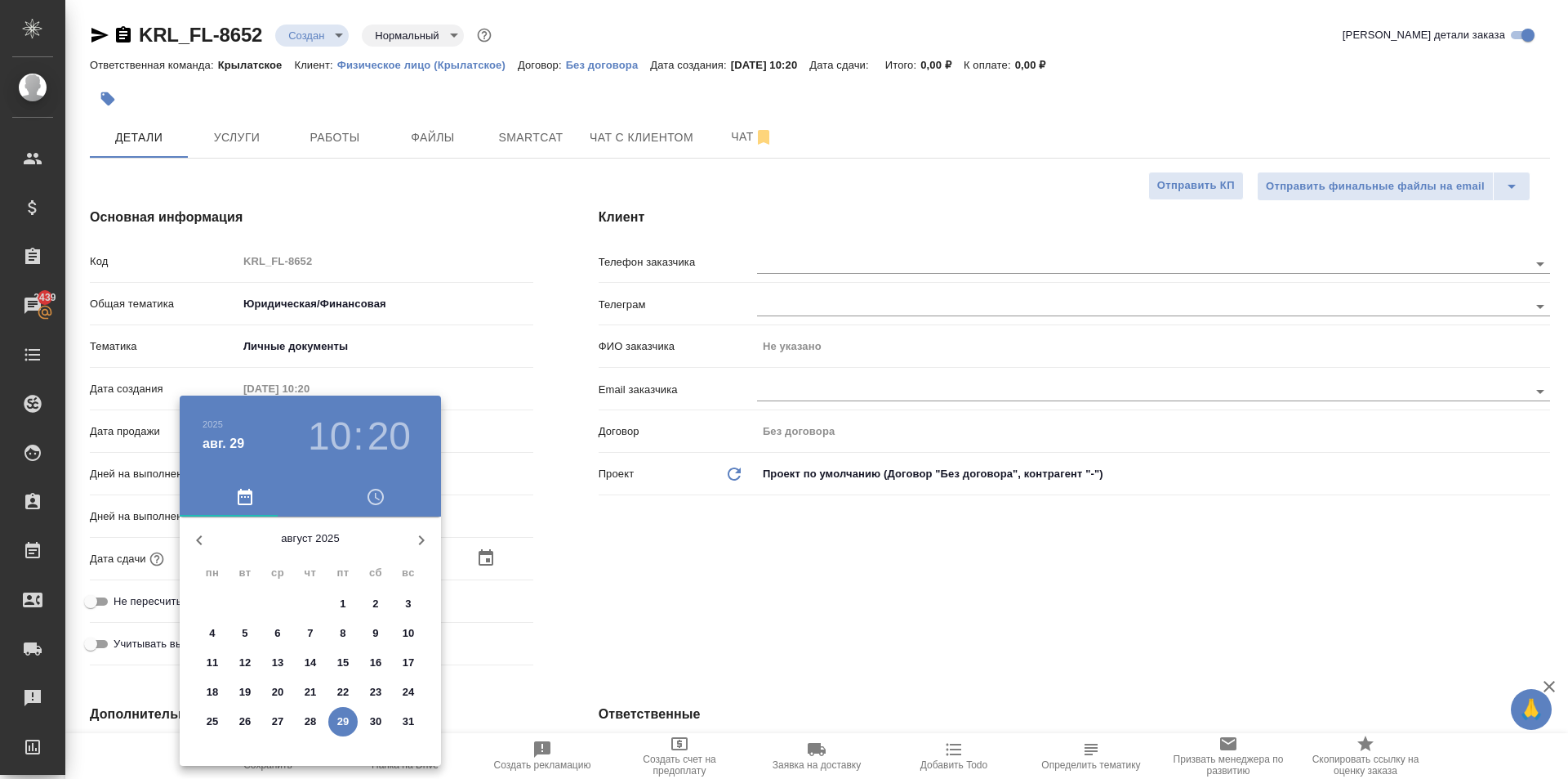
click at [344, 716] on p "29" at bounding box center [343, 721] width 13 height 17
type textarea "x"
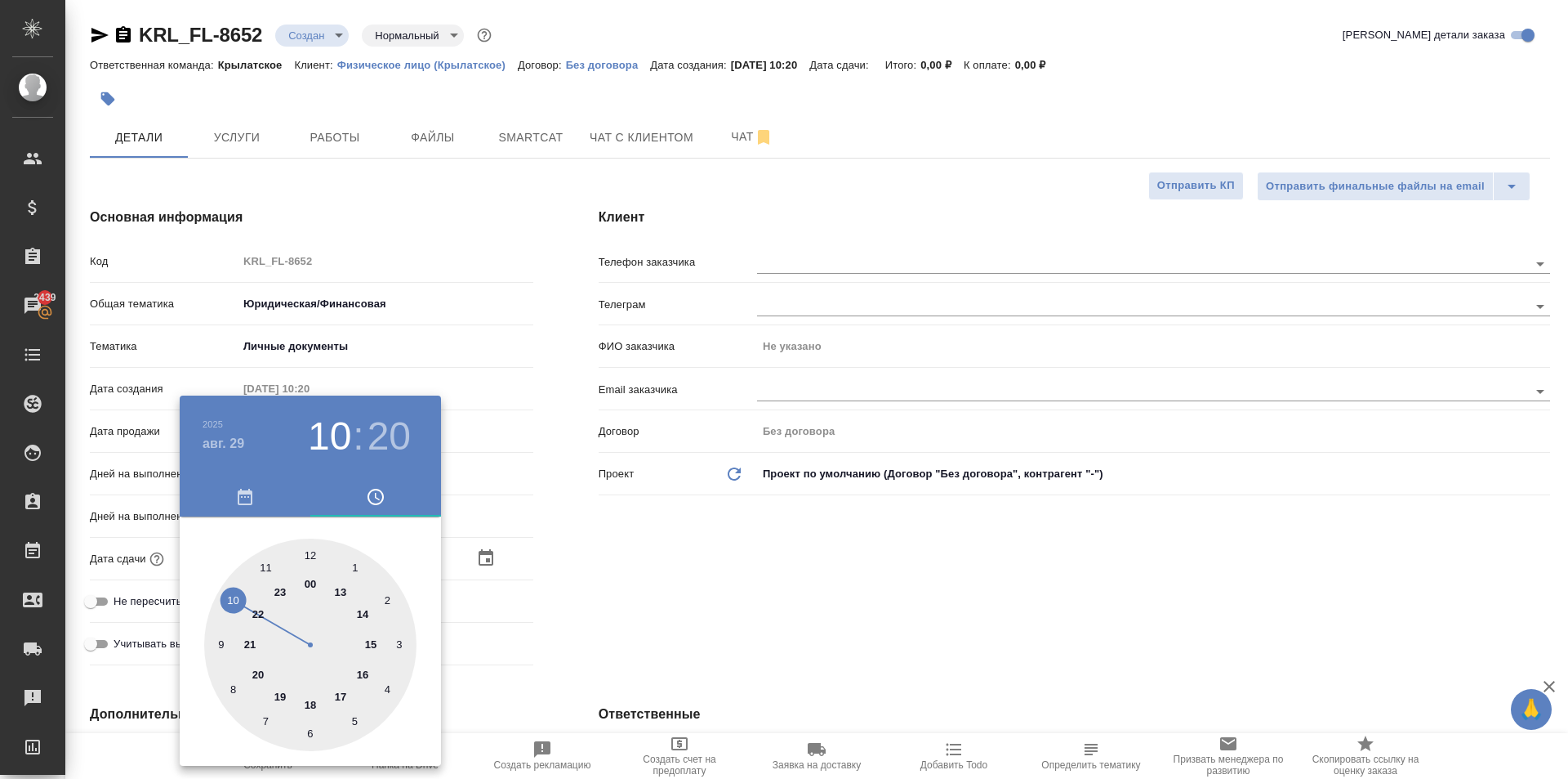
click at [337, 590] on div at bounding box center [310, 645] width 213 height 213
type input "29.08.2025 13:20"
type textarea "x"
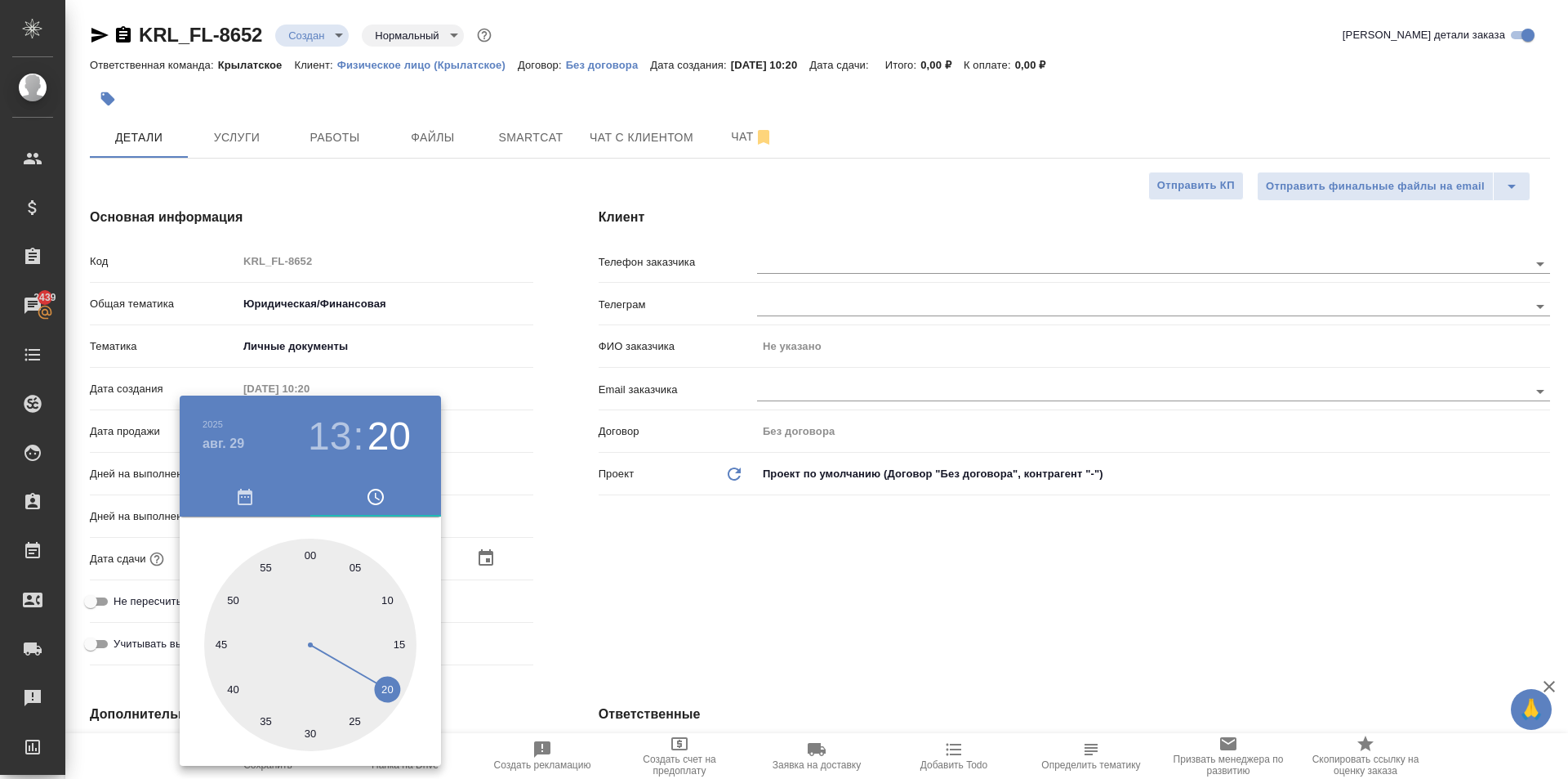
type input "29.08.2025 13:00"
type textarea "x"
drag, startPoint x: 316, startPoint y: 553, endPoint x: 309, endPoint y: 549, distance: 8.1
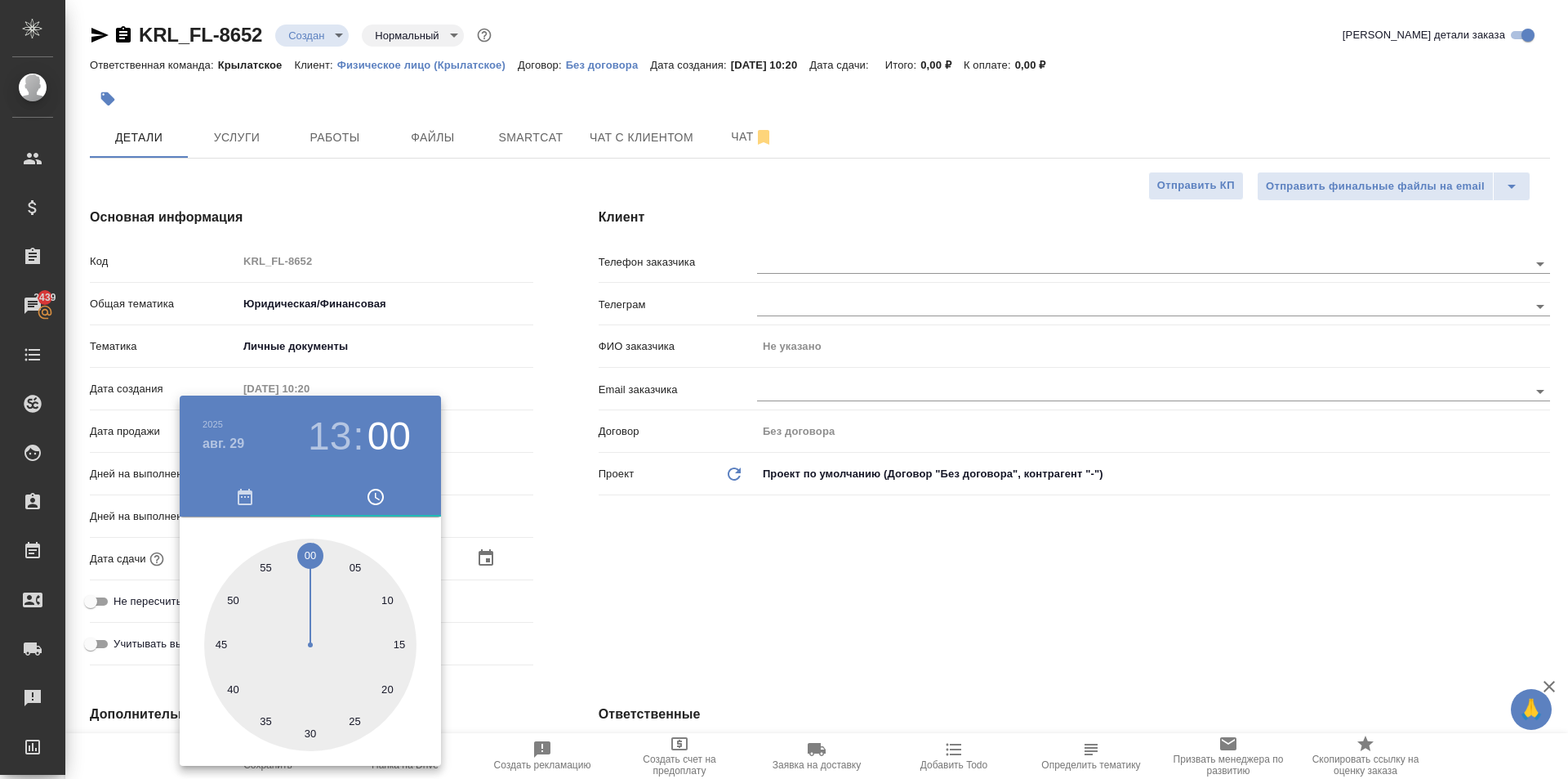
click at [309, 549] on div at bounding box center [310, 645] width 213 height 213
type textarea "x"
drag, startPoint x: 677, startPoint y: 584, endPoint x: 215, endPoint y: 609, distance: 462.7
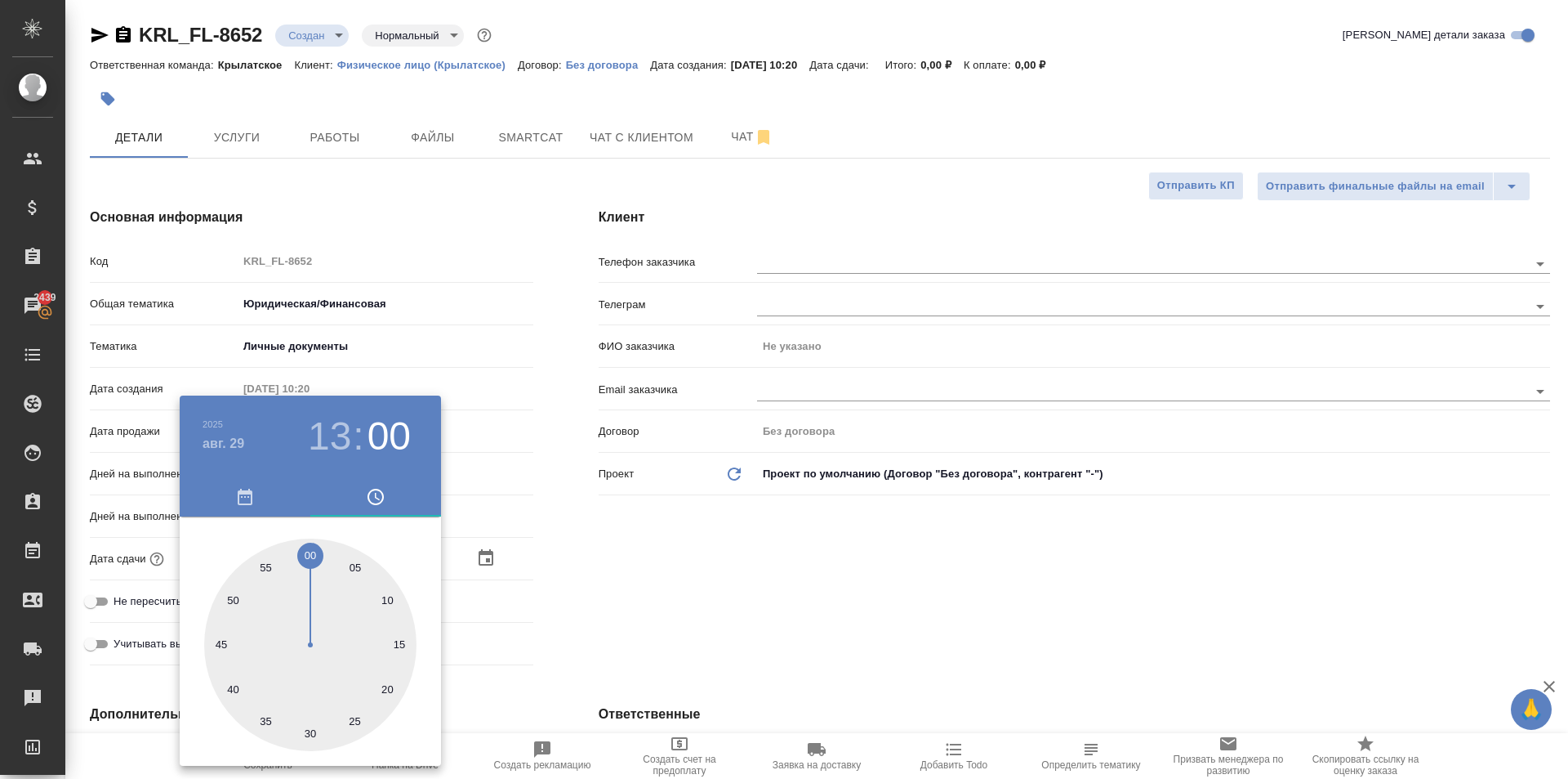
click at [673, 583] on div at bounding box center [784, 389] width 1568 height 779
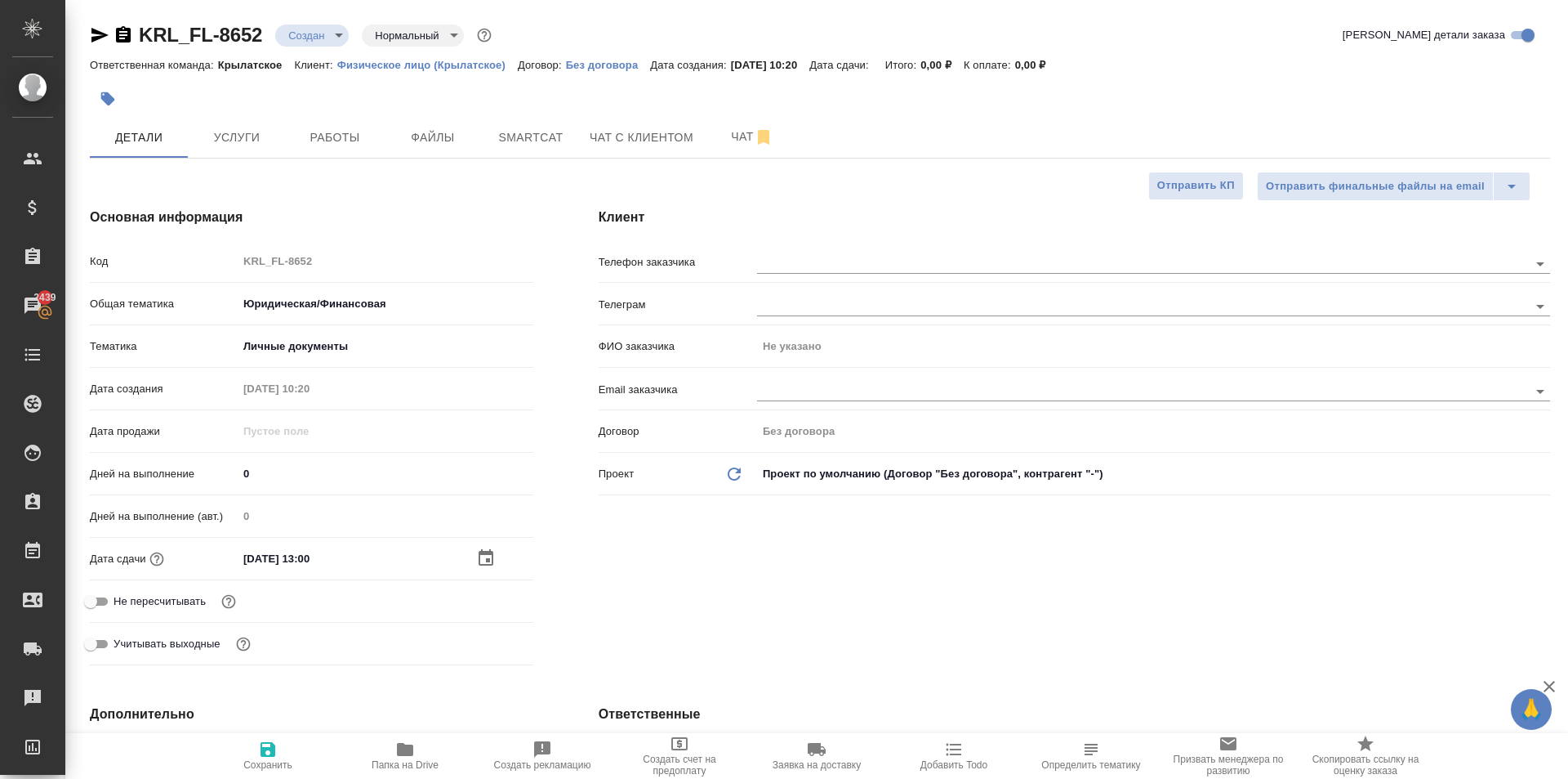
click at [174, 595] on span "Не пересчитывать" at bounding box center [160, 602] width 92 height 17
click at [120, 595] on input "Не пересчитывать" at bounding box center [91, 602] width 59 height 20
checkbox input "true"
type textarea "x"
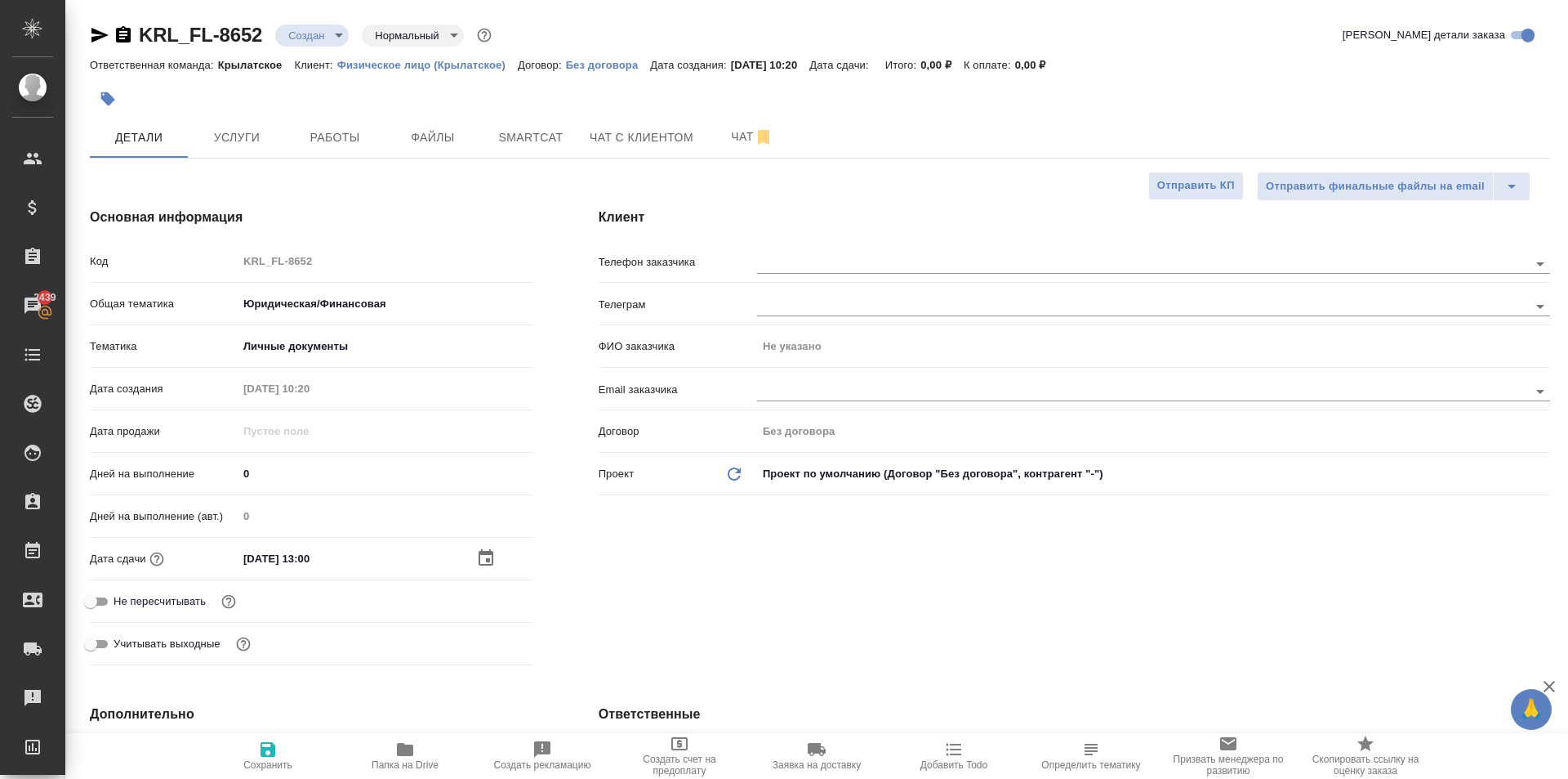
type textarea "x"
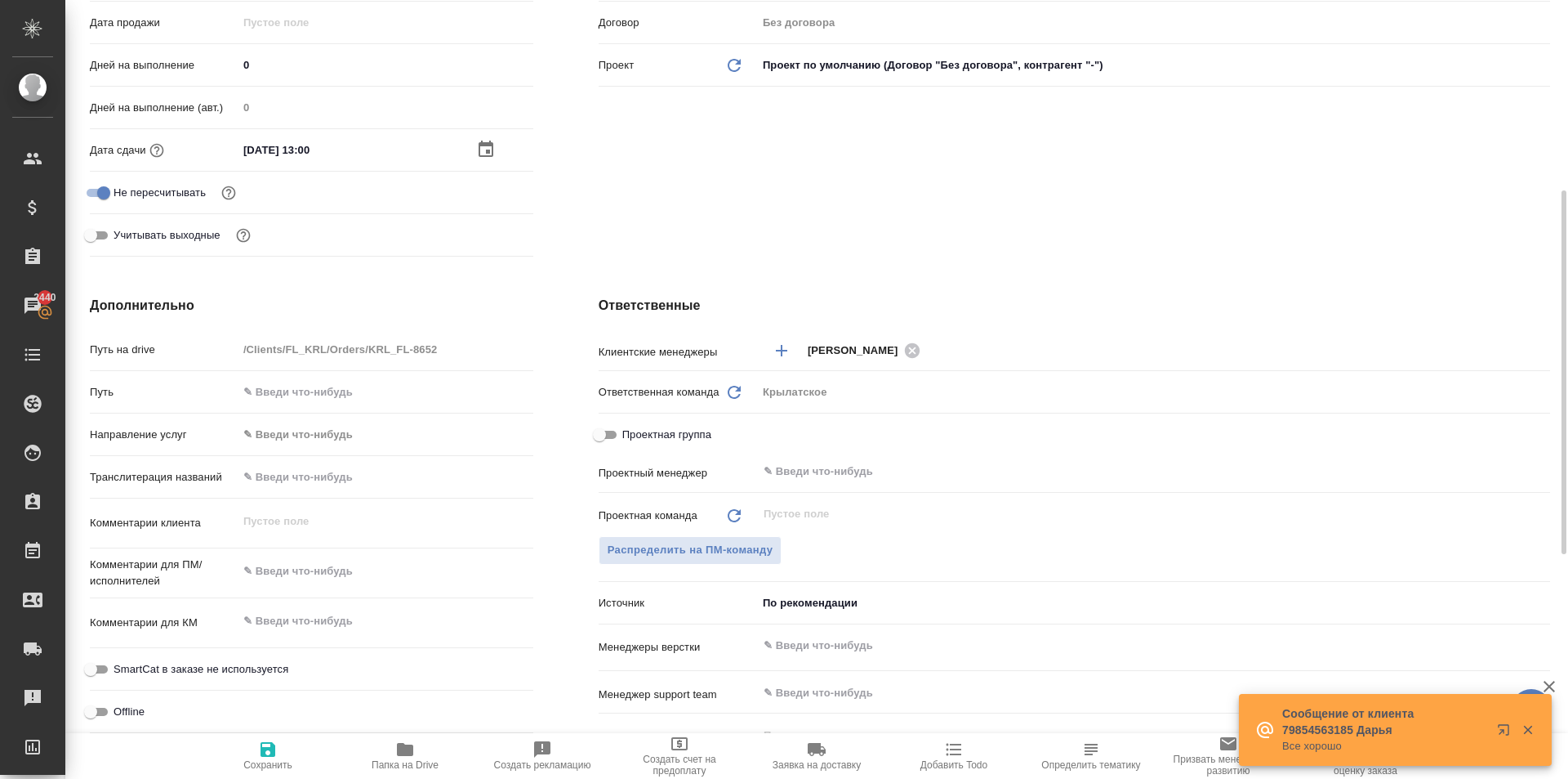
click at [312, 448] on div "Направление услуг ✎ Введи что-нибудь" at bounding box center [311, 441] width 444 height 42
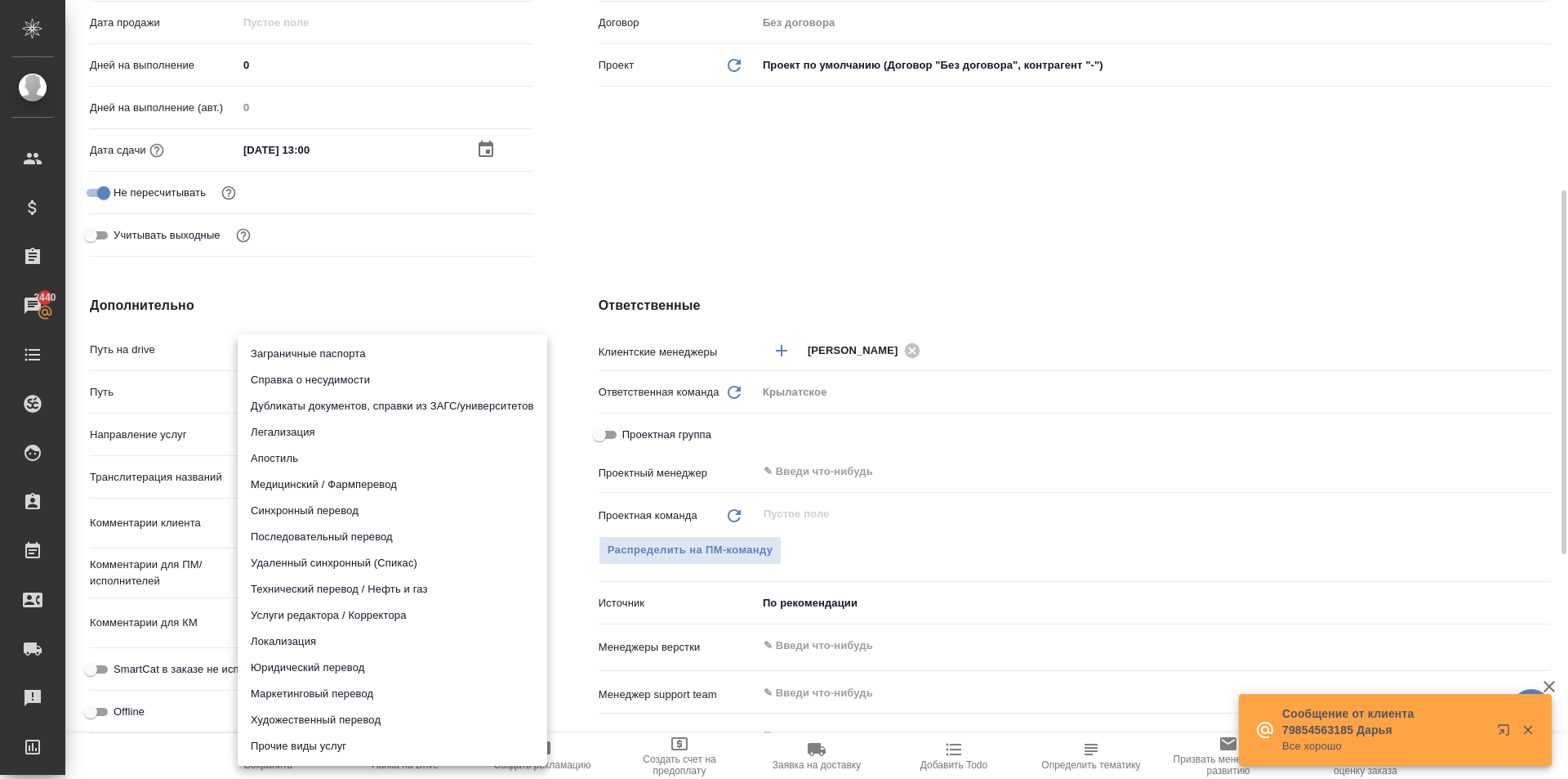
click at [313, 446] on body "🙏 .cls-1 fill:#fff; AWATERA Kasymov Timur Клиенты Спецификации Заказы 2440 Чаты…" at bounding box center [784, 389] width 1568 height 779
click at [293, 666] on li "Юридический перевод" at bounding box center [393, 667] width 309 height 26
type input "legalTranslation"
type textarea "x"
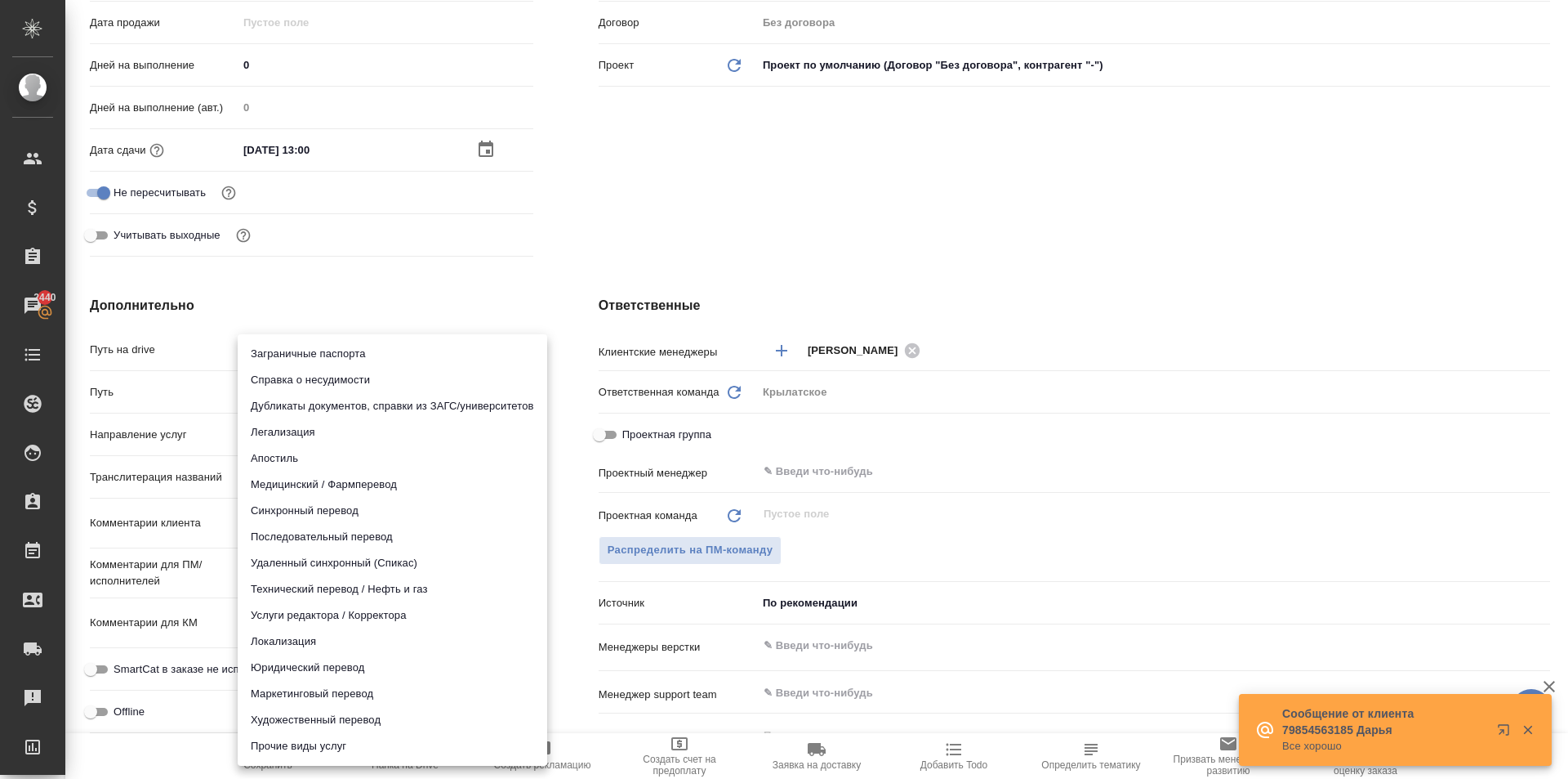
type textarea "x"
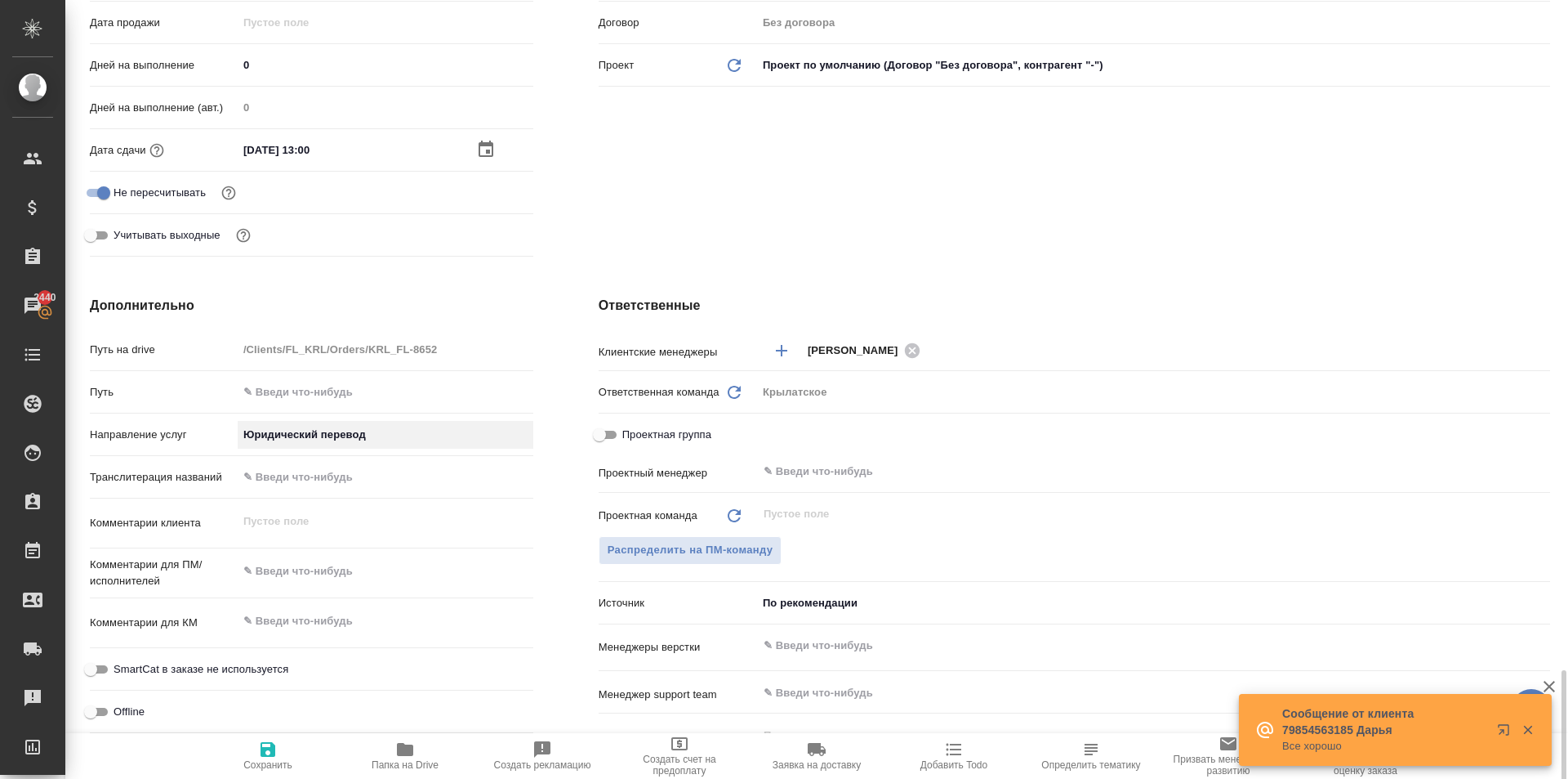
scroll to position [736, 0]
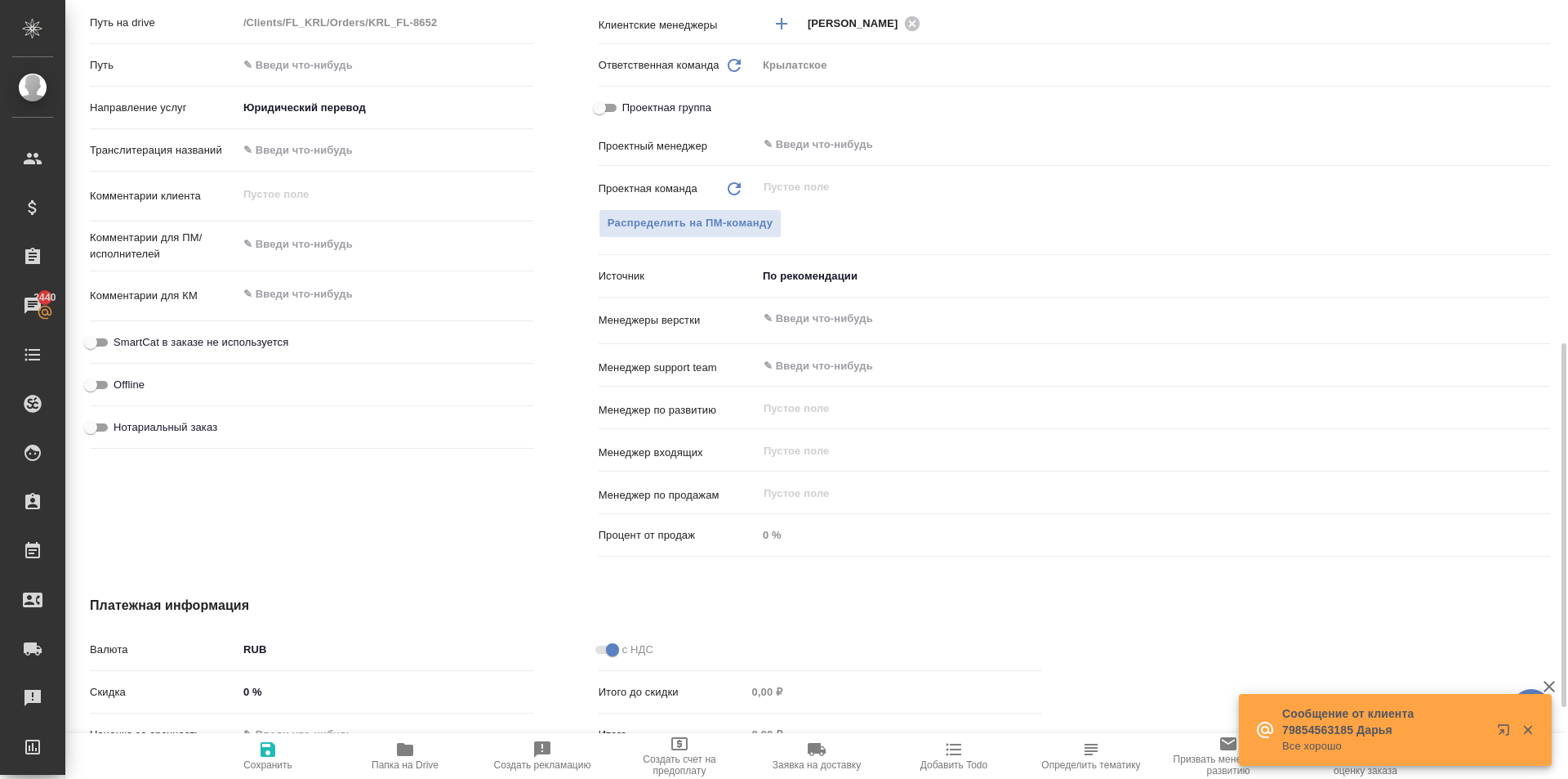
drag, startPoint x: 184, startPoint y: 429, endPoint x: 206, endPoint y: 360, distance: 72.4
click at [184, 429] on span "Нотариальный заказ" at bounding box center [166, 427] width 104 height 17
click at [120, 429] on input "Нотариальный заказ" at bounding box center [91, 427] width 59 height 20
checkbox input "true"
type textarea "x"
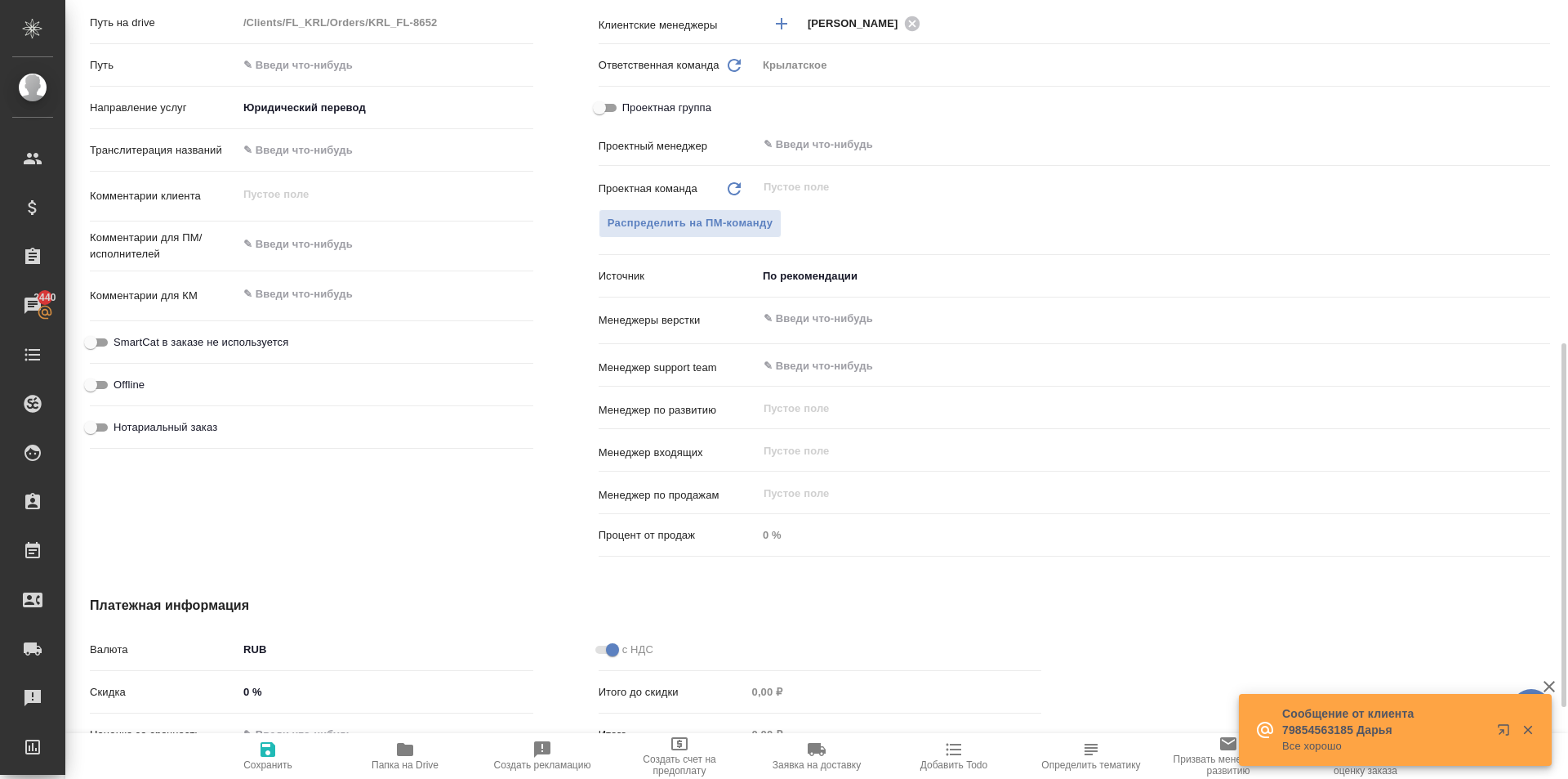
type textarea "x"
click at [210, 345] on span "SmartCat в заказе не используется" at bounding box center [201, 342] width 174 height 17
click at [120, 345] on input "SmartCat в заказе не используется" at bounding box center [91, 342] width 59 height 20
checkbox input "true"
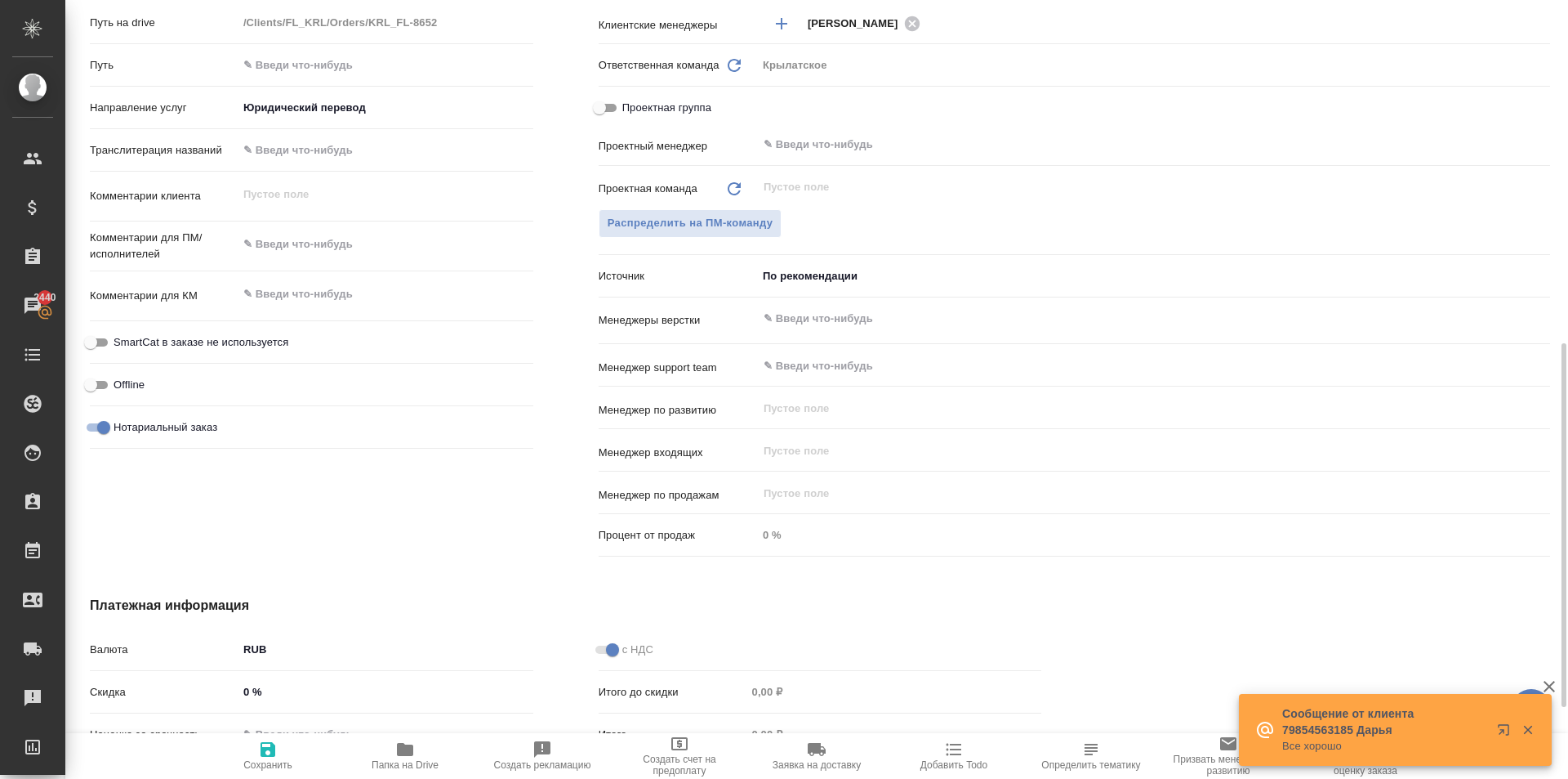
type textarea "x"
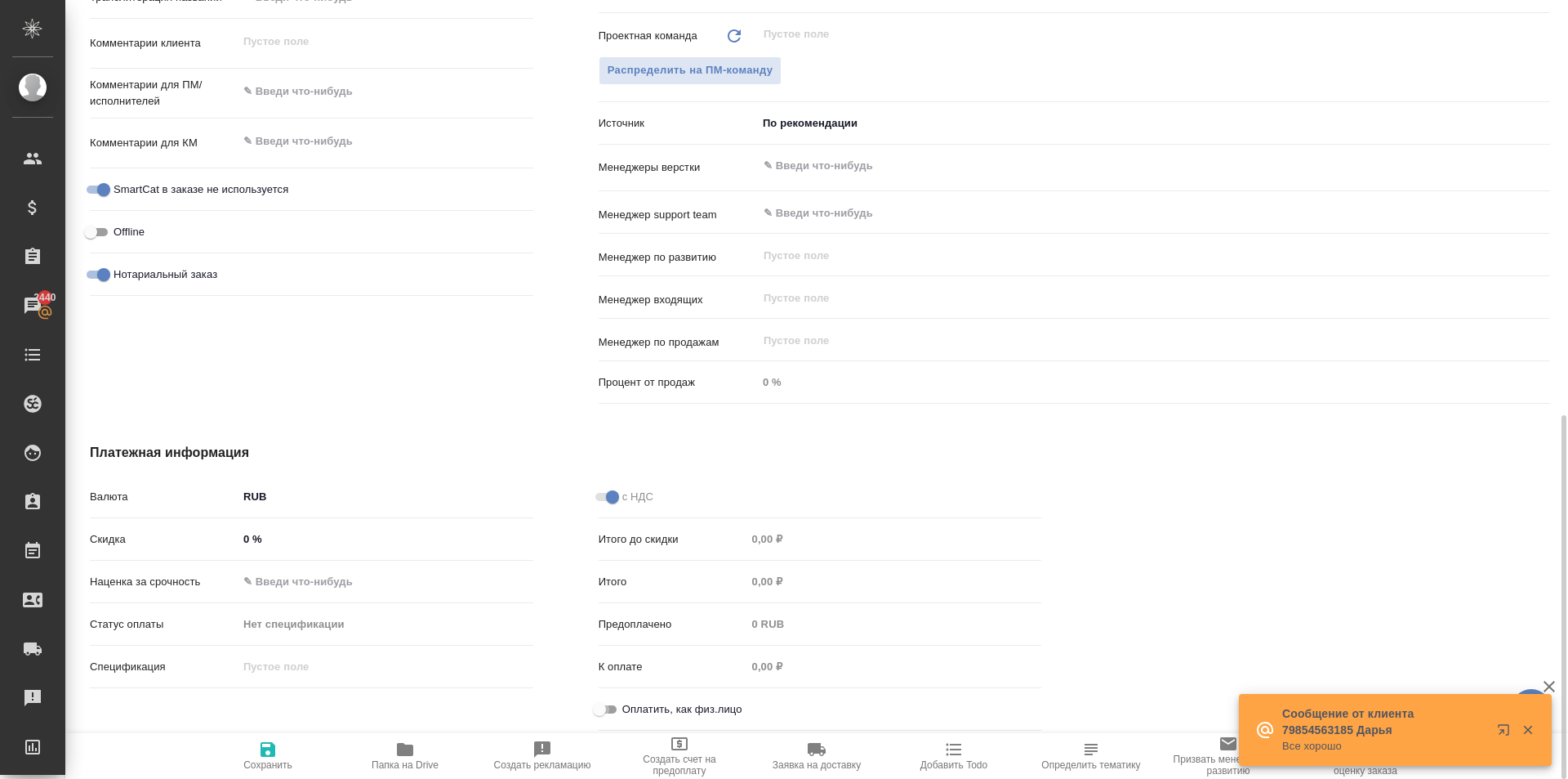
drag, startPoint x: 601, startPoint y: 715, endPoint x: 544, endPoint y: 721, distance: 57.3
click at [600, 715] on input "Оплатить, как физ.лицо" at bounding box center [599, 709] width 59 height 20
checkbox input "true"
type textarea "x"
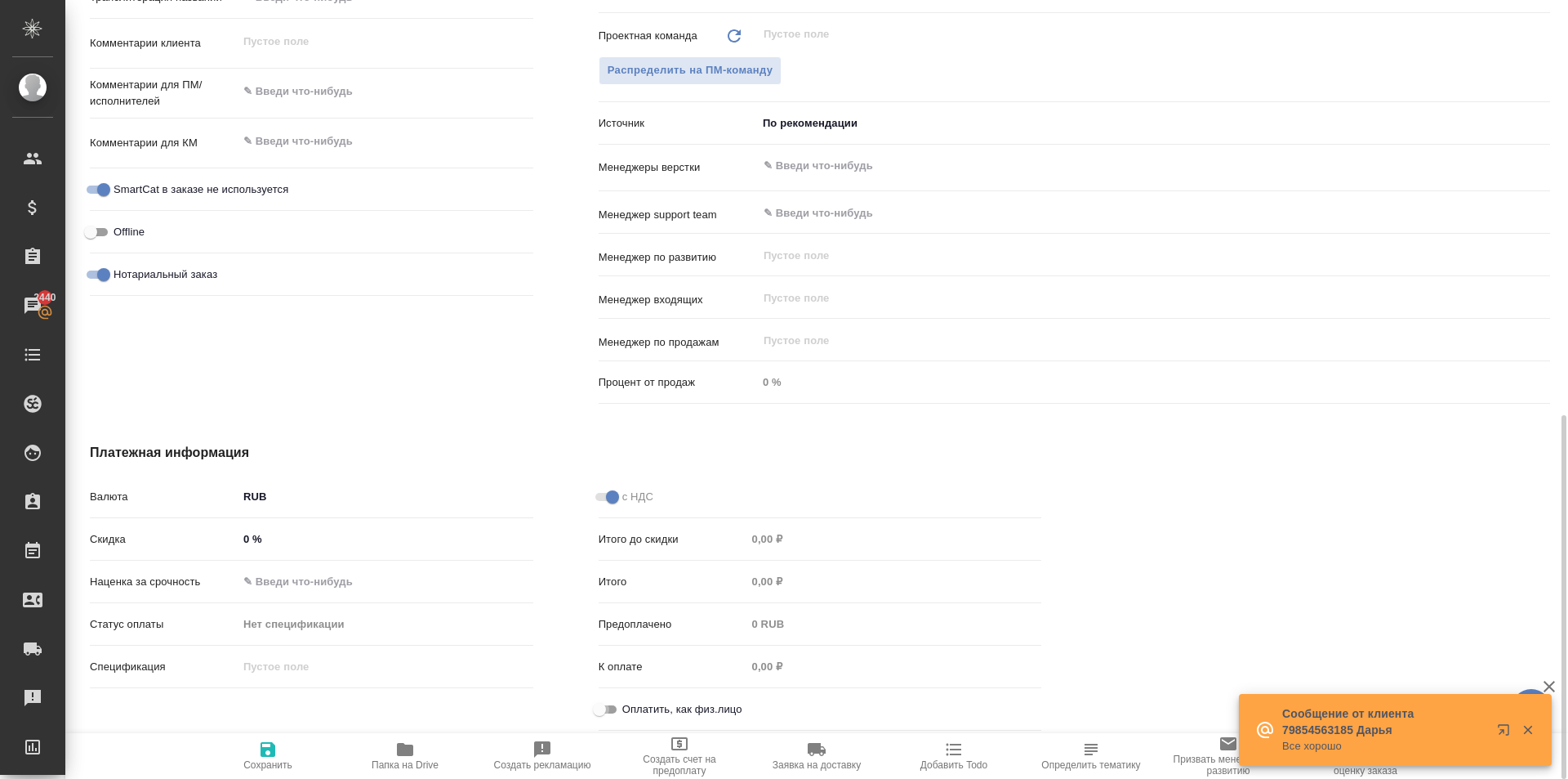
type textarea "x"
click at [245, 756] on span "Сохранить" at bounding box center [268, 755] width 118 height 31
type textarea "x"
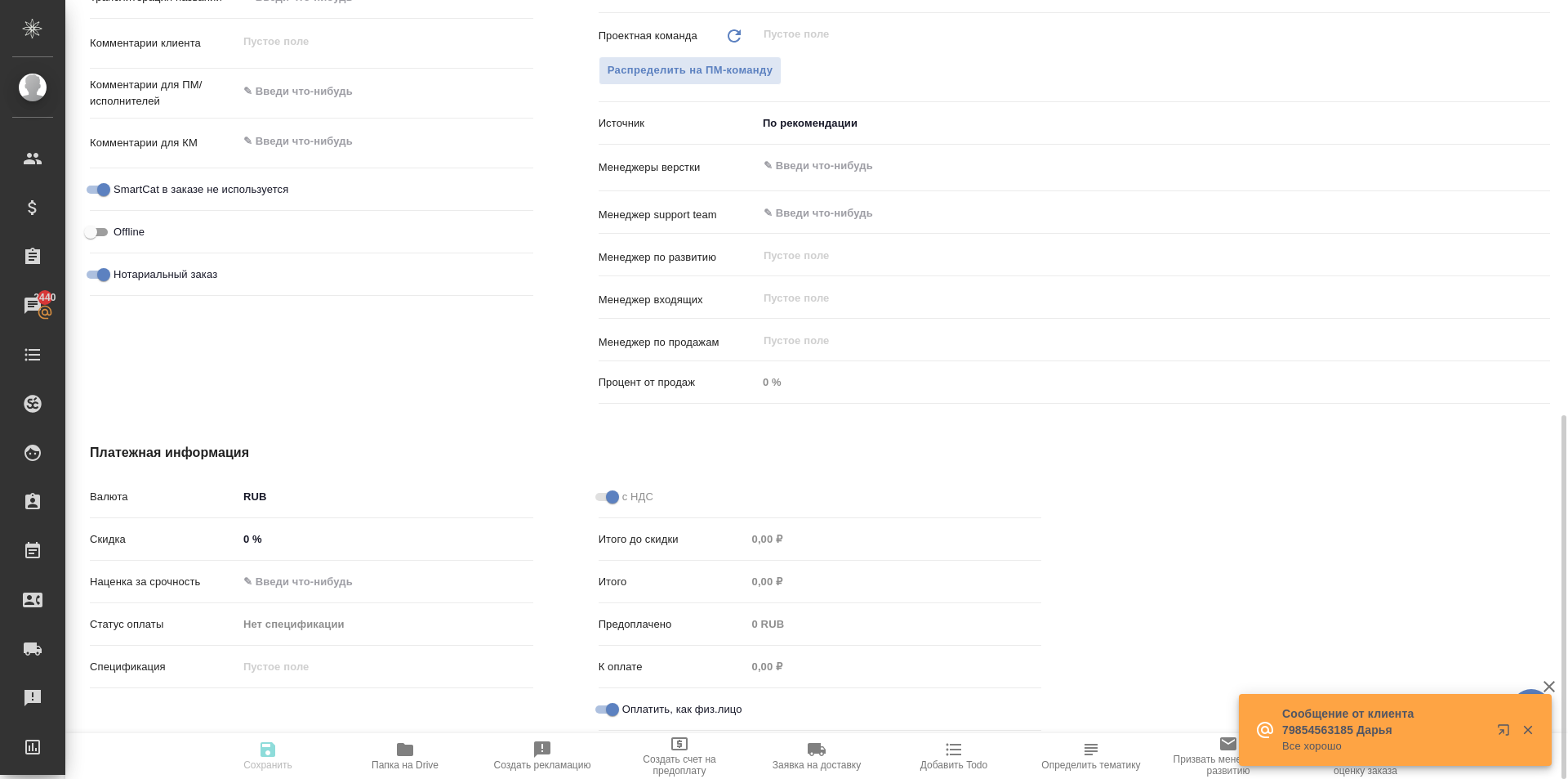
type textarea "x"
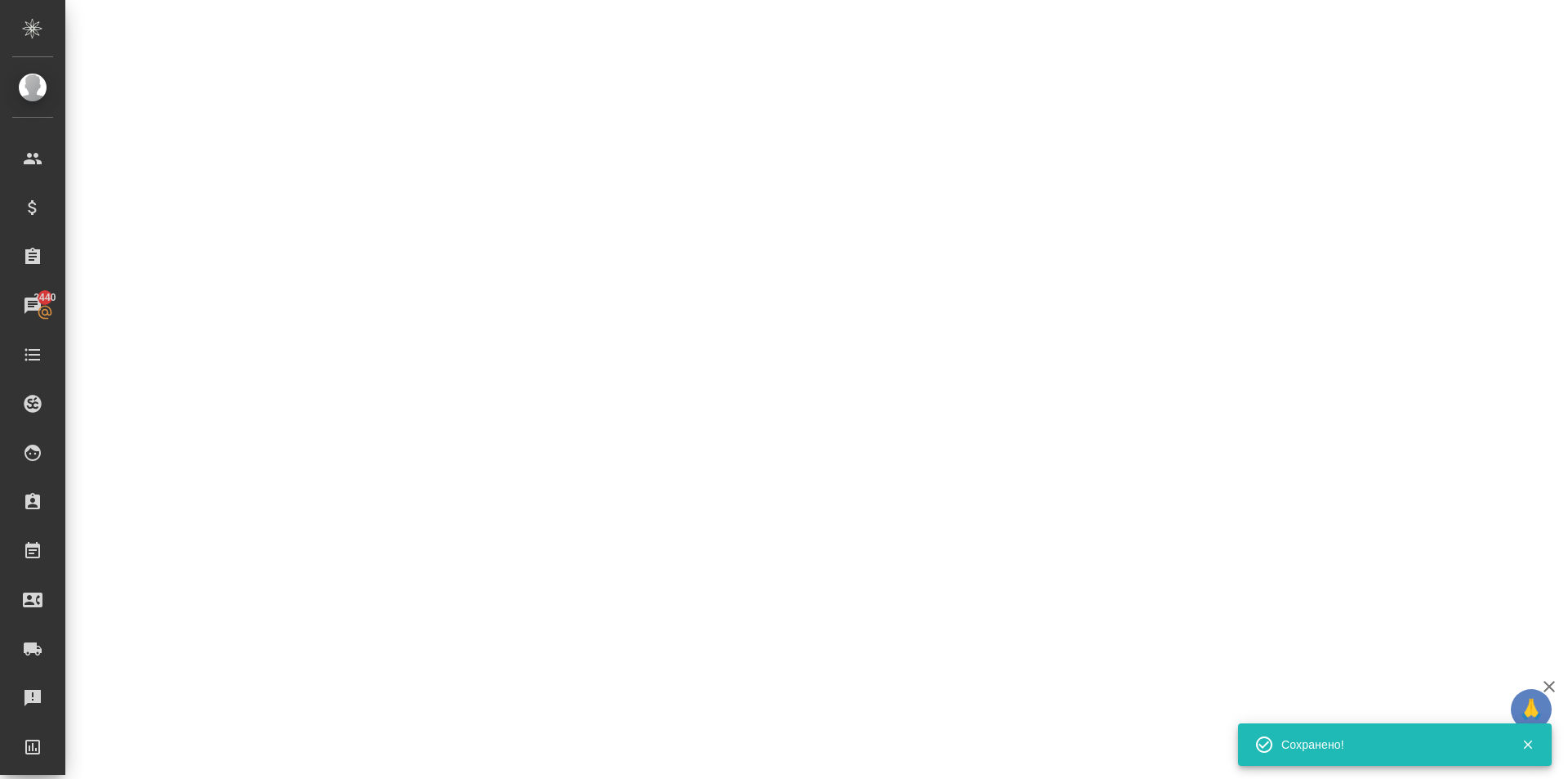
select select "RU"
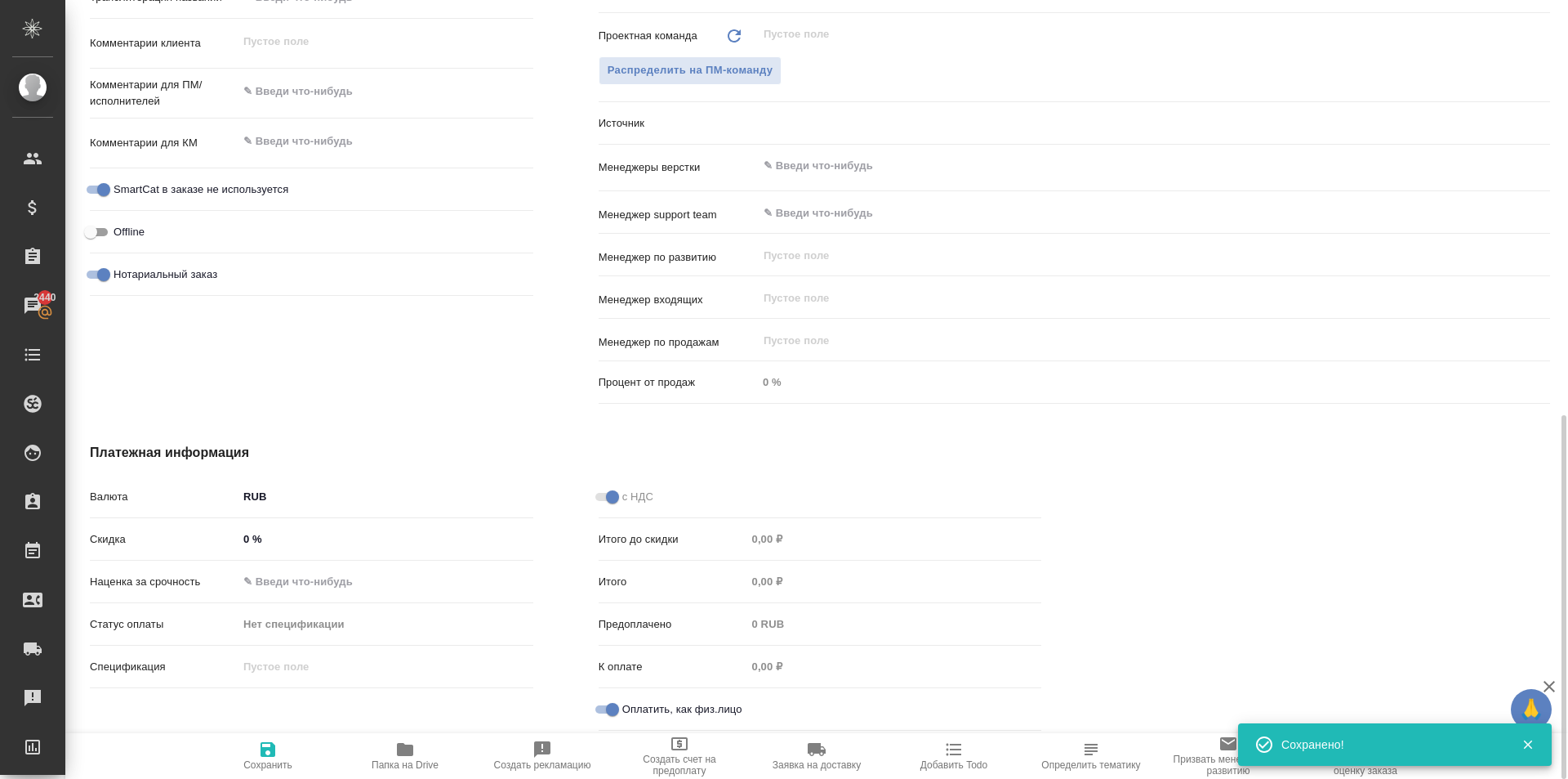
type textarea "x"
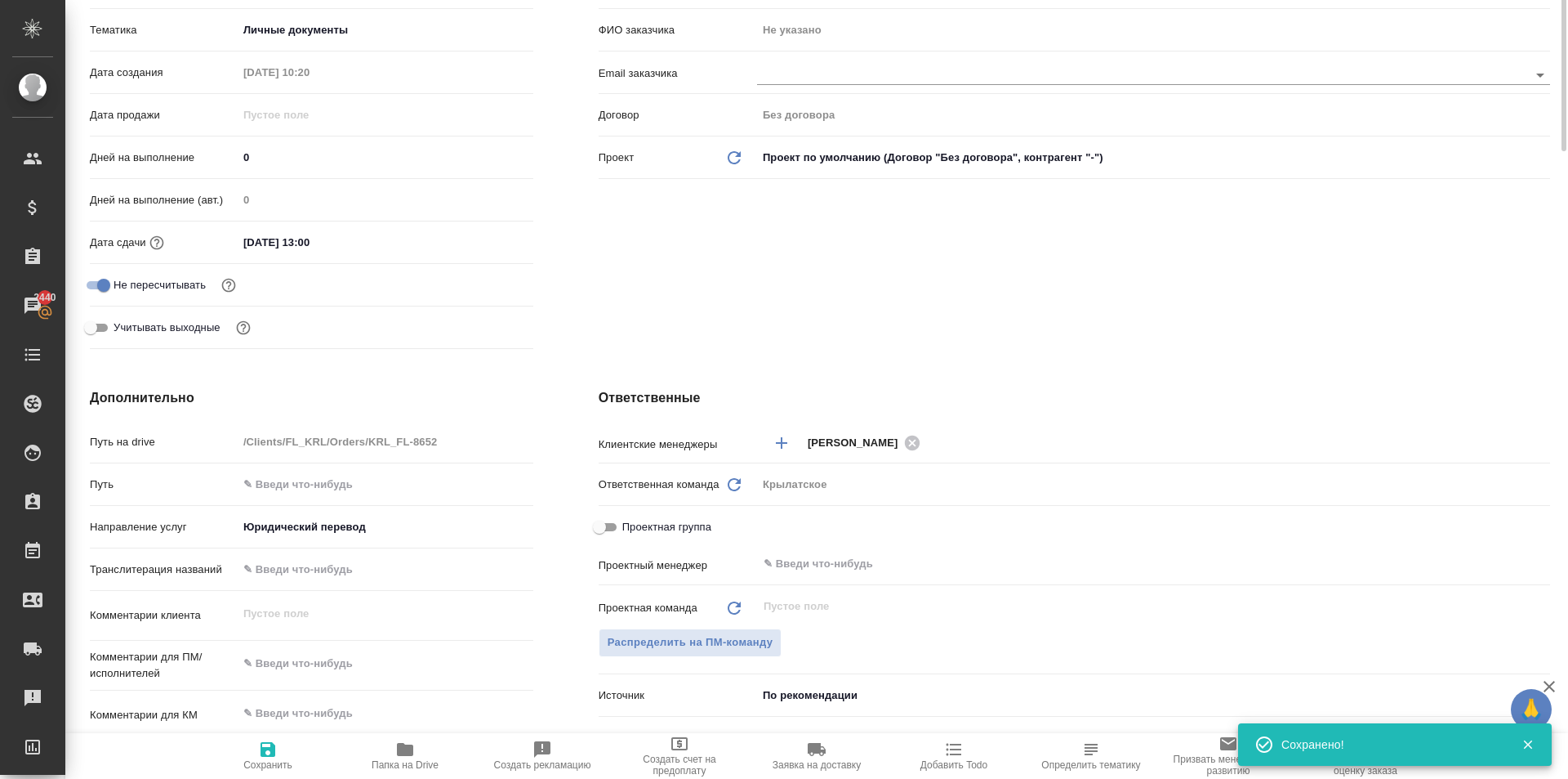
scroll to position [0, 0]
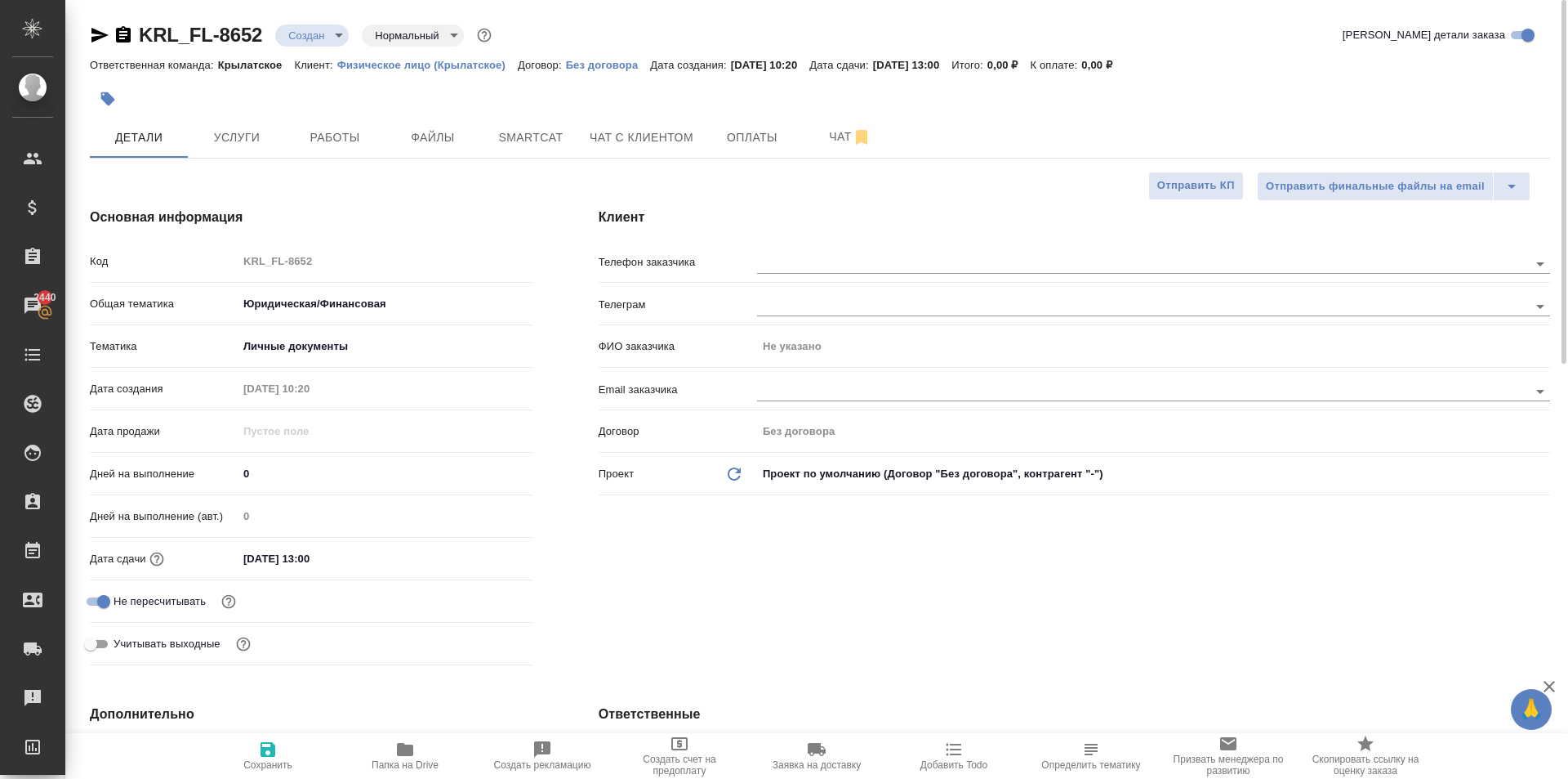
type textarea "x"
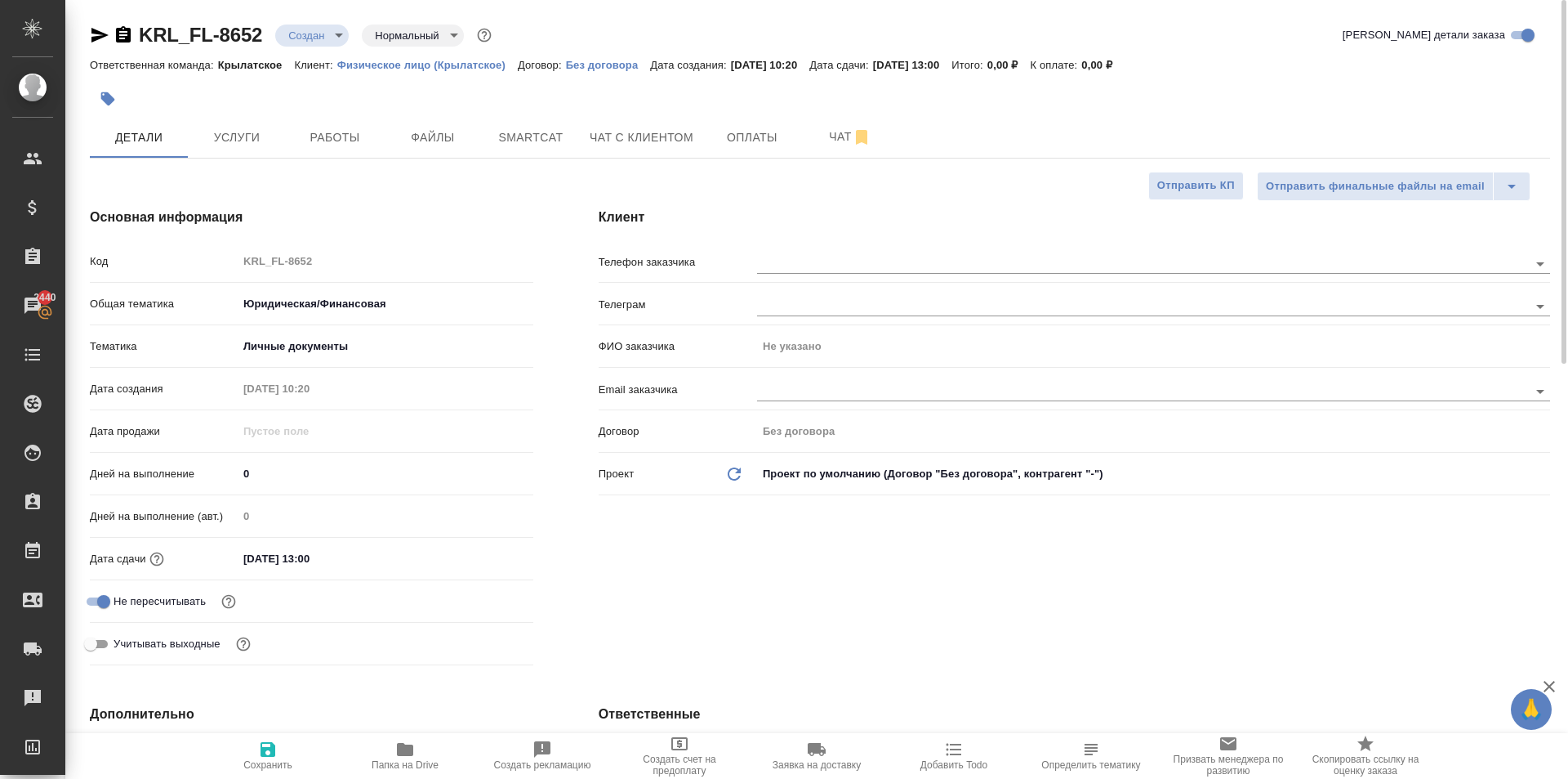
type textarea "x"
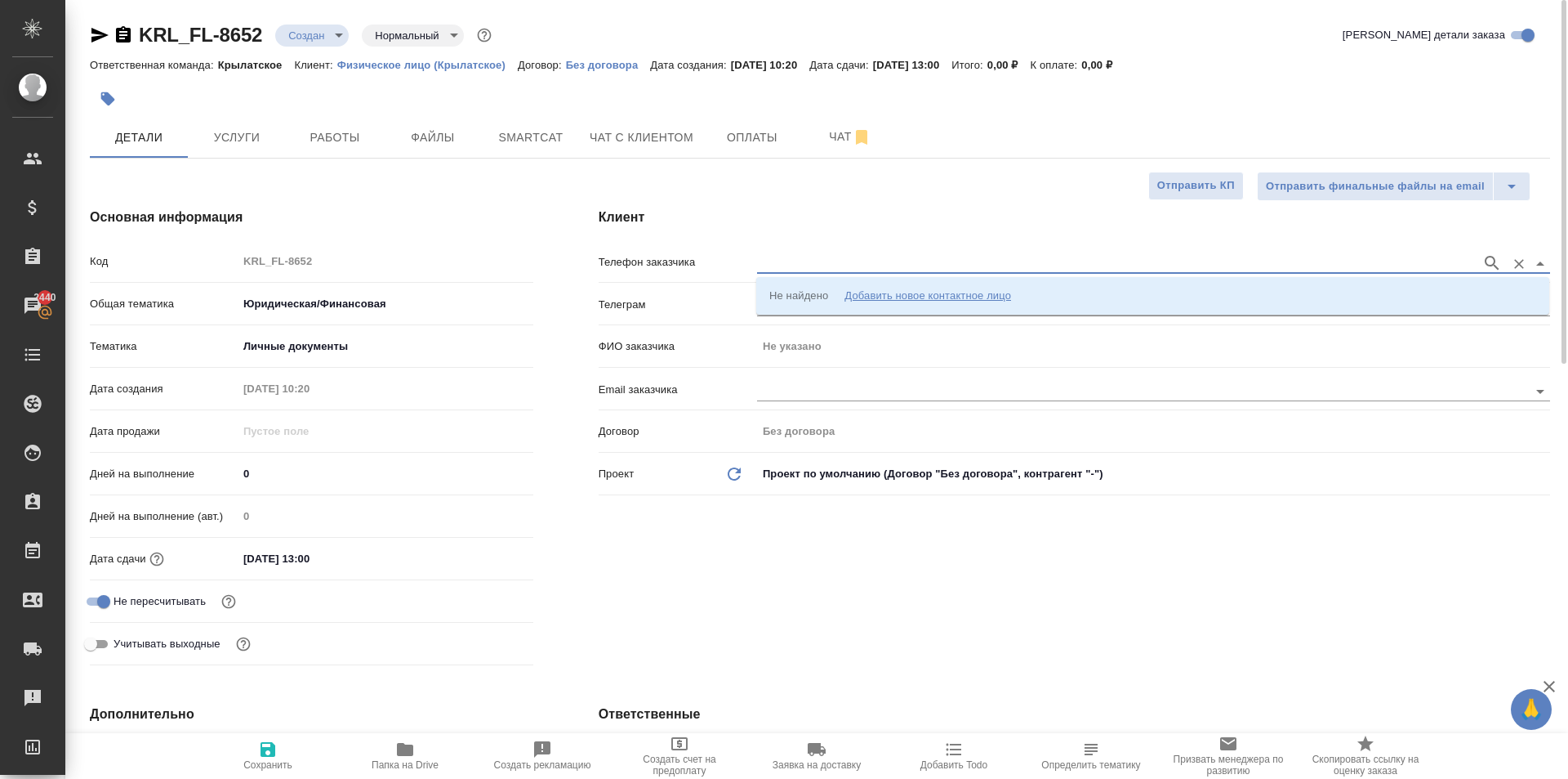
click at [831, 267] on input "text" at bounding box center [1115, 264] width 716 height 20
paste input "[PHONE_NUMBER]"
type input "[PHONE_NUMBER]"
click at [897, 305] on li "Не найдено Добавить новое контактное лицо" at bounding box center [1153, 296] width 793 height 29
type input "[PHONE_NUMBER]"
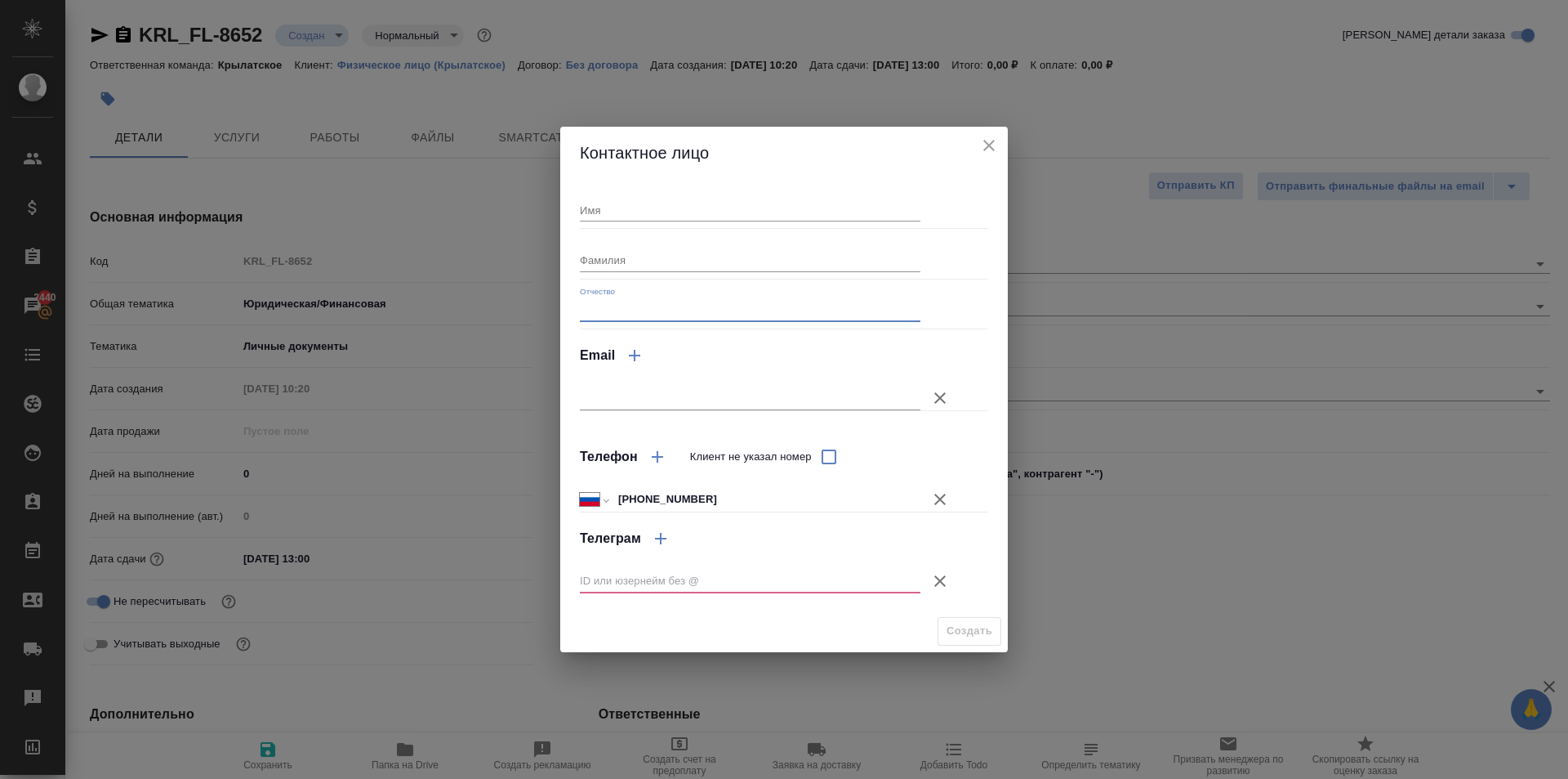
click at [898, 305] on input "Отчество" at bounding box center [750, 310] width 341 height 23
click at [1006, 136] on div "Контактное лицо" at bounding box center [784, 152] width 448 height 52
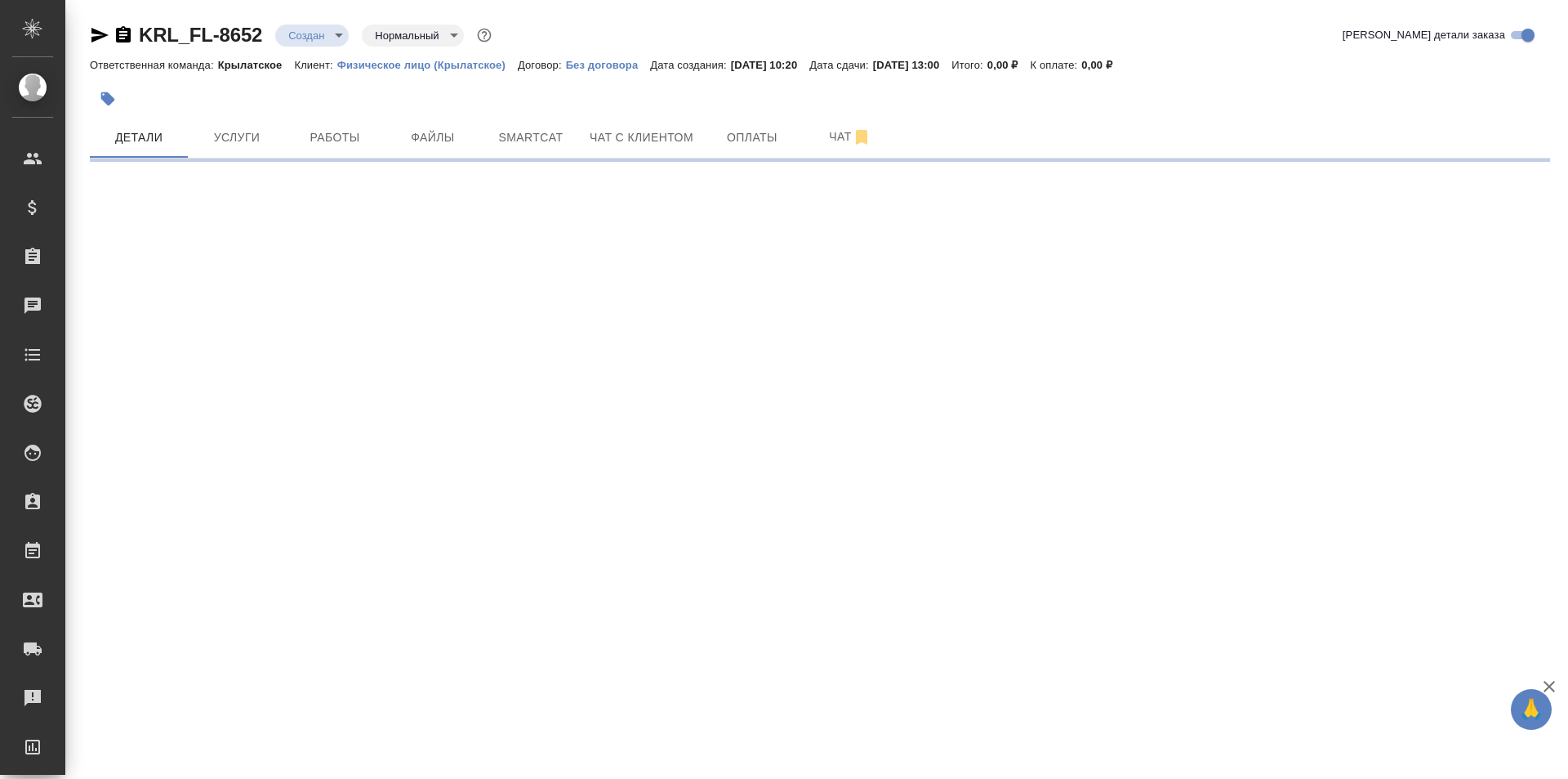
select select "RU"
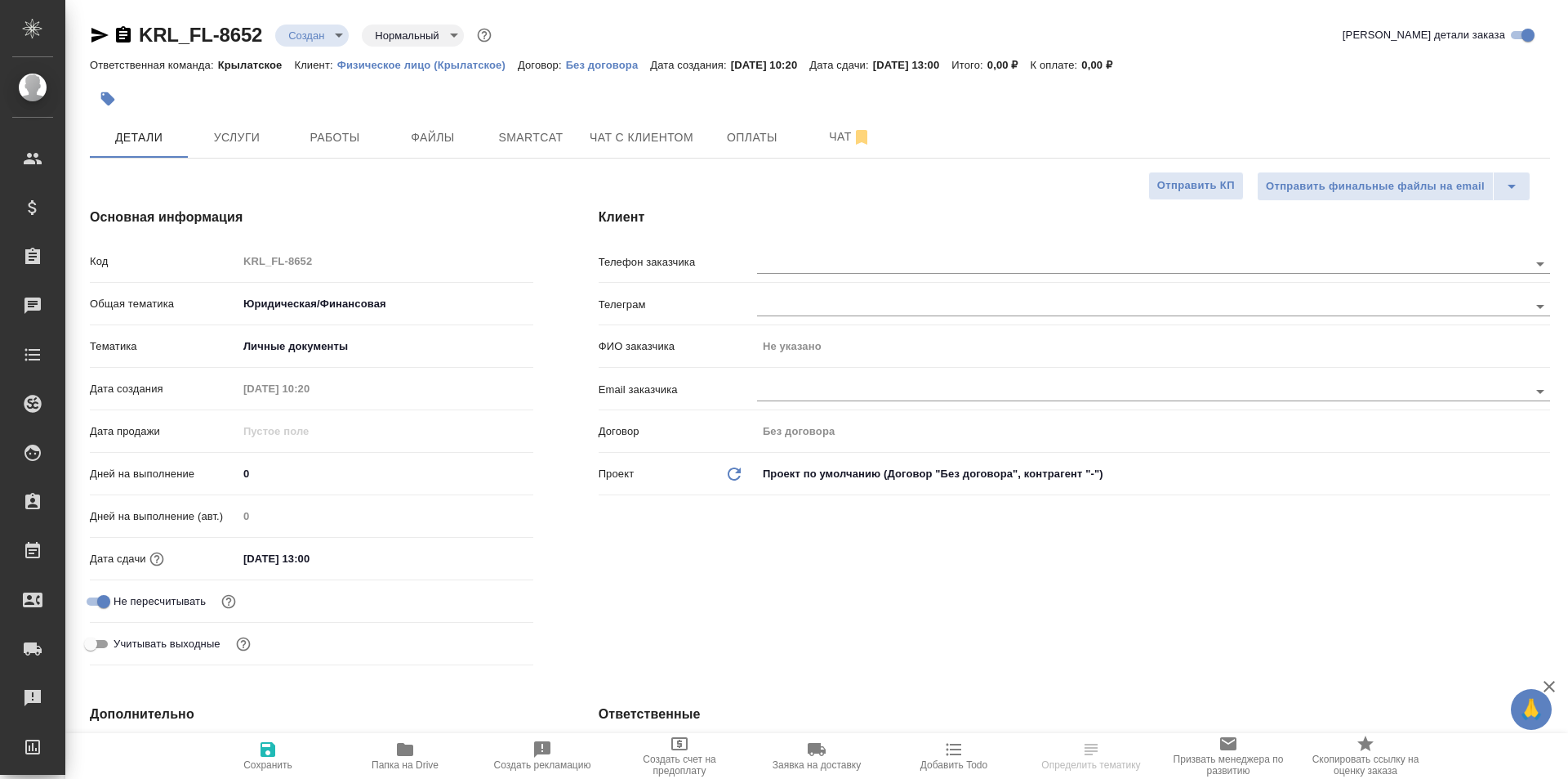
type textarea "x"
click at [927, 250] on div at bounding box center [1154, 262] width 793 height 30
click at [929, 259] on input "text" at bounding box center [1115, 264] width 716 height 20
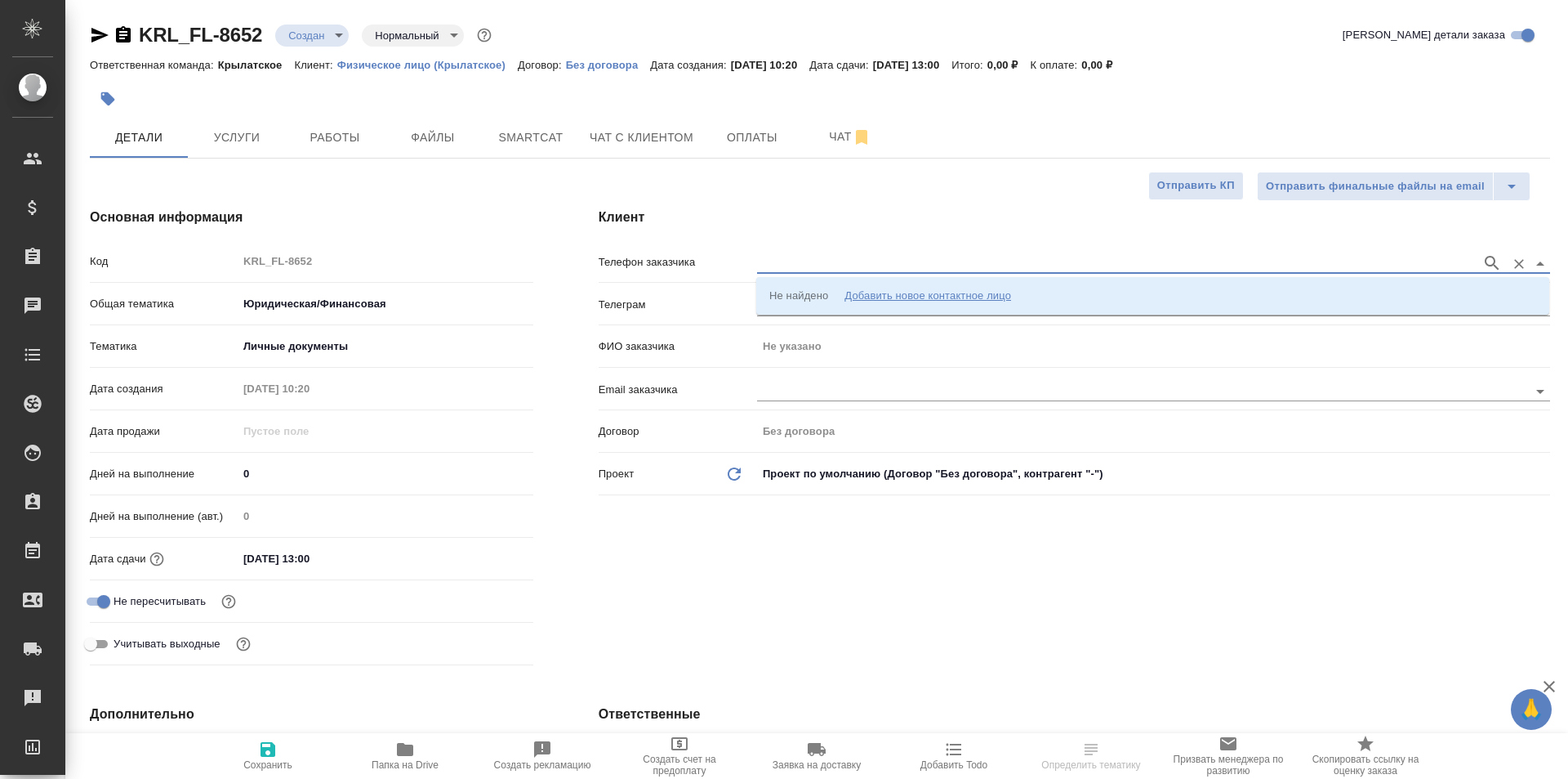
paste input "[PHONE_NUMBER]"
type input "[PHONE_NUMBER]"
click at [927, 304] on li "Не найдено Добавить новое контактное лицо" at bounding box center [1153, 296] width 793 height 29
type input "[PHONE_NUMBER]"
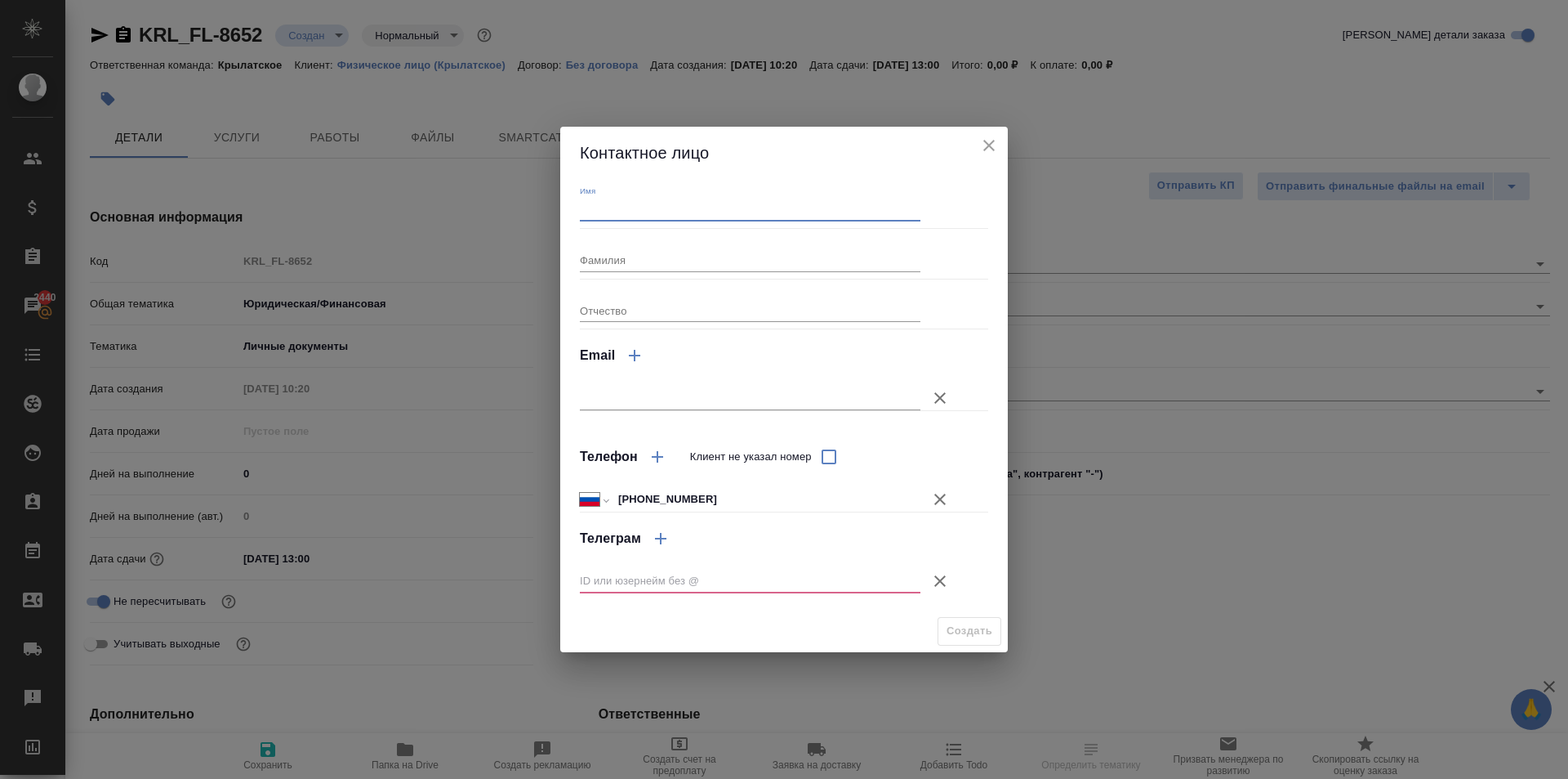
click at [643, 216] on input "Имя" at bounding box center [750, 210] width 341 height 23
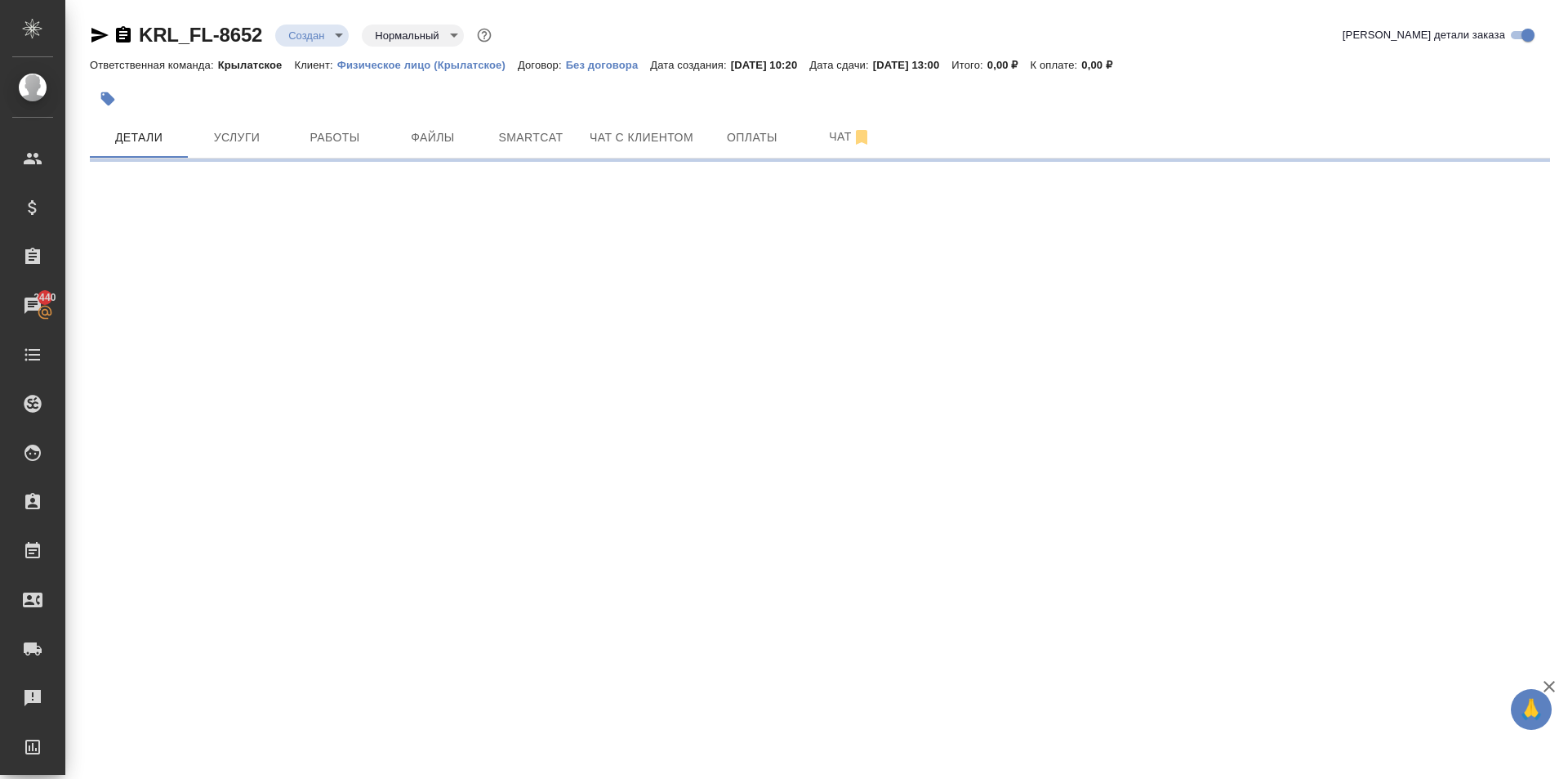
select select "RU"
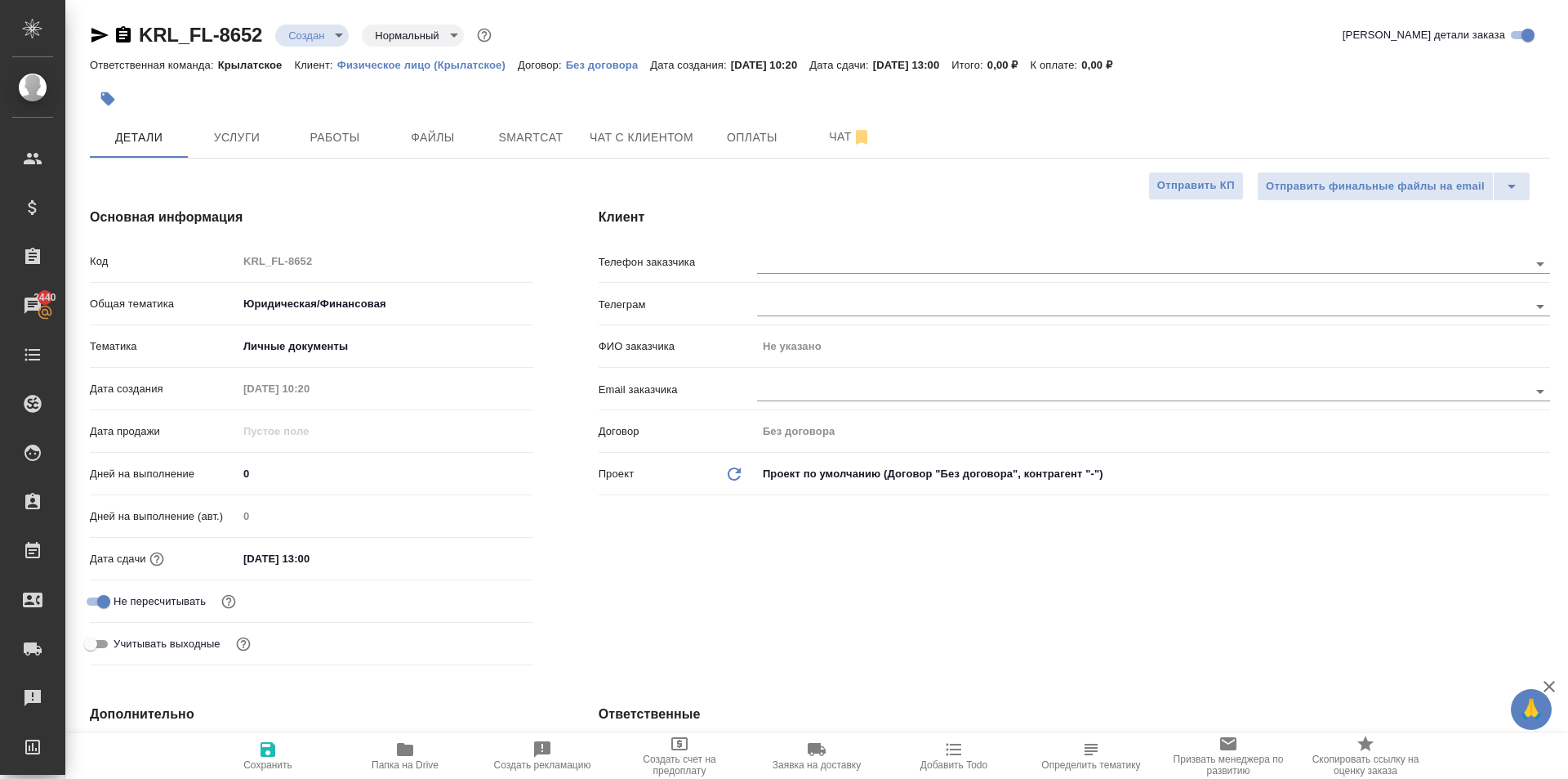
type textarea "x"
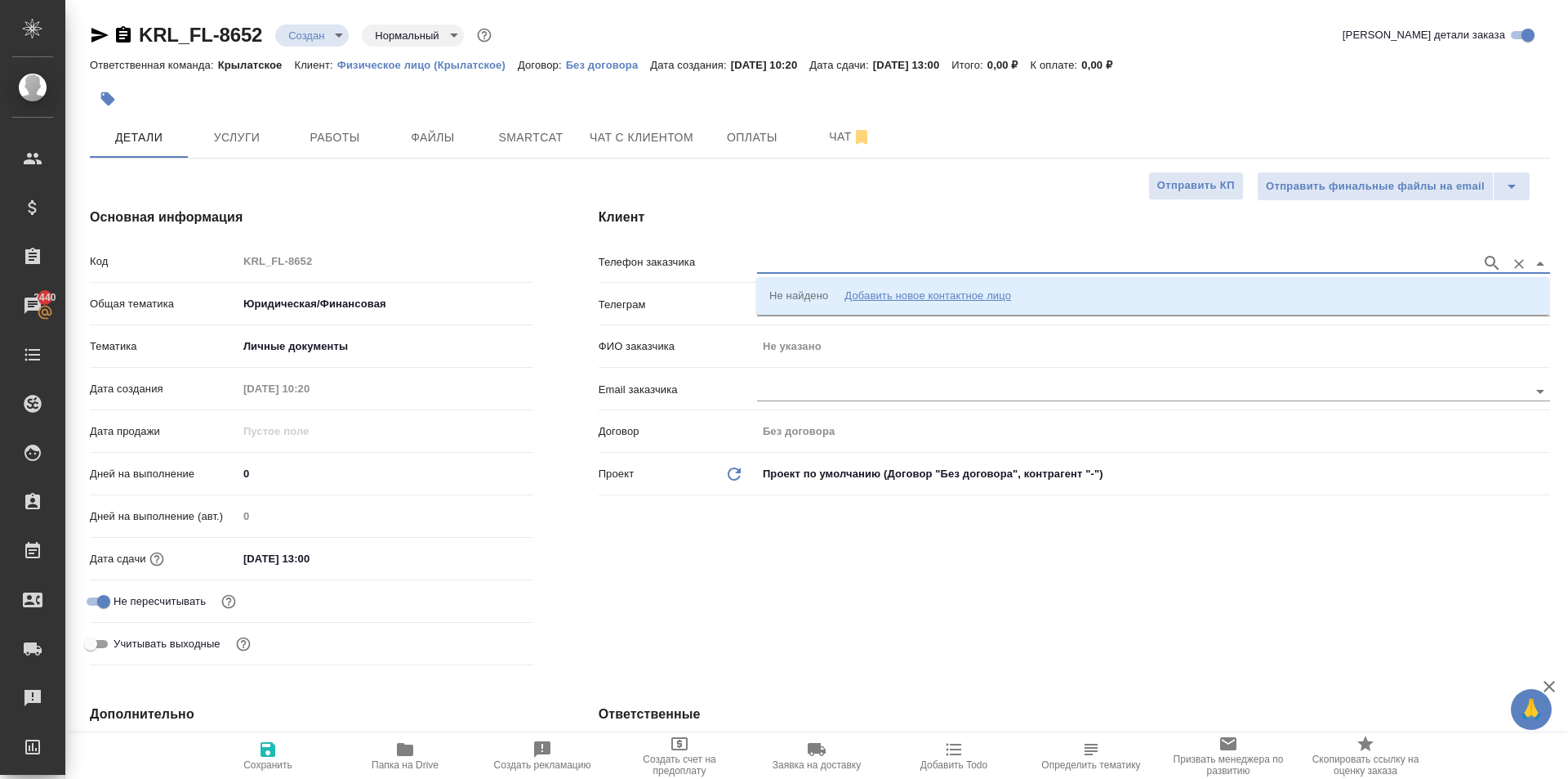
click at [810, 265] on input "text" at bounding box center [1115, 264] width 716 height 20
click at [864, 296] on div "Добавить новое контактное лицо" at bounding box center [927, 296] width 166 height 17
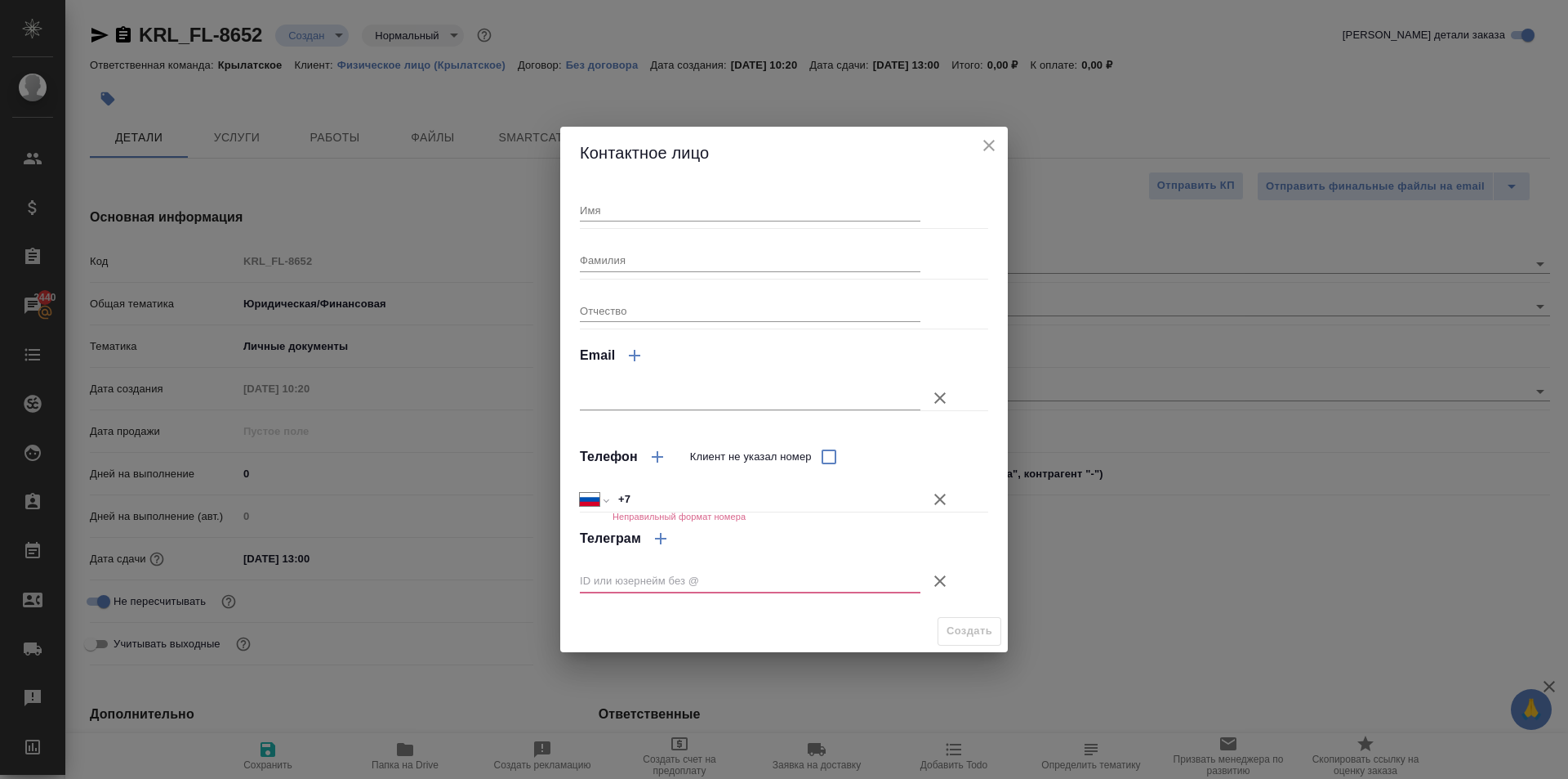
drag, startPoint x: 976, startPoint y: 134, endPoint x: 1004, endPoint y: 155, distance: 35.0
click at [999, 154] on div "Контактное лицо" at bounding box center [784, 152] width 448 height 52
click at [1004, 155] on div "Контактное лицо" at bounding box center [784, 152] width 448 height 52
click at [995, 147] on icon "close" at bounding box center [989, 145] width 20 height 20
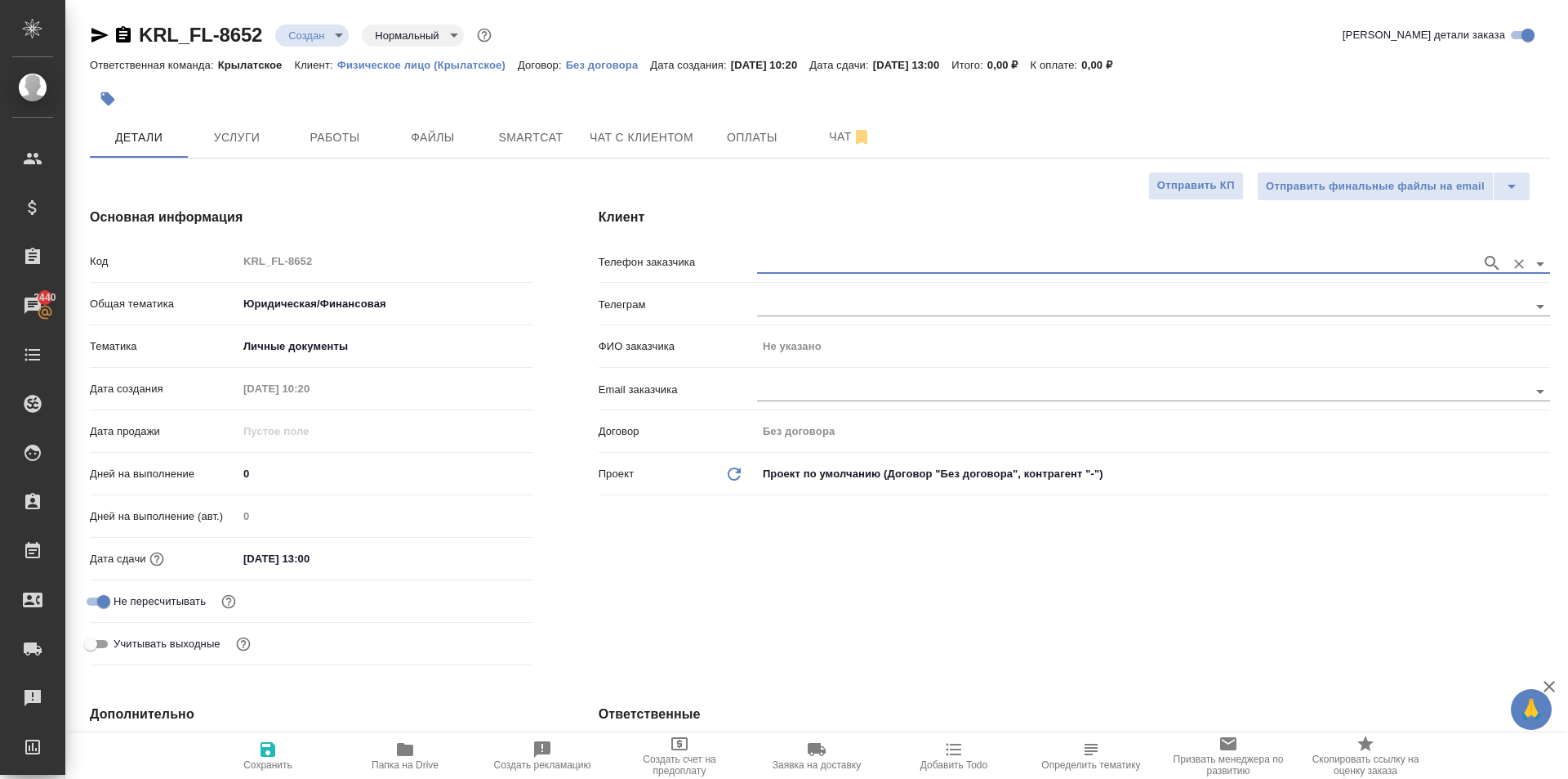
click at [982, 221] on h4 "Клиент" at bounding box center [1074, 218] width 952 height 20
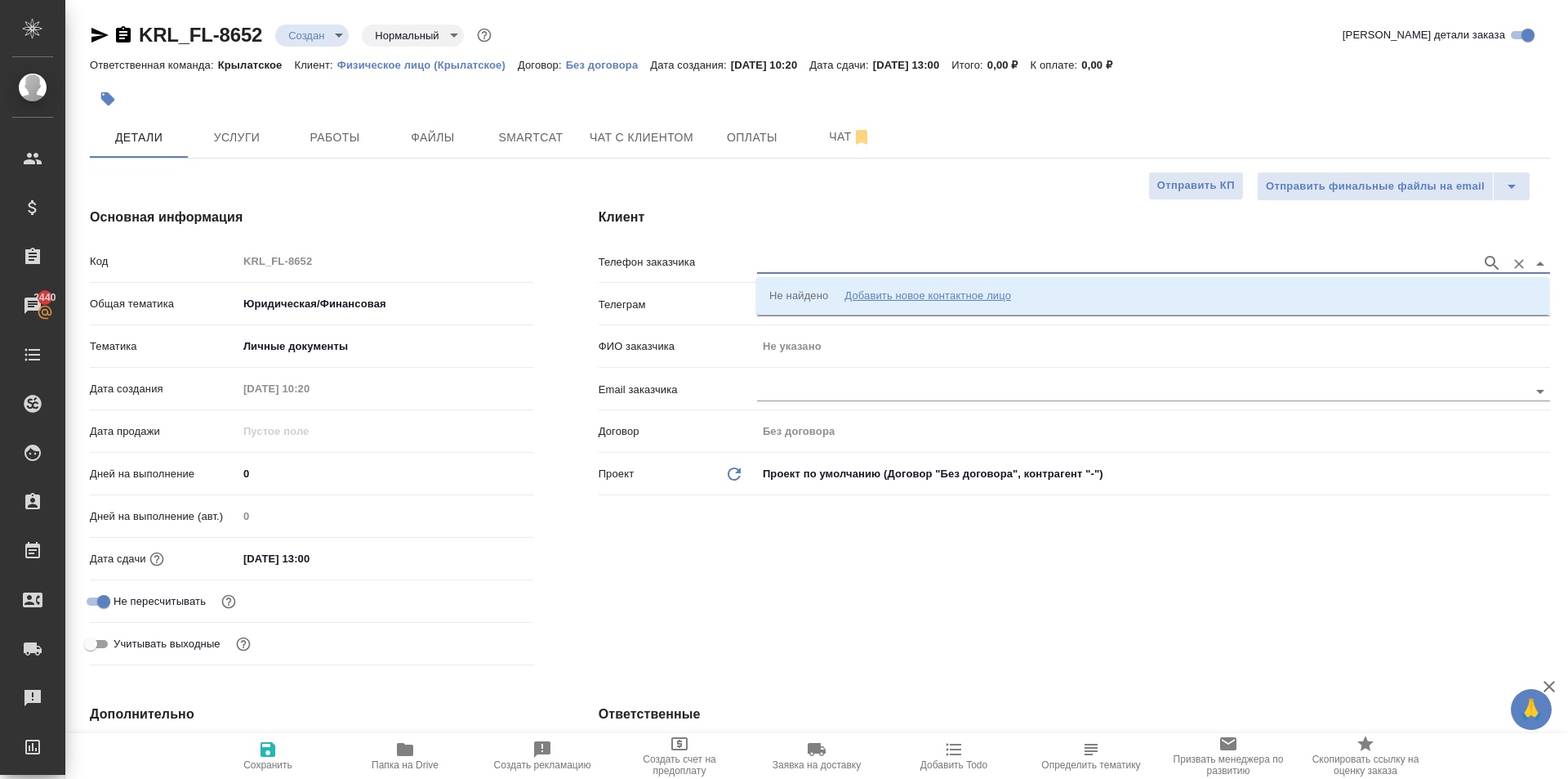
click at [977, 268] on input "text" at bounding box center [1115, 264] width 716 height 20
paste input "[PHONE_NUMBER]"
type input "[PHONE_NUMBER]"
click at [947, 306] on li "Не найдено Добавить новое контактное лицо" at bounding box center [1153, 296] width 793 height 29
type input "[PHONE_NUMBER]"
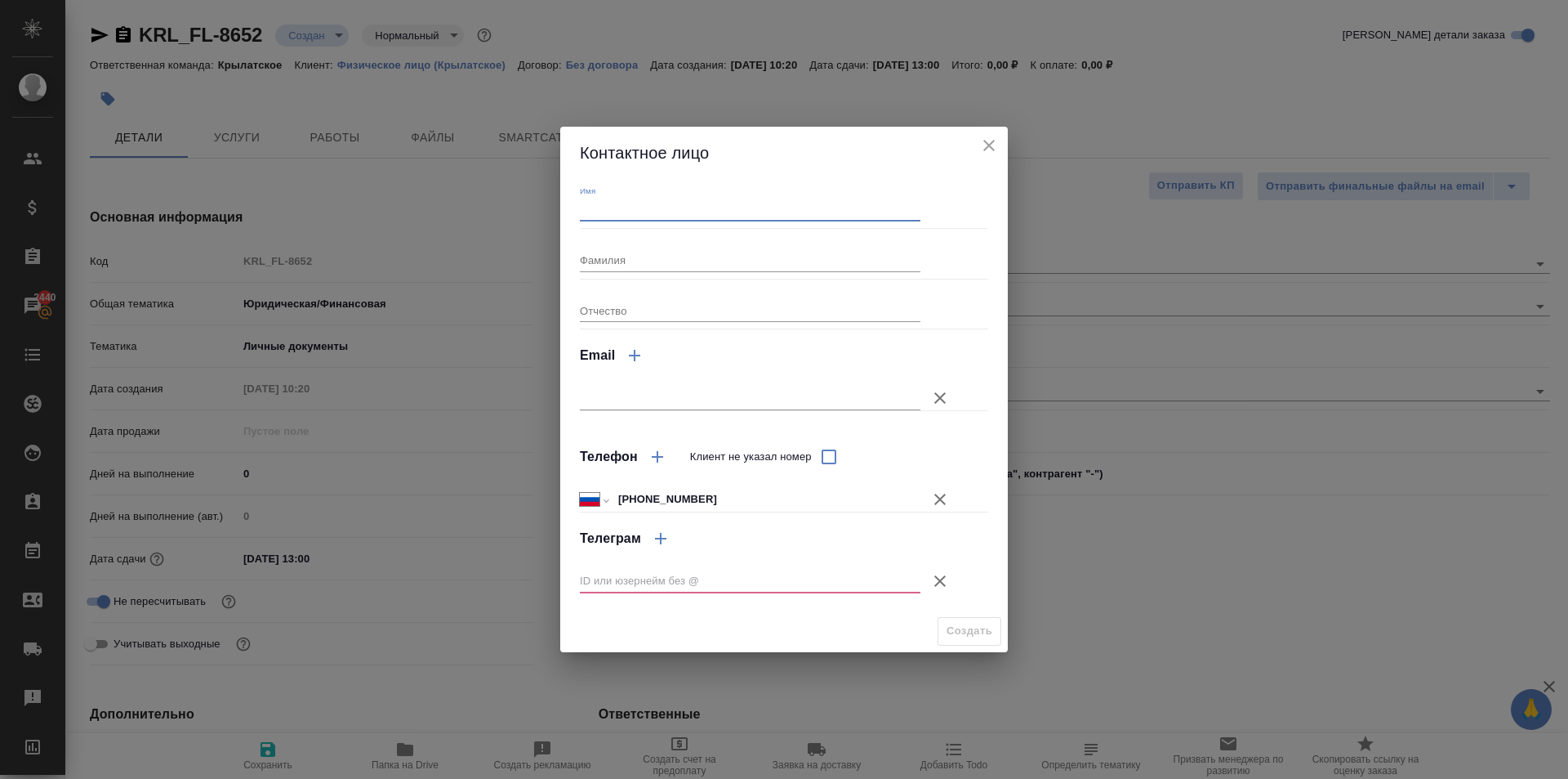
click at [644, 215] on input "Имя" at bounding box center [750, 210] width 341 height 23
type input "Фаина"
click at [944, 578] on icon "button" at bounding box center [940, 581] width 12 height 12
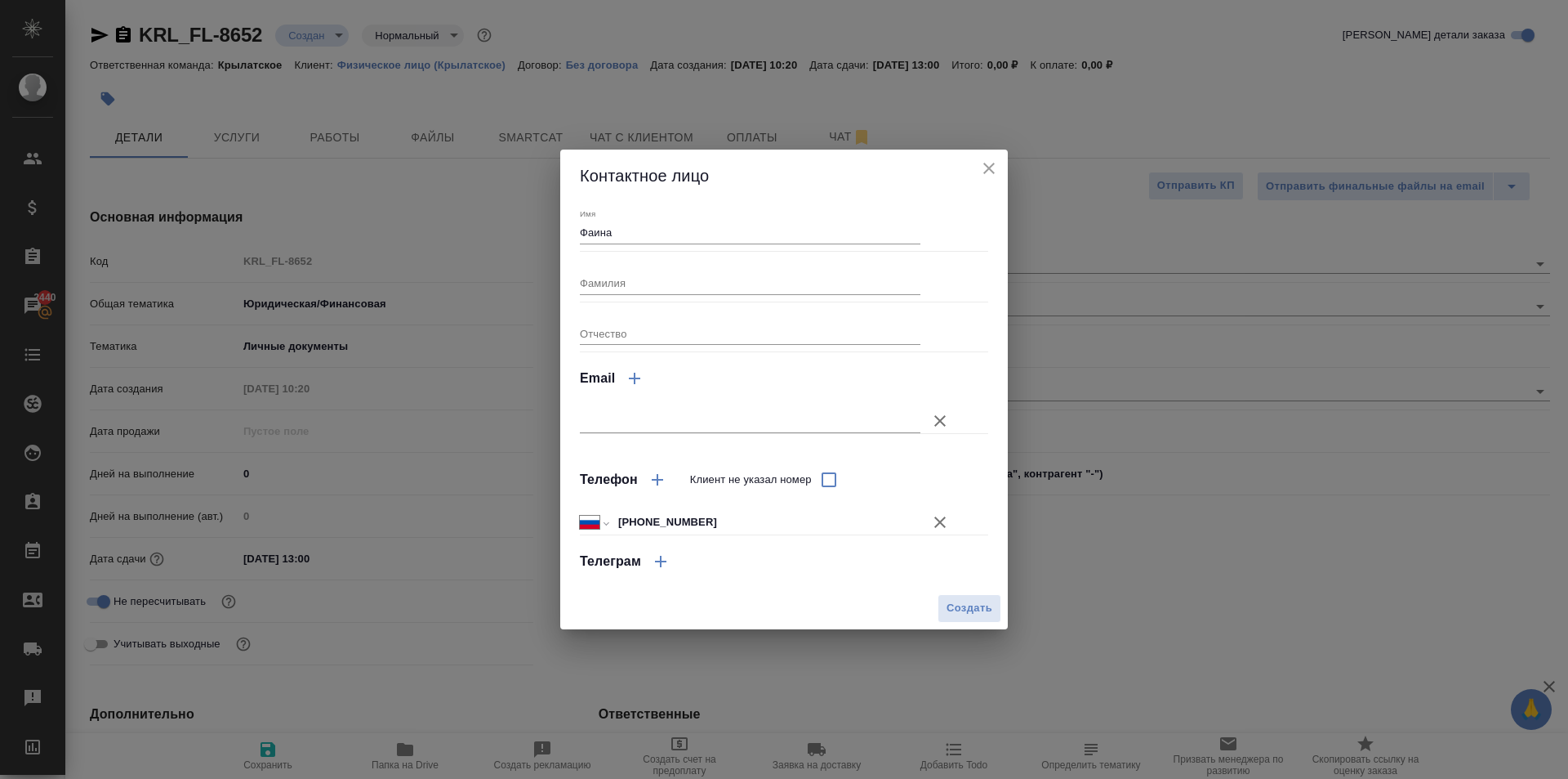
click at [944, 608] on button "Создать" at bounding box center [969, 608] width 64 height 28
type input "Фаина"
type textarea "x"
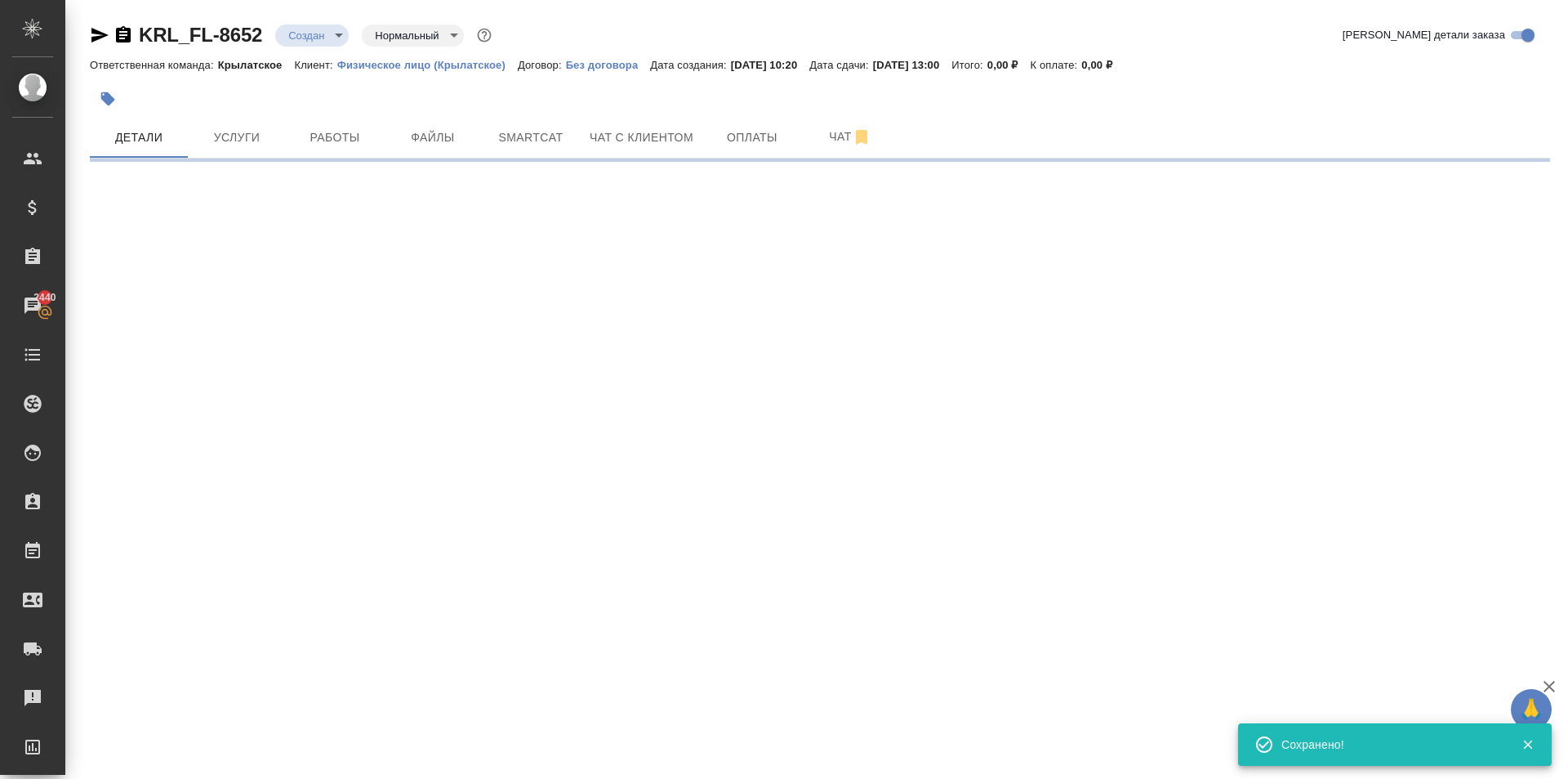
type input "holyTrinity"
select select "RU"
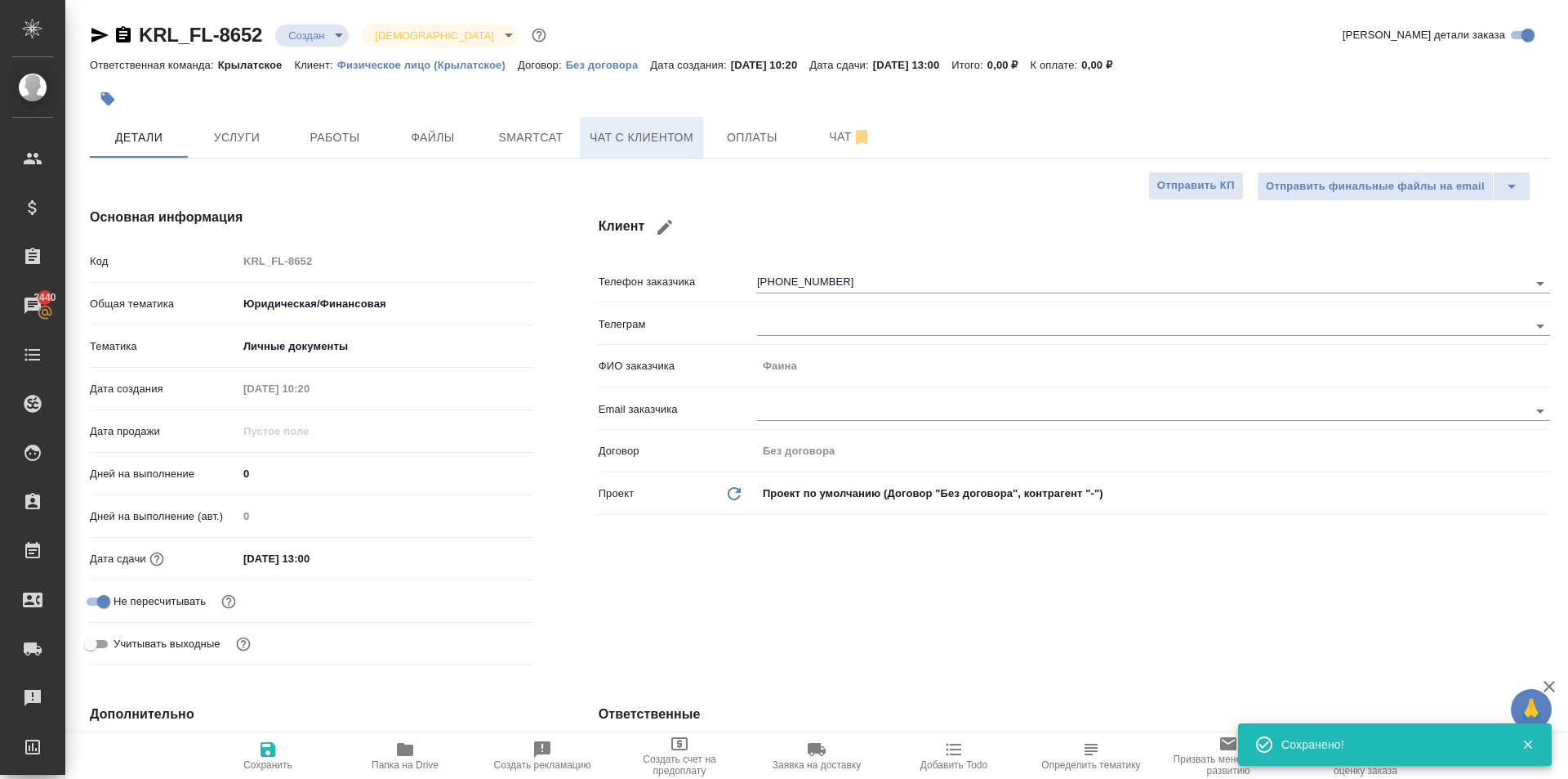
type textarea "x"
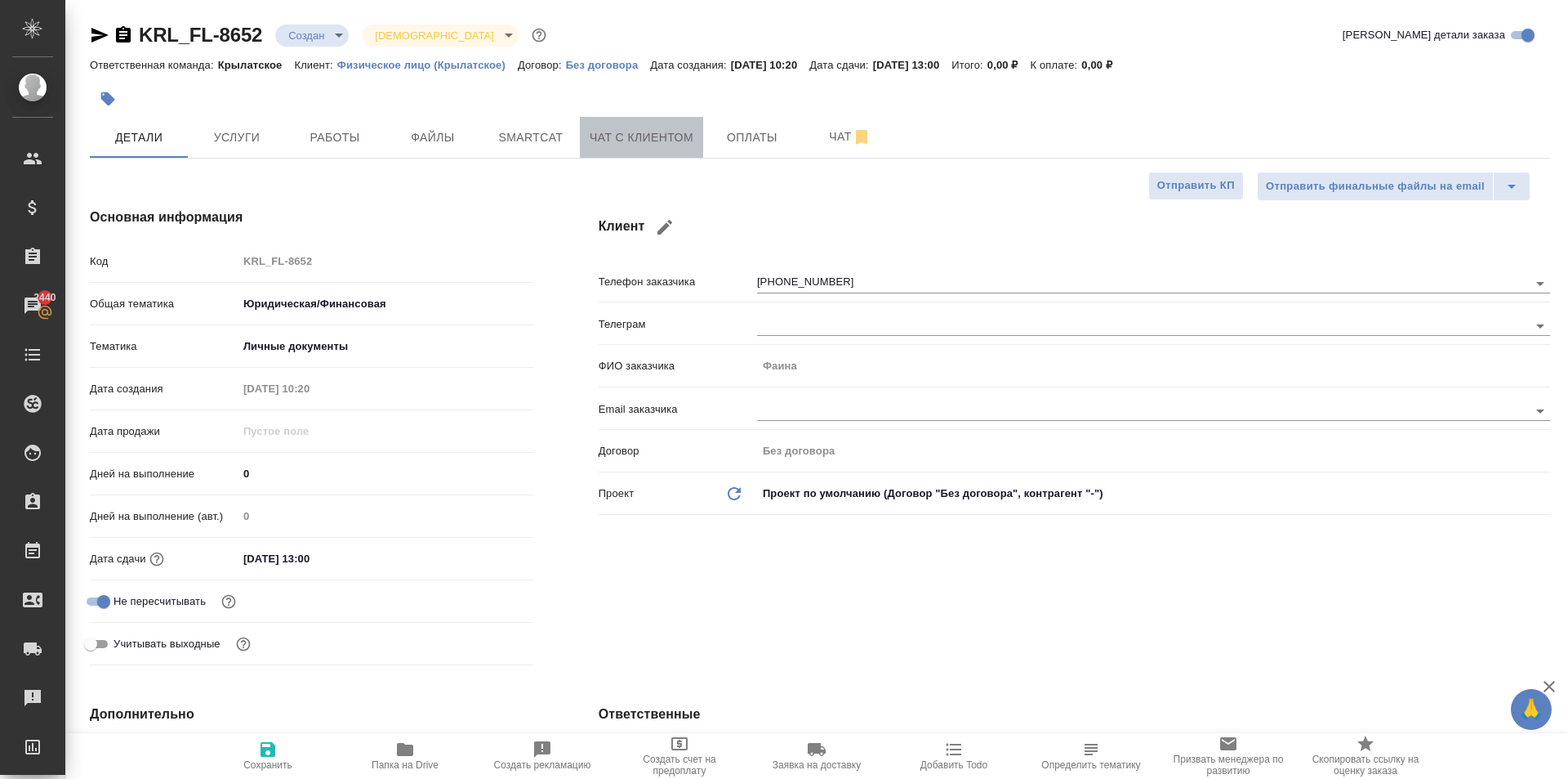
click at [657, 135] on span "Чат с клиентом" at bounding box center [641, 137] width 104 height 21
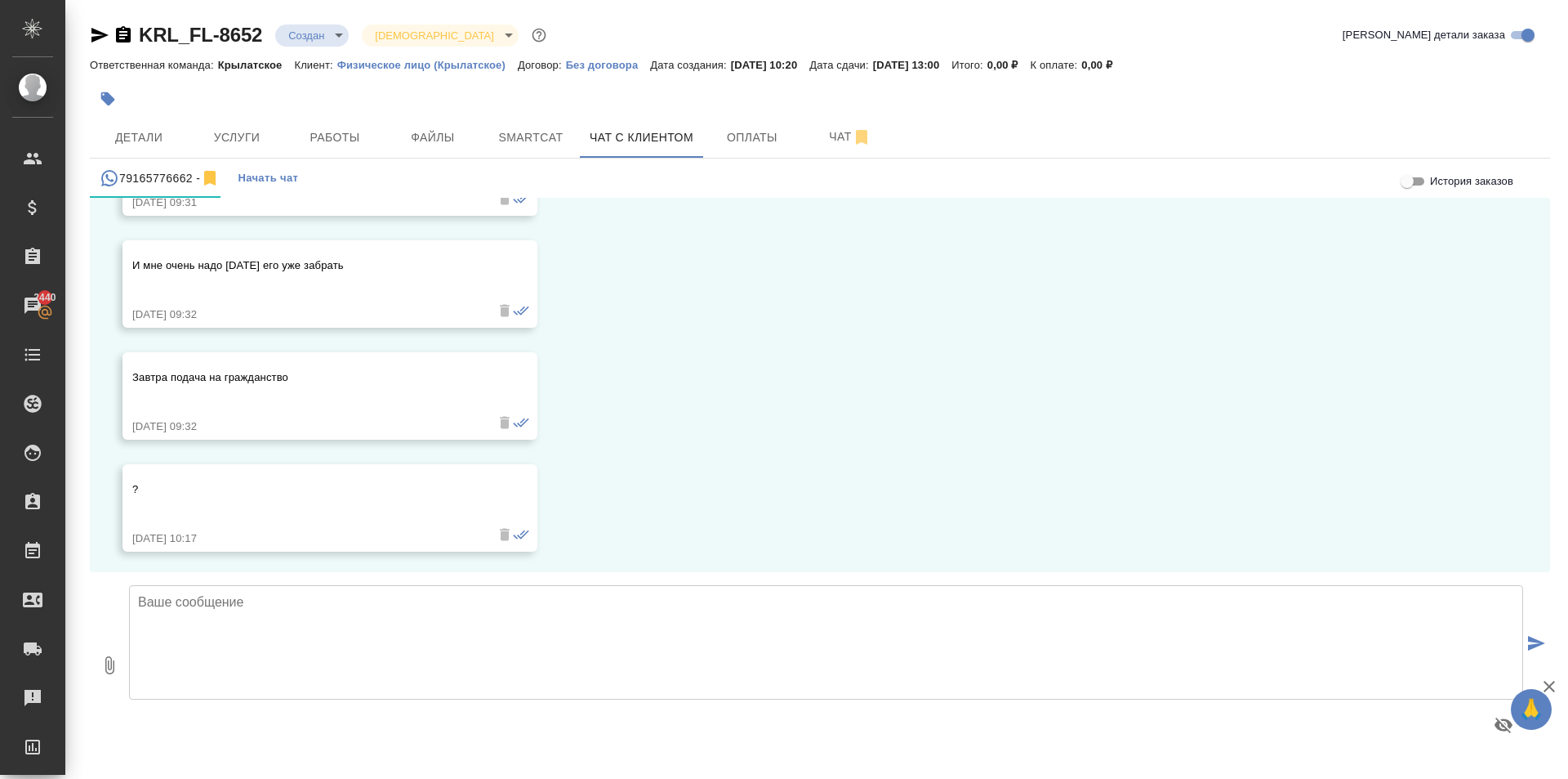
scroll to position [10286, 0]
click at [361, 657] on textarea at bounding box center [827, 642] width 1395 height 115
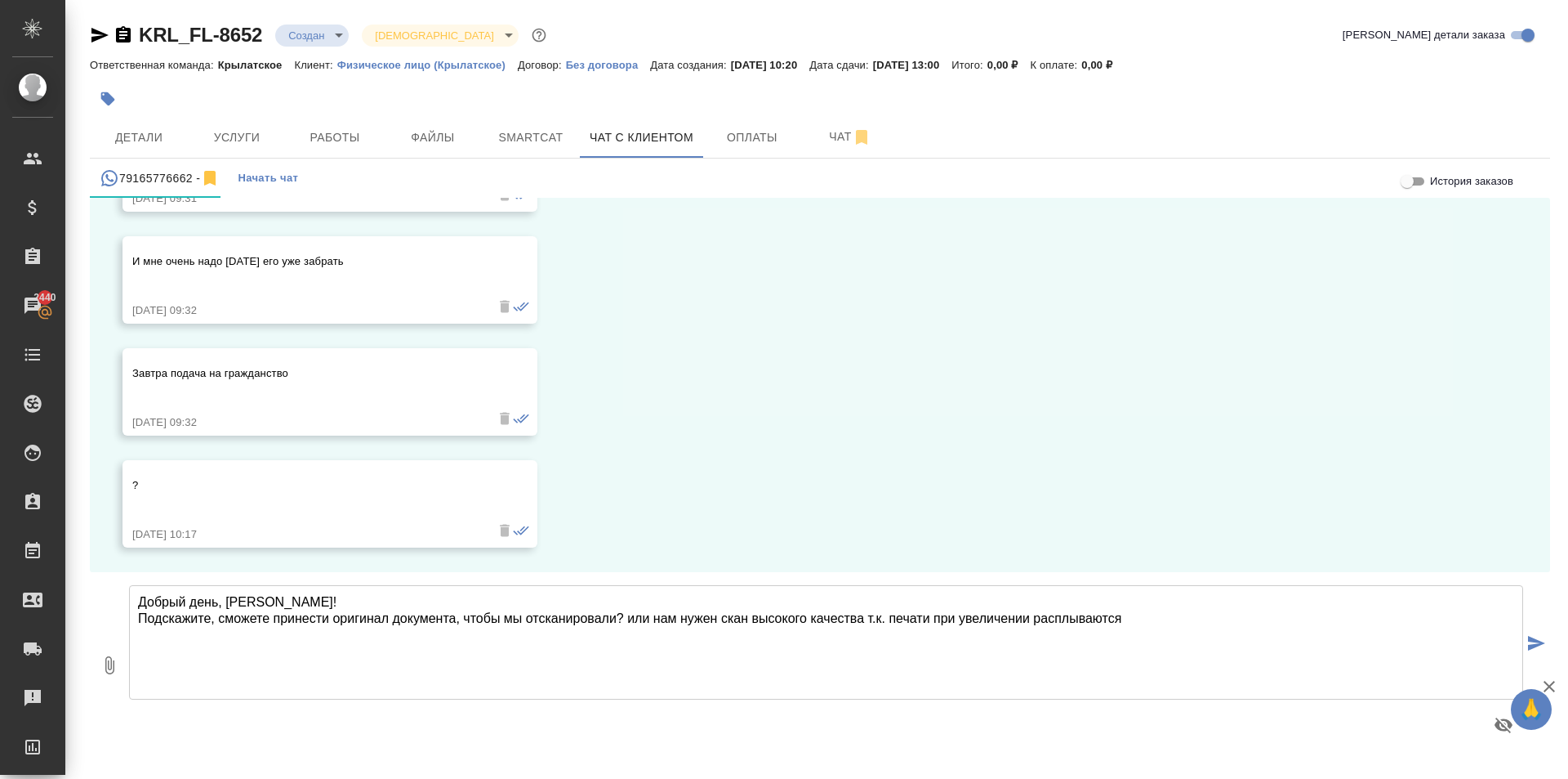
type textarea "Добрый день, Фаина! Подскажите, сможете принести оригинал документа, чтобы мы о…"
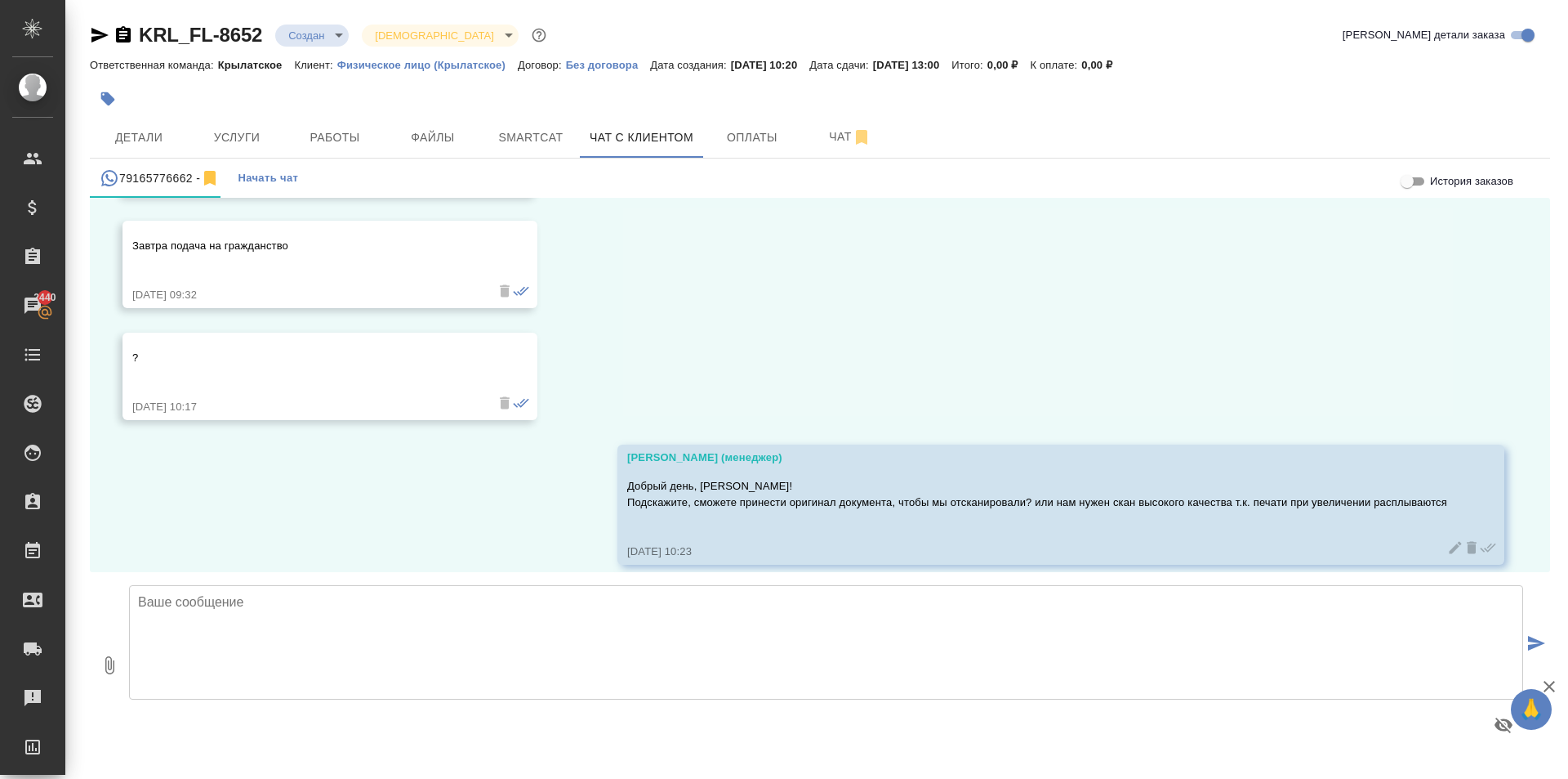
scroll to position [10430, 0]
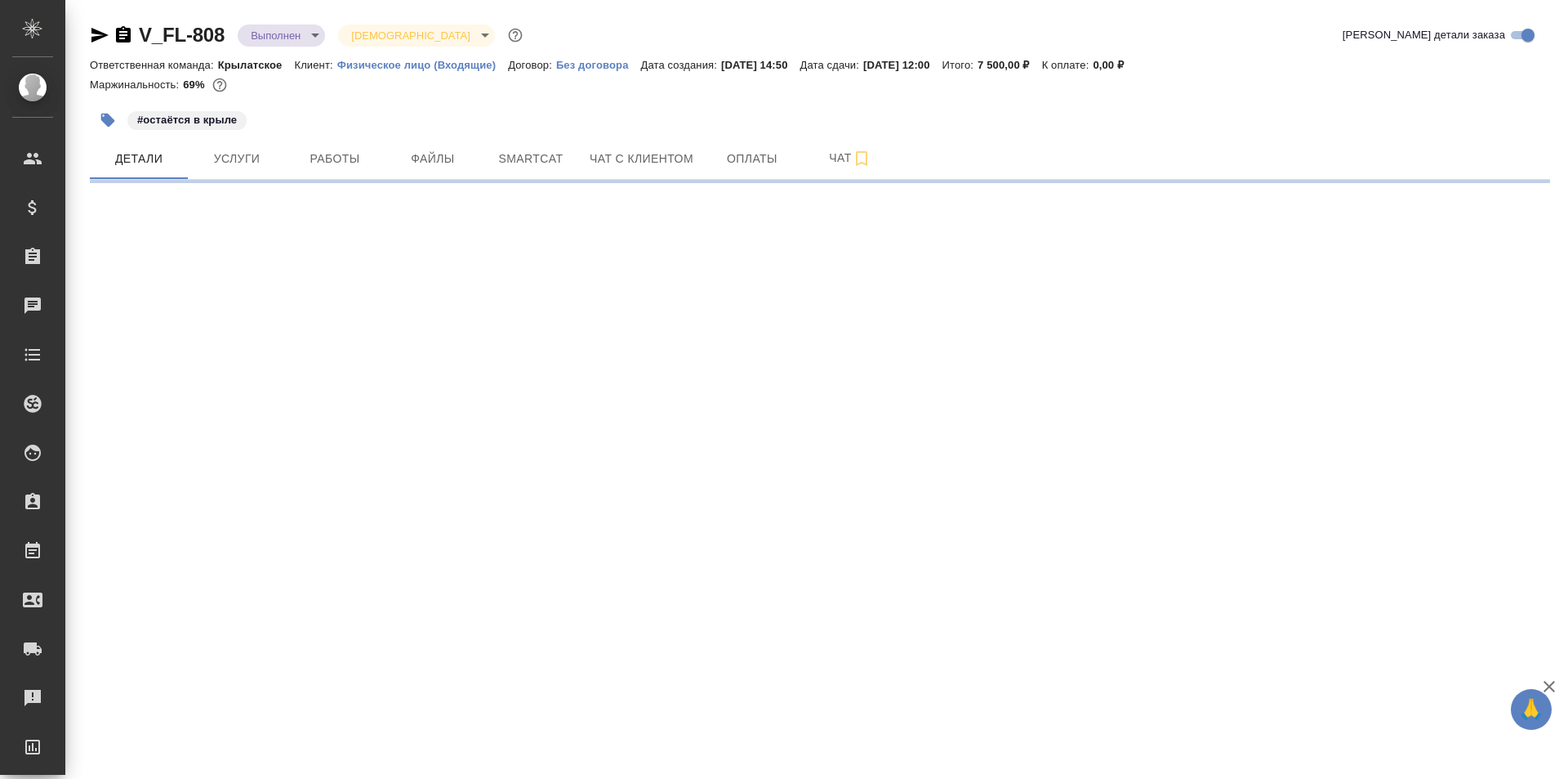
select select "RU"
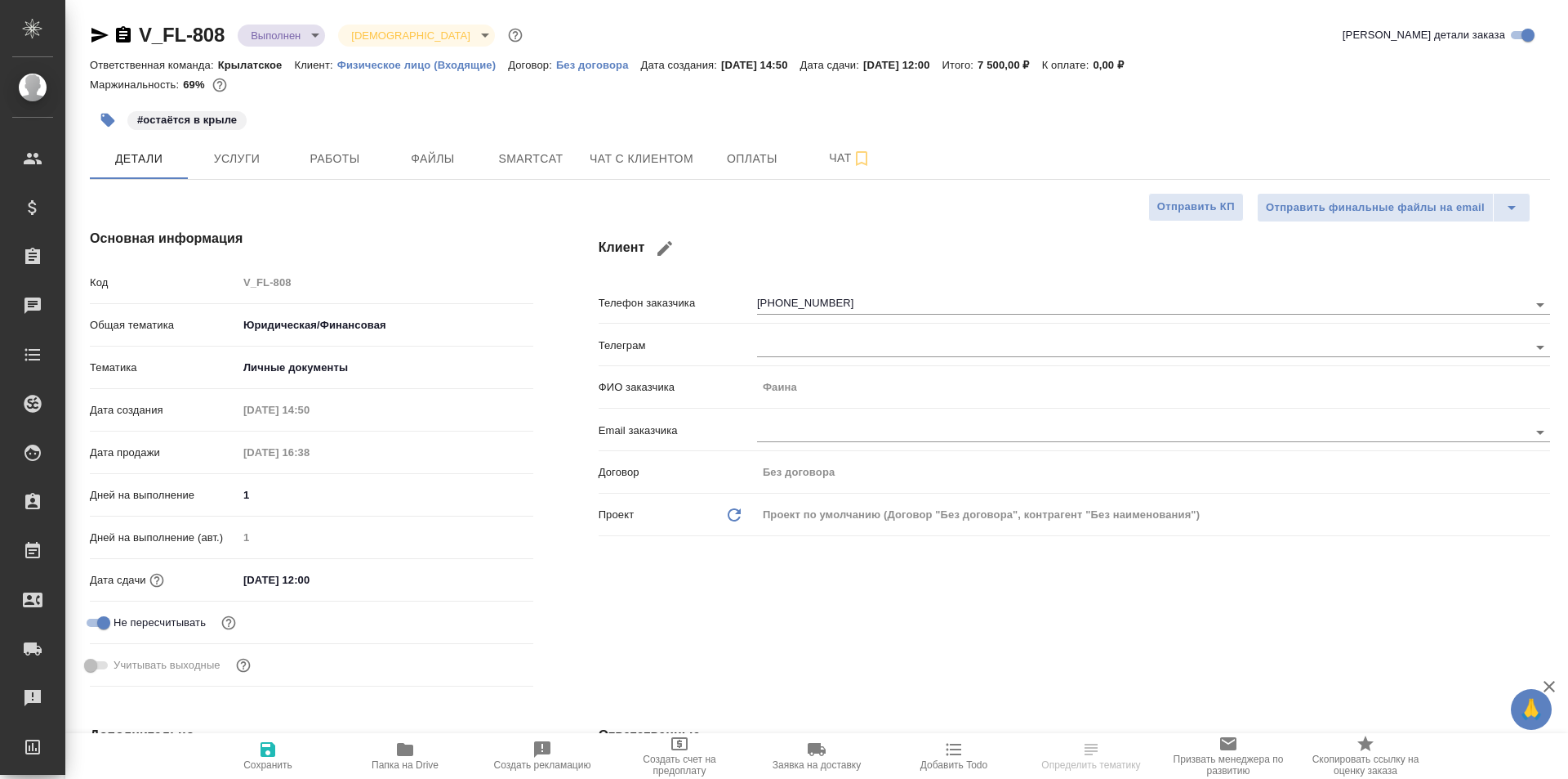
click at [152, 129] on div "#остаётся в крыле" at bounding box center [187, 120] width 119 height 19
type textarea "x"
click at [660, 254] on icon "button" at bounding box center [664, 248] width 15 height 15
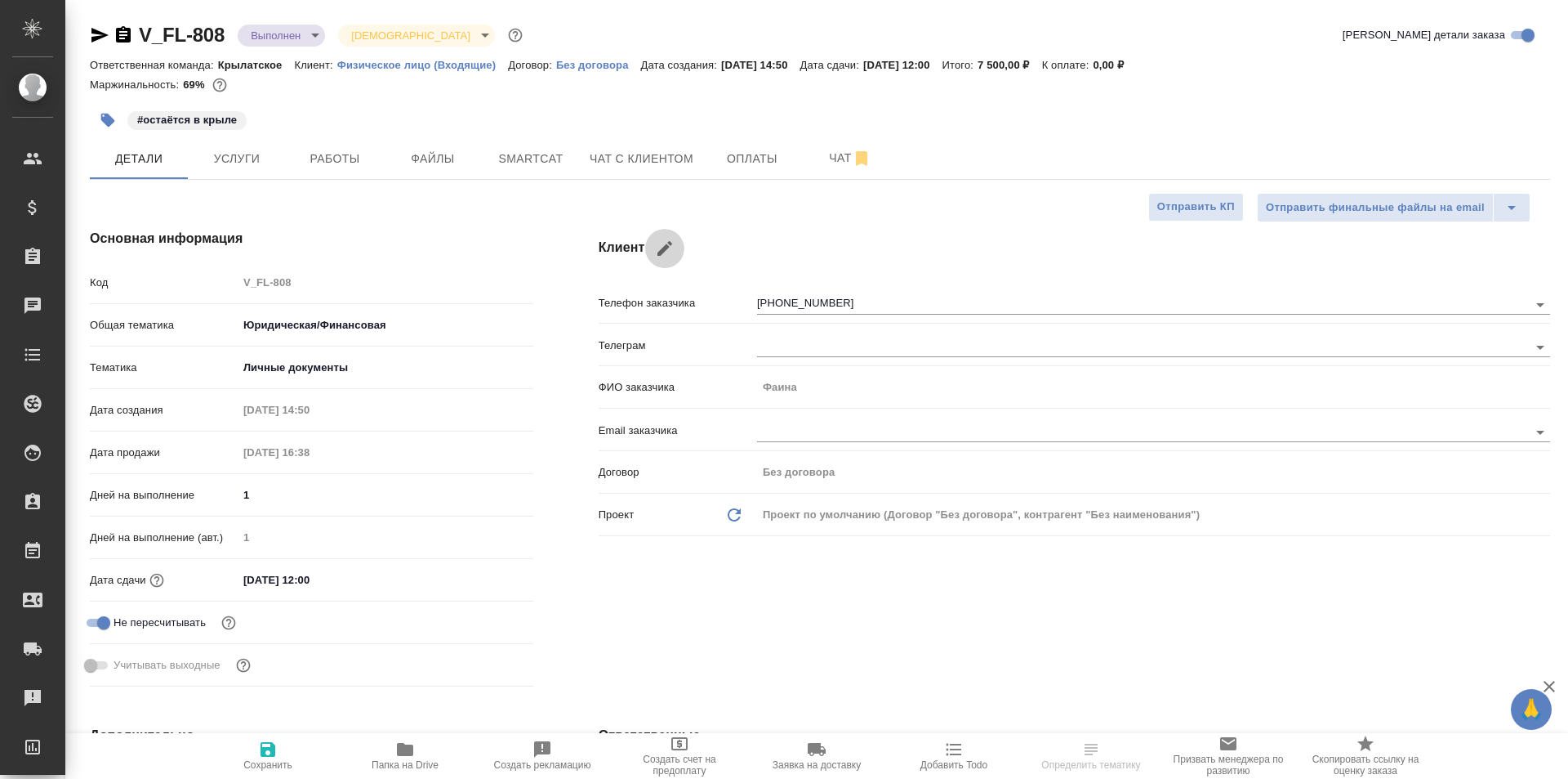
type input "Фаина"
type input "[PHONE_NUMBER]"
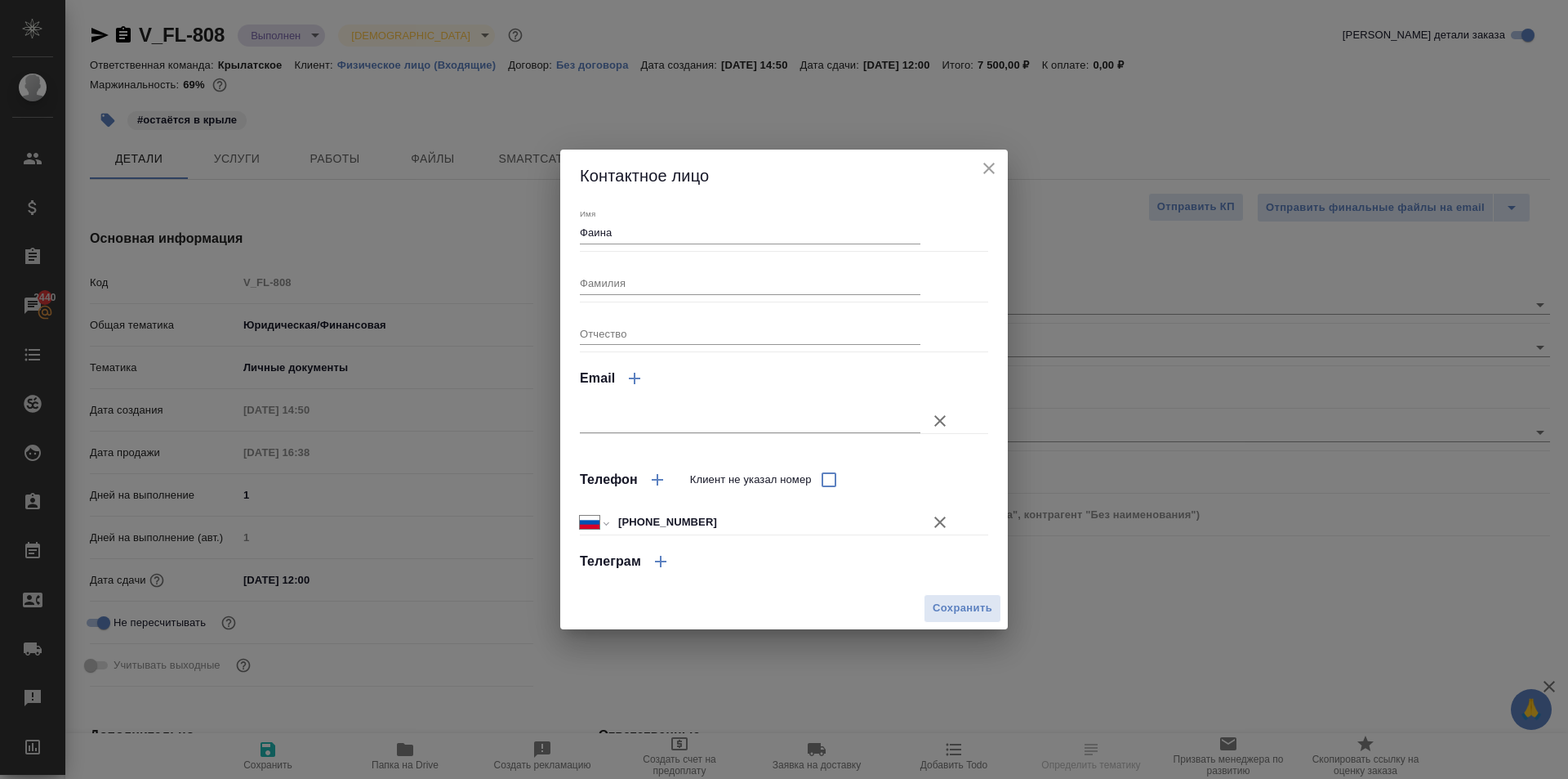
select select "RU"
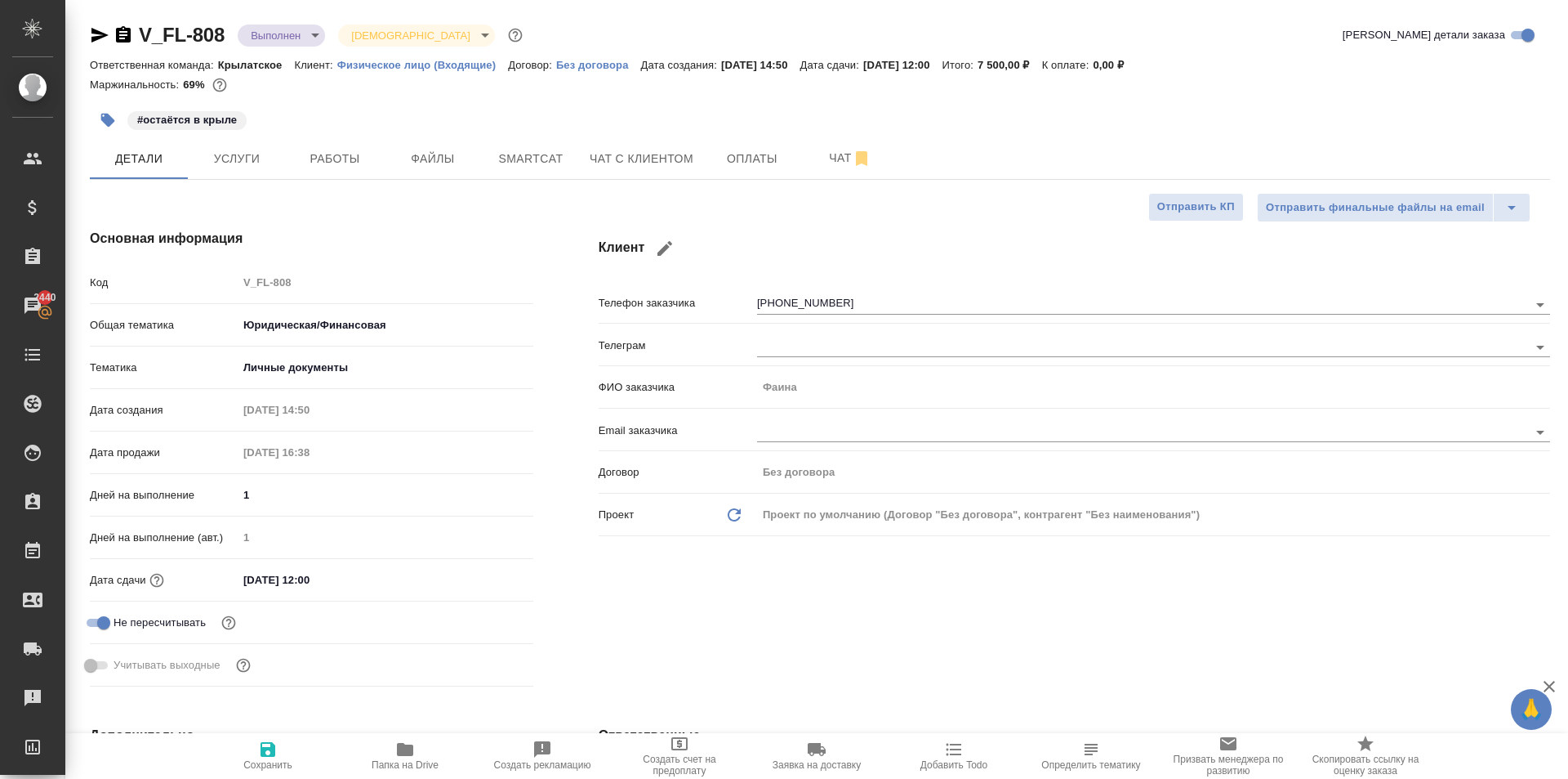
type textarea "x"
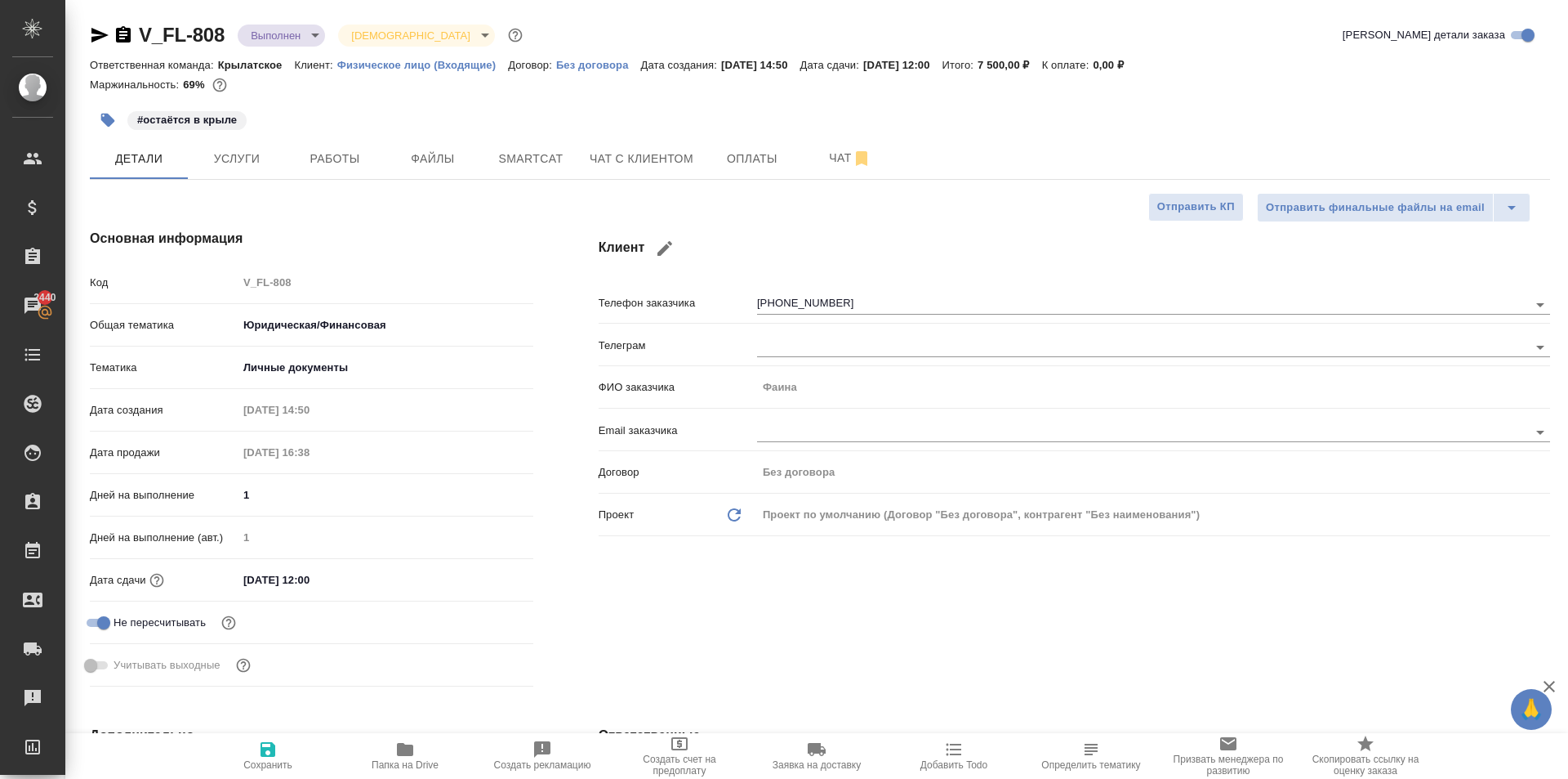
type textarea "x"
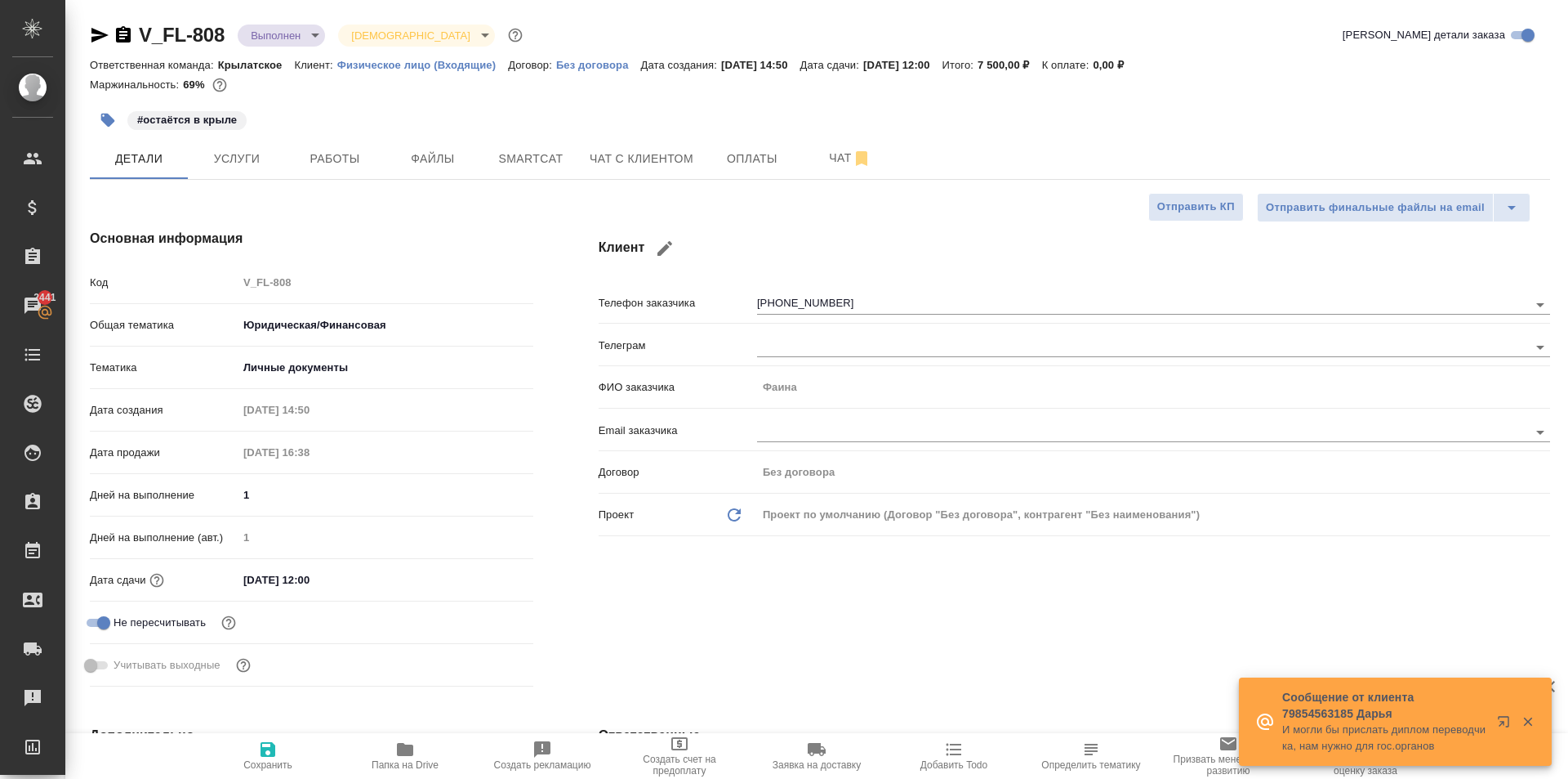
type textarea "x"
